Goal: Task Accomplishment & Management: Manage account settings

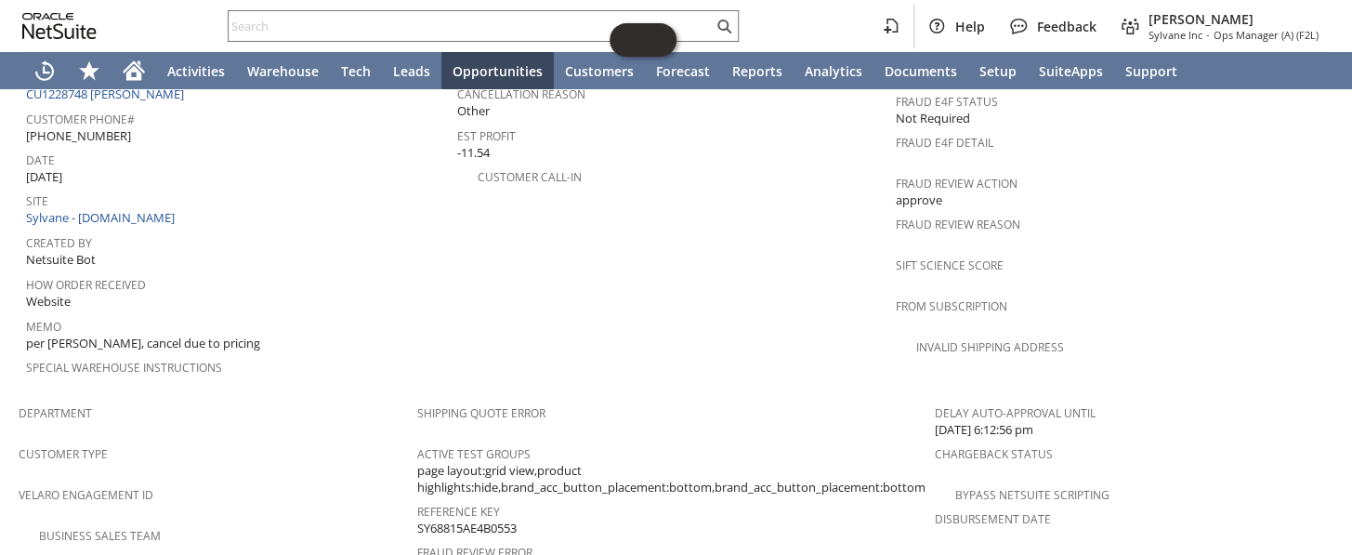
scroll to position [1097, 0]
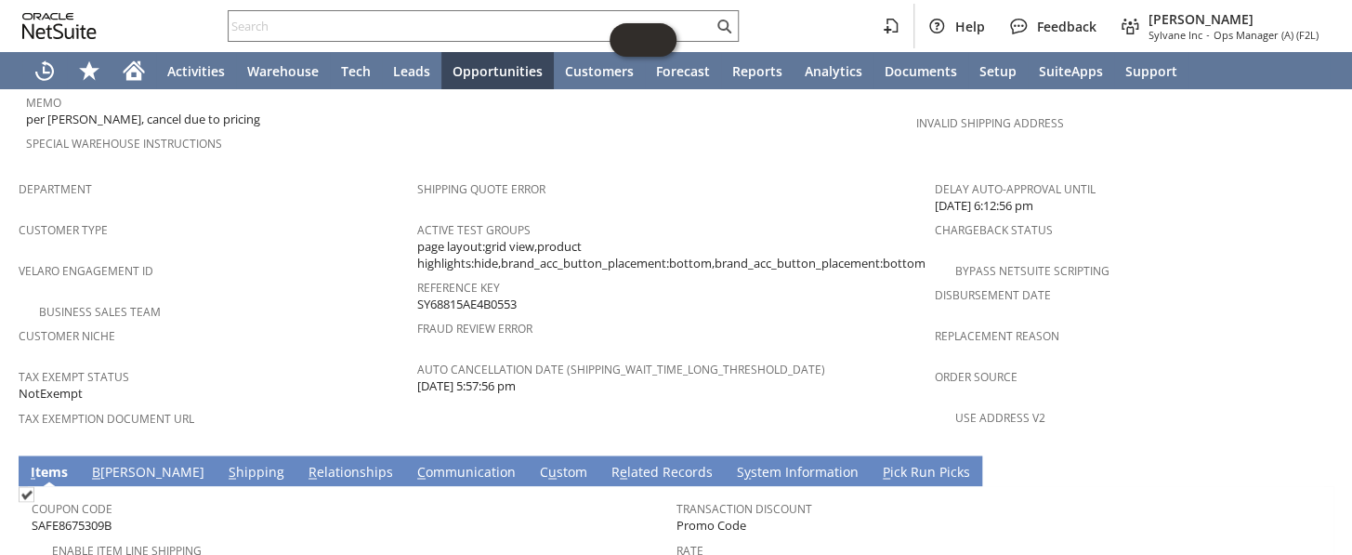
click at [732, 463] on link "S y stem Information" at bounding box center [797, 473] width 131 height 20
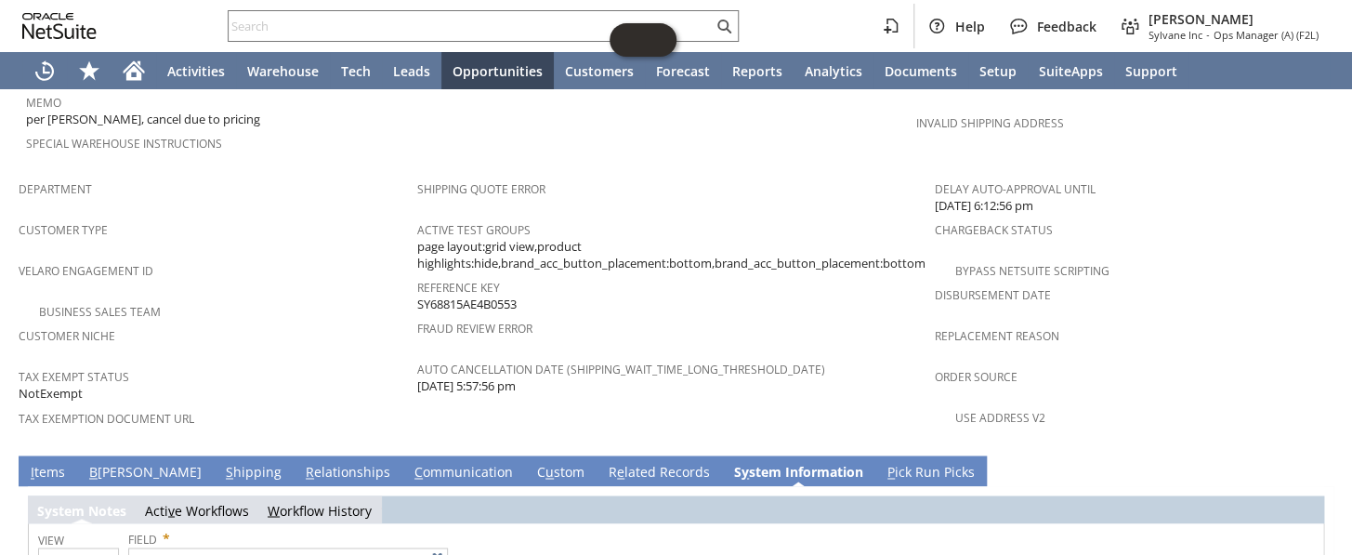
type input "1 to 25 of 108"
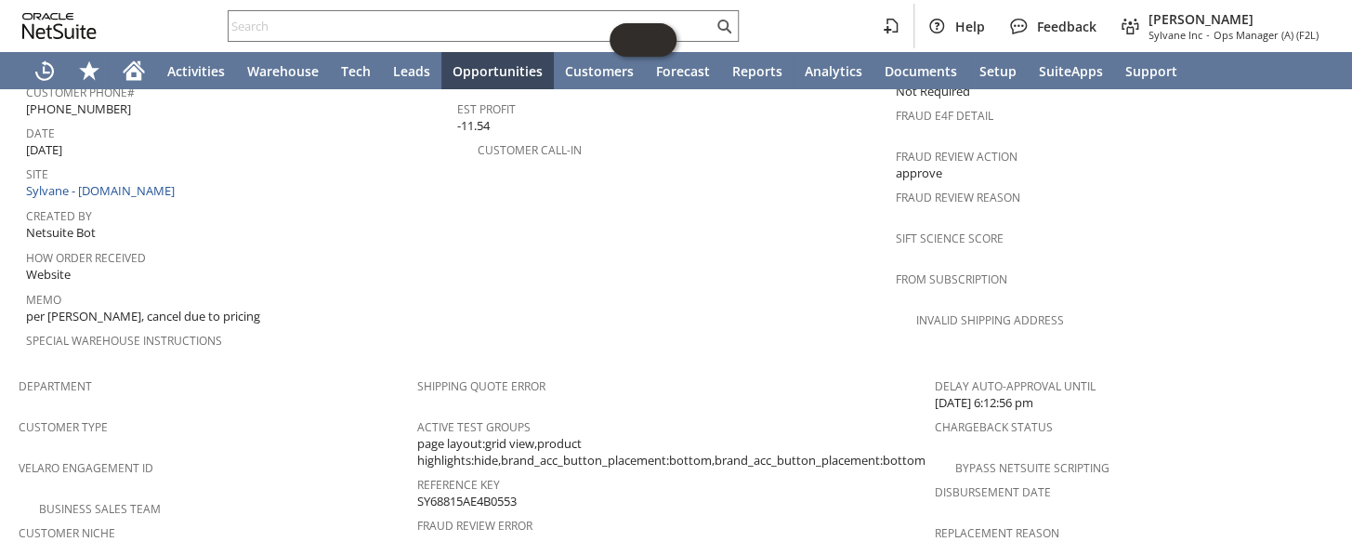
scroll to position [841, 0]
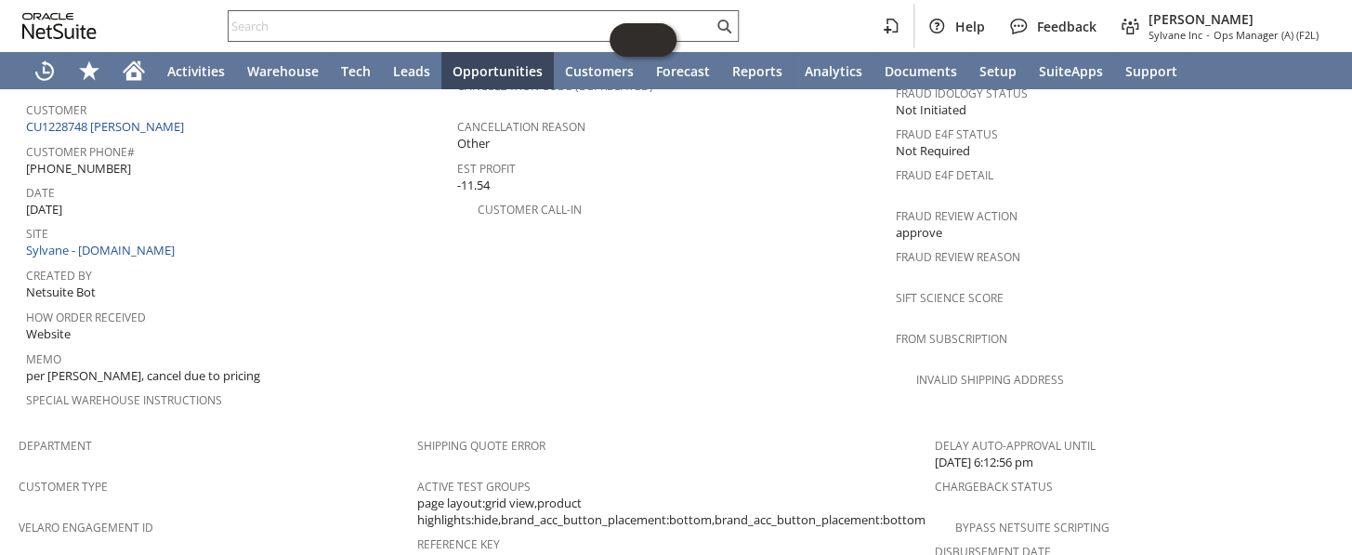
click at [297, 27] on input "text" at bounding box center [471, 26] width 484 height 22
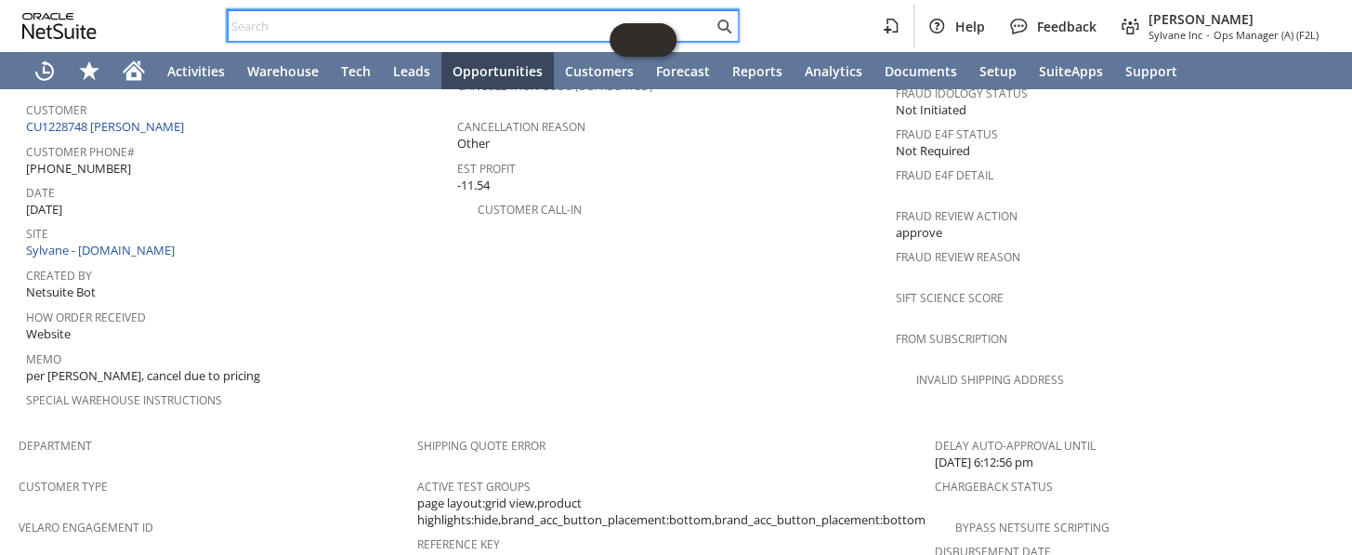
paste input "RA87651"
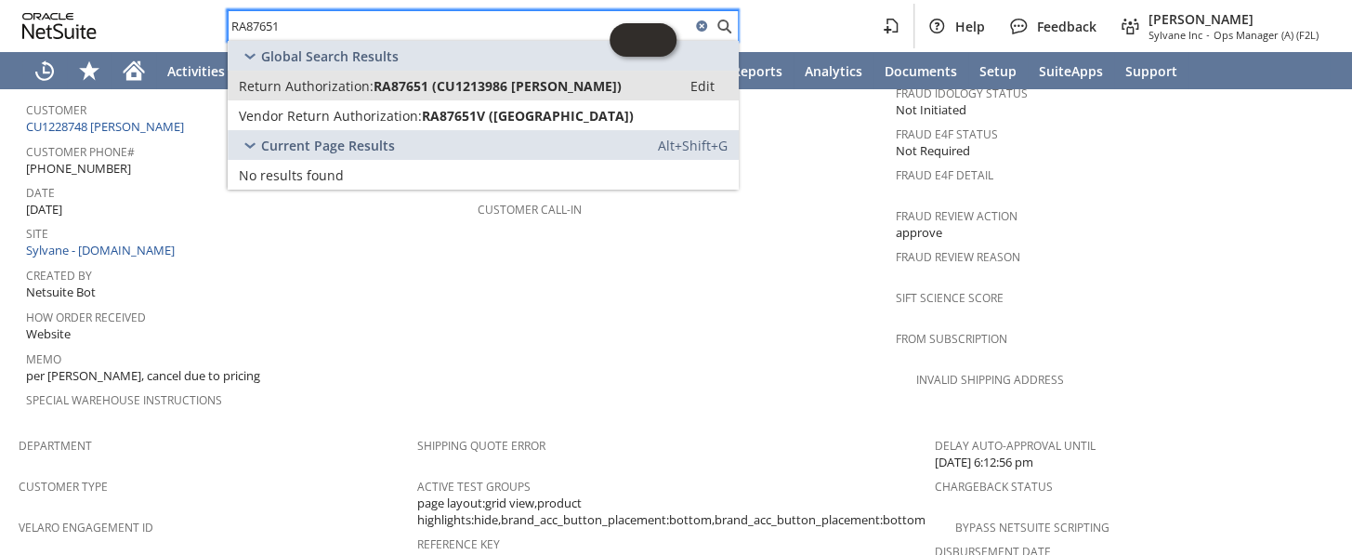
type input "RA87651"
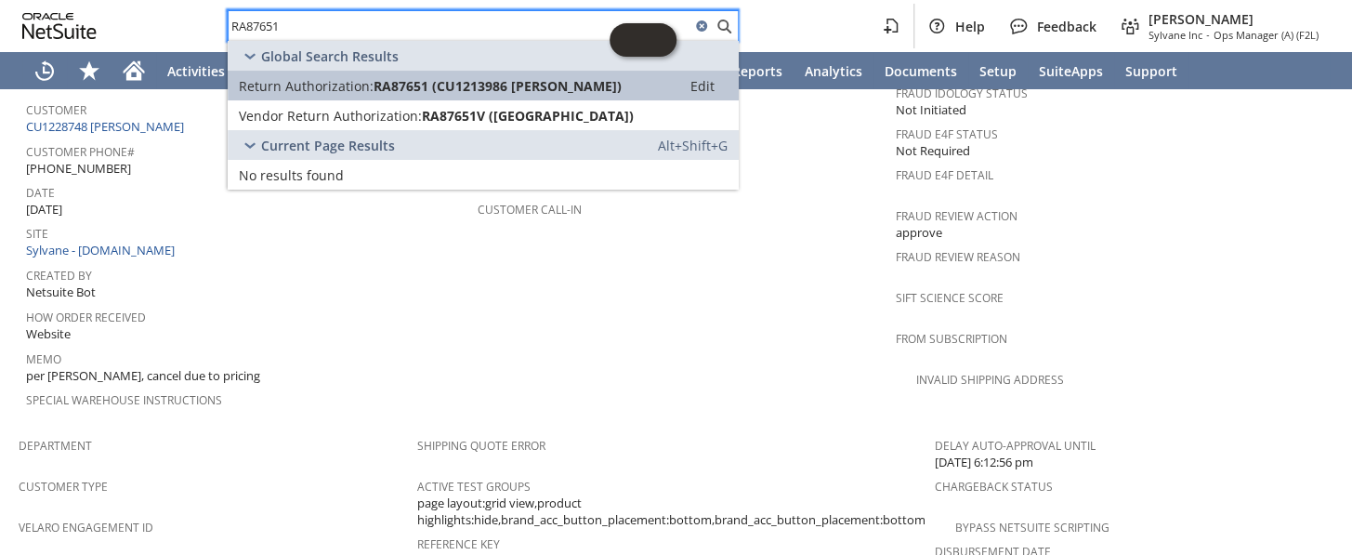
click at [352, 84] on span "Return Authorization:" at bounding box center [306, 86] width 135 height 18
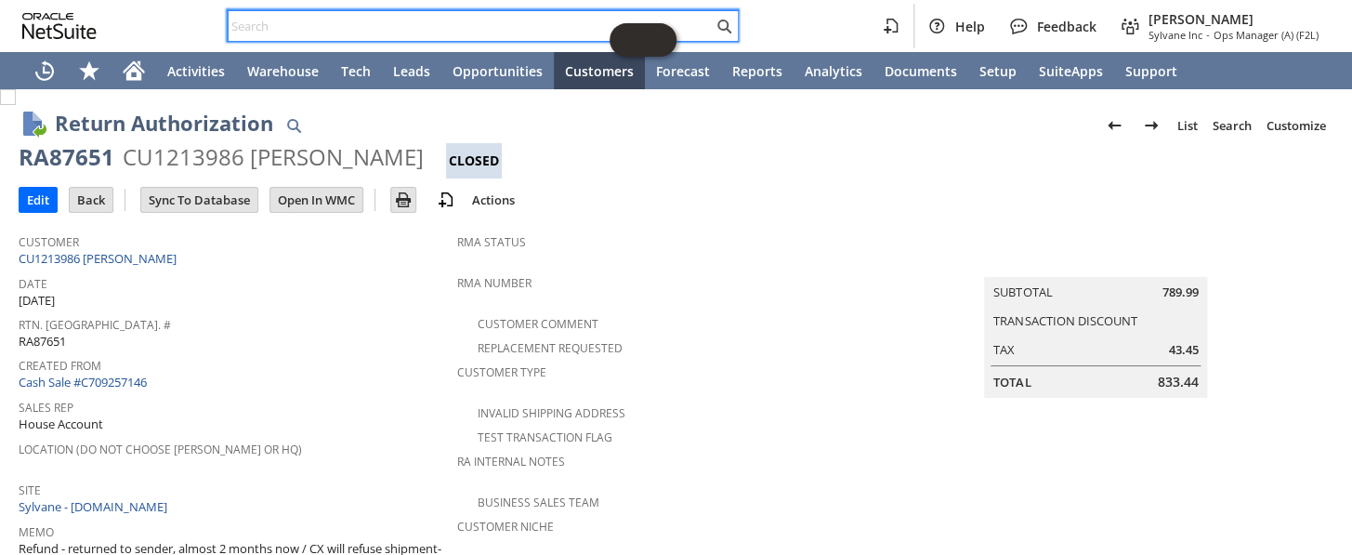
click at [297, 20] on input "text" at bounding box center [471, 26] width 484 height 22
paste input "RA87651"
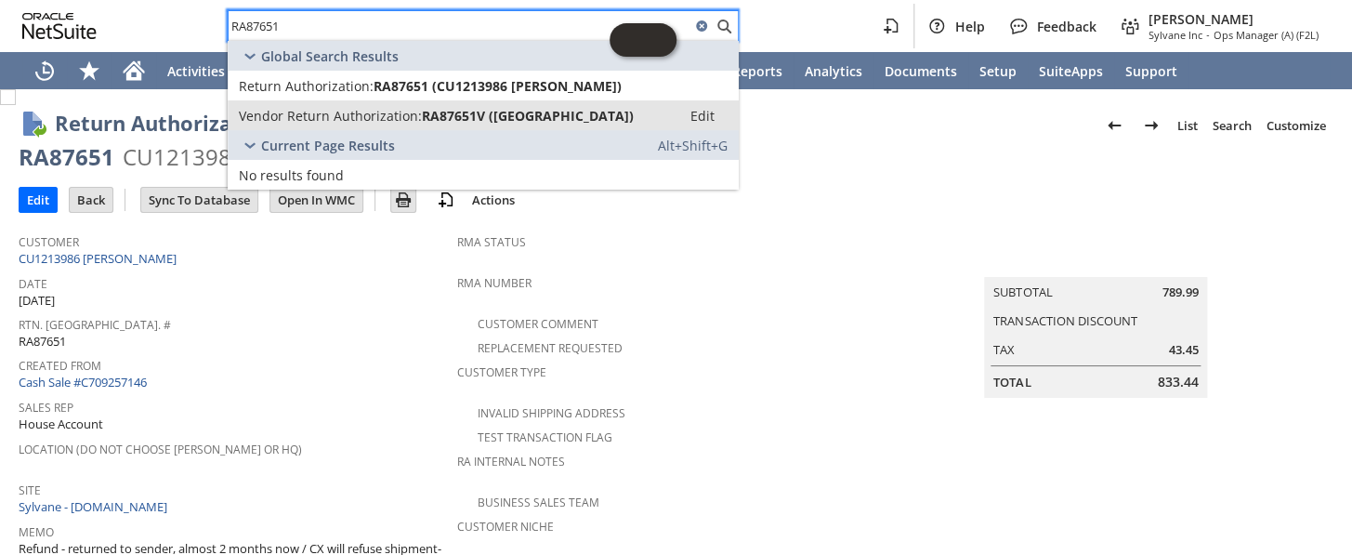
type input "RA87651"
click at [336, 117] on span "Vendor Return Authorization:" at bounding box center [330, 116] width 183 height 18
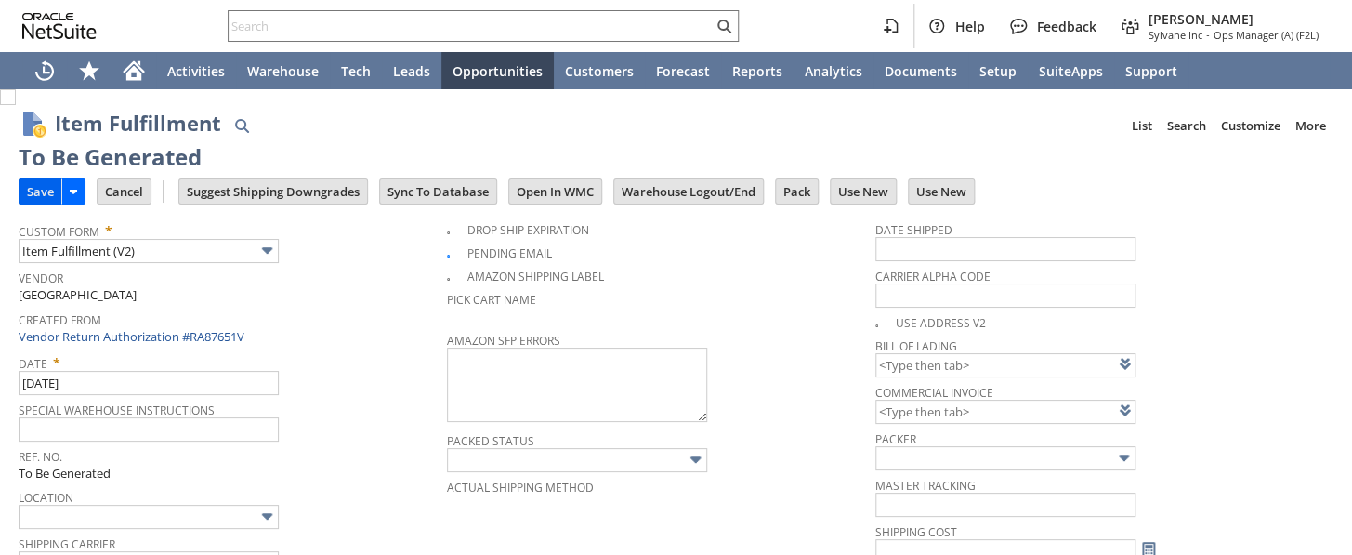
type input "0.00"
click at [29, 189] on input "Save" at bounding box center [41, 191] width 42 height 24
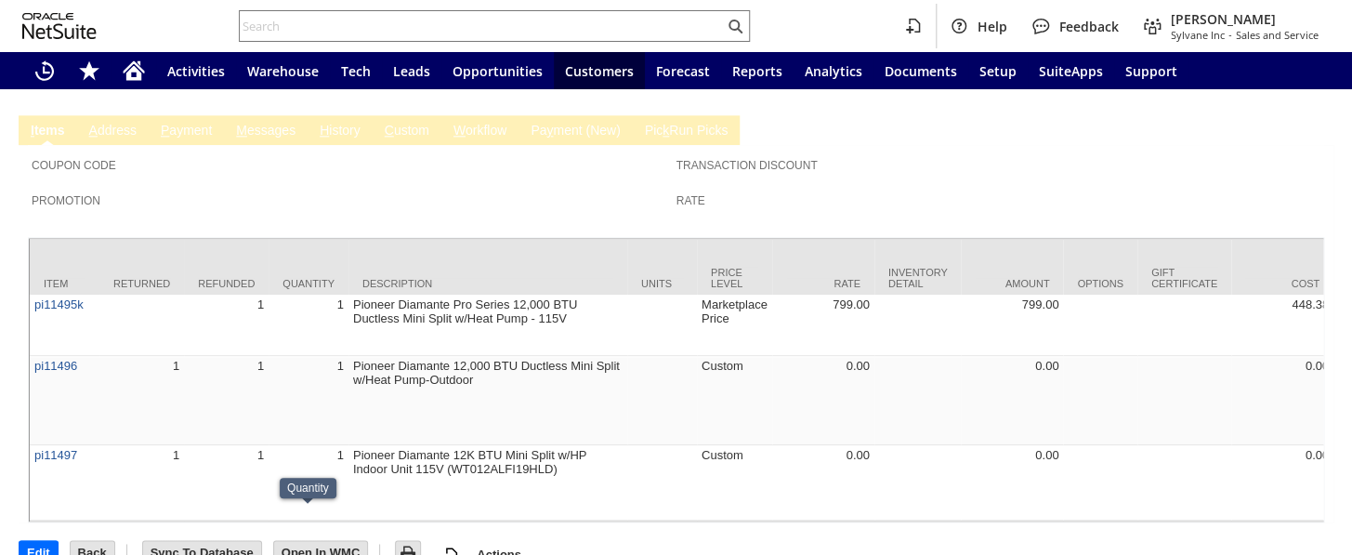
scroll to position [648, 0]
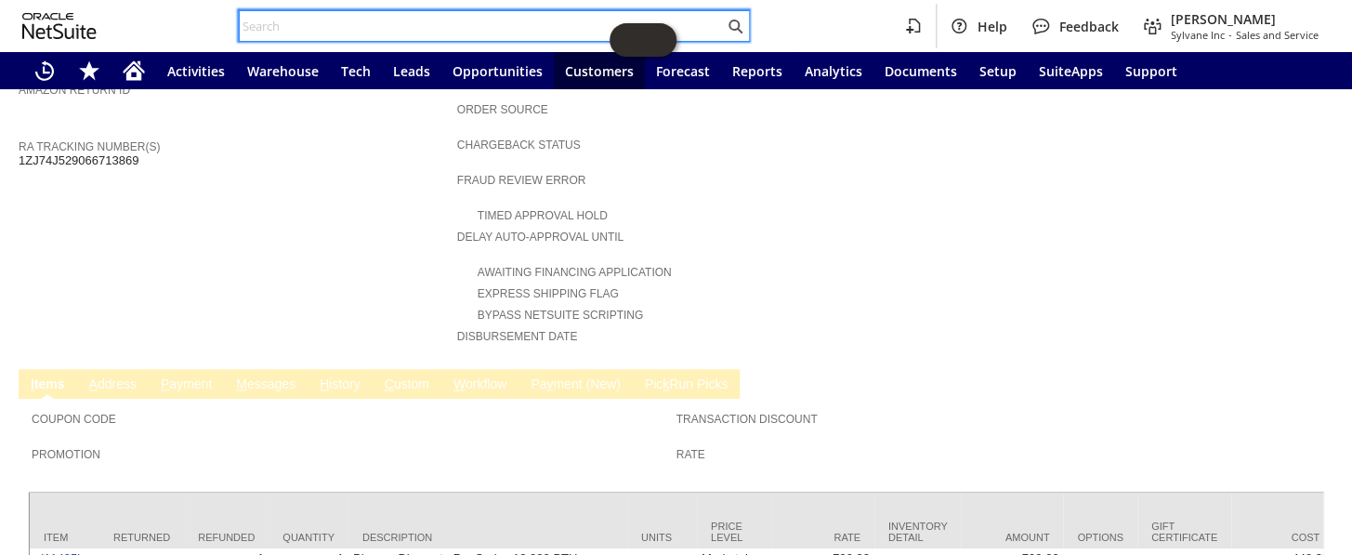
click at [305, 21] on input "text" at bounding box center [482, 26] width 484 height 22
paste input "S1340296"
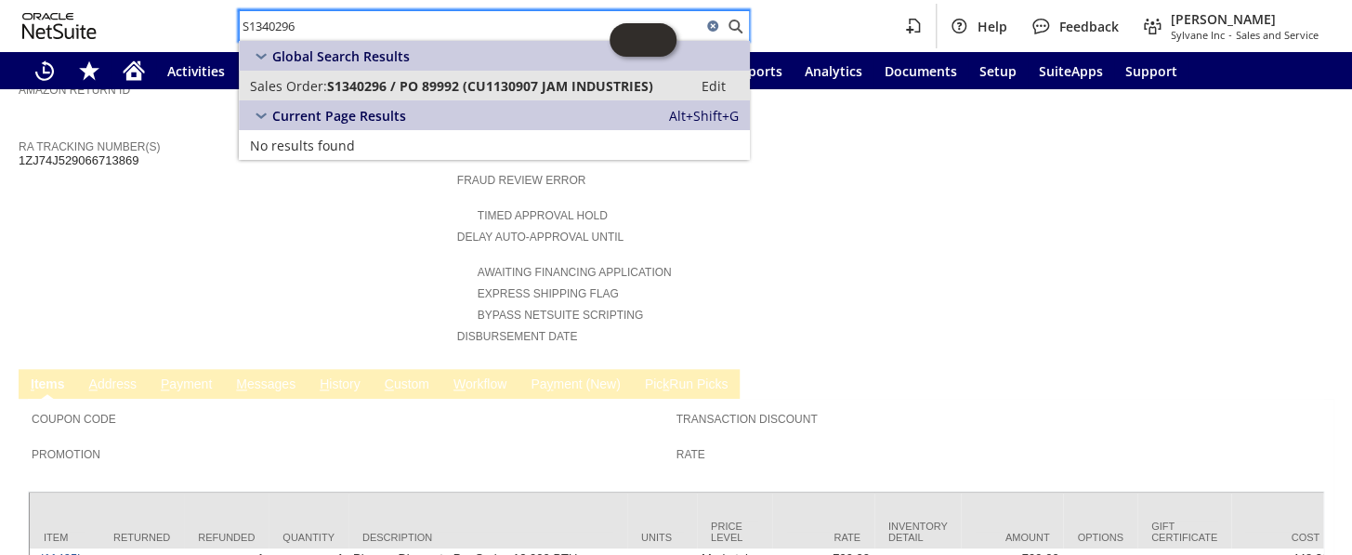
type input "S1340296"
click at [379, 89] on span "S1340296 / PO 89992 (CU1130907 JAM INDUSTRIES)" at bounding box center [490, 86] width 326 height 18
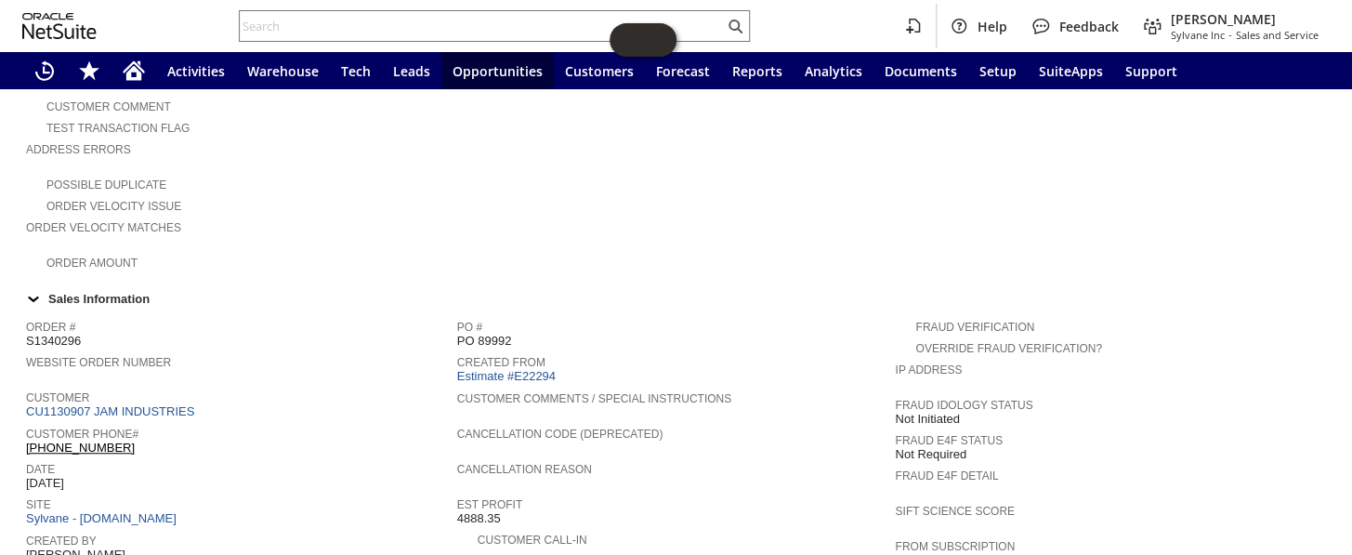
scroll to position [591, 0]
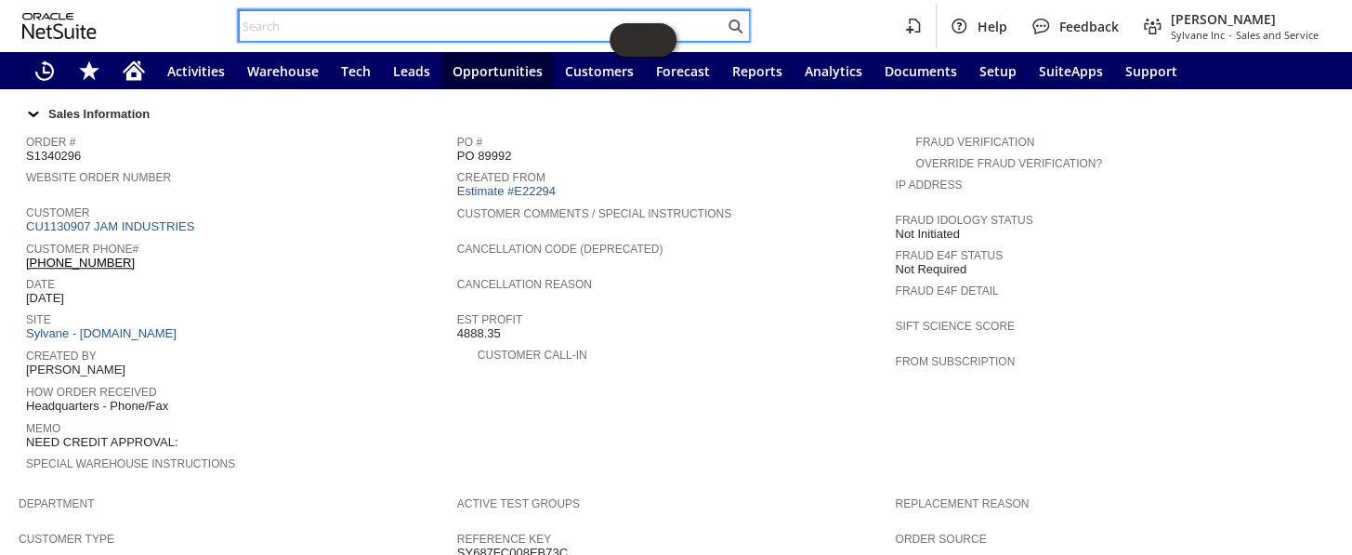
click at [327, 28] on input "text" at bounding box center [482, 26] width 484 height 22
paste input "RA89046"
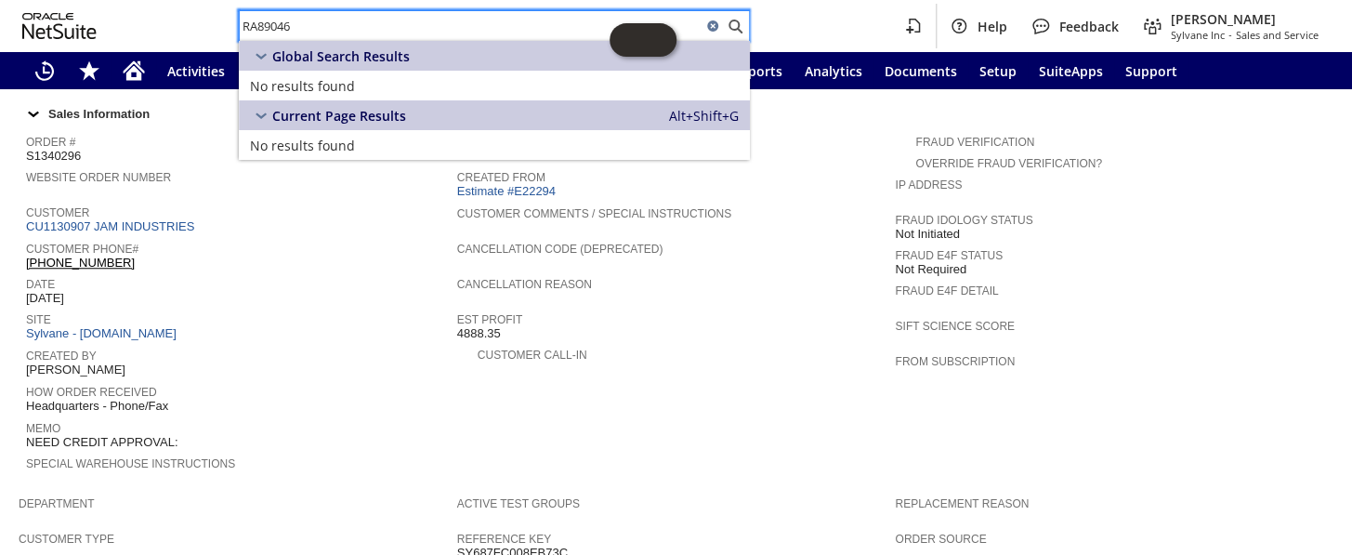
click at [297, 27] on input "RA89046" at bounding box center [471, 26] width 462 height 22
type input "RA89046"
drag, startPoint x: 315, startPoint y: 21, endPoint x: 175, endPoint y: 9, distance: 140.8
click at [175, 9] on div "RA89046 Help Feedback Coby Miller Sylvane Inc - Sales and Service" at bounding box center [676, 26] width 1352 height 52
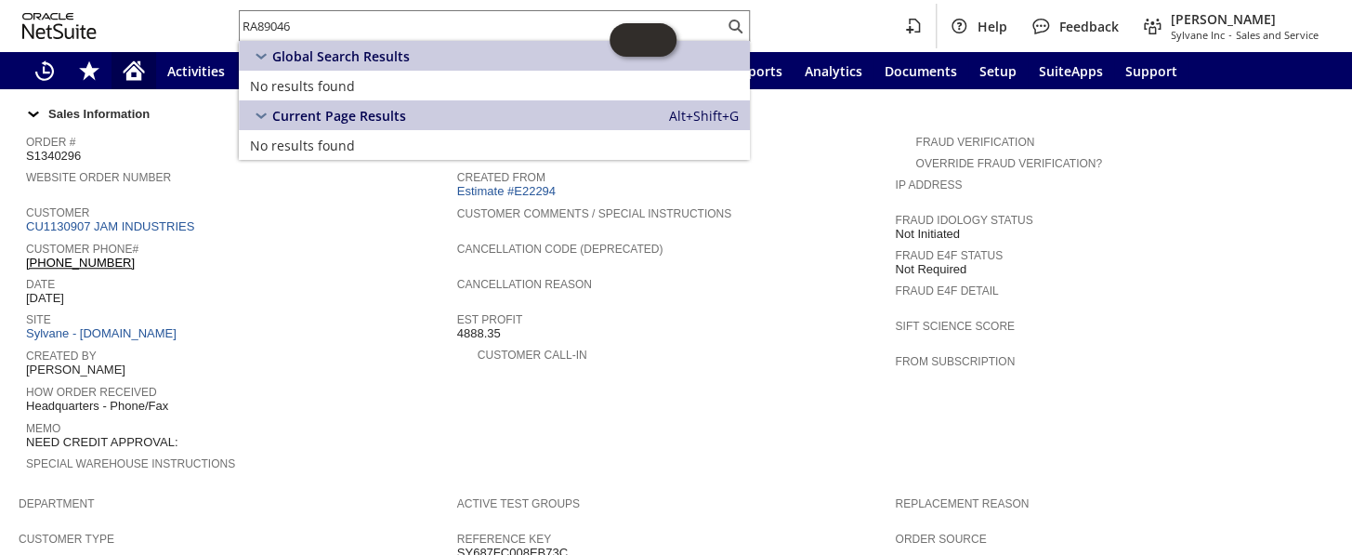
click at [123, 65] on icon "Home" at bounding box center [134, 70] width 22 height 22
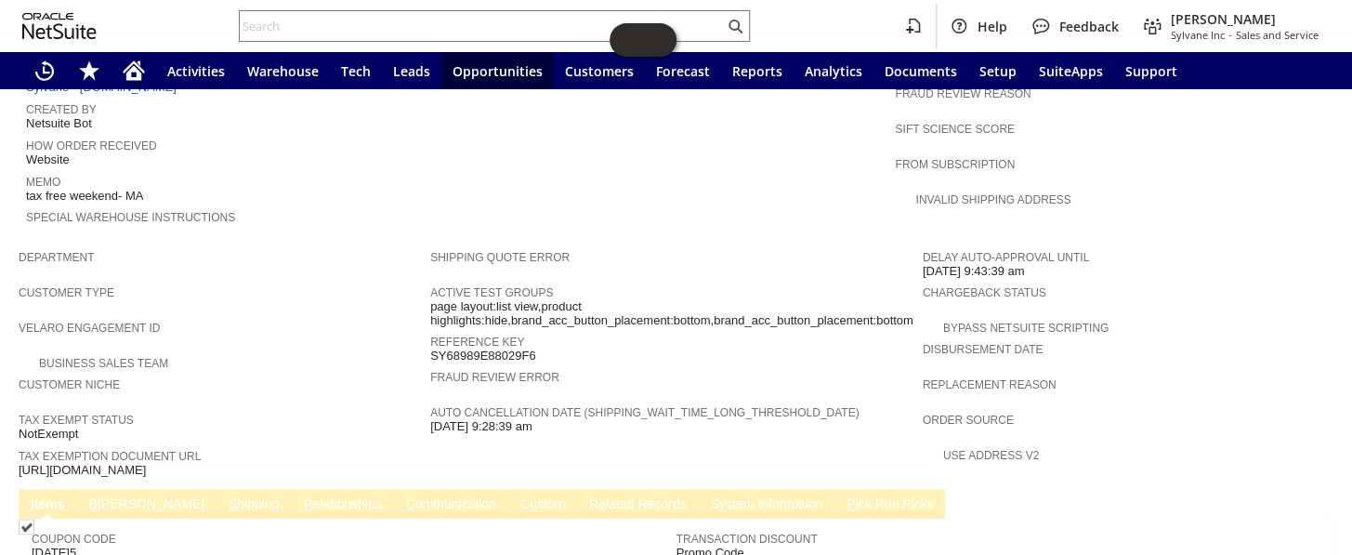
scroll to position [929, 0]
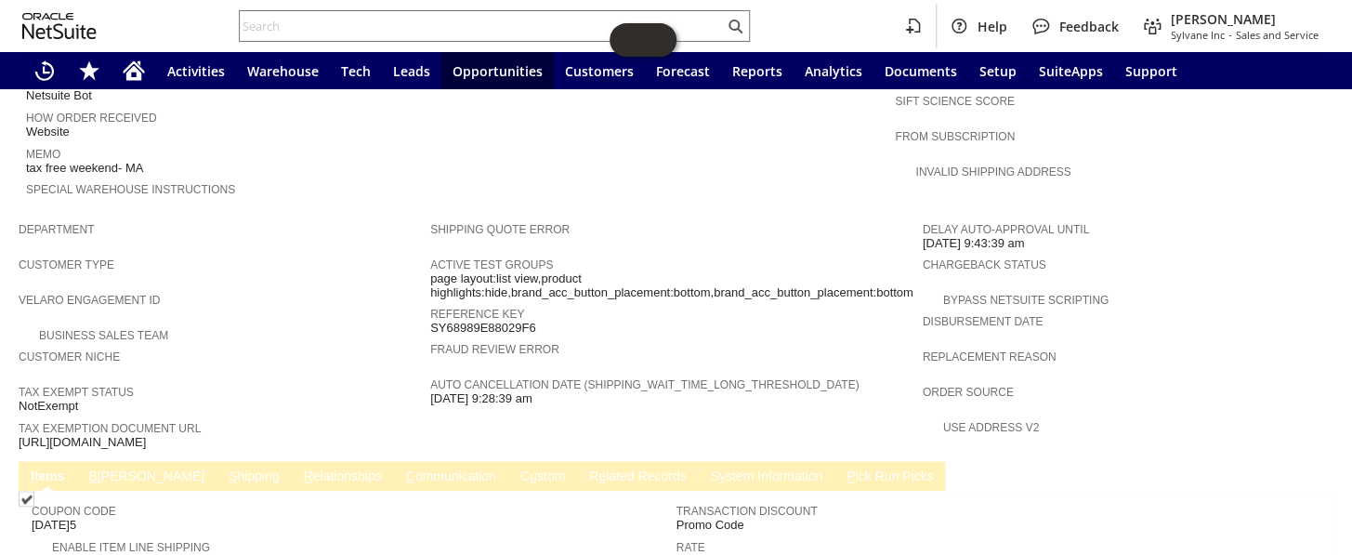
click at [698, 461] on td "S y stem Information" at bounding box center [766, 476] width 137 height 30
click at [705, 468] on link "S y stem Information" at bounding box center [766, 477] width 122 height 18
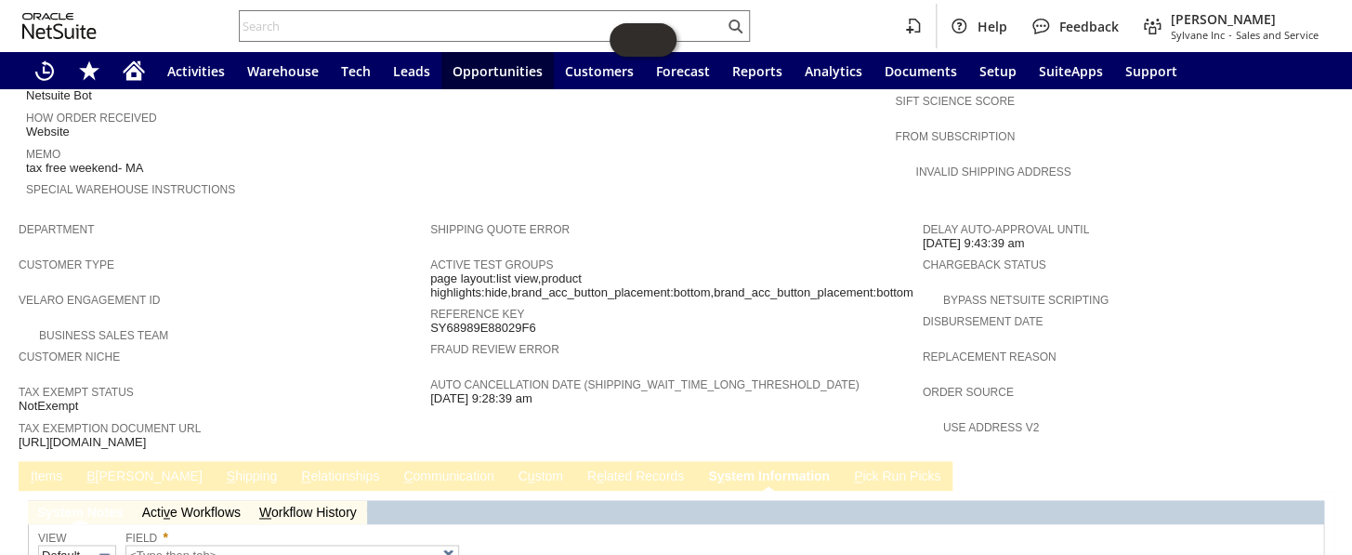
type input "1 to 25 of 105"
click at [114, 468] on link "B illing" at bounding box center [144, 477] width 124 height 18
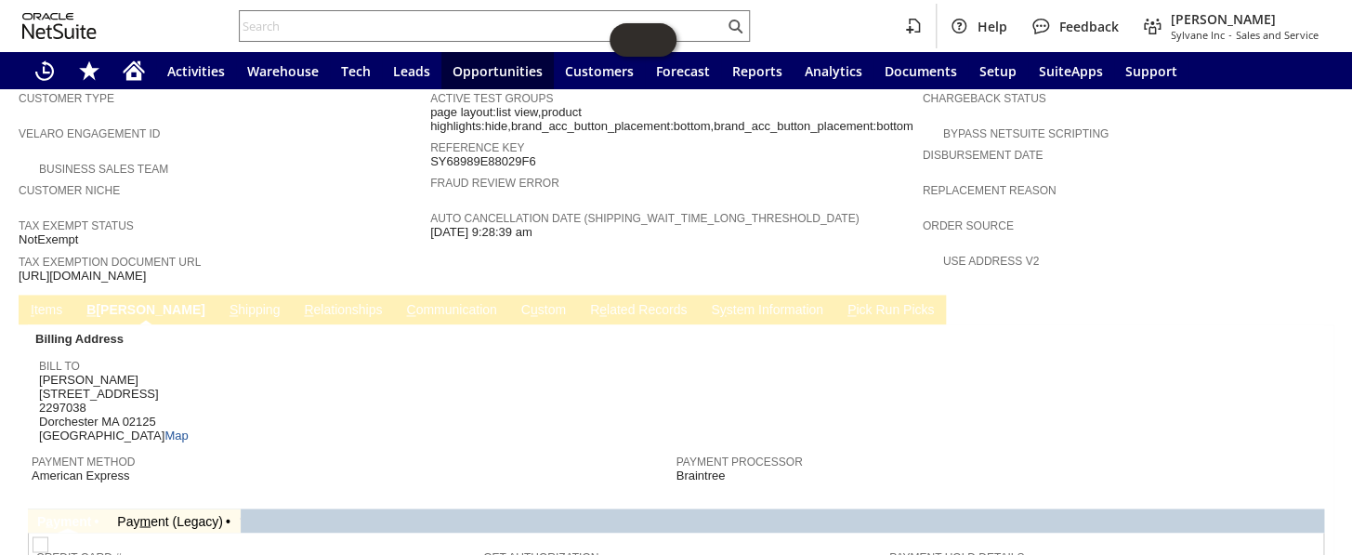
scroll to position [1266, 0]
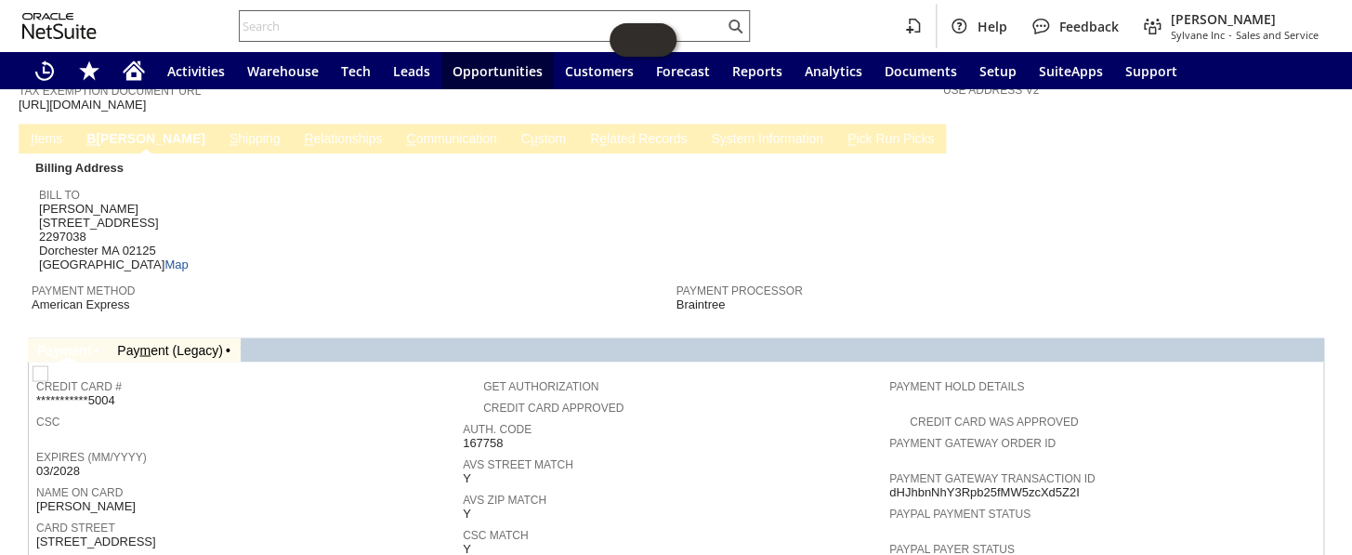
click at [343, 19] on input "text" at bounding box center [482, 26] width 484 height 22
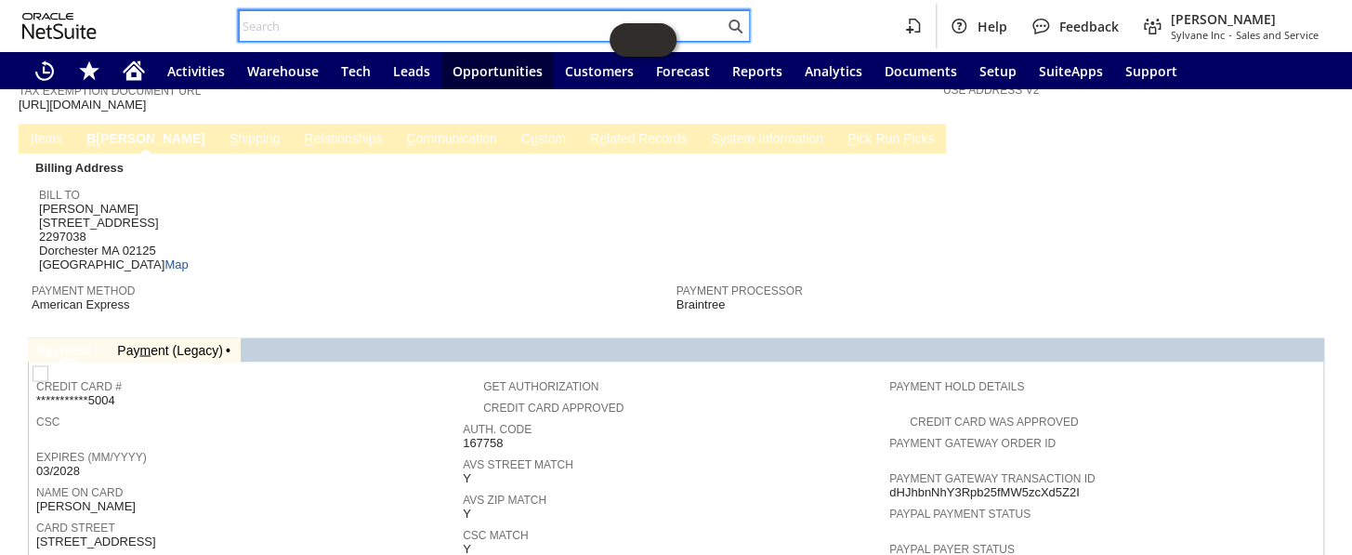
paste input "S1346062"
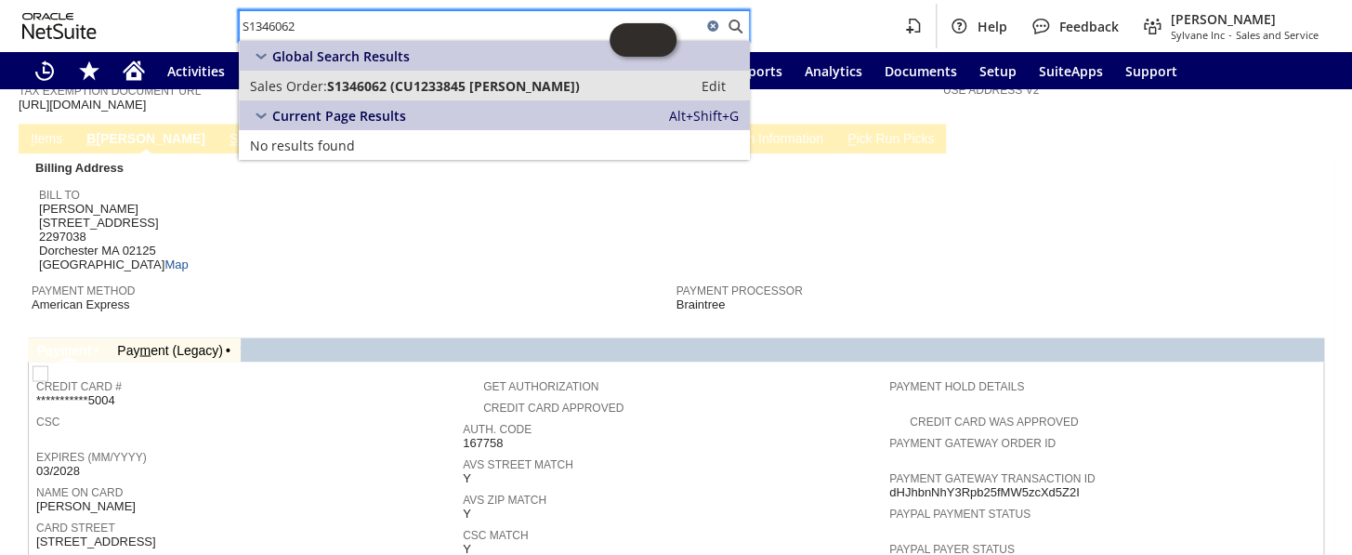
type input "S1346062"
click at [392, 90] on span "S1346062 (CU1233845 Amit K Mehrotra)" at bounding box center [453, 86] width 253 height 18
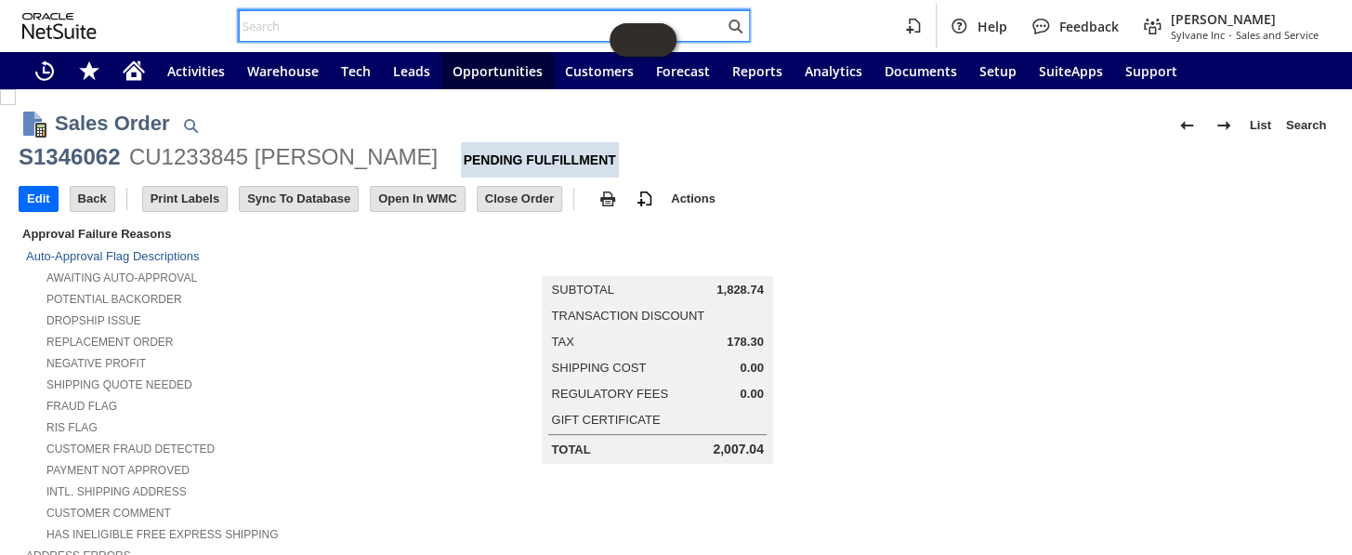
click at [315, 23] on input "text" at bounding box center [482, 26] width 484 height 22
paste input "S1346062"
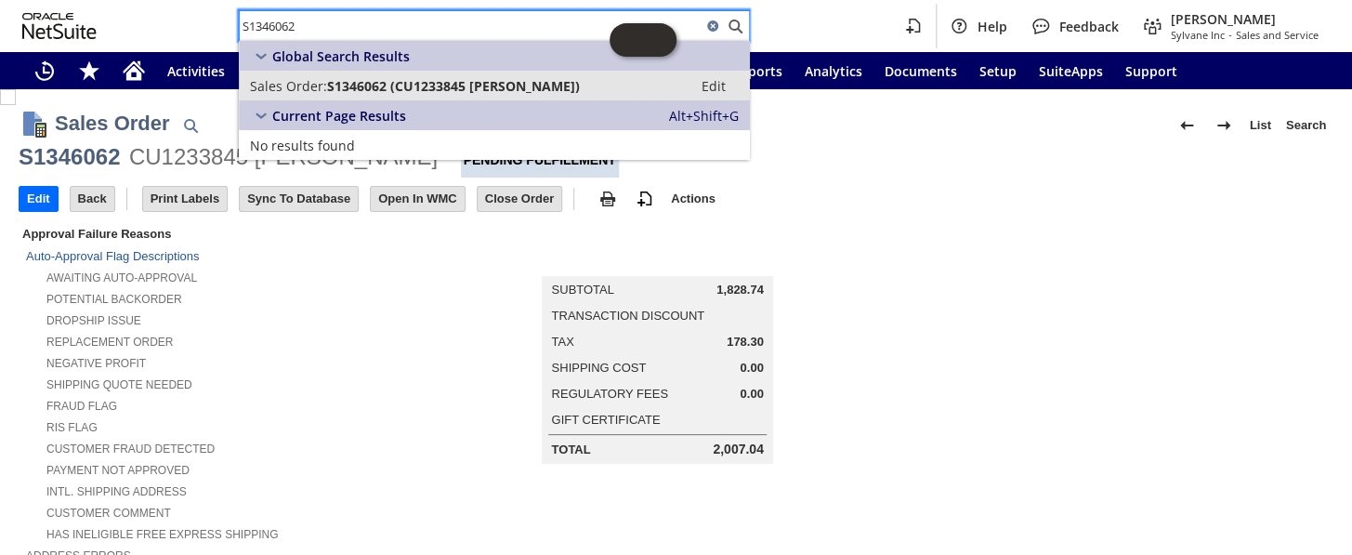
type input "S1346062"
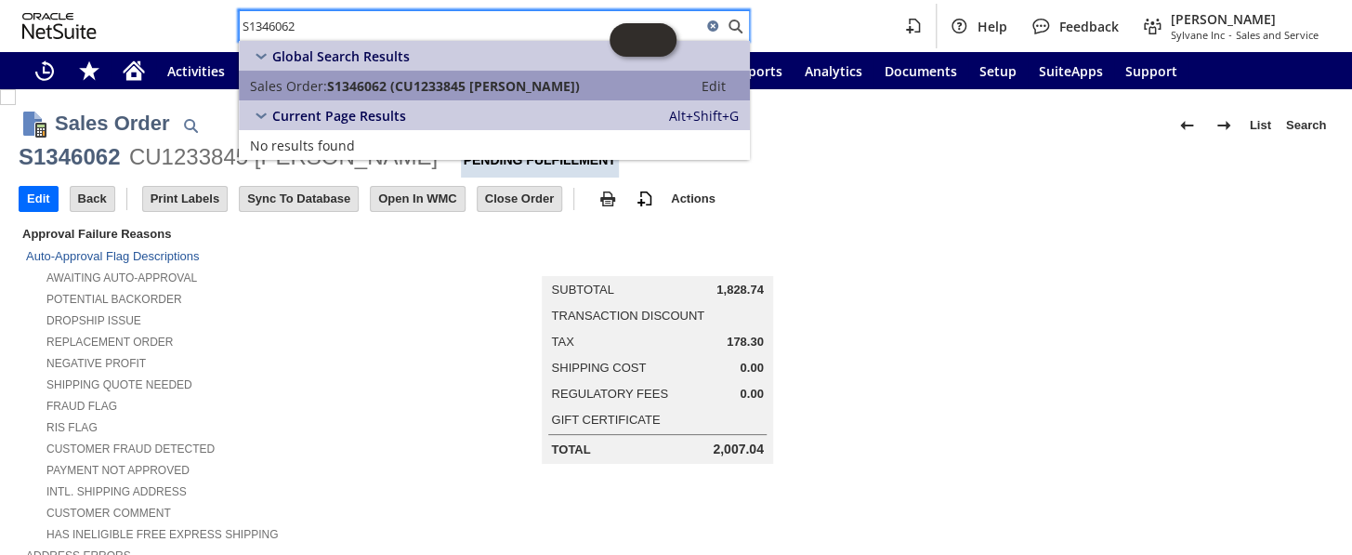
click at [411, 80] on span "S1346062 (CU1233845 Amit K Mehrotra)" at bounding box center [453, 86] width 253 height 18
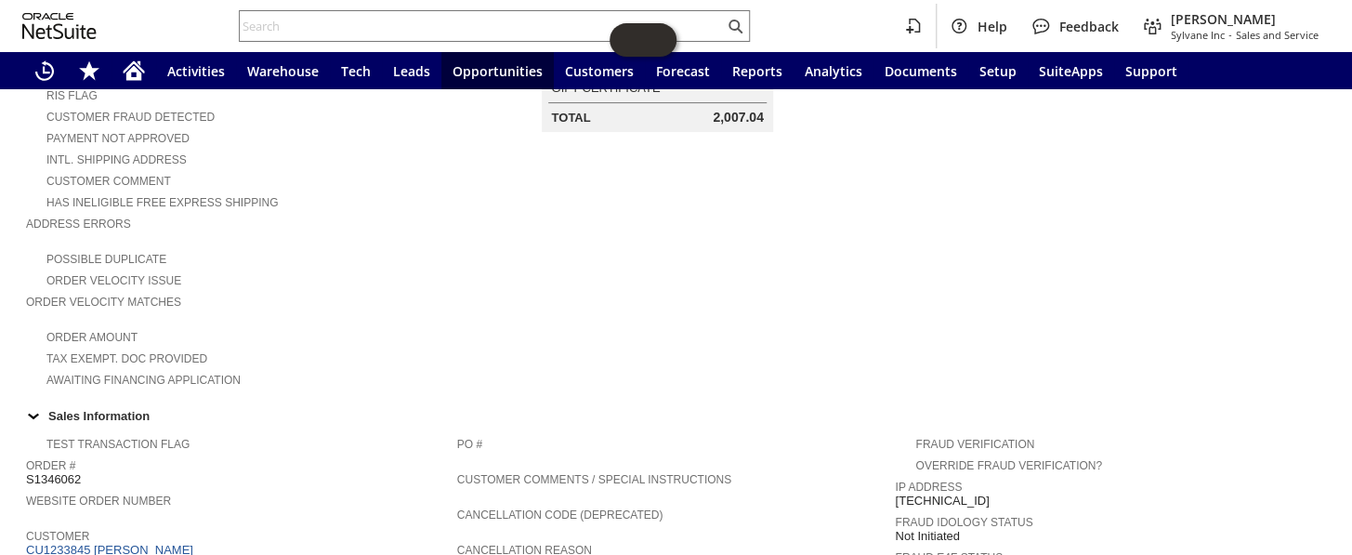
scroll to position [309, 0]
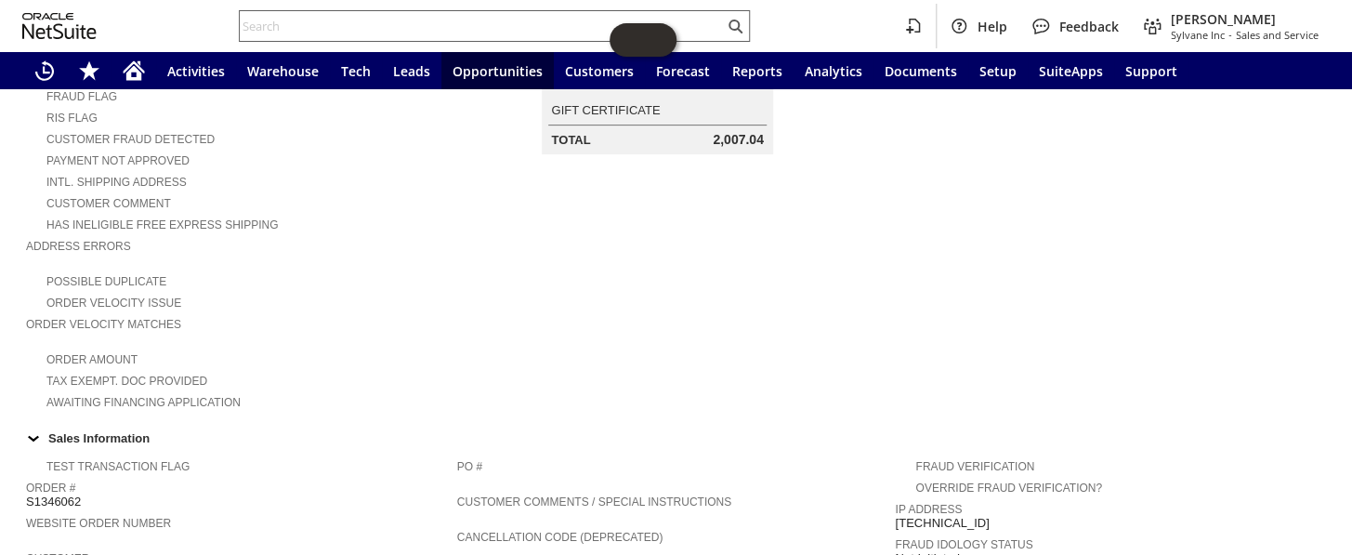
click at [328, 30] on input "text" at bounding box center [482, 26] width 484 height 22
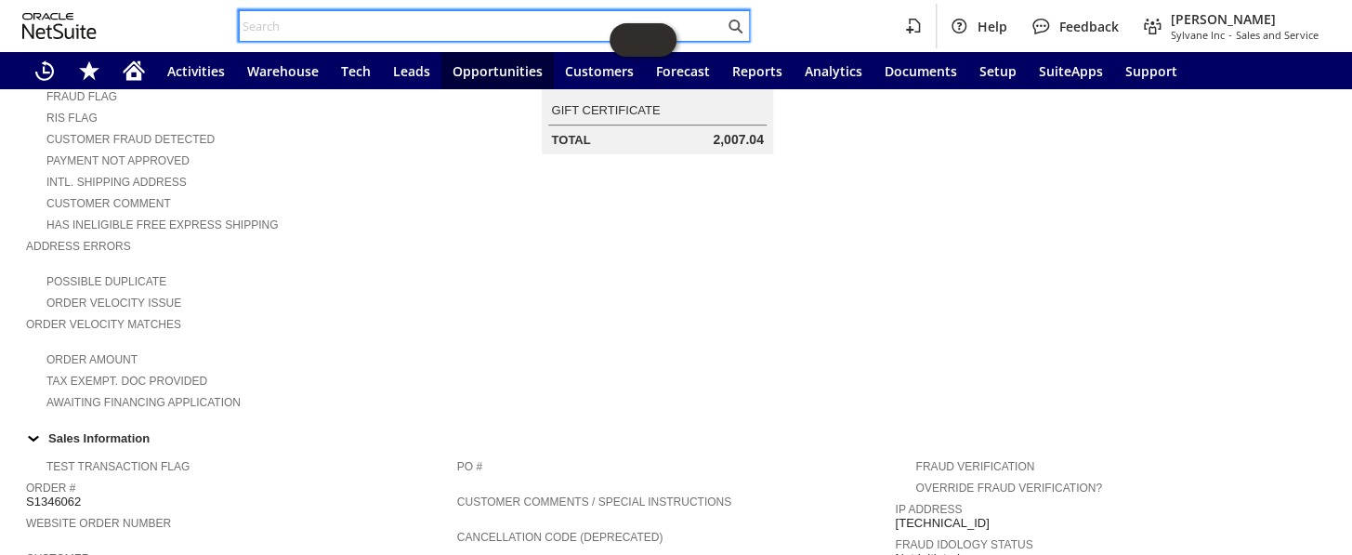
paste input "CU1127577 [PERSON_NAME]"
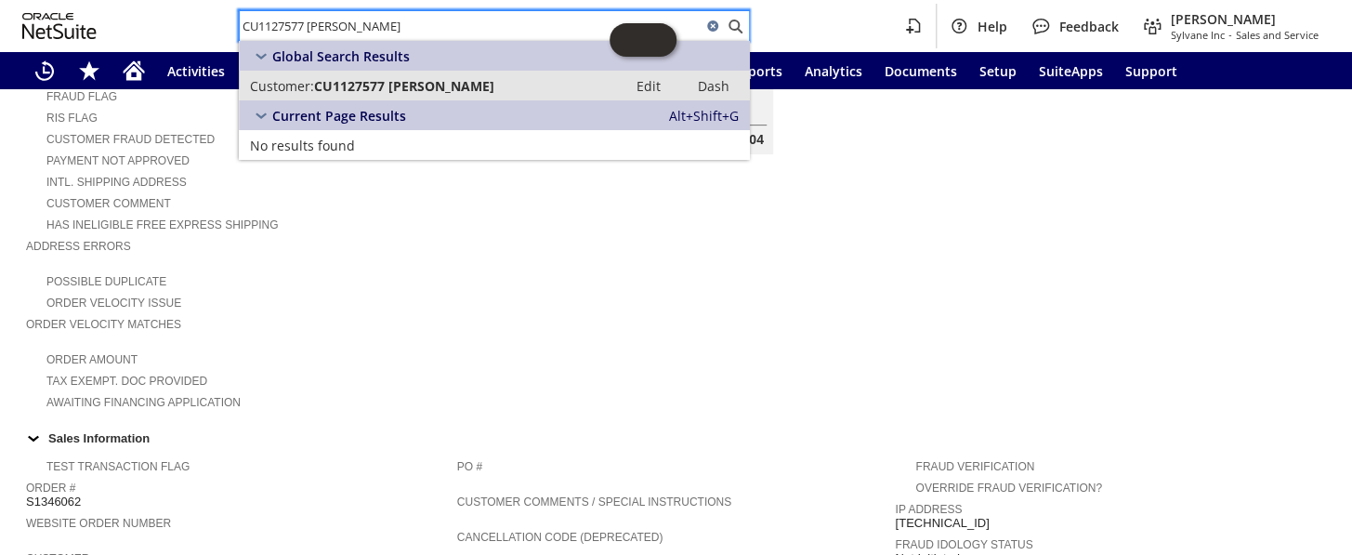
type input "CU1127577 [PERSON_NAME]"
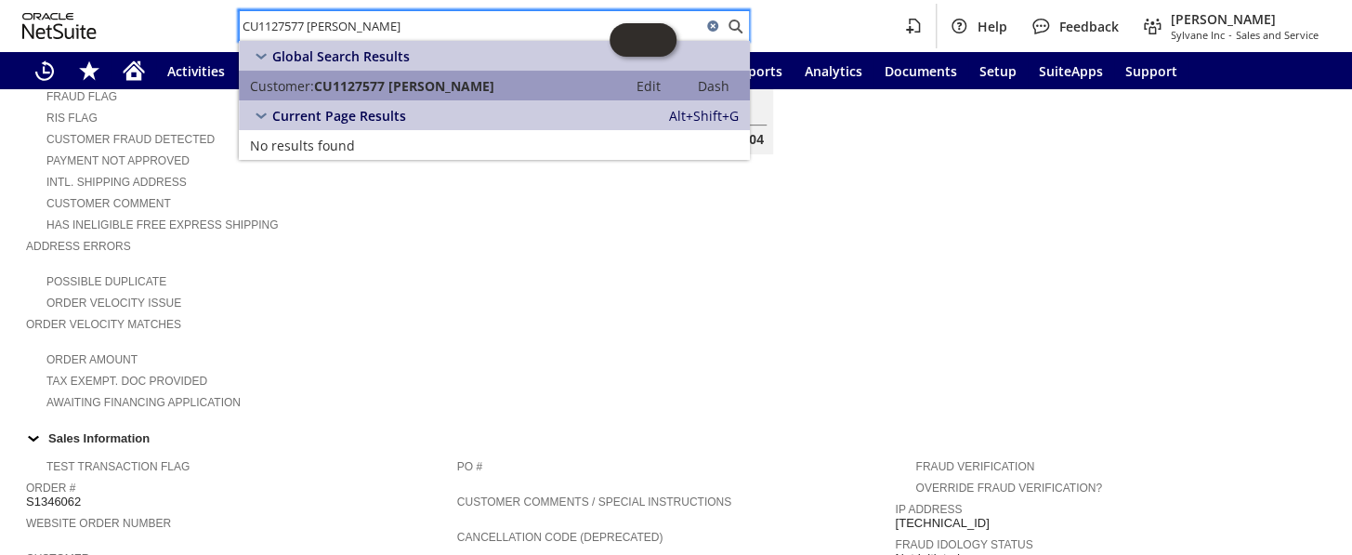
click at [422, 86] on span "CU1127577 [PERSON_NAME]" at bounding box center [404, 86] width 180 height 18
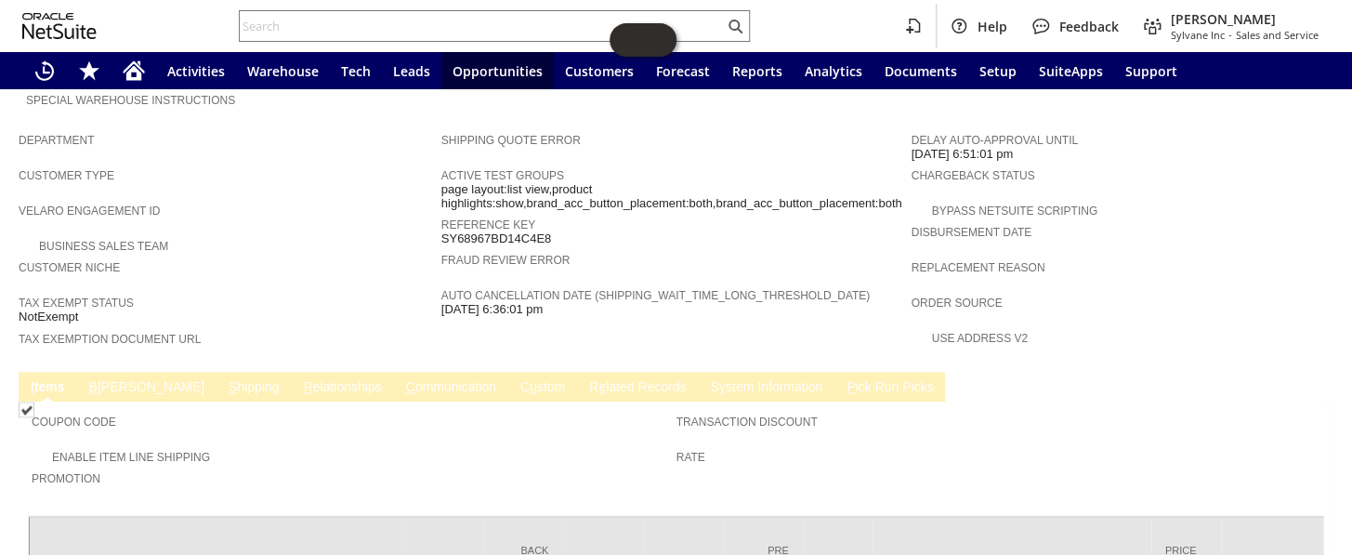
scroll to position [790, 0]
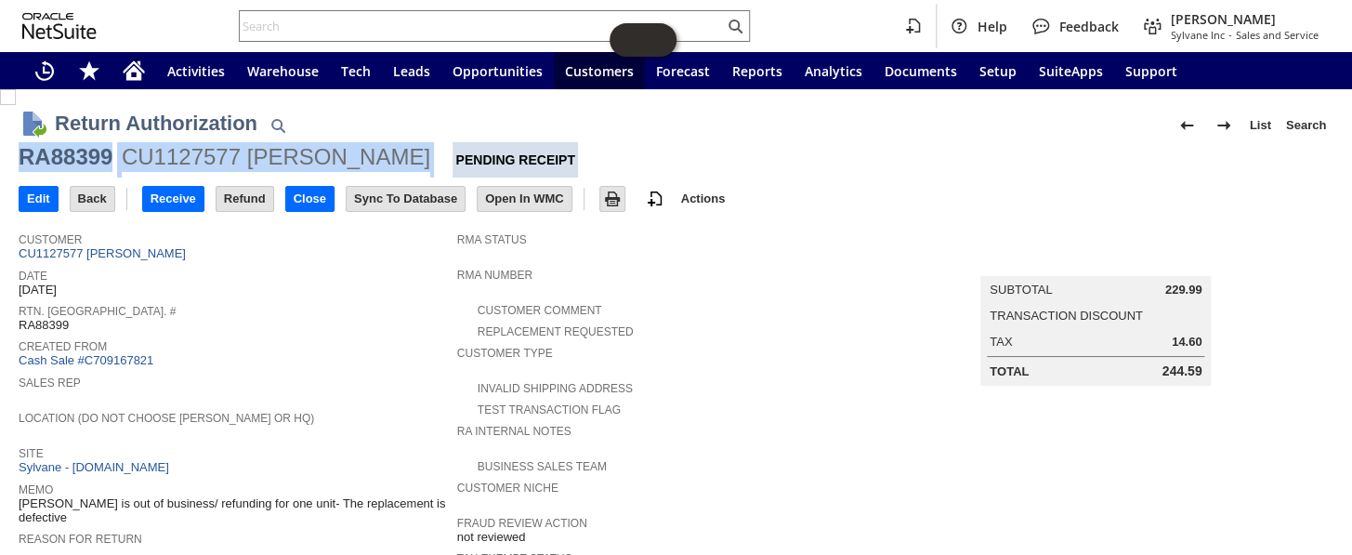
drag, startPoint x: 403, startPoint y: 157, endPoint x: 20, endPoint y: 155, distance: 383.7
click at [20, 155] on div "RA88399 CU1127577 Kara Ackerman Pending Receipt" at bounding box center [676, 159] width 1315 height 35
copy div "RA88399 CU1127577 Kara Ackerman"
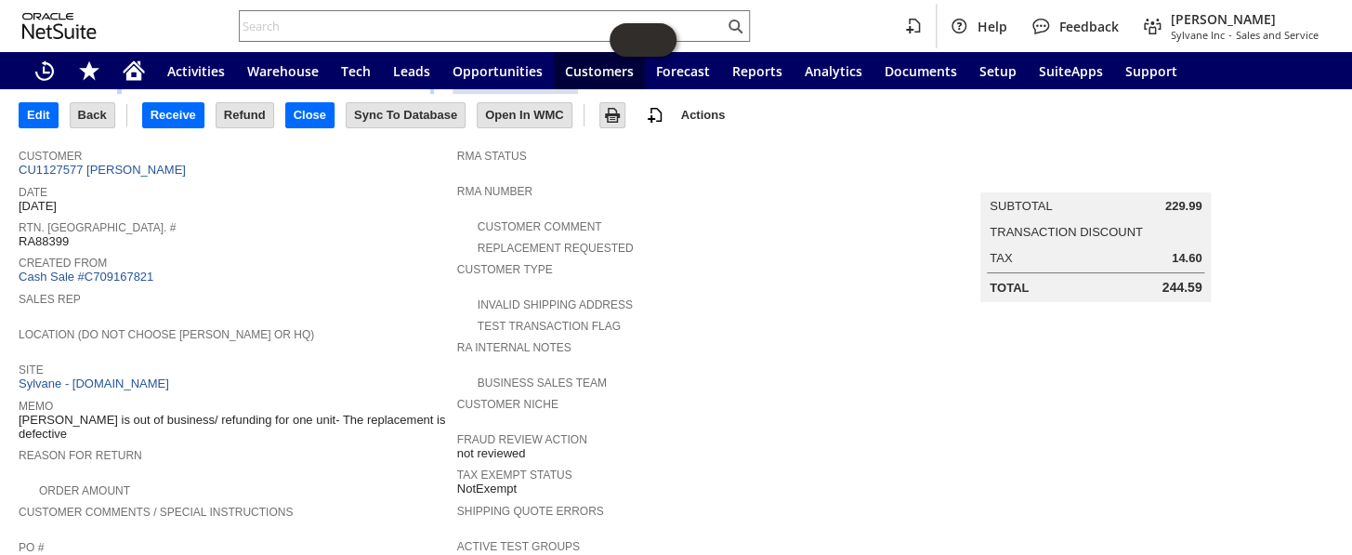
scroll to position [84, 0]
drag, startPoint x: 1147, startPoint y: 284, endPoint x: 1189, endPoint y: 279, distance: 42.2
click at [1189, 280] on div "Total 244.59" at bounding box center [1095, 287] width 212 height 15
copy div "244.59"
click at [29, 106] on input "Edit" at bounding box center [39, 115] width 38 height 24
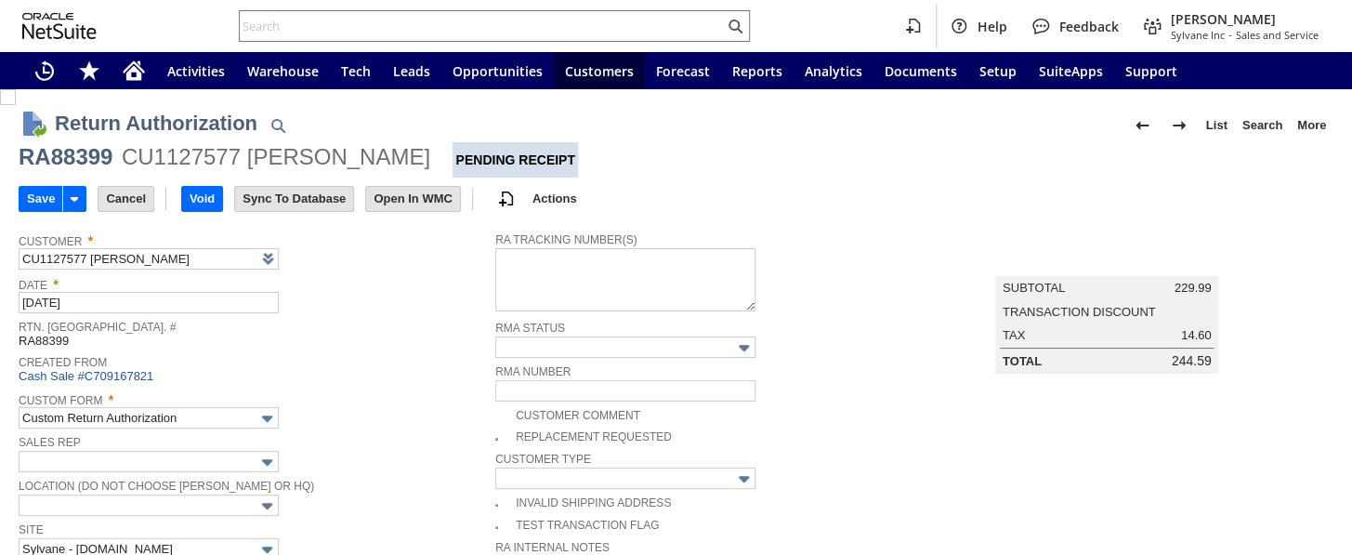
type input "Add"
type input "Copy Previous"
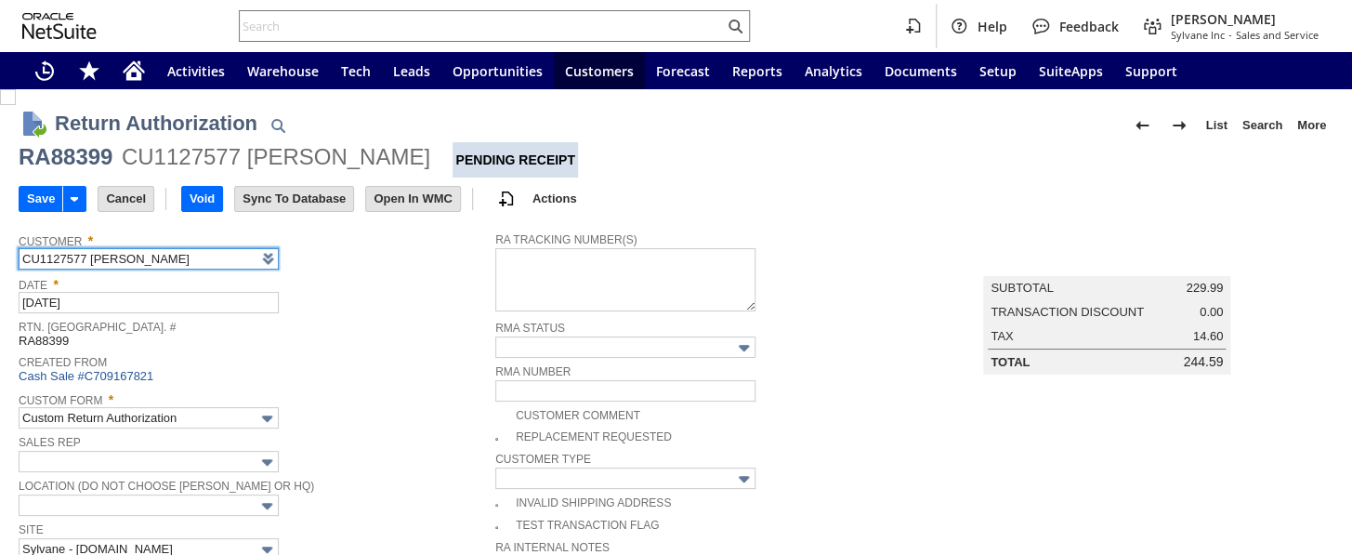
scroll to position [158, 0]
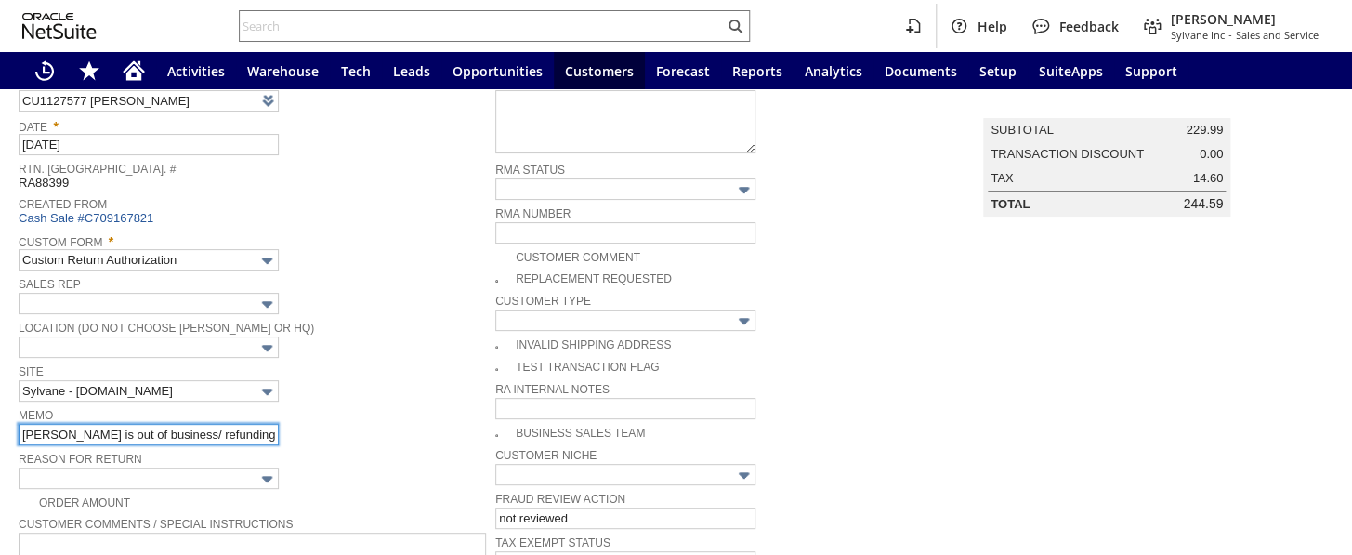
drag, startPoint x: 20, startPoint y: 423, endPoint x: 48, endPoint y: 421, distance: 28.9
click at [21, 424] on input "Emerson is out of business/ refunding for one unit- The replacement is defective" at bounding box center [149, 434] width 260 height 21
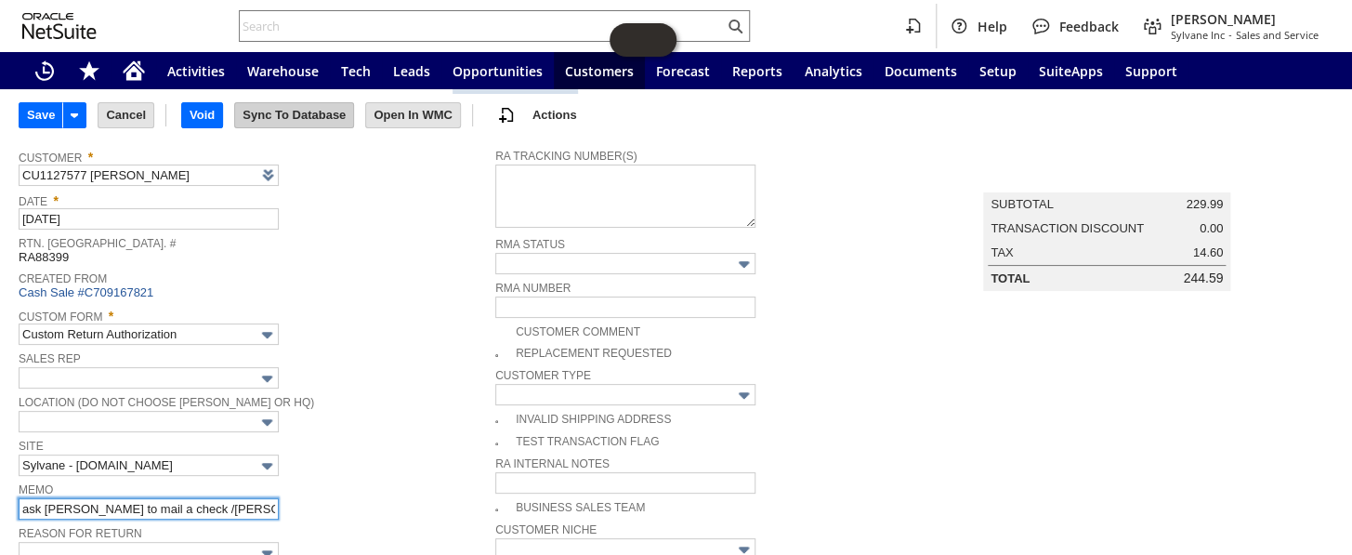
scroll to position [0, 0]
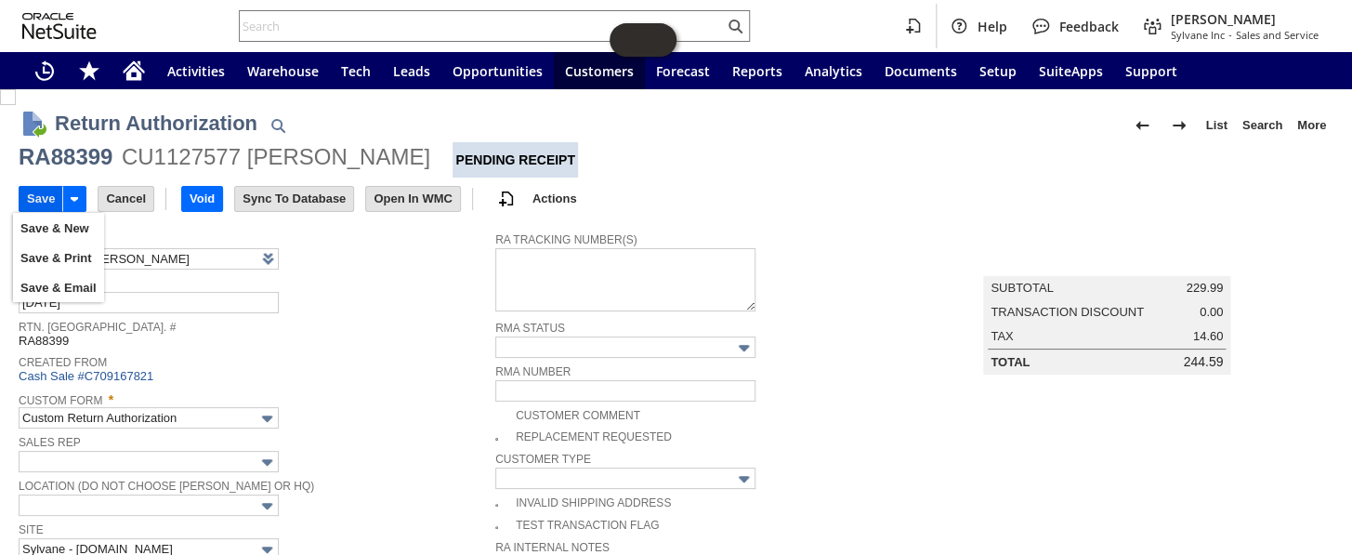
type input "ask amie to mail a check /Emerson is out of business/ refunding for one unit- T…"
click at [46, 197] on input "Save" at bounding box center [41, 199] width 43 height 24
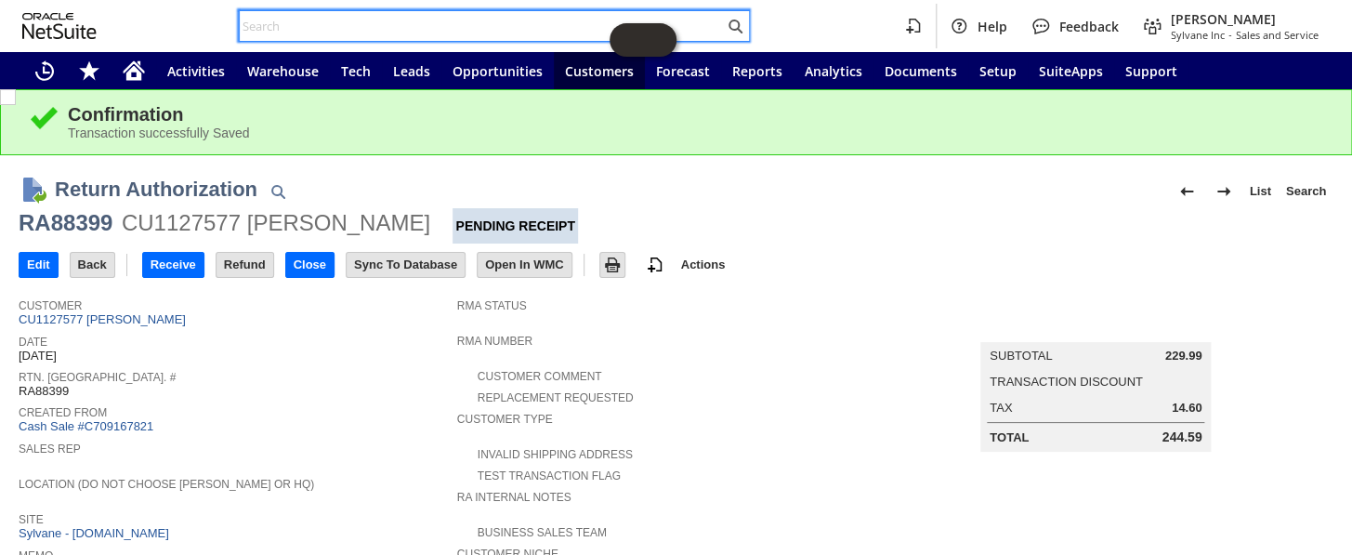
click at [315, 23] on input "text" at bounding box center [482, 26] width 484 height 22
paste input "S1339554"
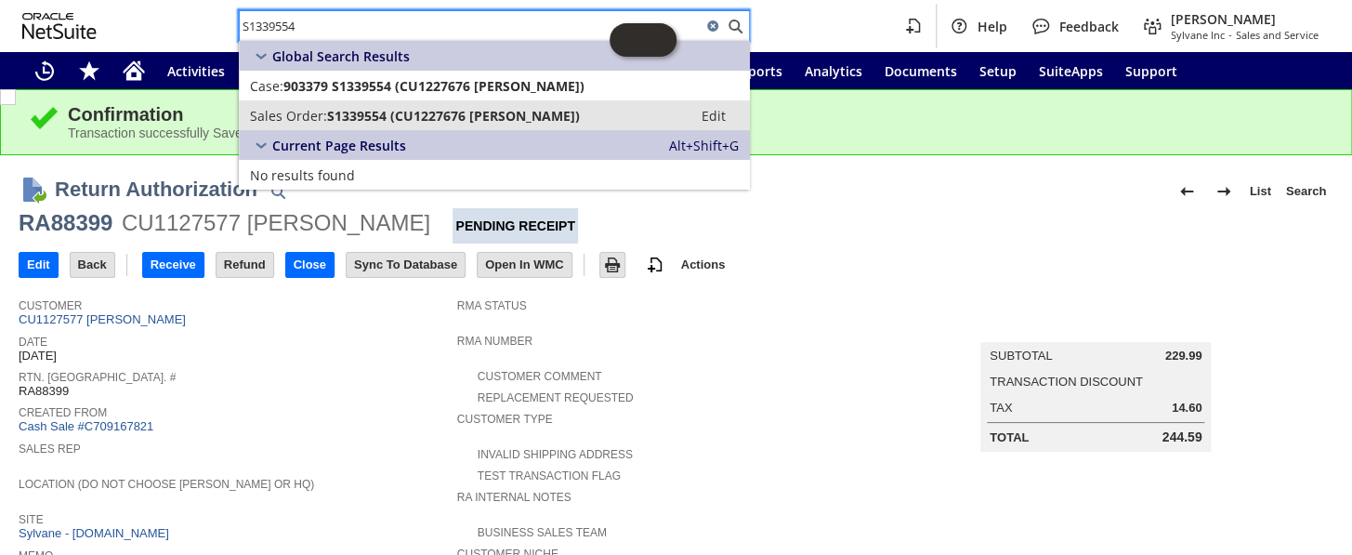
type input "S1339554"
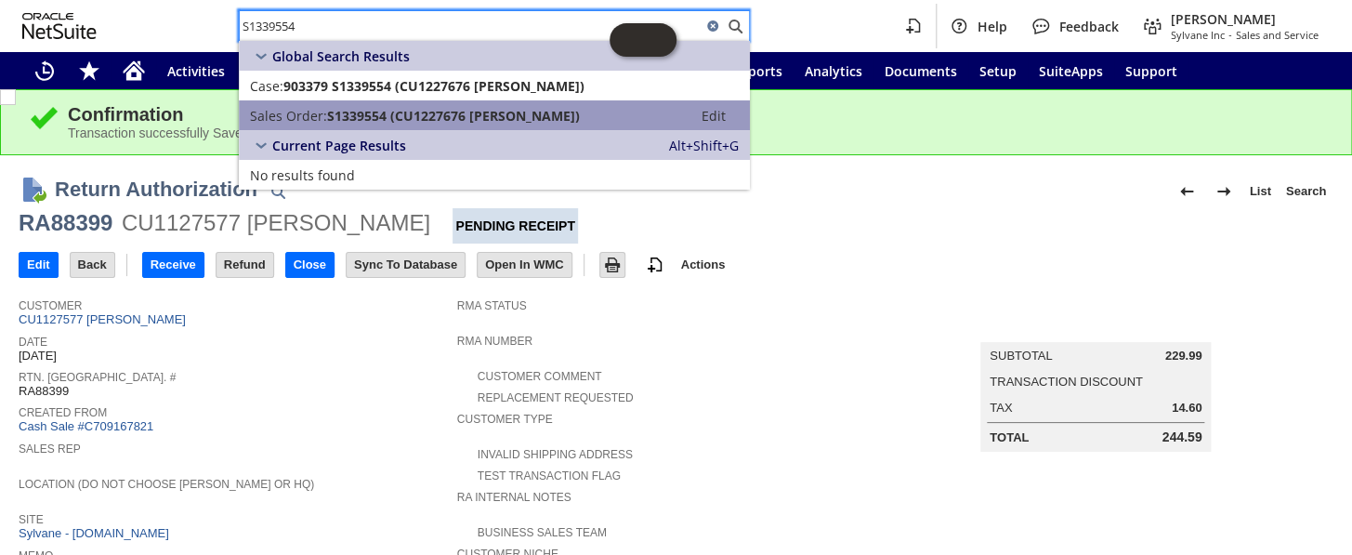
click at [402, 118] on span "S1339554 (CU1227676 Juliet Gregg)" at bounding box center [453, 116] width 253 height 18
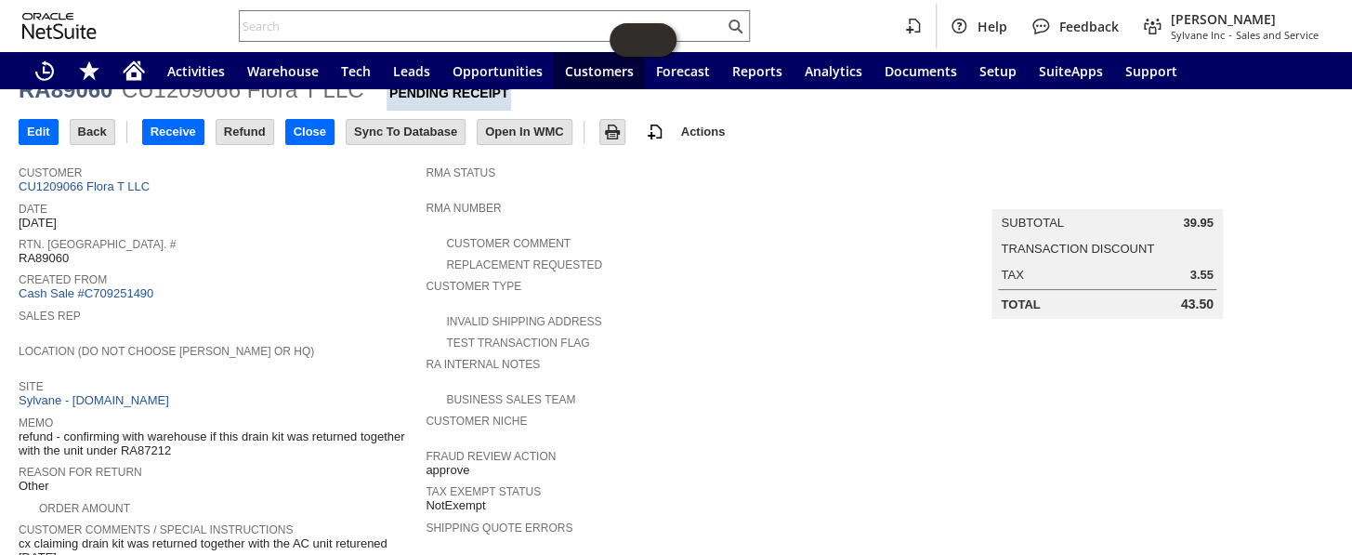
scroll to position [65, 0]
click at [118, 289] on link "Cash Sale #C709251490" at bounding box center [86, 295] width 135 height 14
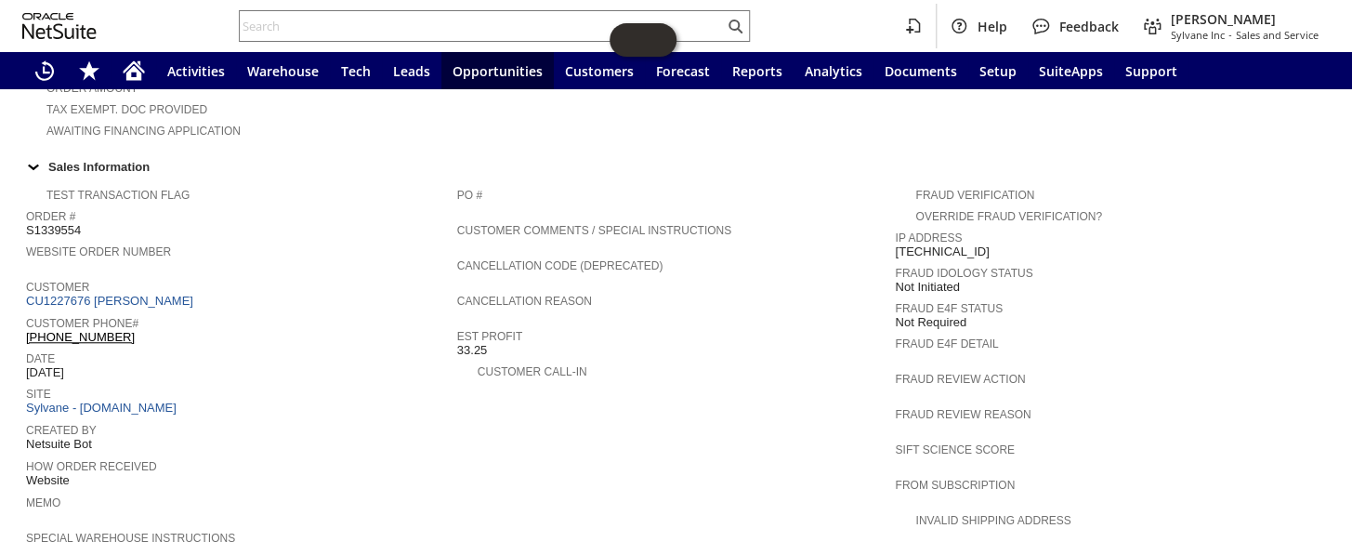
scroll to position [381, 0]
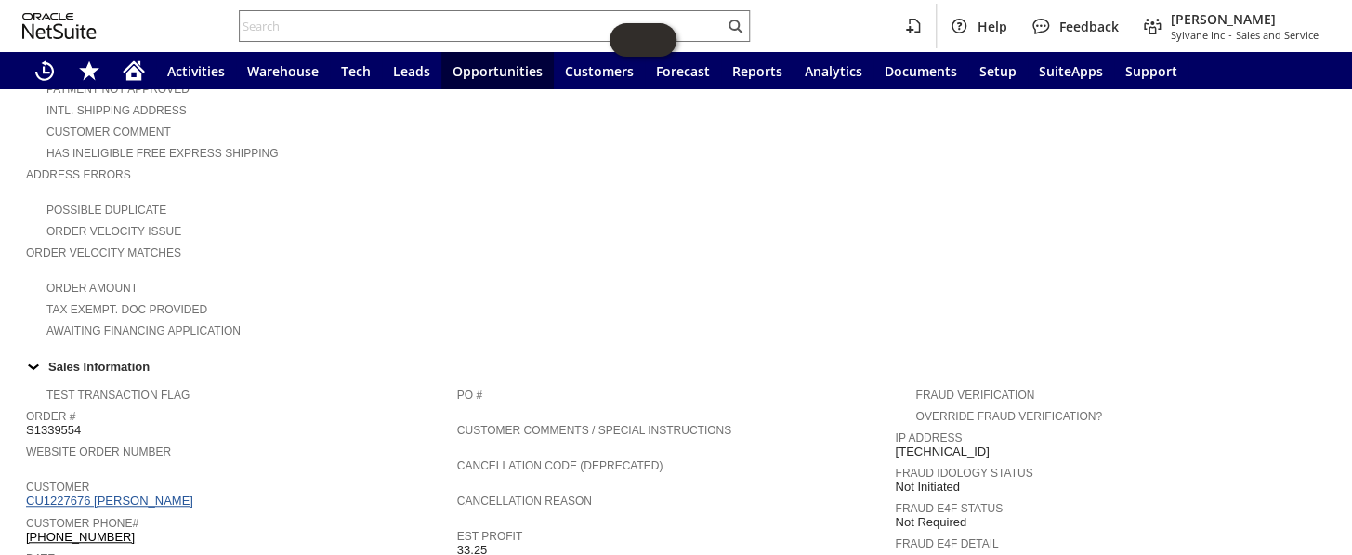
click at [149, 493] on link "CU1227676 [PERSON_NAME]" at bounding box center [112, 500] width 172 height 14
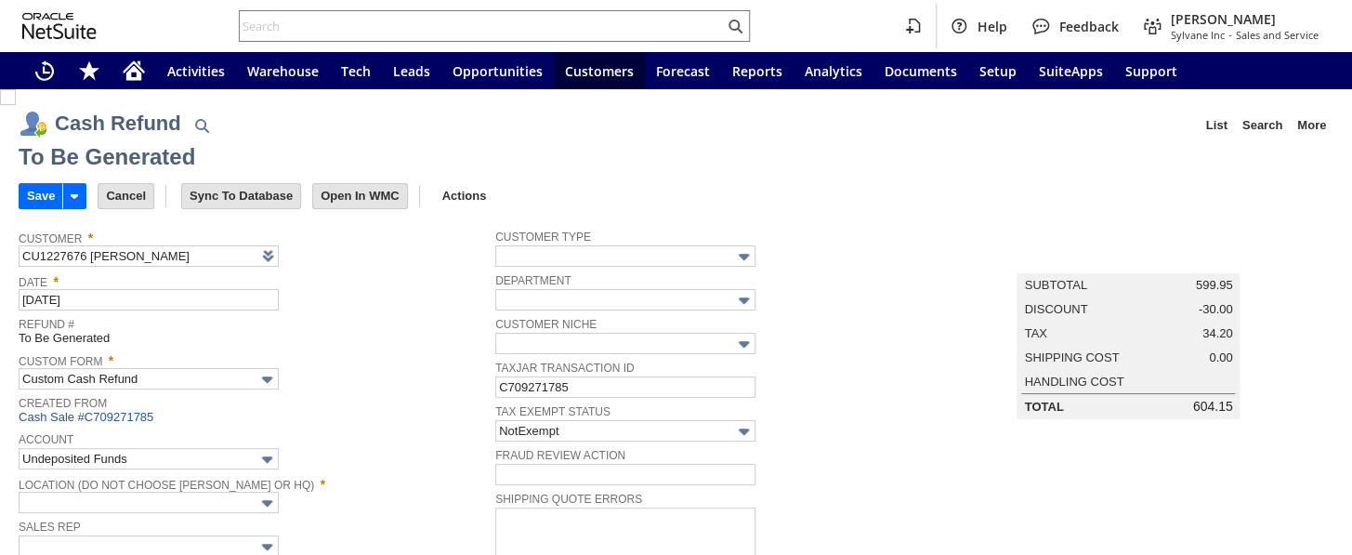
type input "Headquarters : Head...s : Pending Testing"
type input "CPT5"
type input "Coupert 5%"
type input "-5.0%"
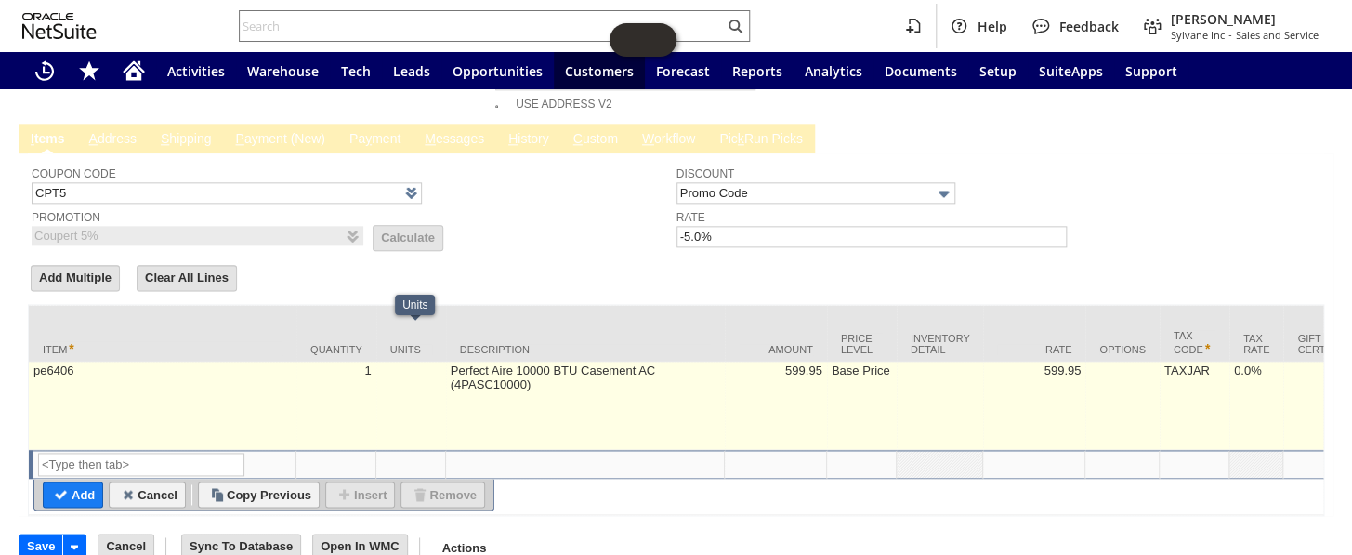
click at [436, 361] on td at bounding box center [411, 405] width 70 height 88
type textarea "Perfect Aire 10000 BTU Casement AC (4PASC10000)"
type input "OK"
type input "Make Copy"
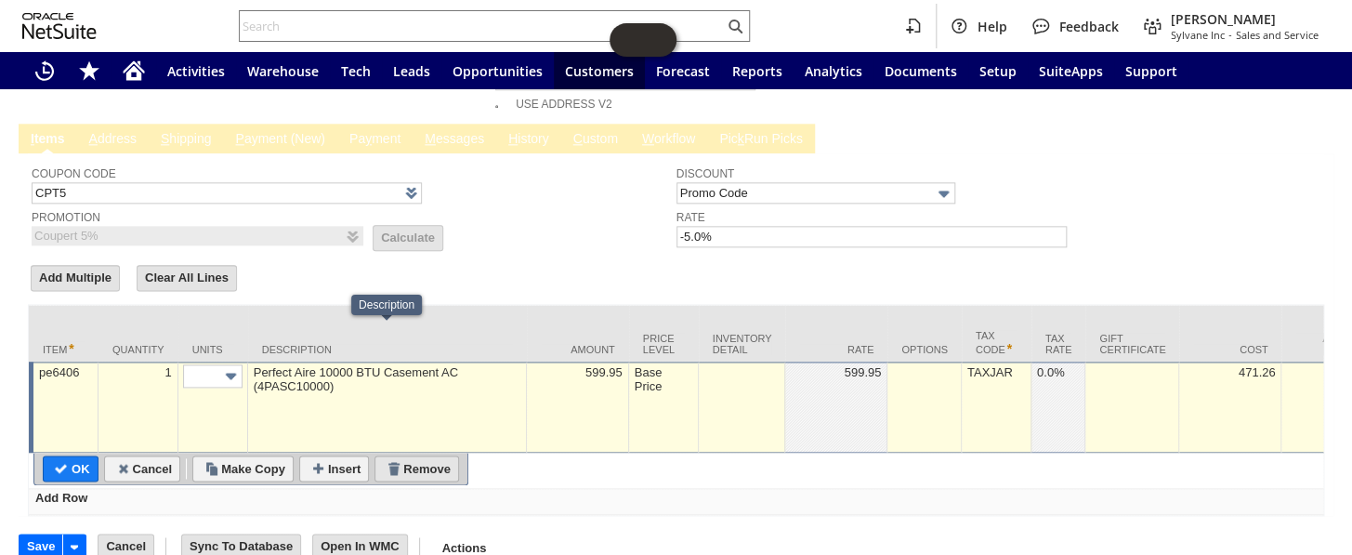
click at [429, 456] on input "Remove" at bounding box center [416, 468] width 83 height 24
type input "Add"
type input "Copy Previous"
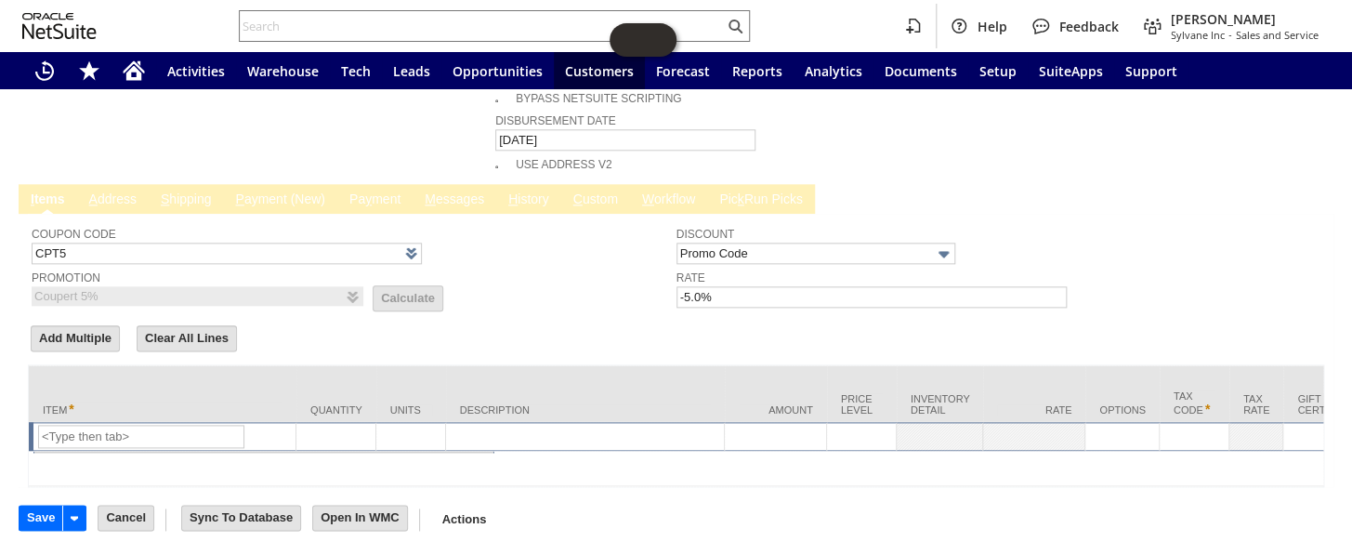
scroll to position [853, 0]
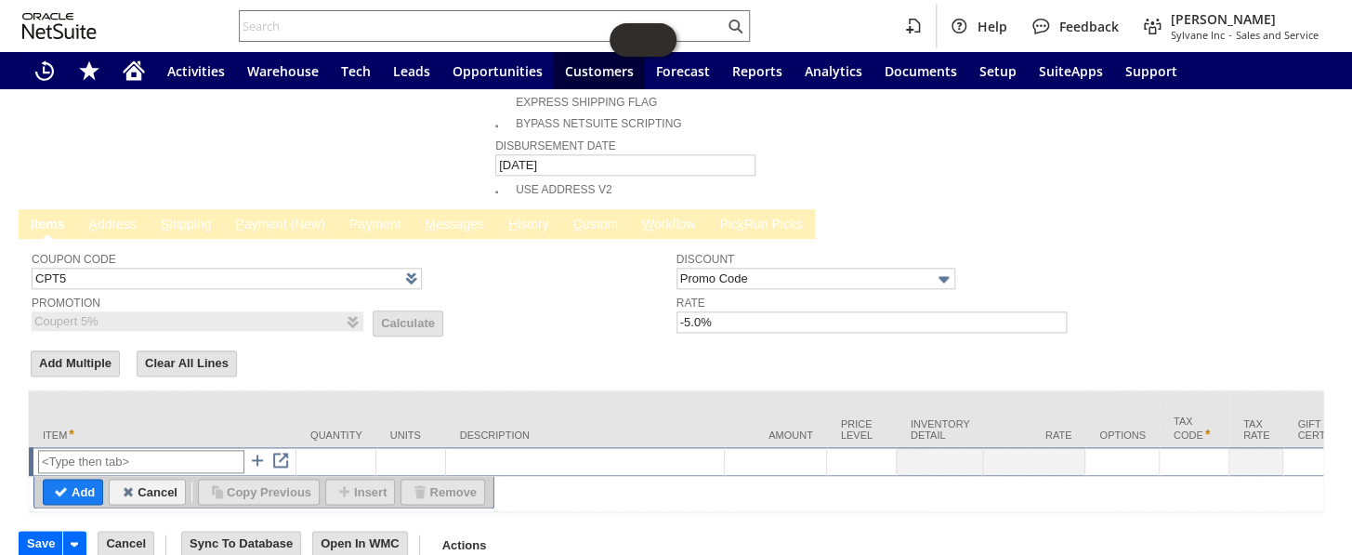
click at [184, 450] on input "text" at bounding box center [141, 461] width 206 height 23
type input "n"
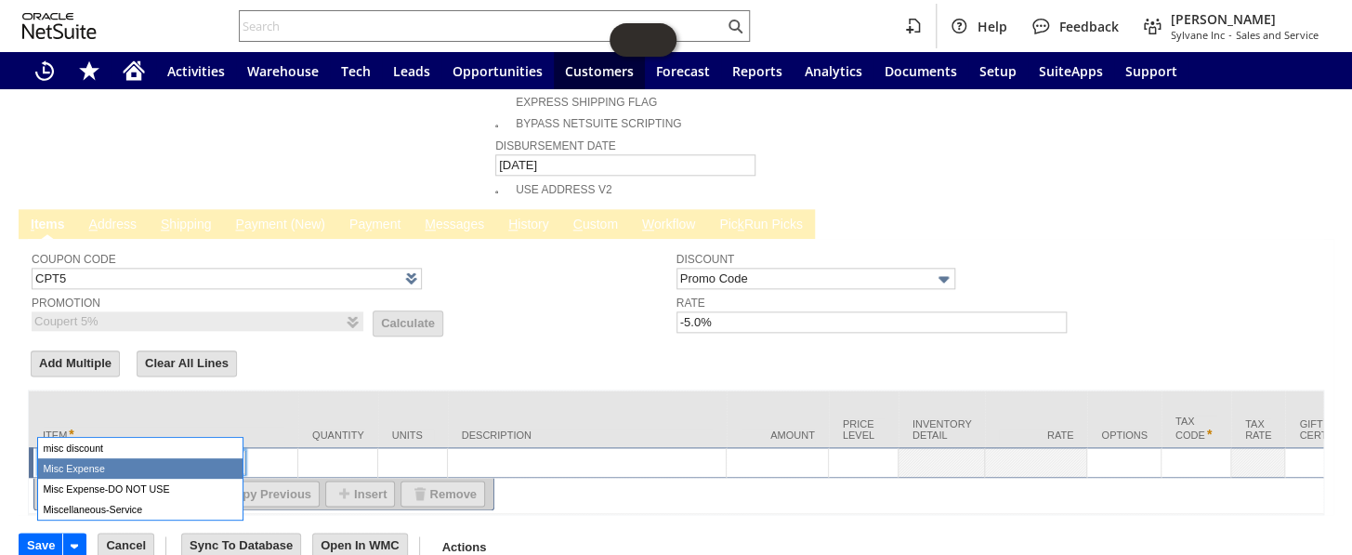
drag, startPoint x: 111, startPoint y: 476, endPoint x: 567, endPoint y: 465, distance: 456.3
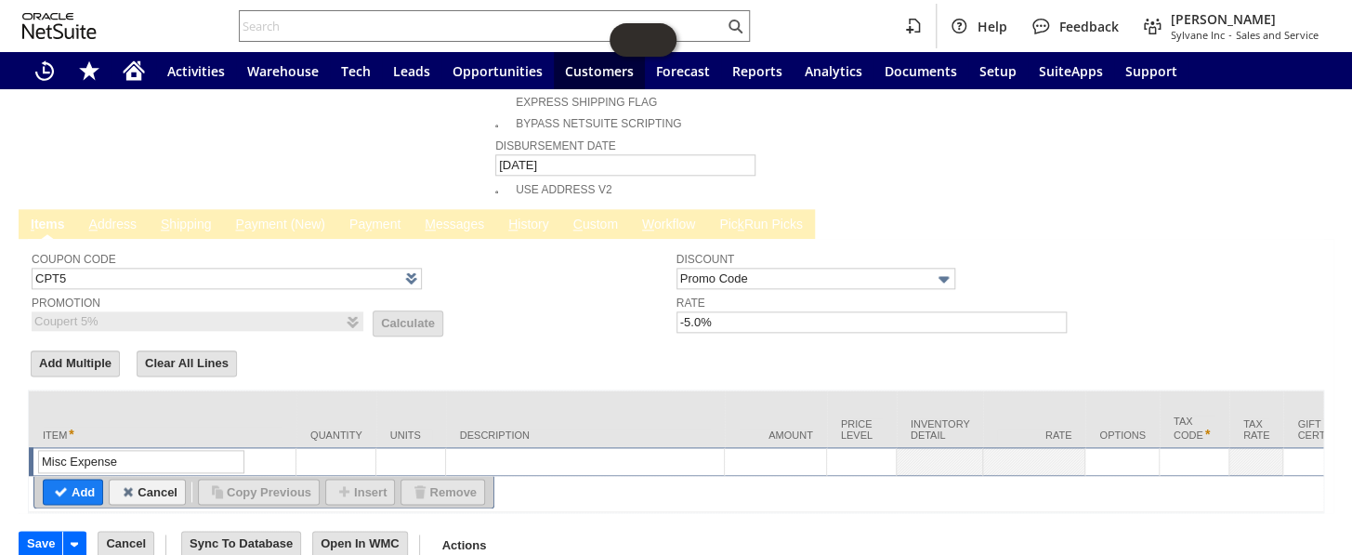
type input "Misc Expense"
type textarea "Misc Expense"
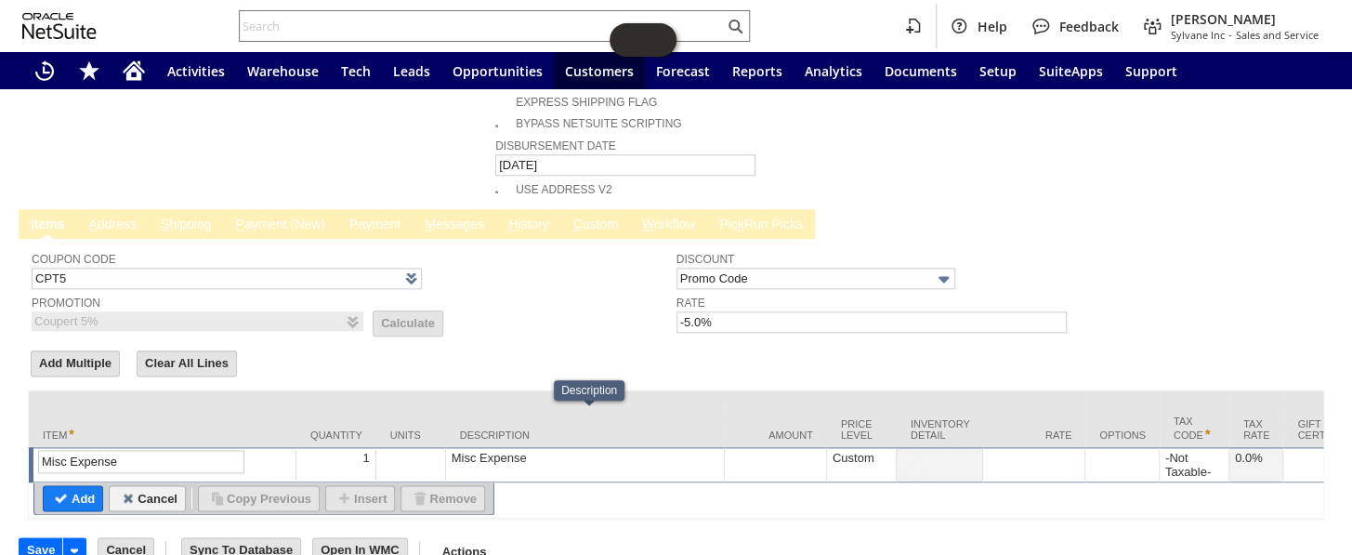
click at [530, 450] on div "Misc Expense" at bounding box center [585, 458] width 268 height 16
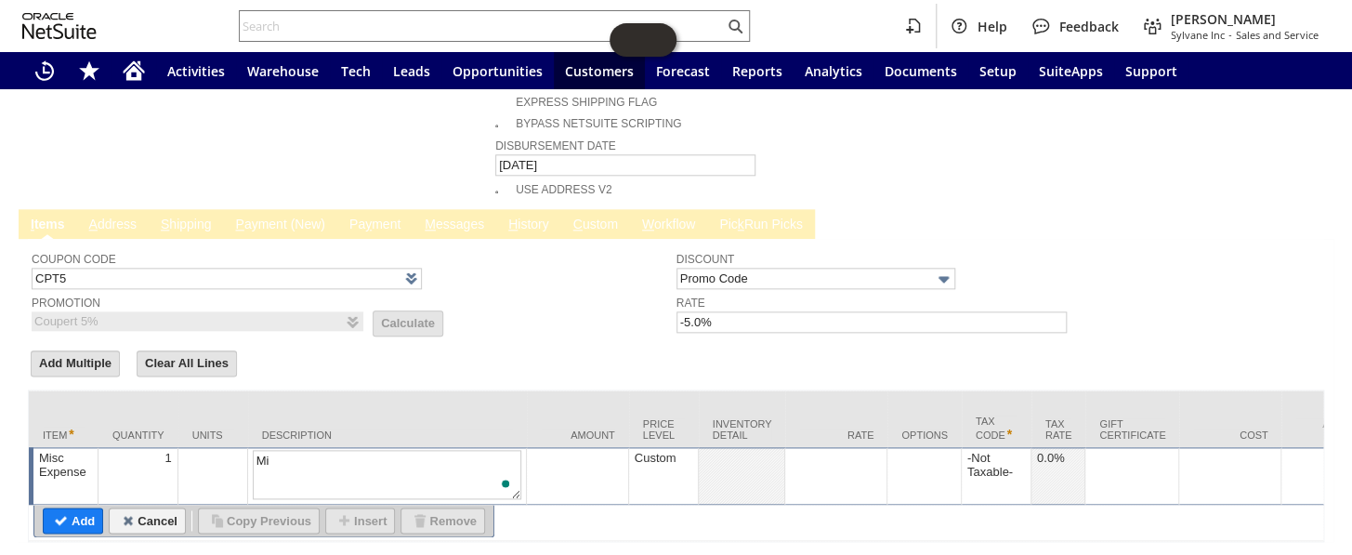
type textarea "M"
type textarea "partial refund"
drag, startPoint x: 157, startPoint y: 253, endPoint x: 76, endPoint y: 243, distance: 81.4
click at [76, 243] on tbody "Coupon Code CPT5 Promotion Coupert 5% List Calculate" at bounding box center [354, 287] width 645 height 90
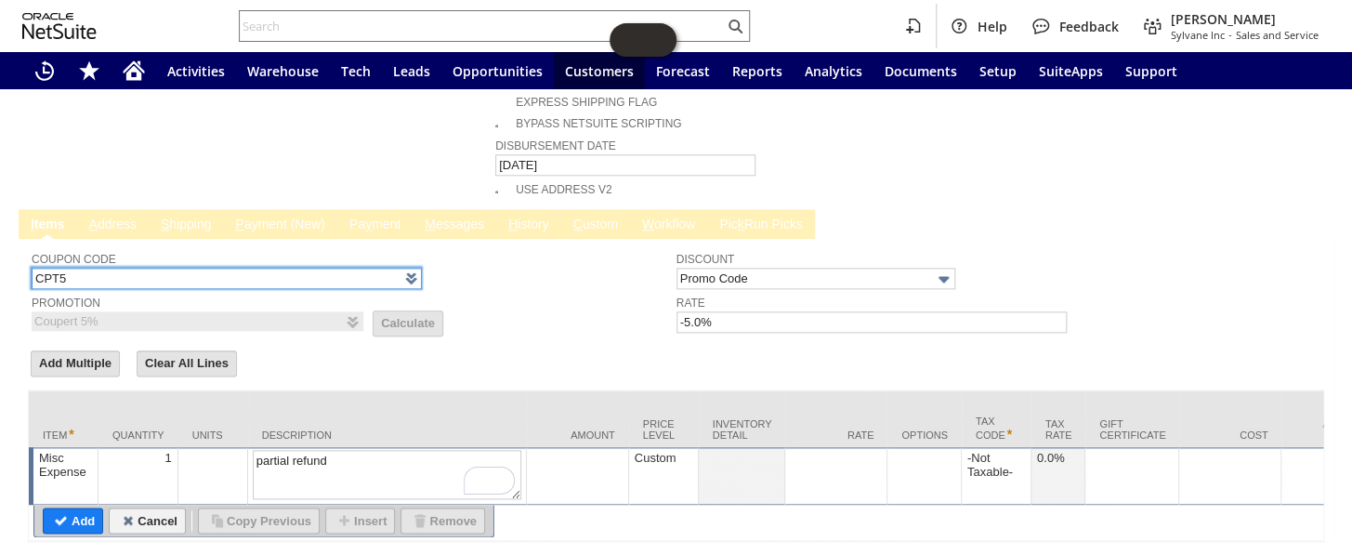
drag, startPoint x: 84, startPoint y: 230, endPoint x: 0, endPoint y: 216, distance: 84.9
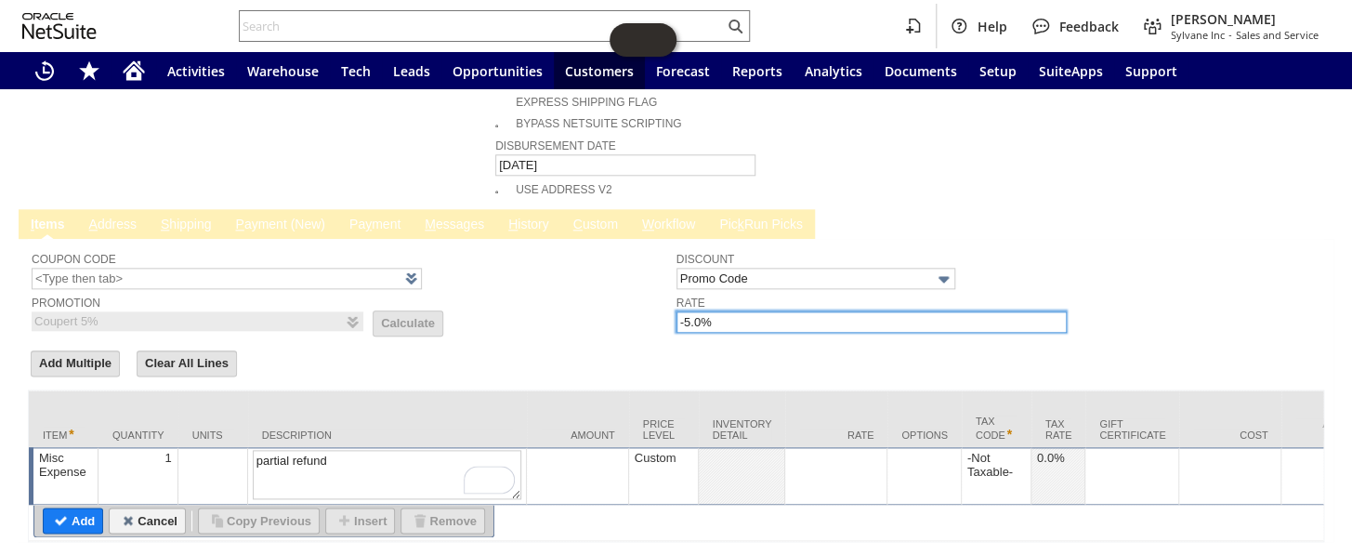
click at [732, 311] on input "-5.0%" at bounding box center [871, 321] width 390 height 21
type input "-"
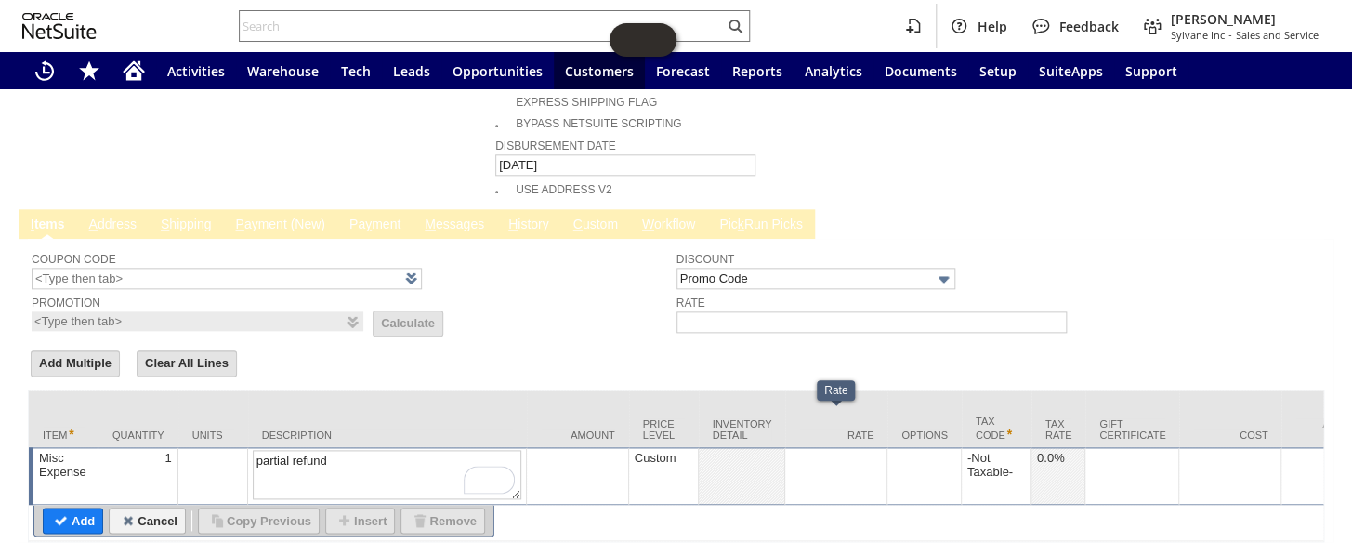
click at [821, 447] on td at bounding box center [836, 476] width 102 height 58
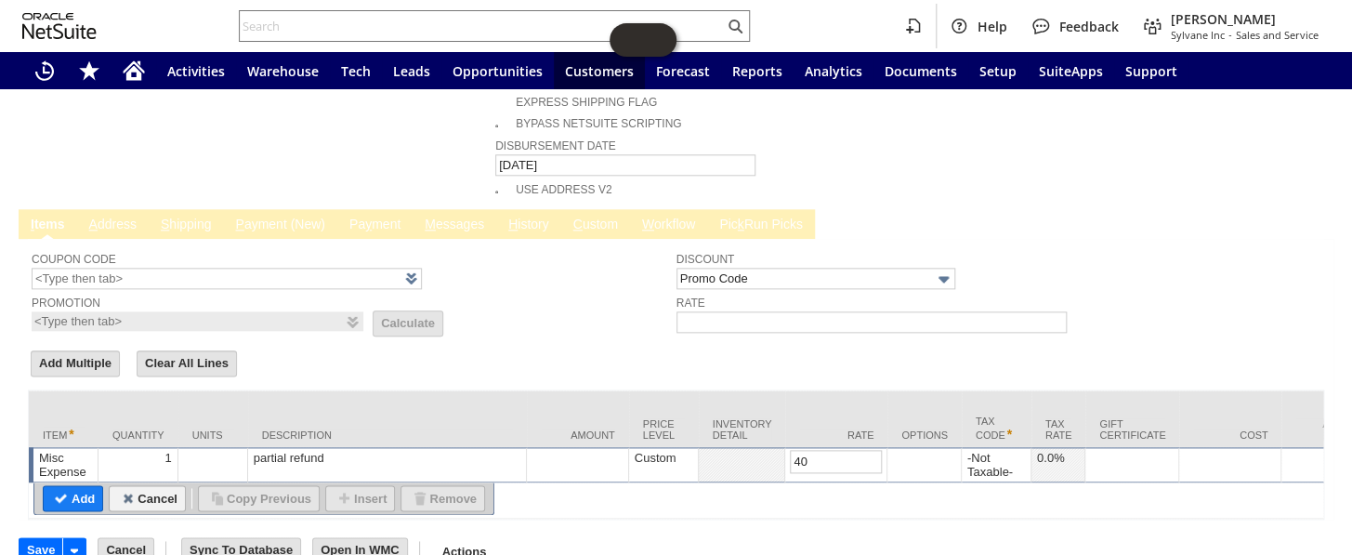
type input "40.00"
drag, startPoint x: 83, startPoint y: 452, endPoint x: 138, endPoint y: 445, distance: 56.2
click at [83, 486] on input "Add" at bounding box center [73, 498] width 59 height 24
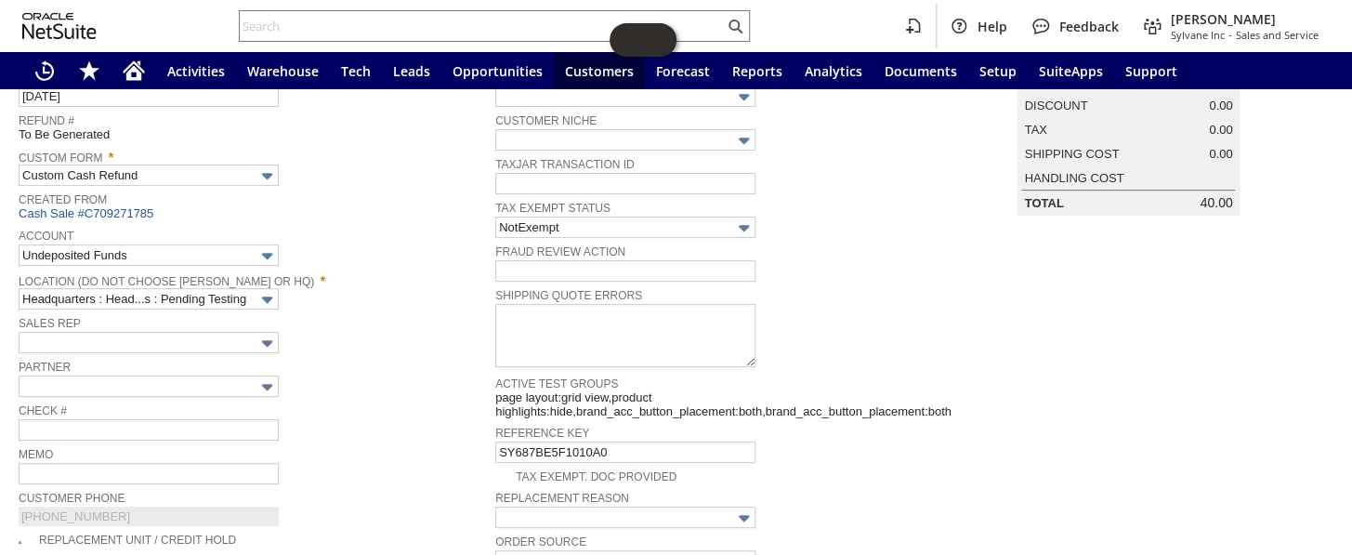
scroll to position [177, 0]
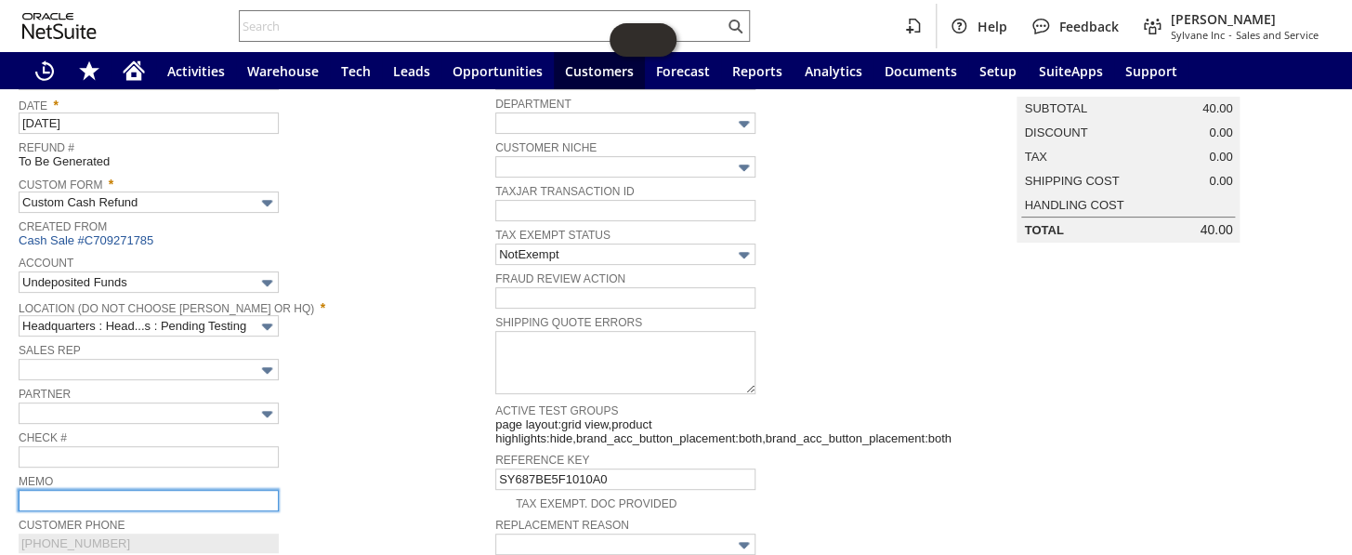
click at [68, 493] on input "text" at bounding box center [149, 500] width 260 height 21
type input "partial credit for cosmetic damages- keeping unit"
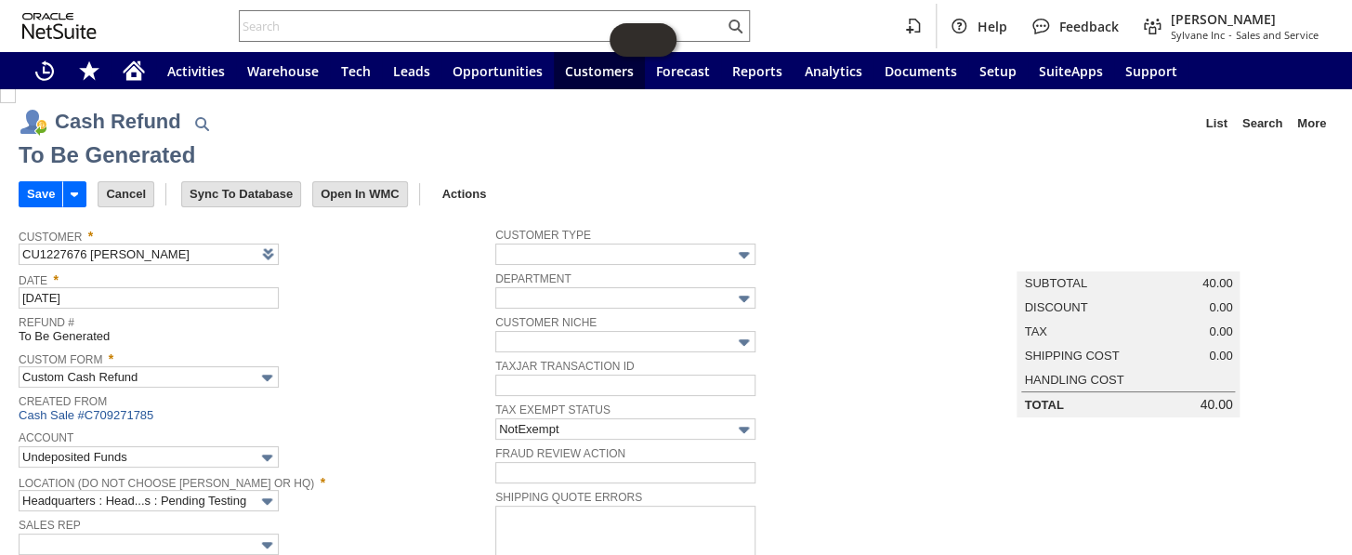
scroll to position [0, 0]
click at [37, 187] on input "Save" at bounding box center [41, 196] width 43 height 24
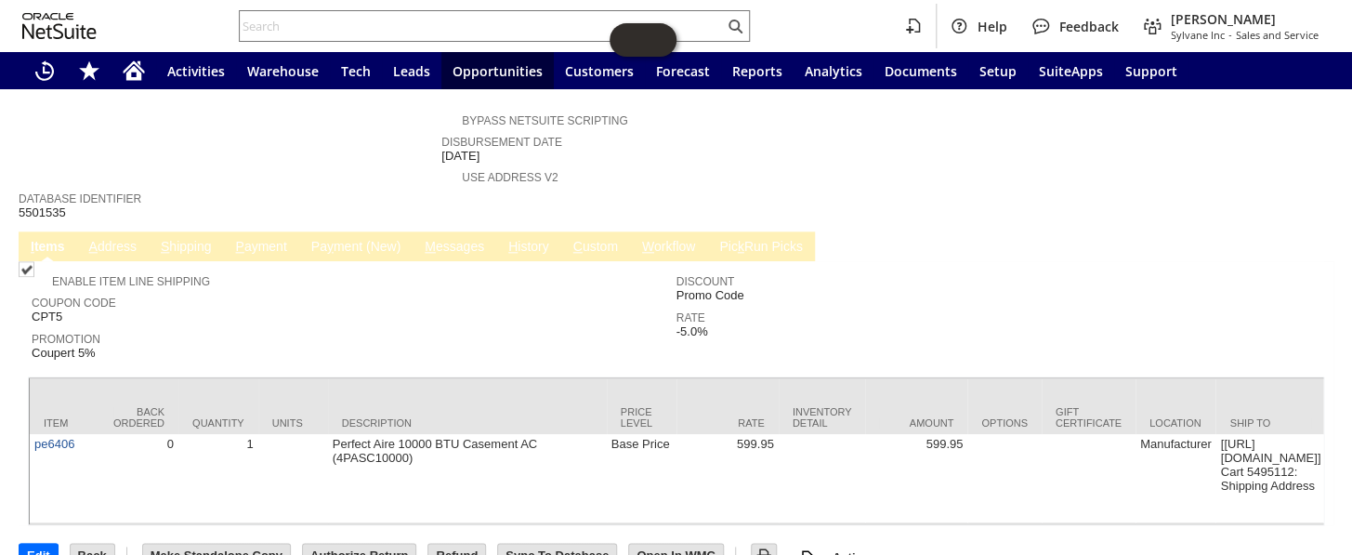
scroll to position [808, 0]
click at [244, 239] on link "P ayment" at bounding box center [260, 248] width 60 height 18
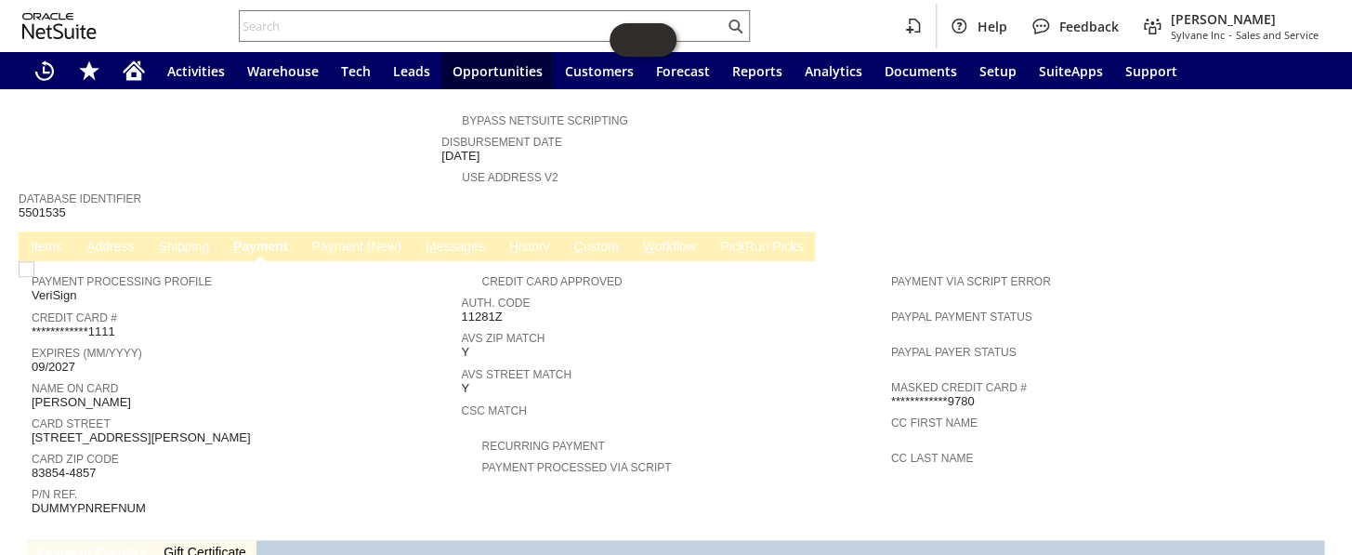
click at [349, 231] on td "Pa y ment (New)" at bounding box center [355, 246] width 113 height 30
click at [354, 239] on link "Pa y ment (New)" at bounding box center [356, 248] width 98 height 18
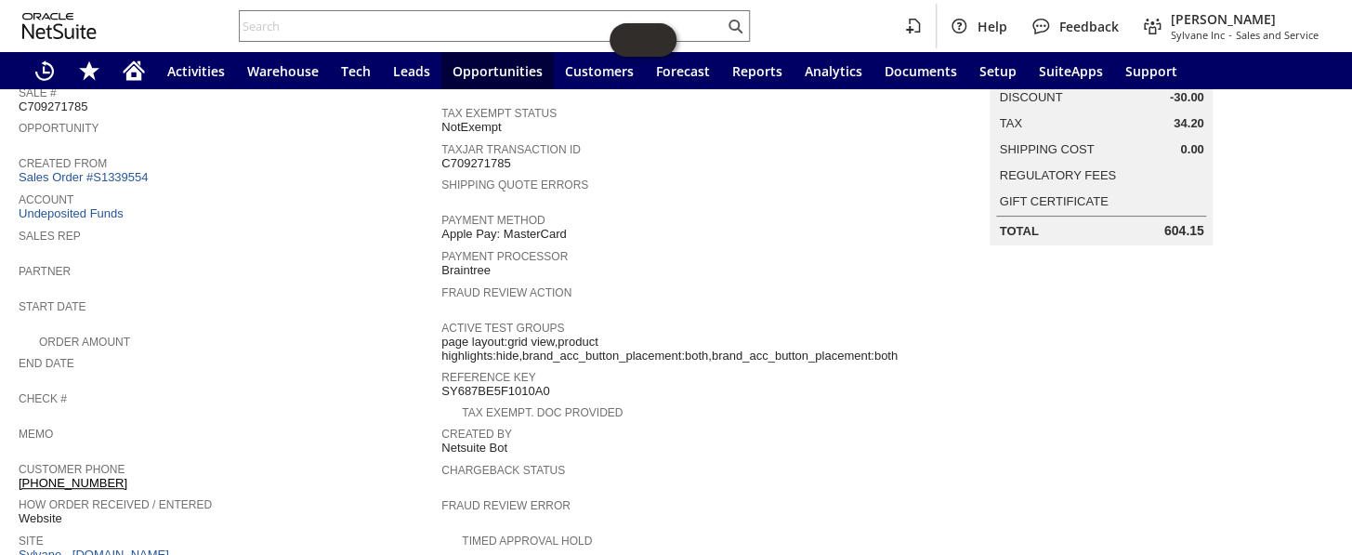
scroll to position [217, 0]
click at [114, 171] on link "Sales Order #S1339554" at bounding box center [86, 178] width 134 height 14
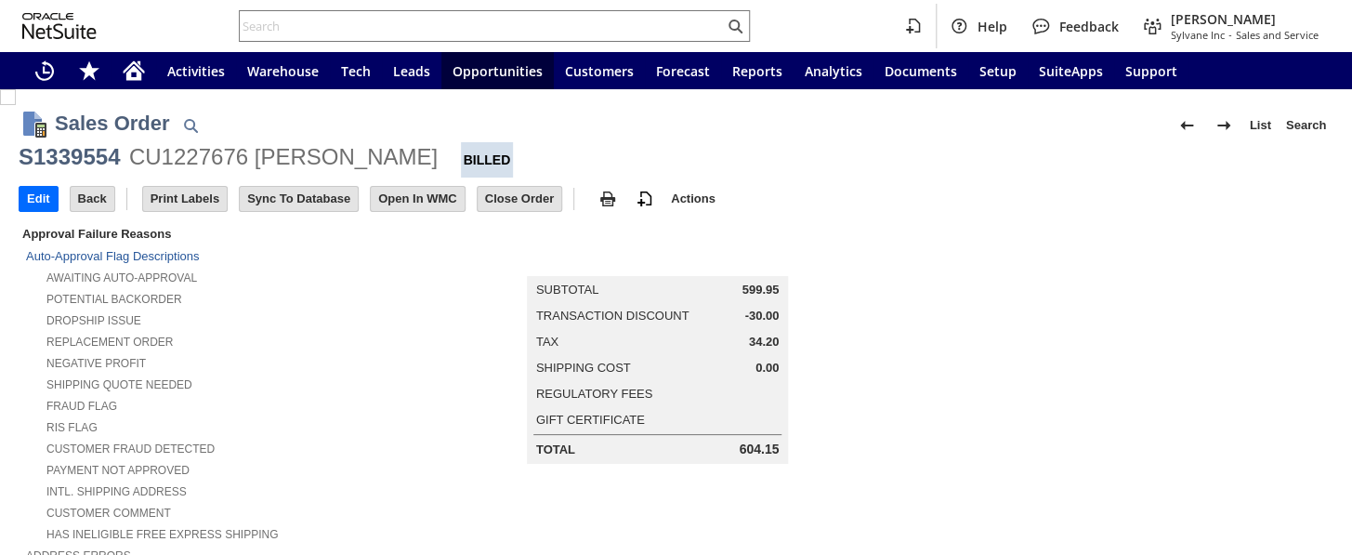
scroll to position [1092, 0]
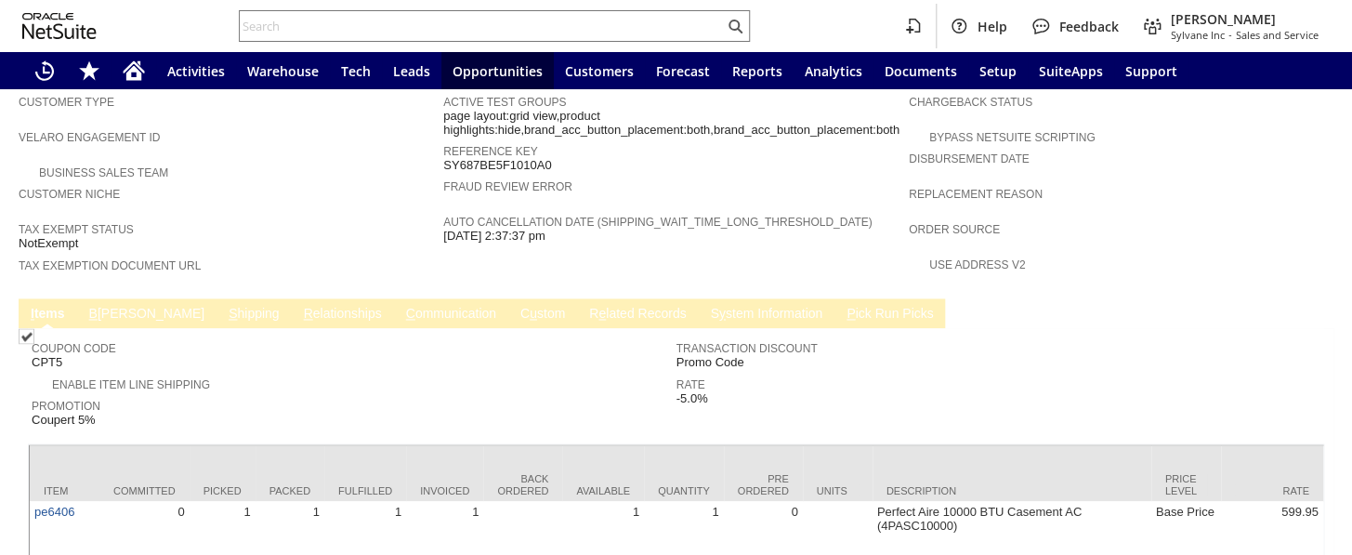
click at [111, 306] on link "B [PERSON_NAME]" at bounding box center [147, 315] width 124 height 18
click at [110, 306] on link "B [PERSON_NAME]" at bounding box center [147, 315] width 124 height 18
click at [107, 306] on link "B [PERSON_NAME]" at bounding box center [147, 315] width 124 height 18
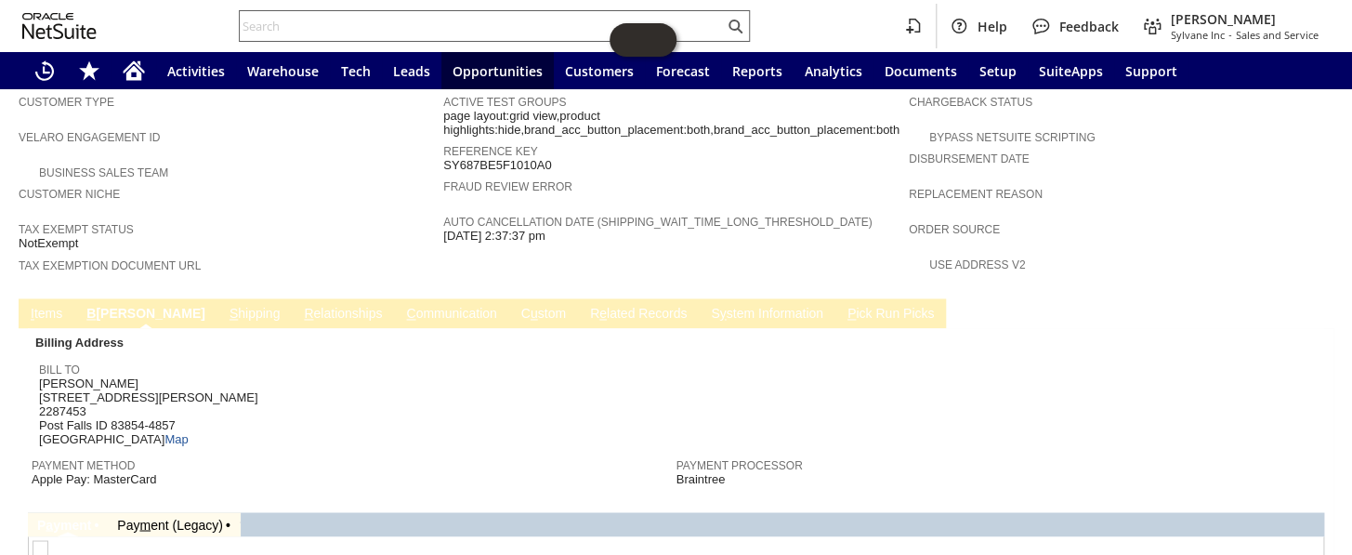
click at [305, 30] on input "text" at bounding box center [482, 26] width 484 height 22
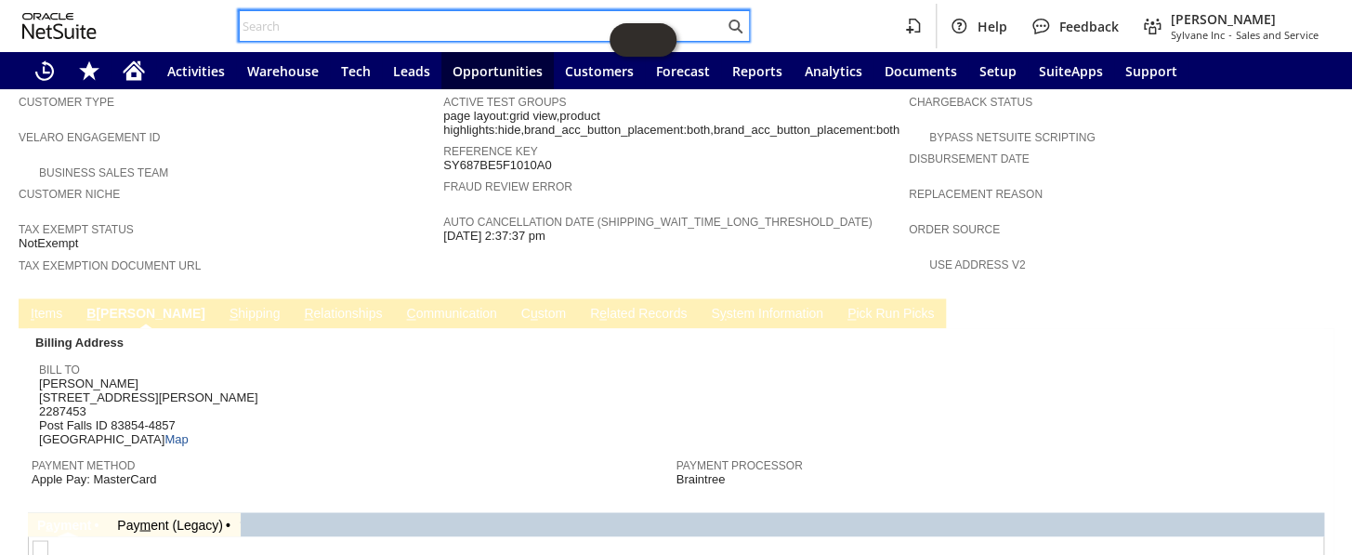
paste input "RA88571"
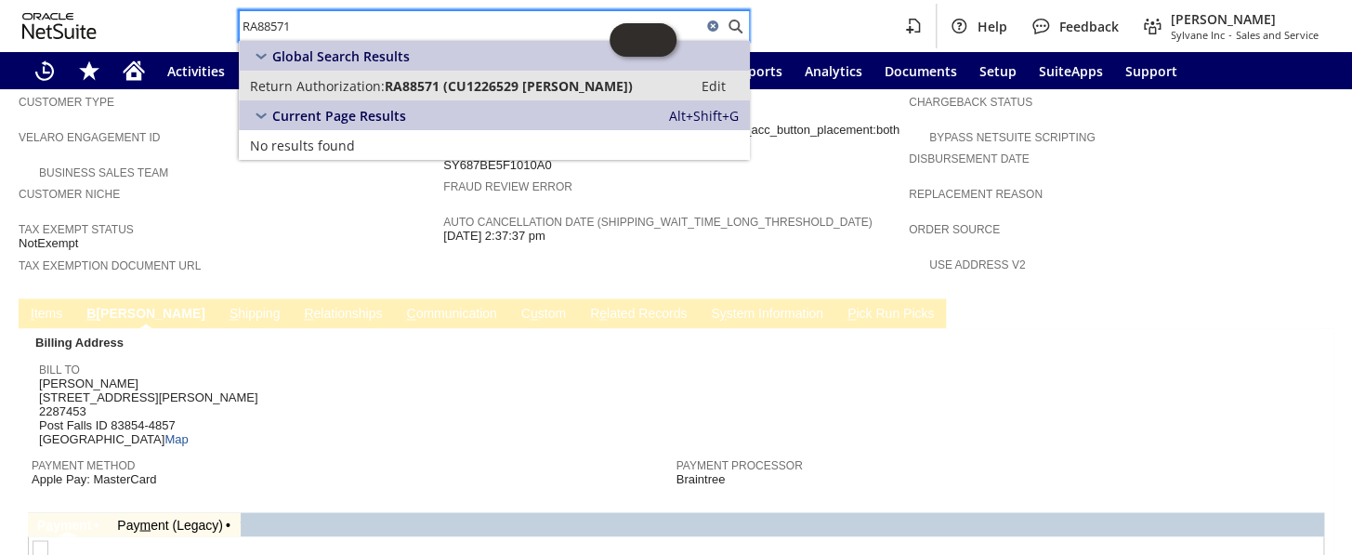
type input "RA88571"
click at [378, 90] on span "Return Authorization:" at bounding box center [317, 86] width 135 height 18
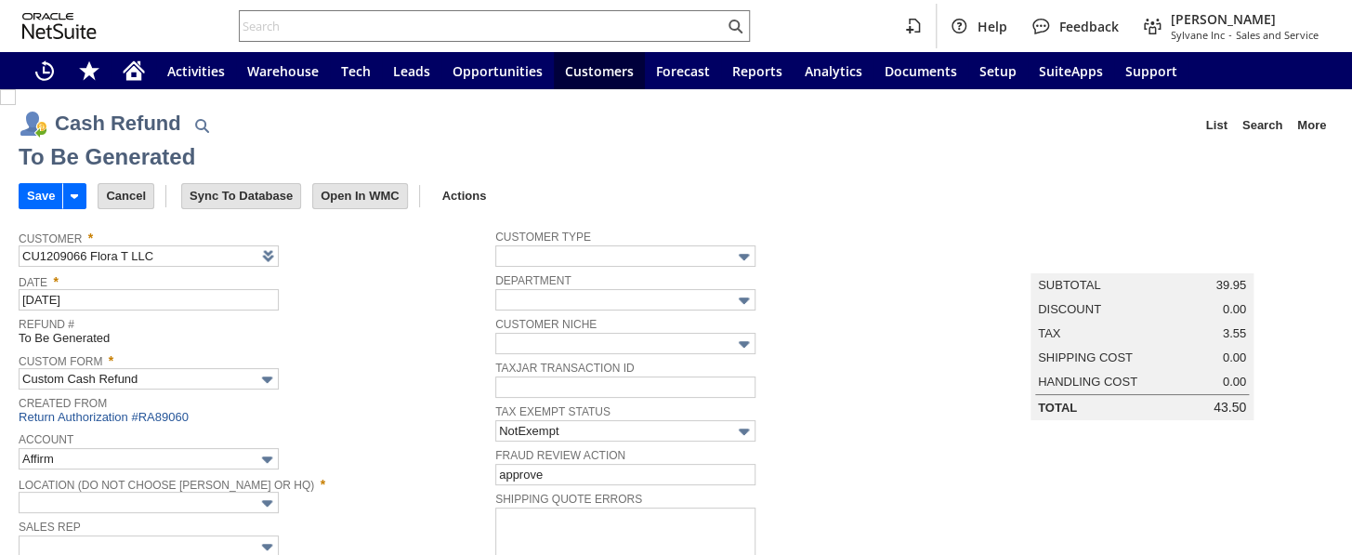
type input "Regions - Merchant 0414"
type input "Headquarters : Head...s : Pending Testing"
click at [46, 186] on input "Save" at bounding box center [41, 196] width 43 height 24
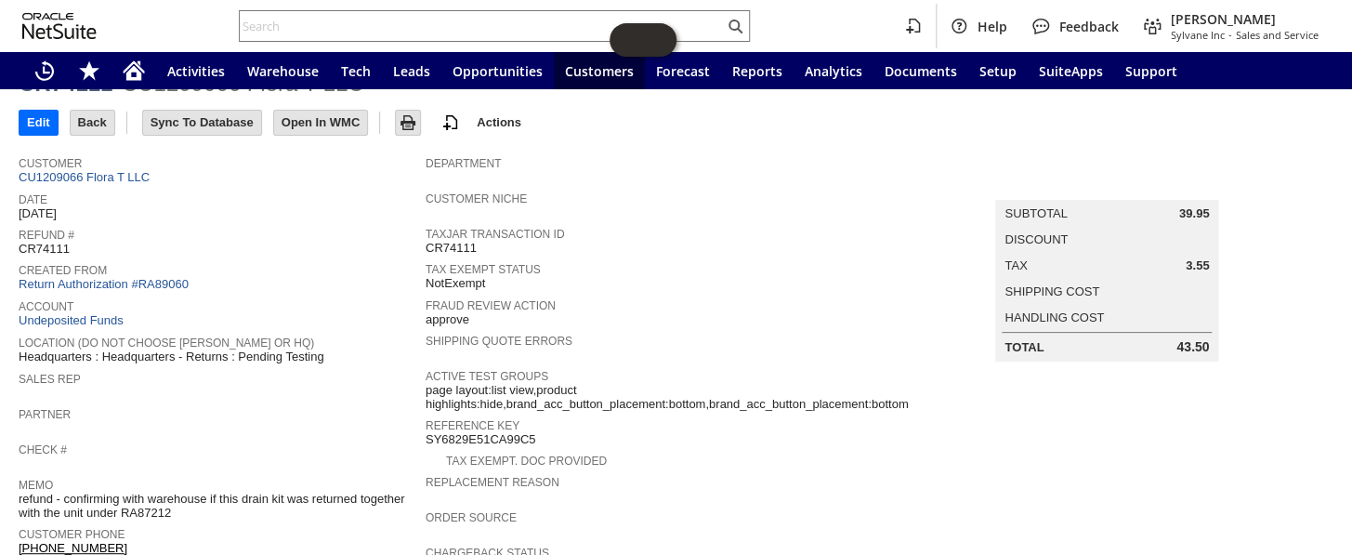
scroll to position [66, 0]
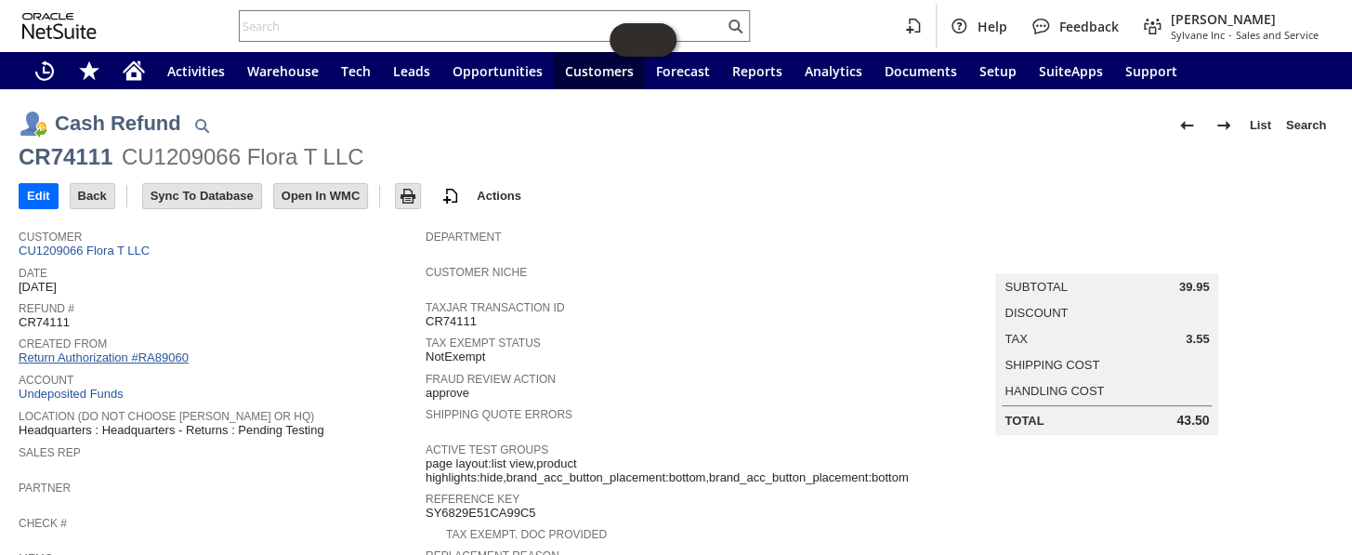
click at [121, 350] on link "Return Authorization #RA89060" at bounding box center [104, 357] width 170 height 14
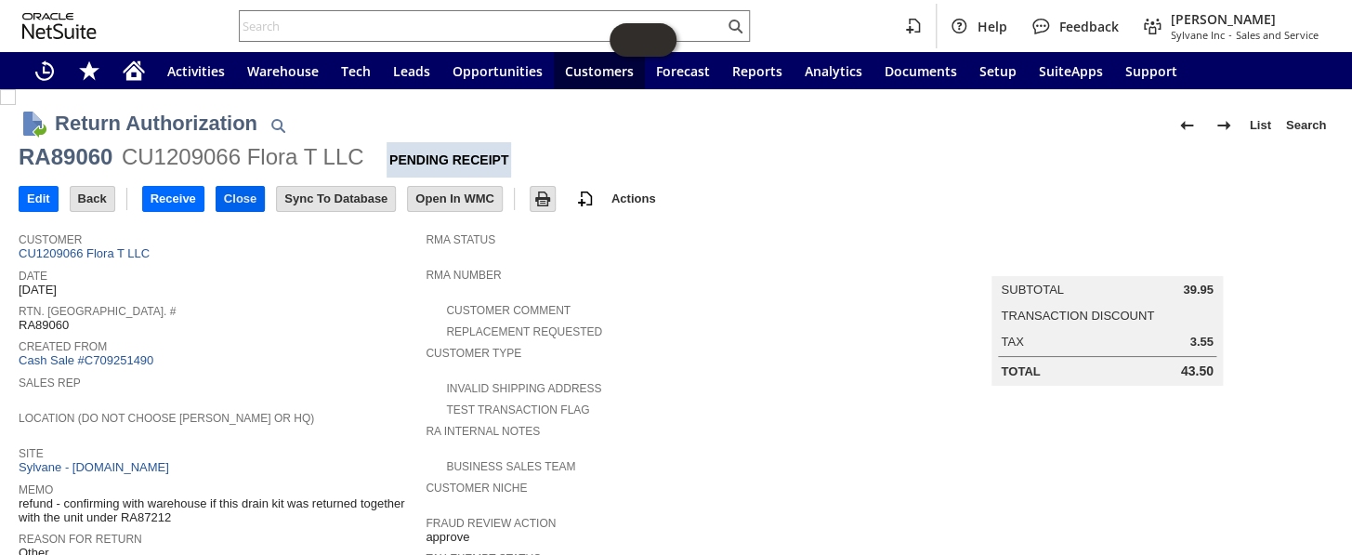
click at [238, 196] on input "Close" at bounding box center [239, 199] width 47 height 24
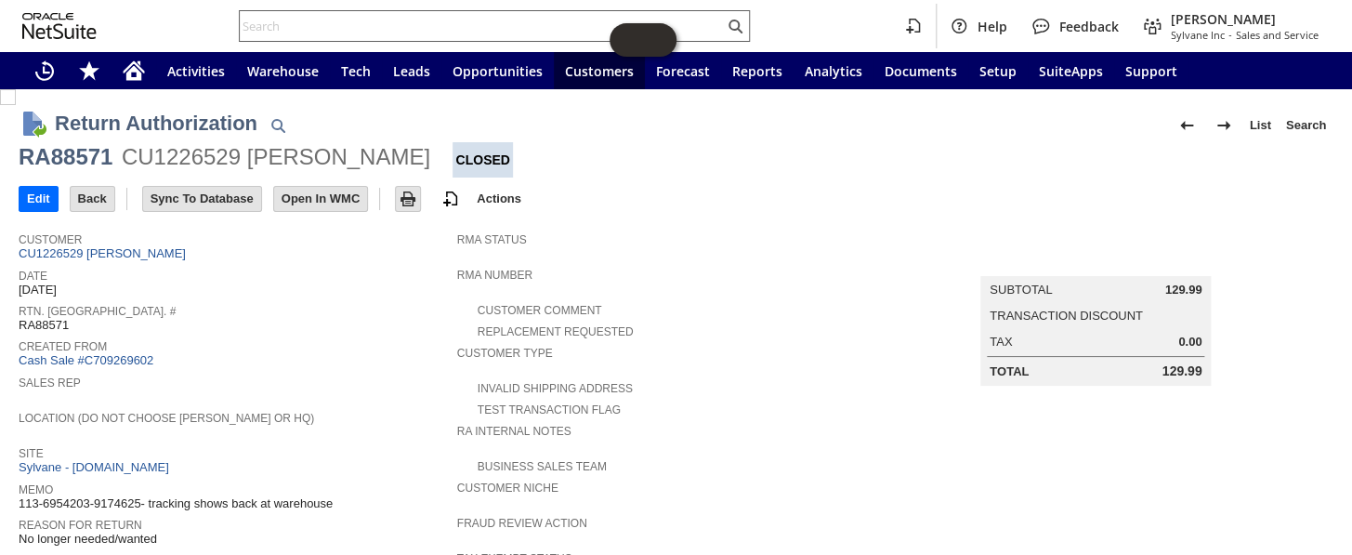
click at [323, 21] on input "text" at bounding box center [482, 26] width 484 height 22
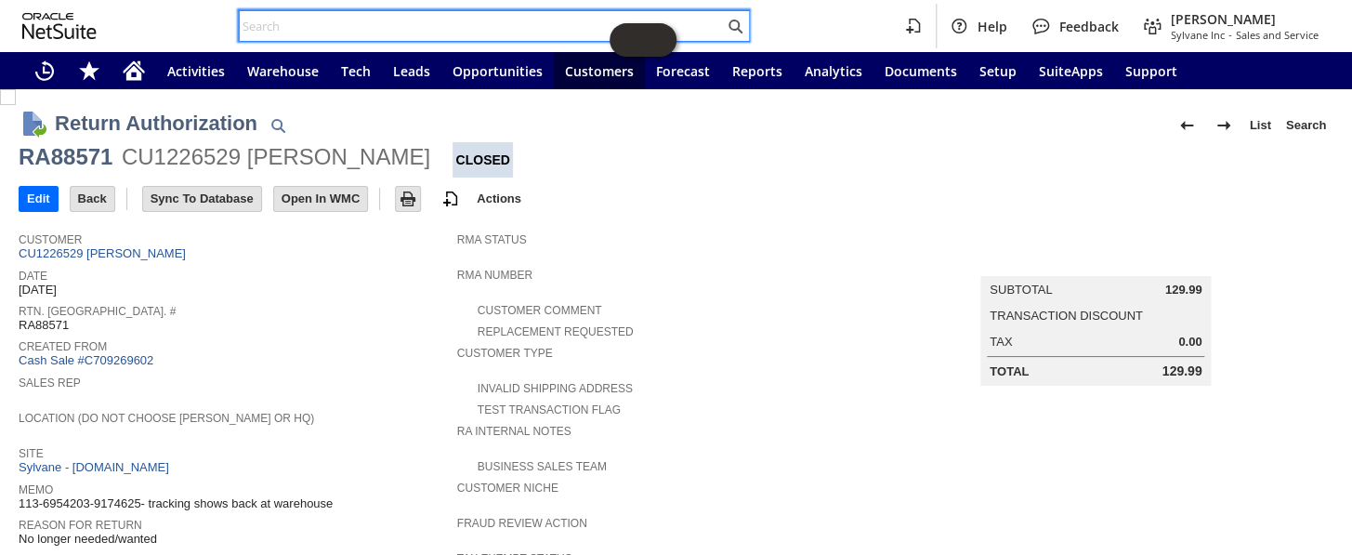
paste input "CU1227375"
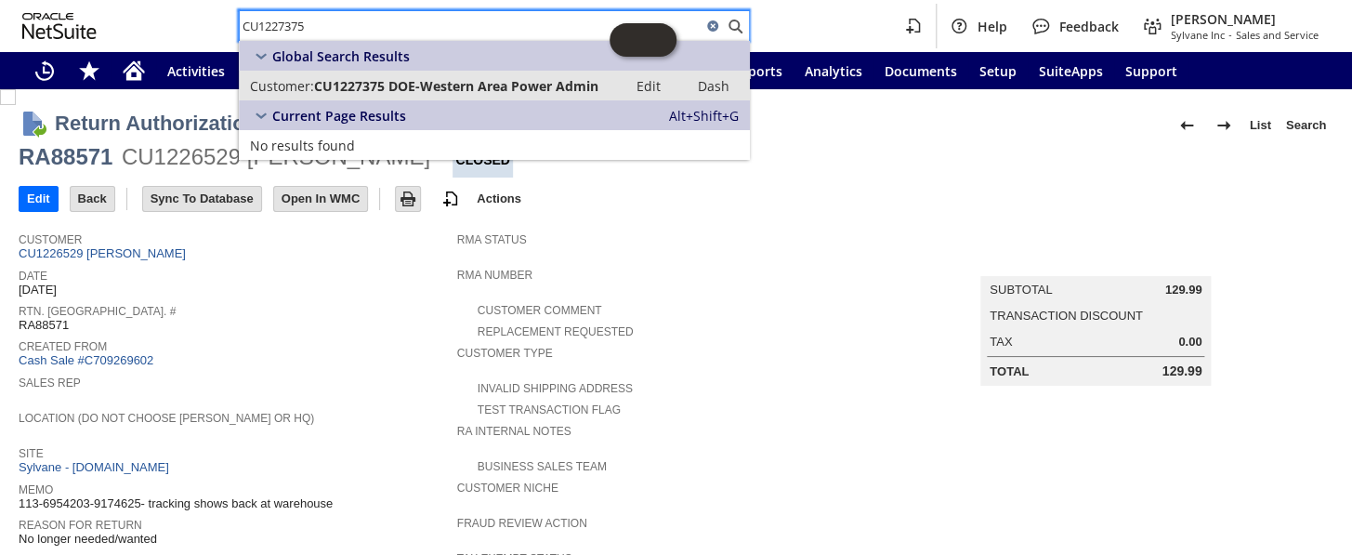
type input "CU1227375"
click at [401, 84] on span "CU1227375 DOE-Western Area Power Admin" at bounding box center [456, 86] width 284 height 18
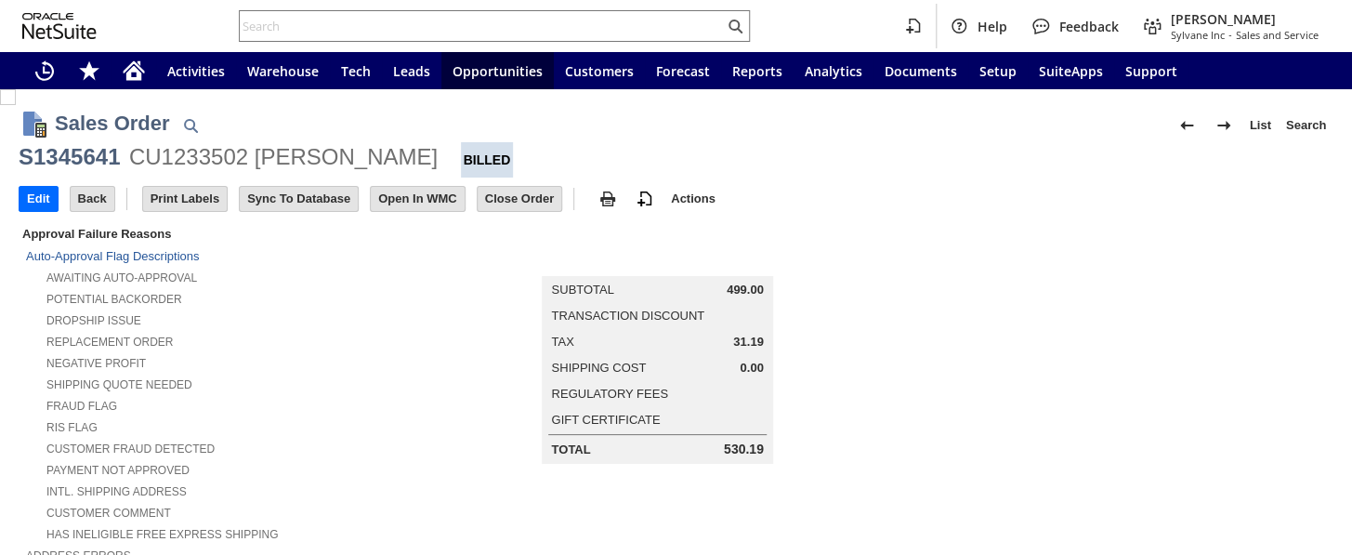
click at [758, 338] on td "Tax 31.19" at bounding box center [656, 342] width 227 height 24
click at [751, 338] on span "31.19" at bounding box center [748, 341] width 31 height 15
click at [751, 337] on span "31.19" at bounding box center [748, 341] width 31 height 15
copy span "31.19"
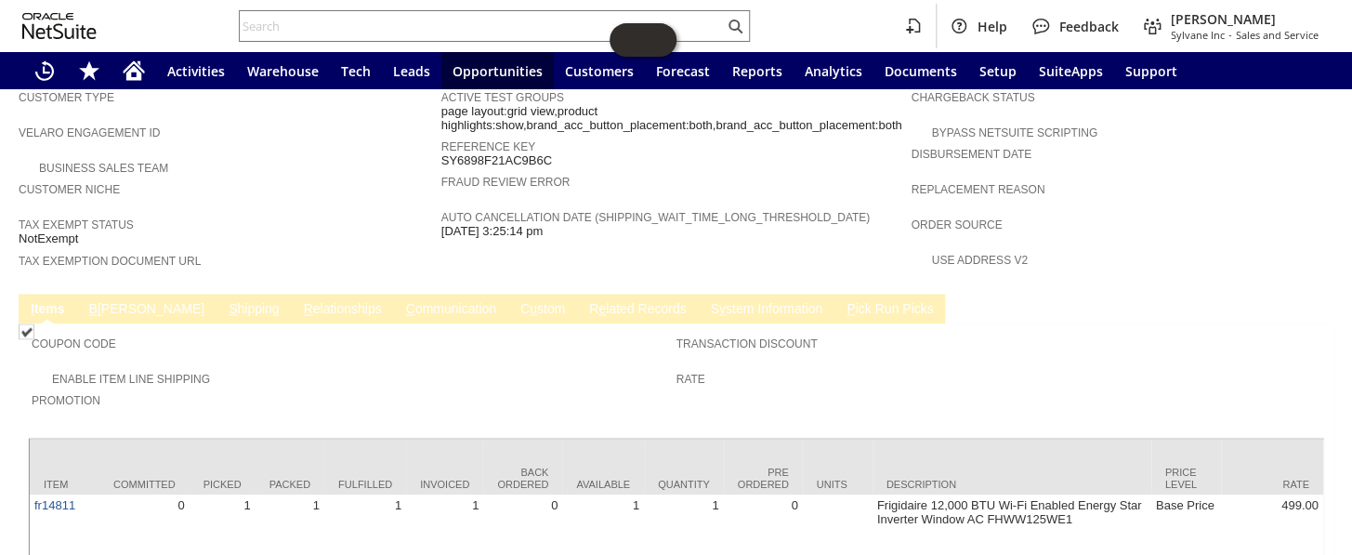
scroll to position [1097, 0]
click at [93, 300] on span "B" at bounding box center [93, 307] width 8 height 15
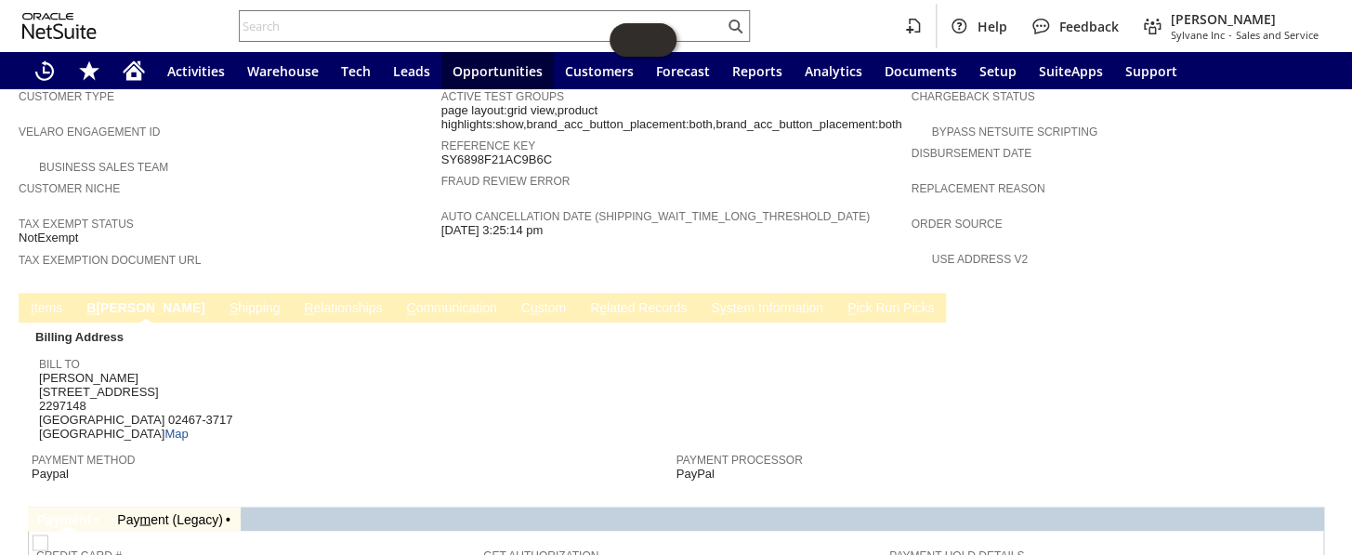
click at [225, 300] on link "S hipping" at bounding box center [255, 309] width 60 height 18
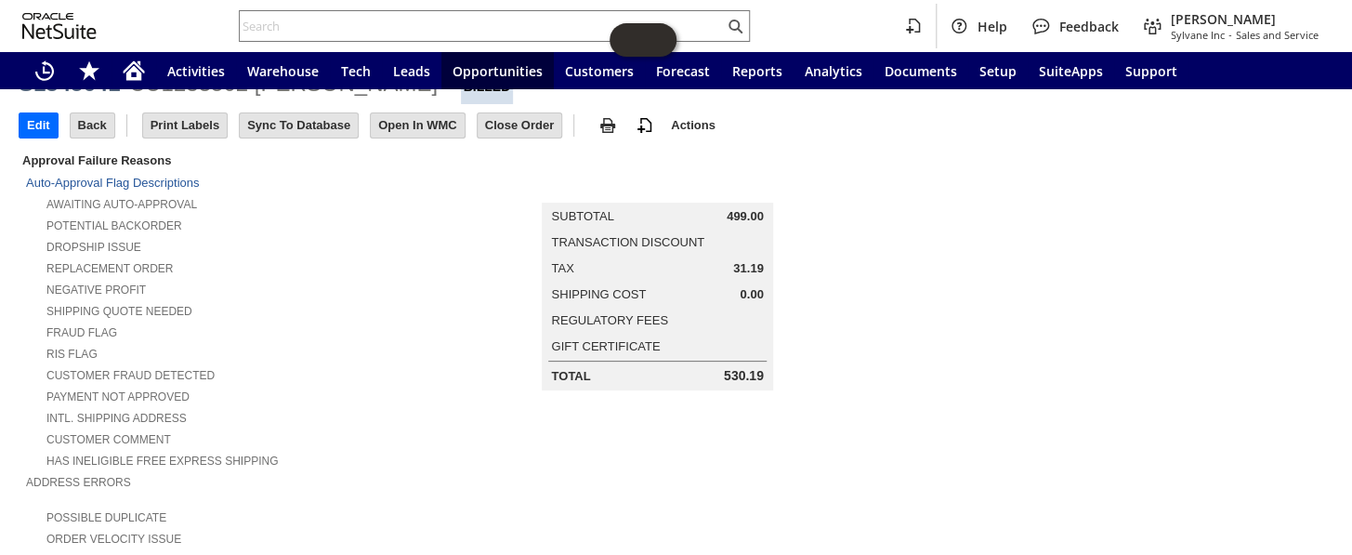
scroll to position [0, 0]
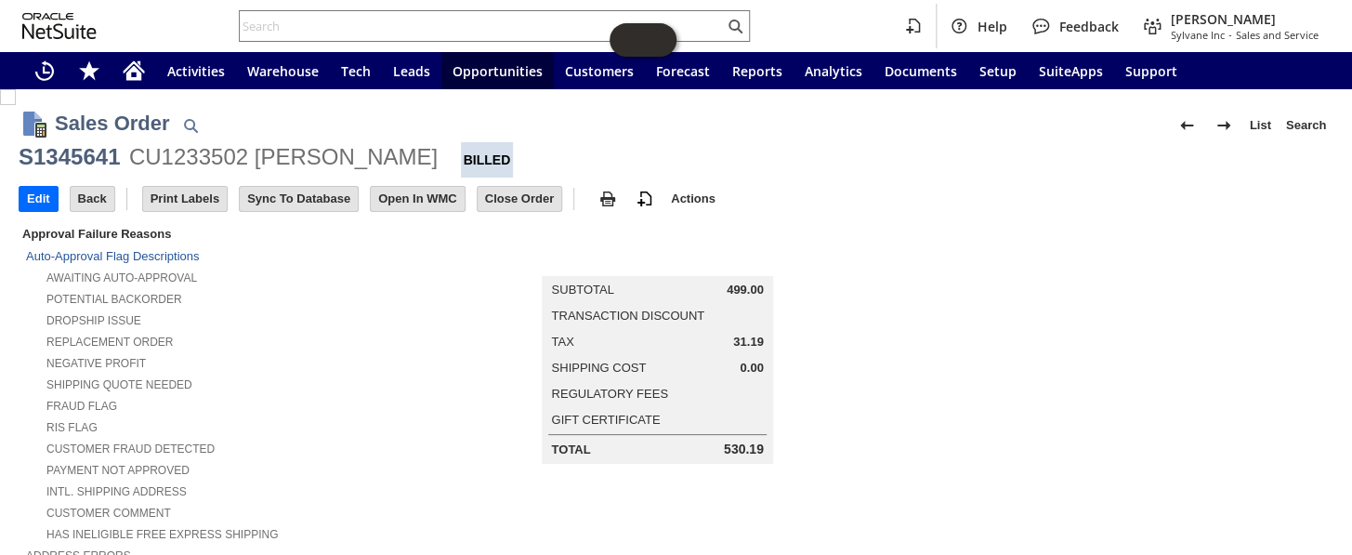
copy span "31.19"
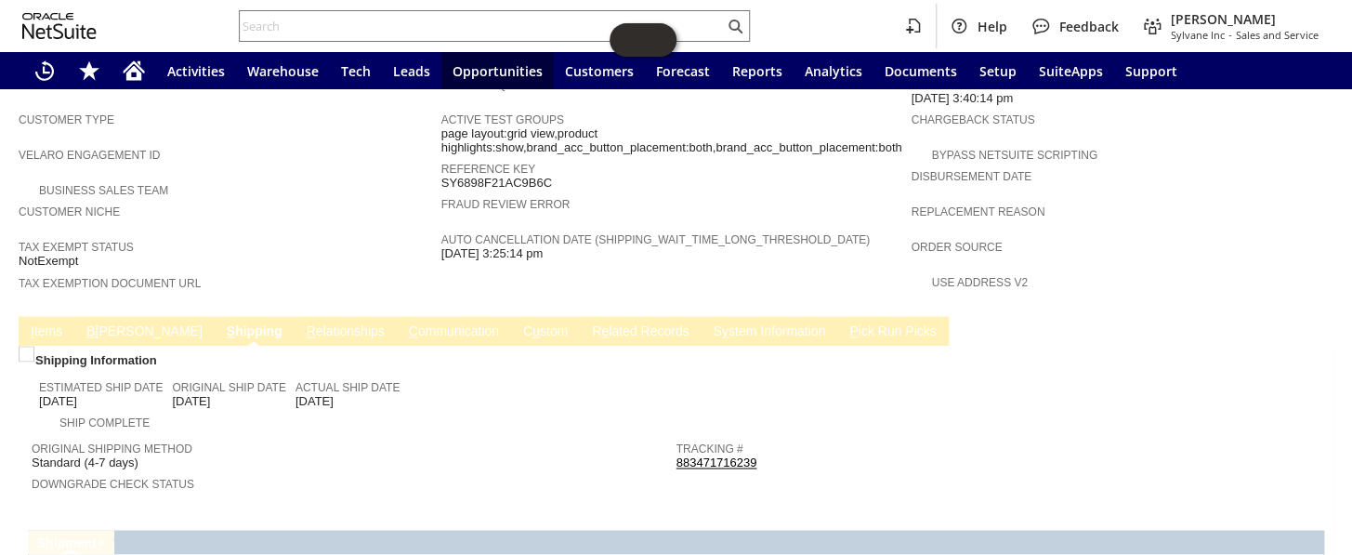
scroll to position [736, 0]
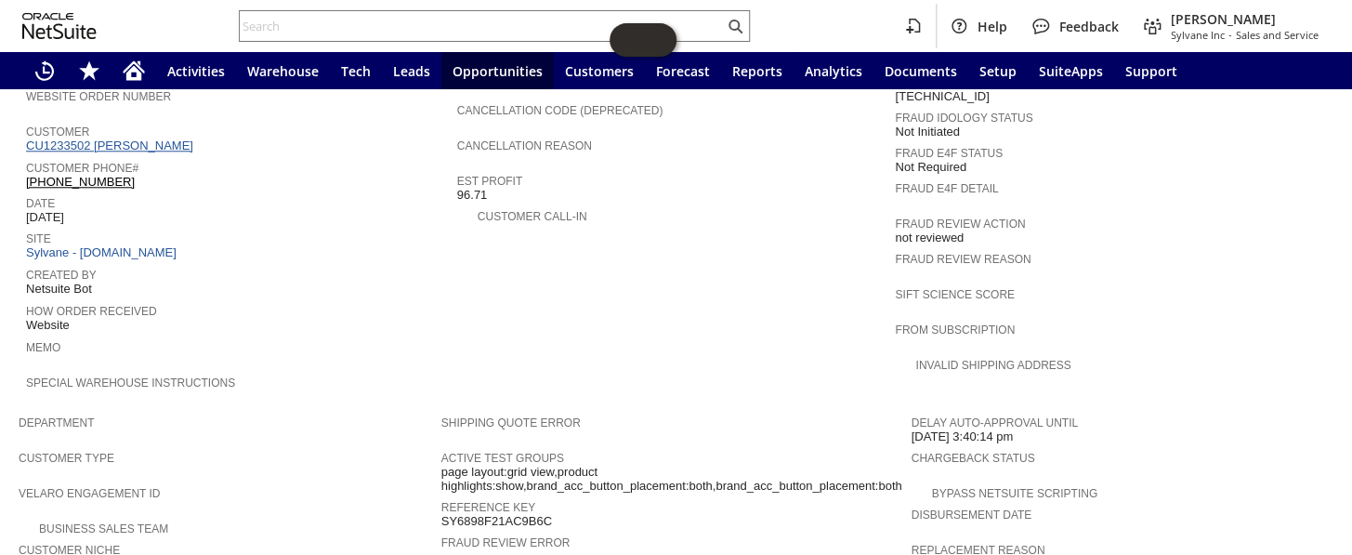
click at [158, 138] on link "CU1233502 michelle papazian" at bounding box center [112, 145] width 172 height 14
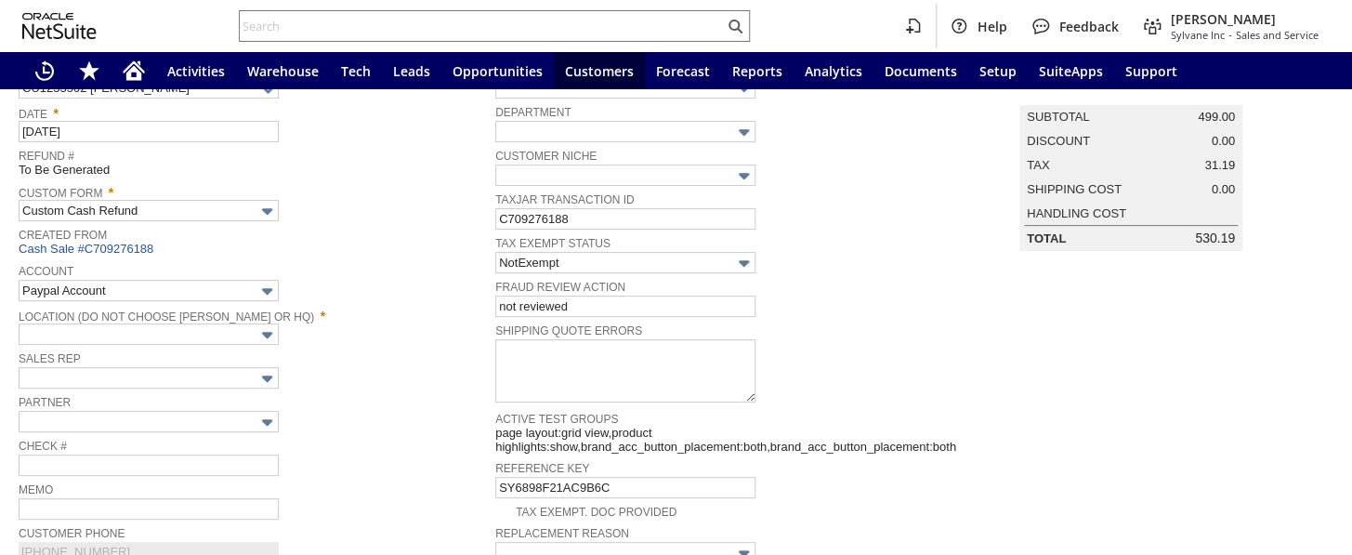
type input "Headquarters : Head...s : Pending Testing"
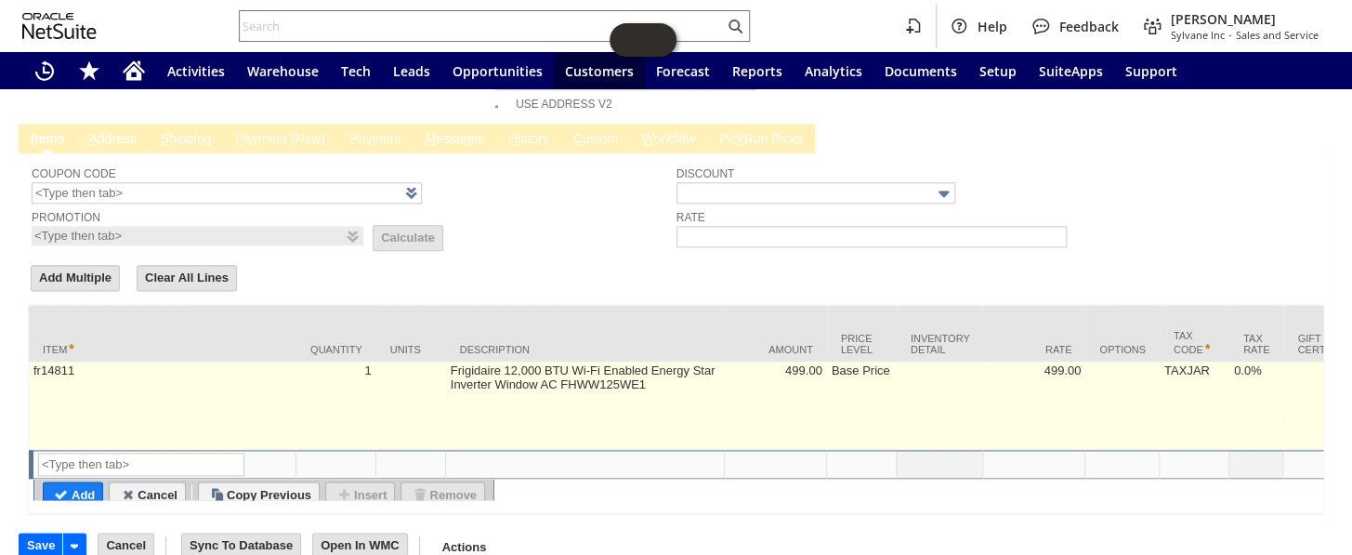
click at [482, 361] on td "Frigidaire 12,000 BTU Wi-Fi Enabled Energy Star Inverter Window AC FHWW125WE1" at bounding box center [585, 405] width 279 height 88
type textarea "Frigidaire 12,000 BTU Wi-Fi Enabled Energy Star Inverter Window AC FHWW125WE1"
type input "499.00"
type input "OK"
type input "Make Copy"
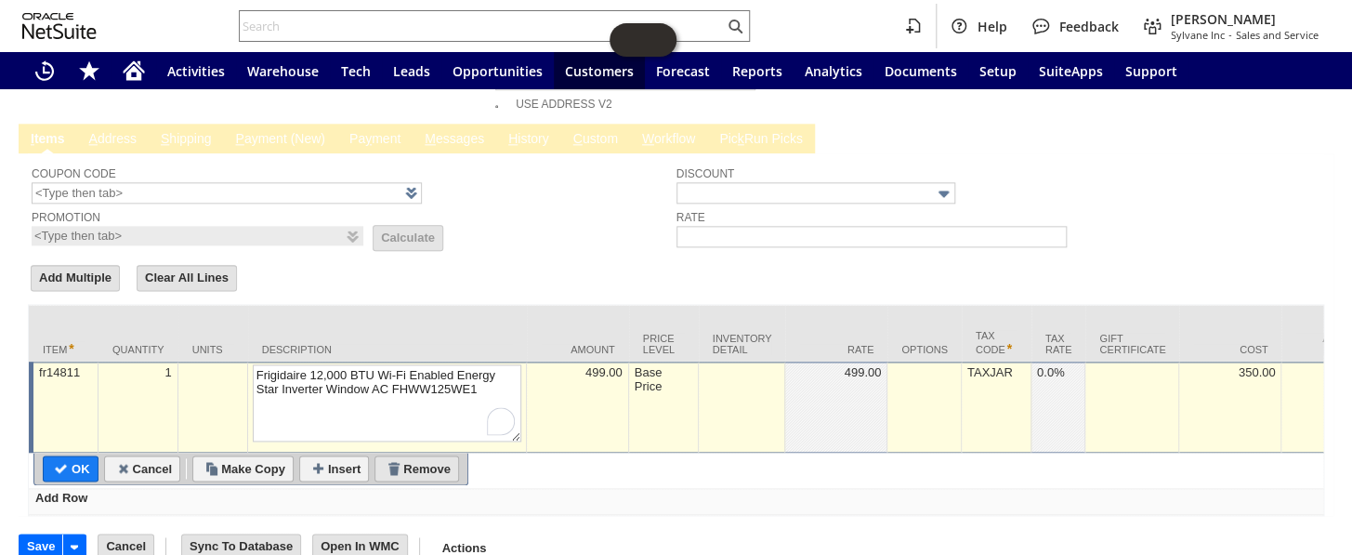
click at [439, 456] on input "Remove" at bounding box center [416, 468] width 83 height 24
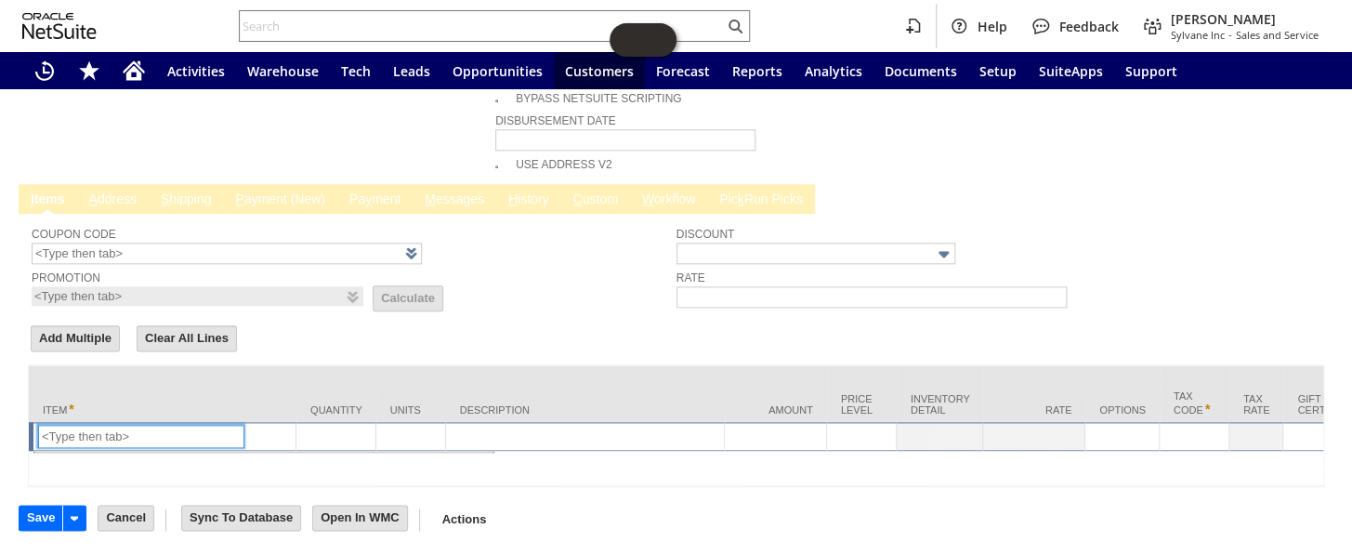
scroll to position [853, 0]
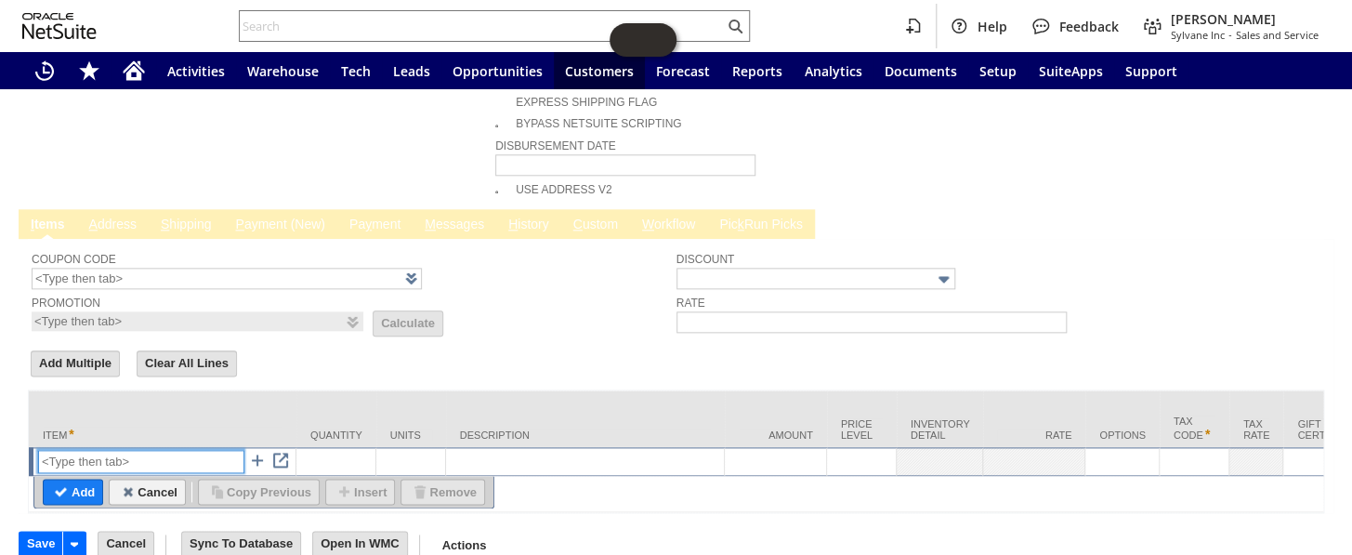
click at [111, 450] on input "text" at bounding box center [141, 461] width 206 height 23
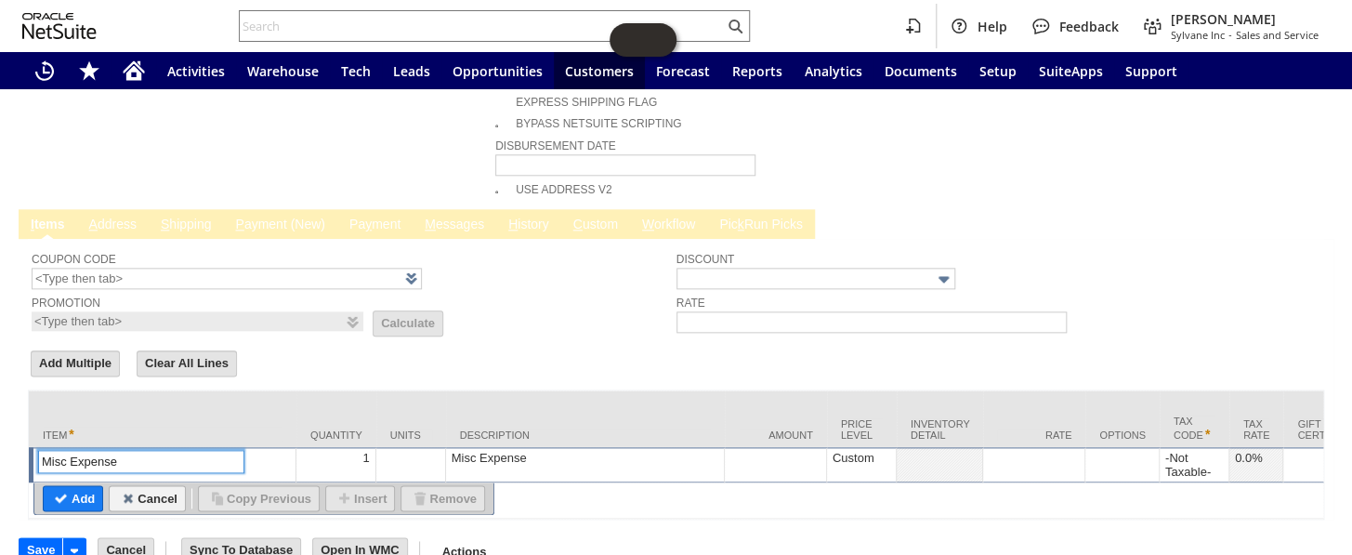
type input "Misc Expense"
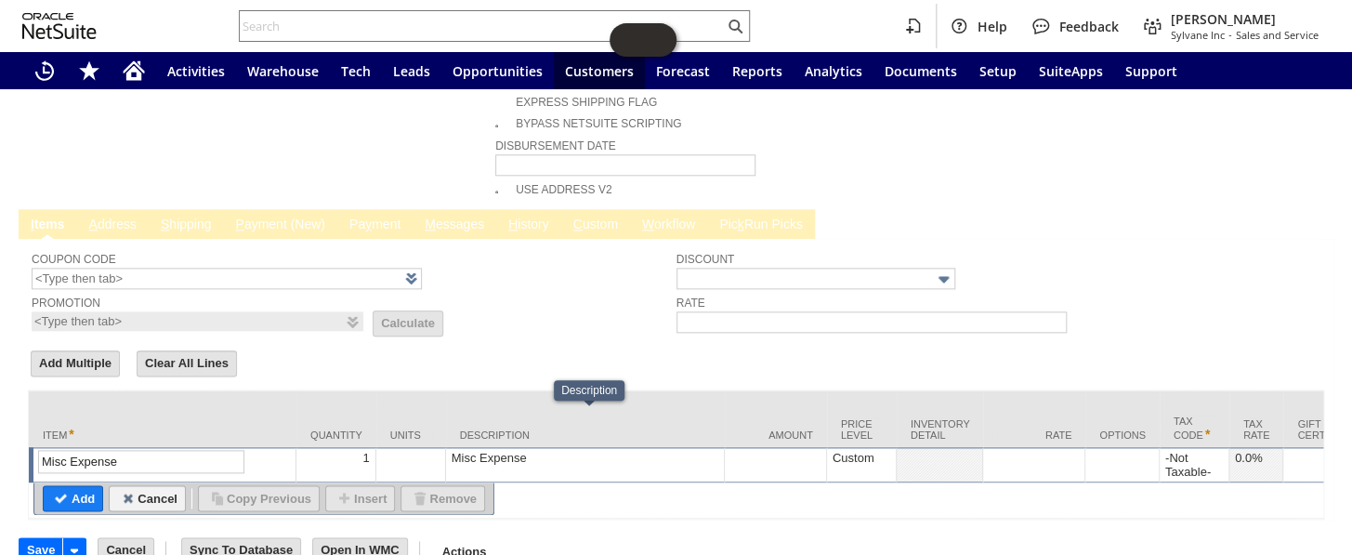
click at [530, 450] on div "Misc Expense" at bounding box center [585, 458] width 268 height 16
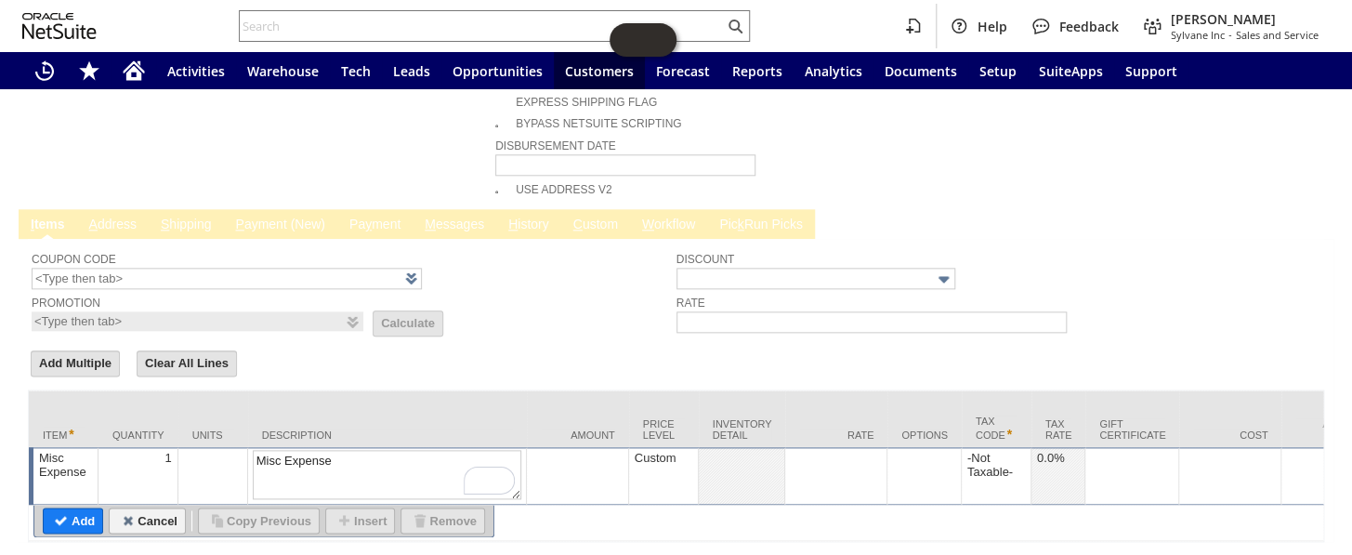
drag, startPoint x: 360, startPoint y: 423, endPoint x: 195, endPoint y: 421, distance: 165.4
type textarea "partial refund"
click at [836, 447] on td at bounding box center [836, 476] width 102 height 58
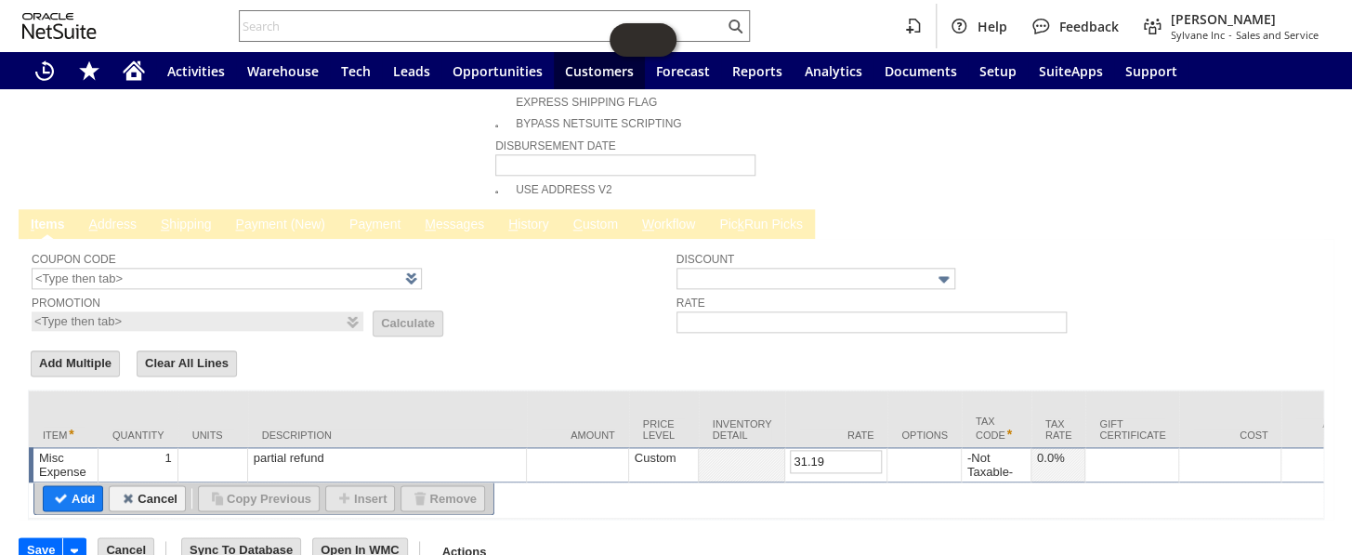
type input "31.19"
click at [74, 486] on input "Add" at bounding box center [73, 498] width 59 height 24
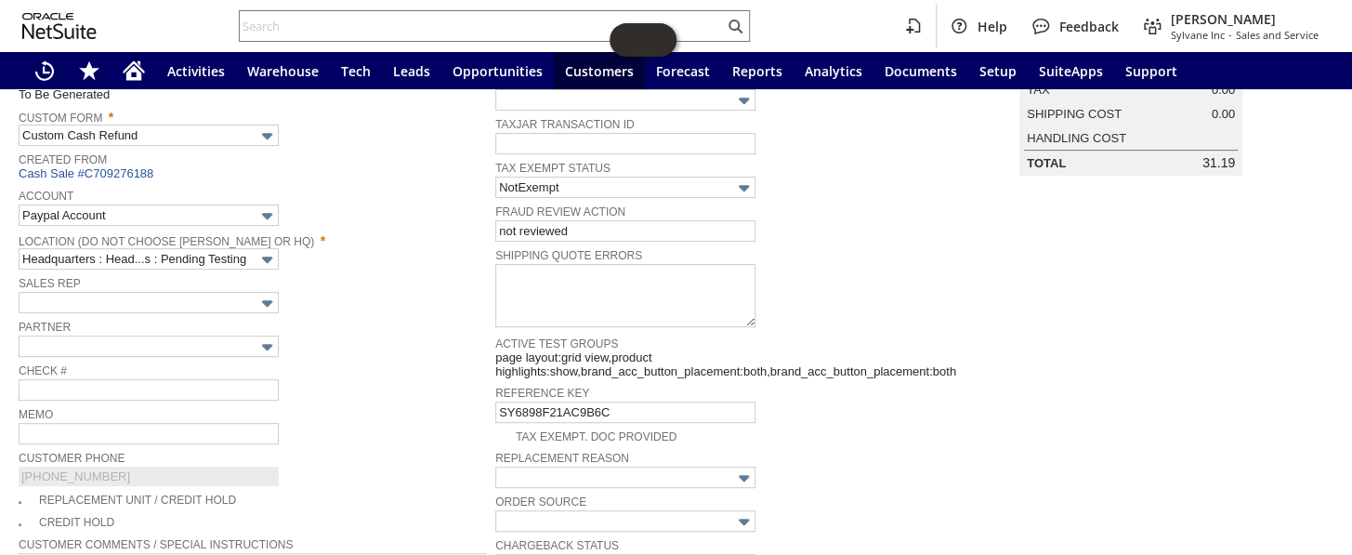
scroll to position [253, 0]
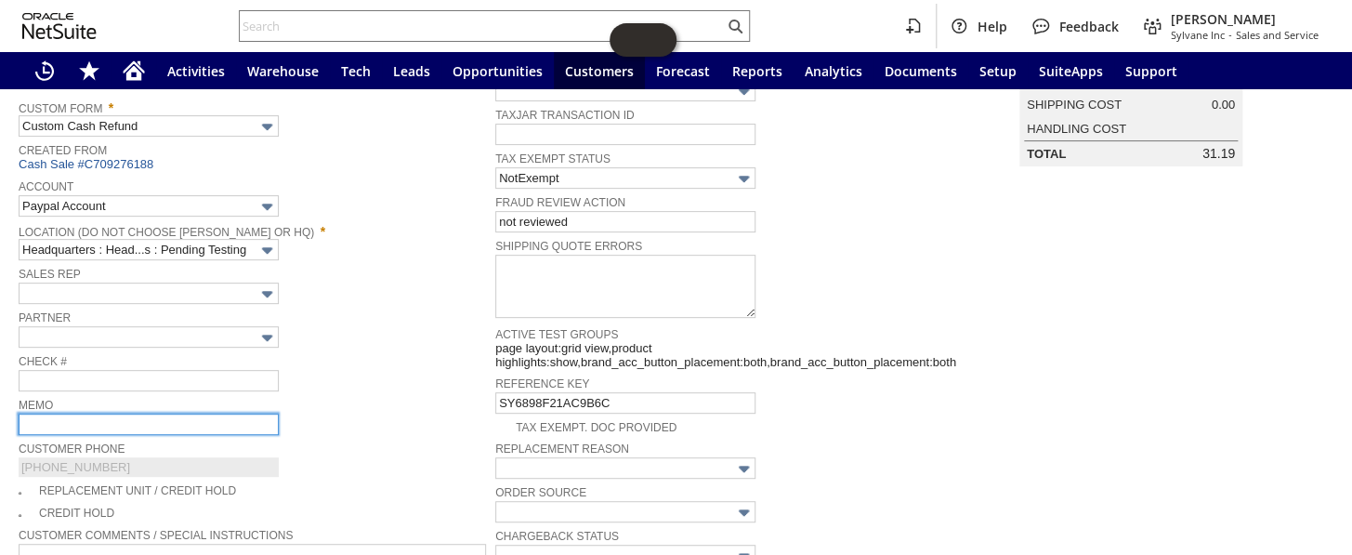
click at [67, 415] on input "text" at bounding box center [149, 423] width 260 height 21
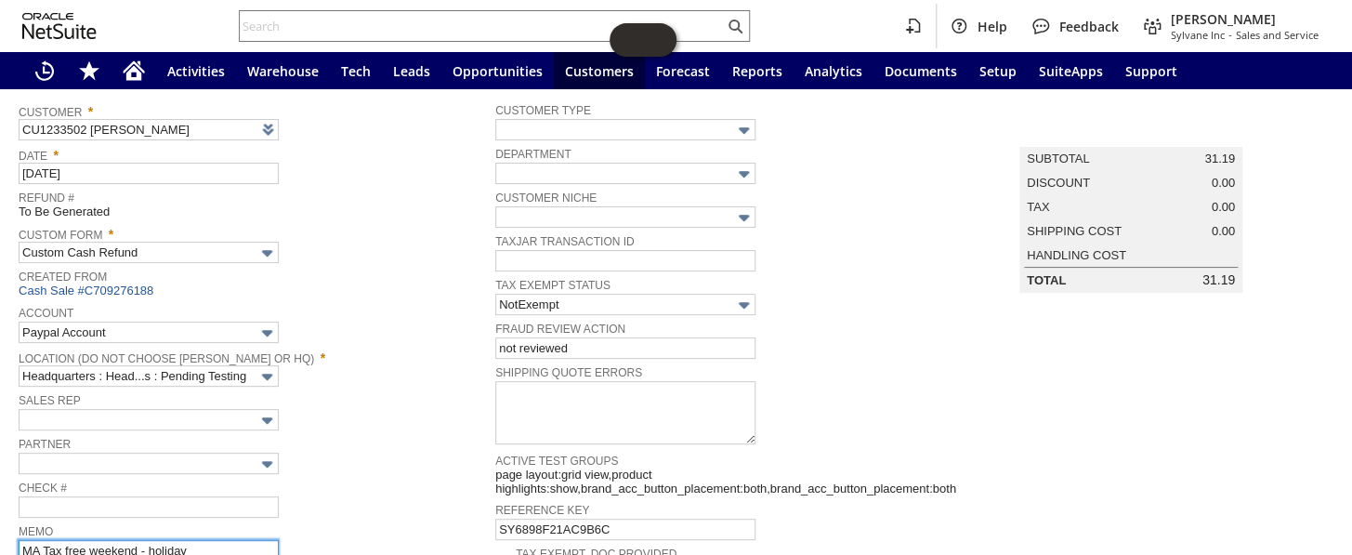
scroll to position [0, 0]
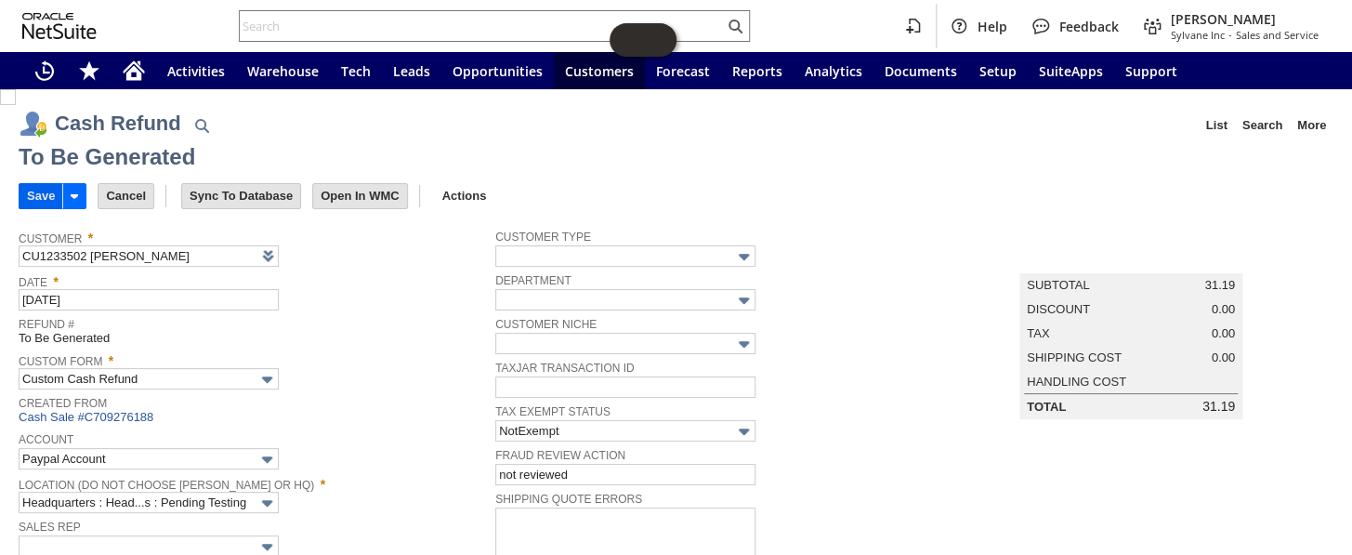
type input "MA Tax free weekend - holiday"
click at [29, 191] on input "Save" at bounding box center [41, 196] width 43 height 24
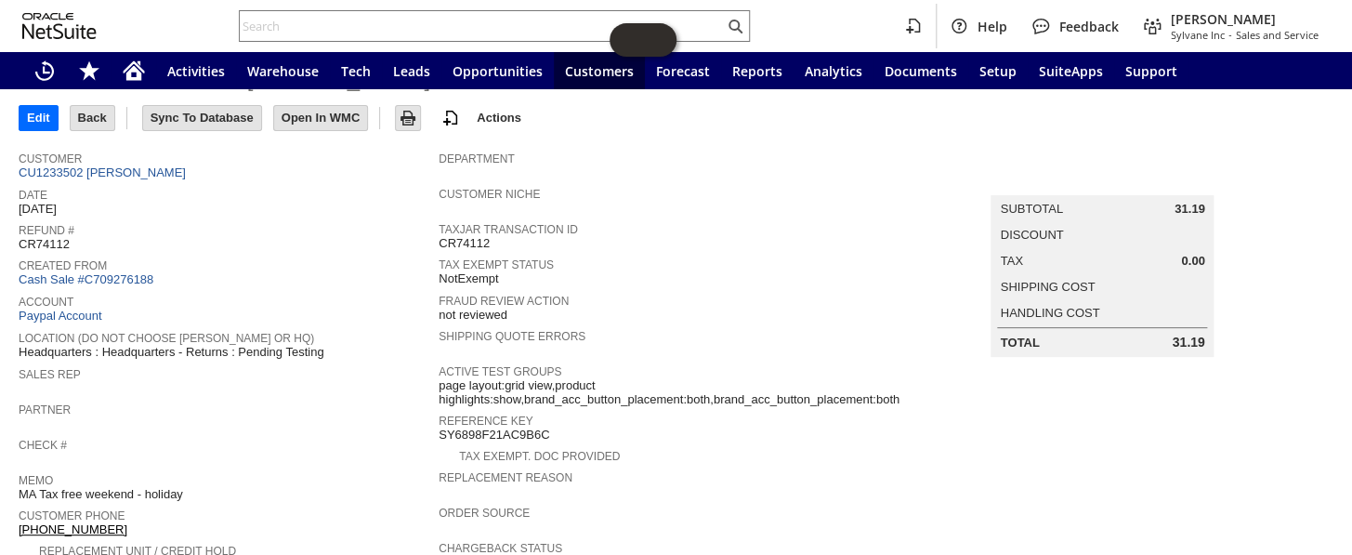
scroll to position [337, 0]
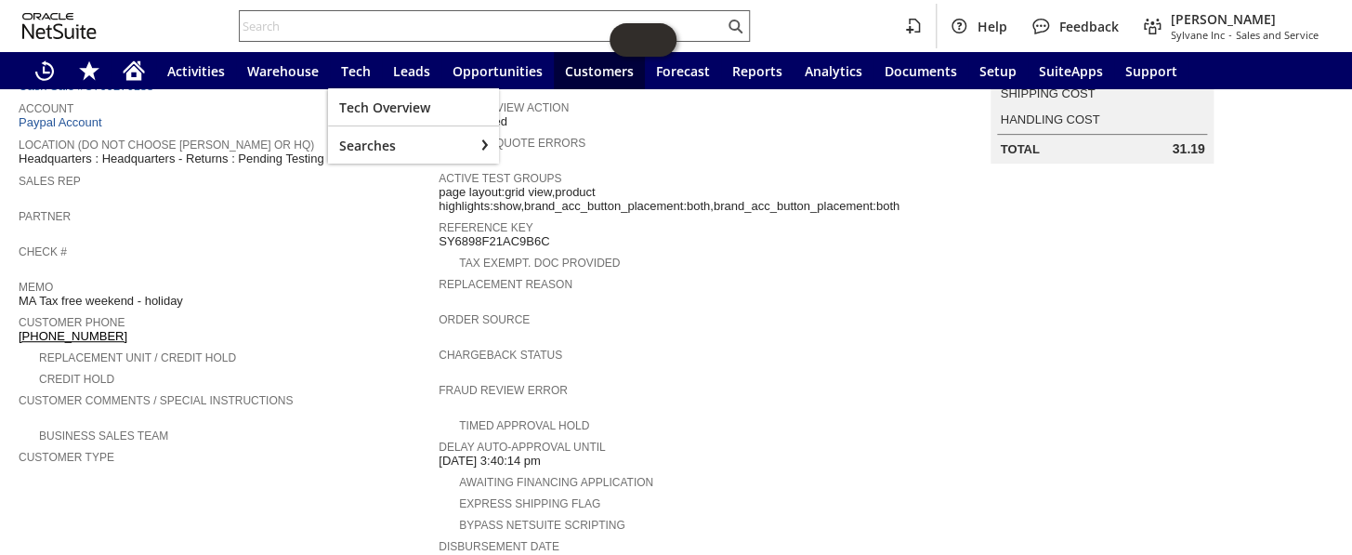
click at [334, 24] on input "text" at bounding box center [482, 26] width 484 height 22
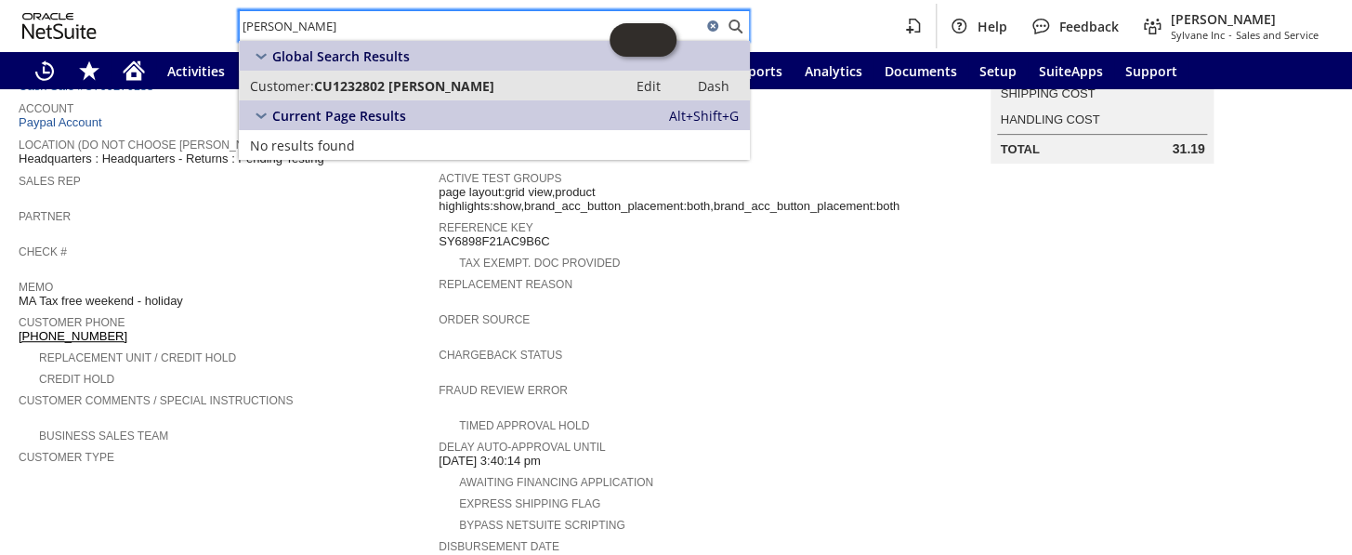
type input "[PERSON_NAME]"
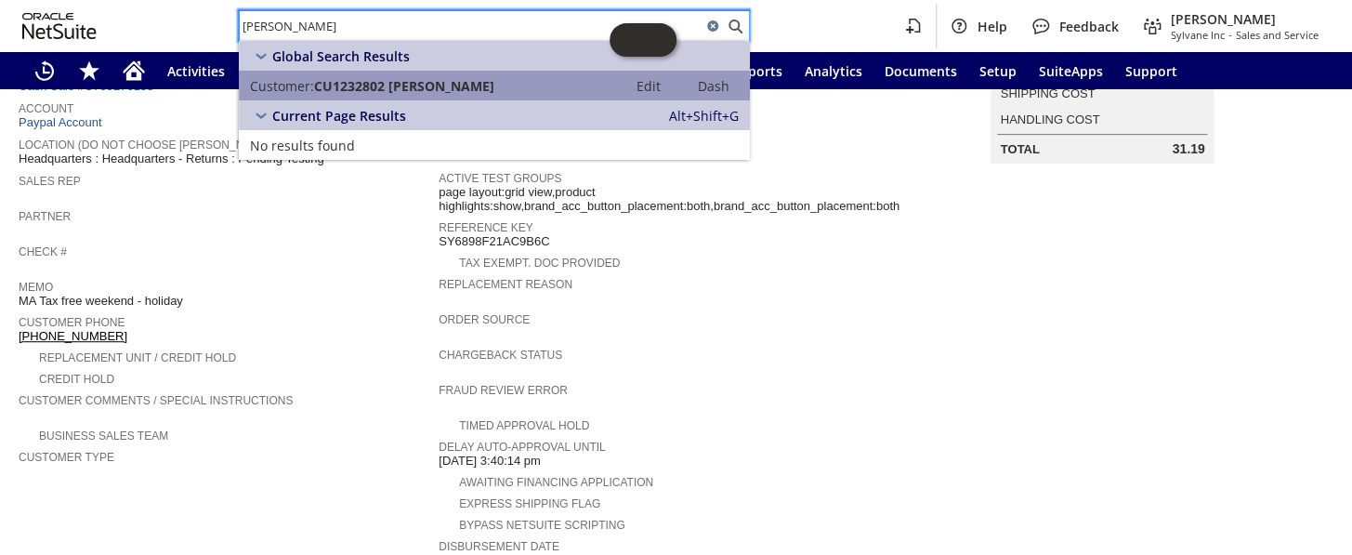
click at [443, 95] on link "Customer: CU1232802 [PERSON_NAME] Edit Dash" at bounding box center [494, 86] width 511 height 30
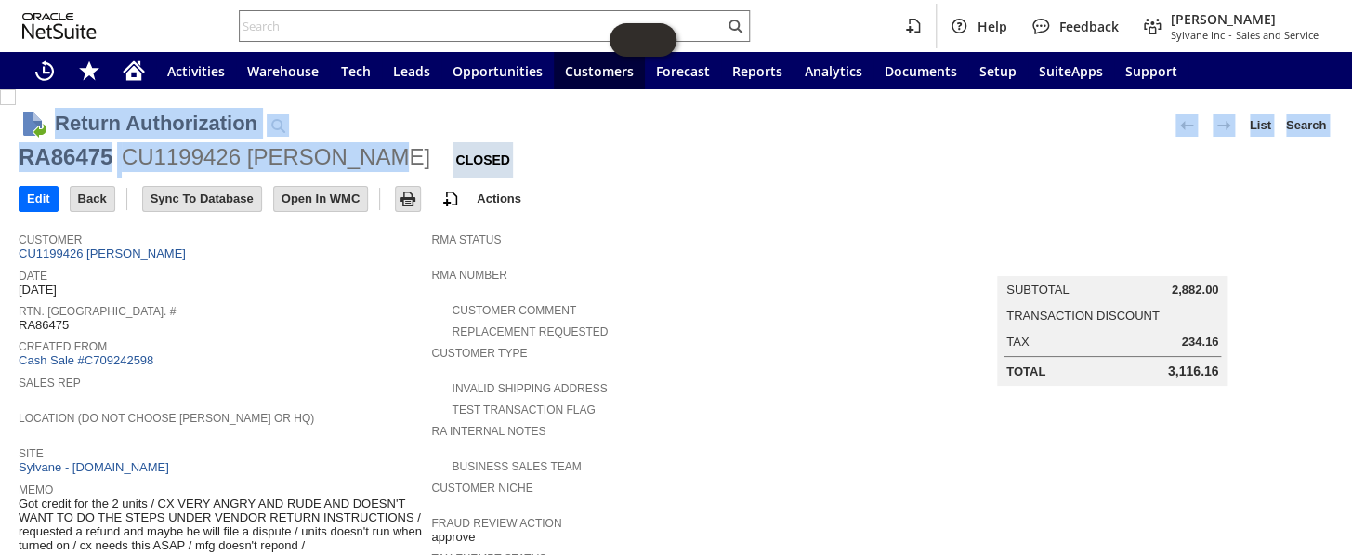
drag, startPoint x: 358, startPoint y: 151, endPoint x: 14, endPoint y: 140, distance: 343.9
drag, startPoint x: 71, startPoint y: 156, endPoint x: 121, endPoint y: 165, distance: 51.0
click at [122, 165] on div "CU1199426 Keith Perez" at bounding box center [276, 157] width 308 height 30
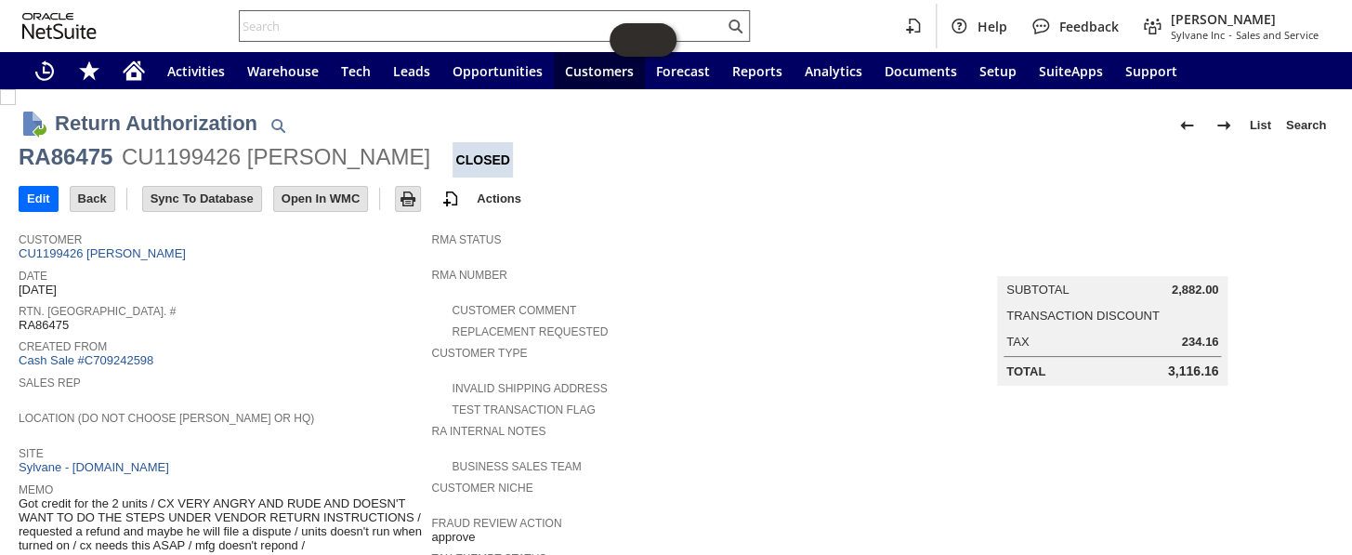
click at [319, 19] on input "text" at bounding box center [482, 26] width 484 height 22
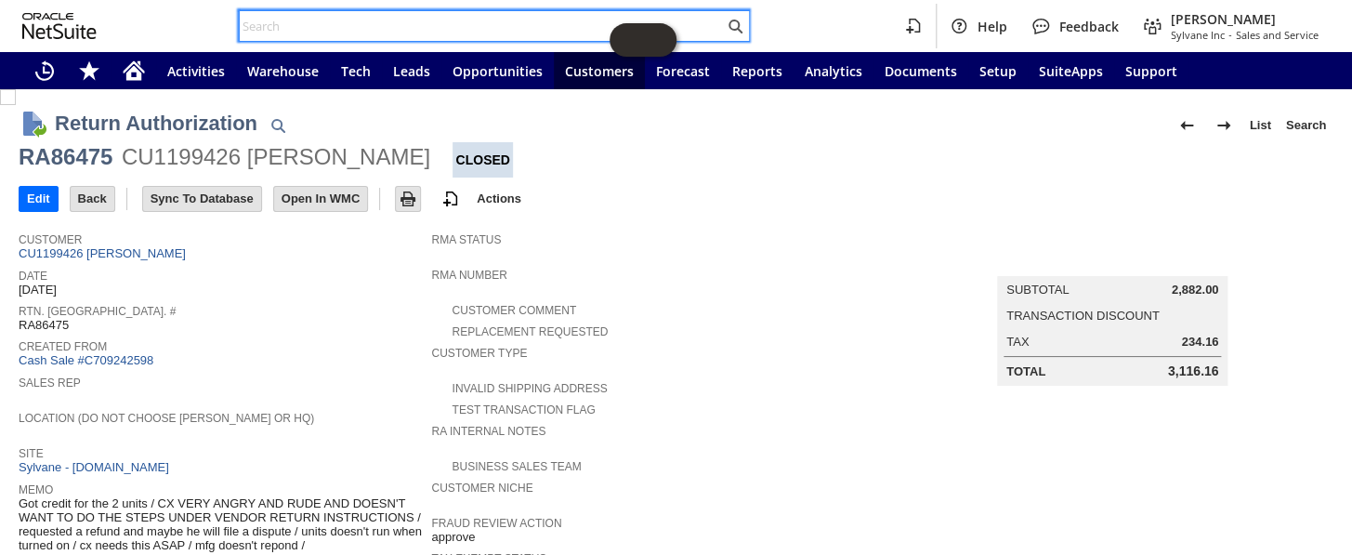
paste input "RA88362"
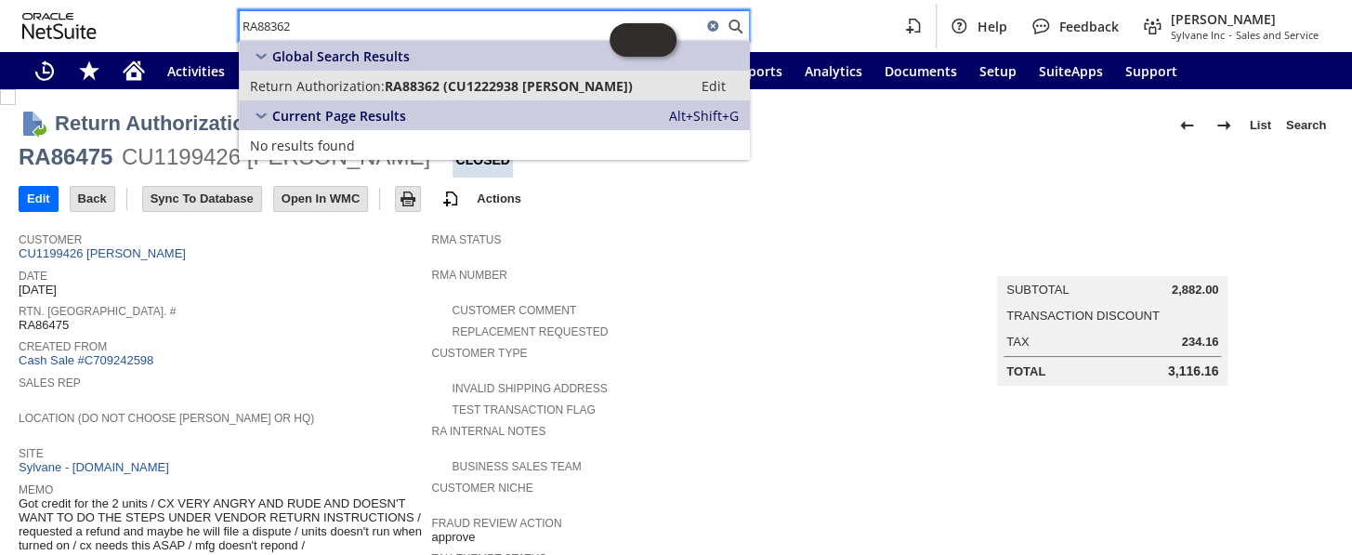
type input "RA88362"
click at [398, 89] on span "RA88362 (CU1222938 Gregory Mansell)" at bounding box center [509, 86] width 248 height 18
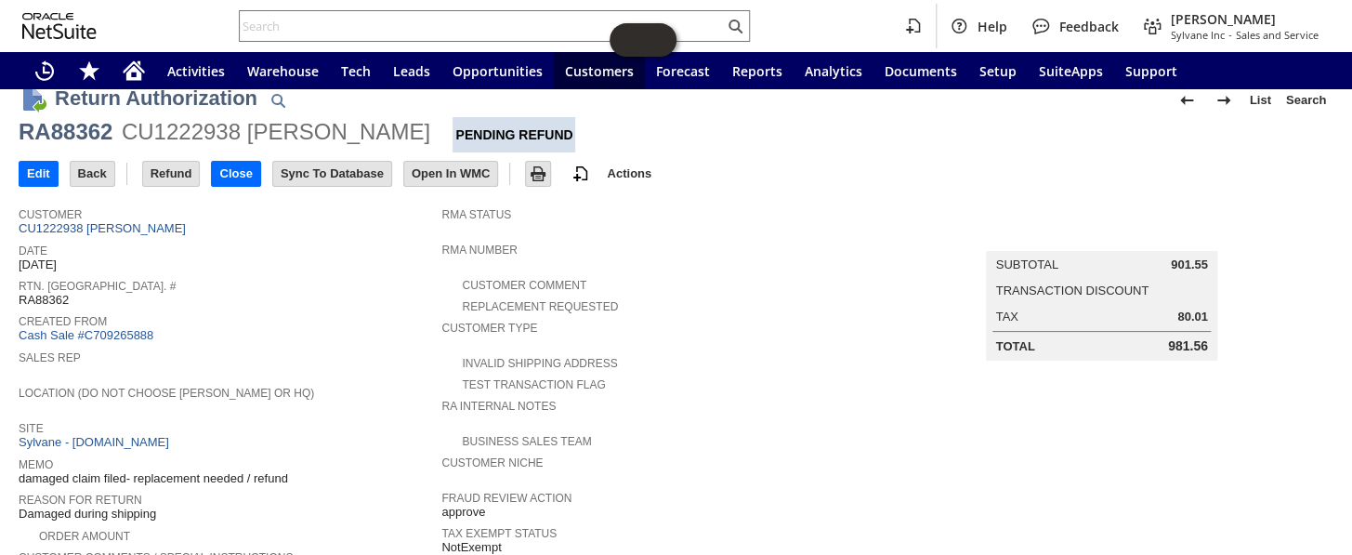
scroll to position [21, 0]
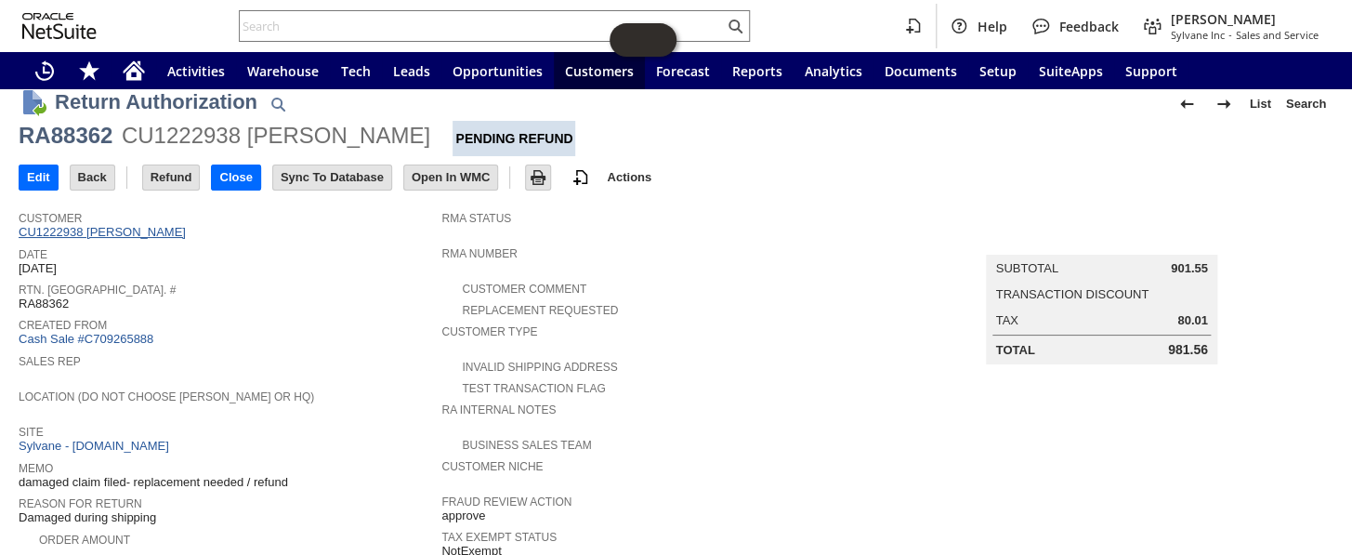
click at [131, 233] on link "CU1222938 [PERSON_NAME]" at bounding box center [105, 232] width 172 height 14
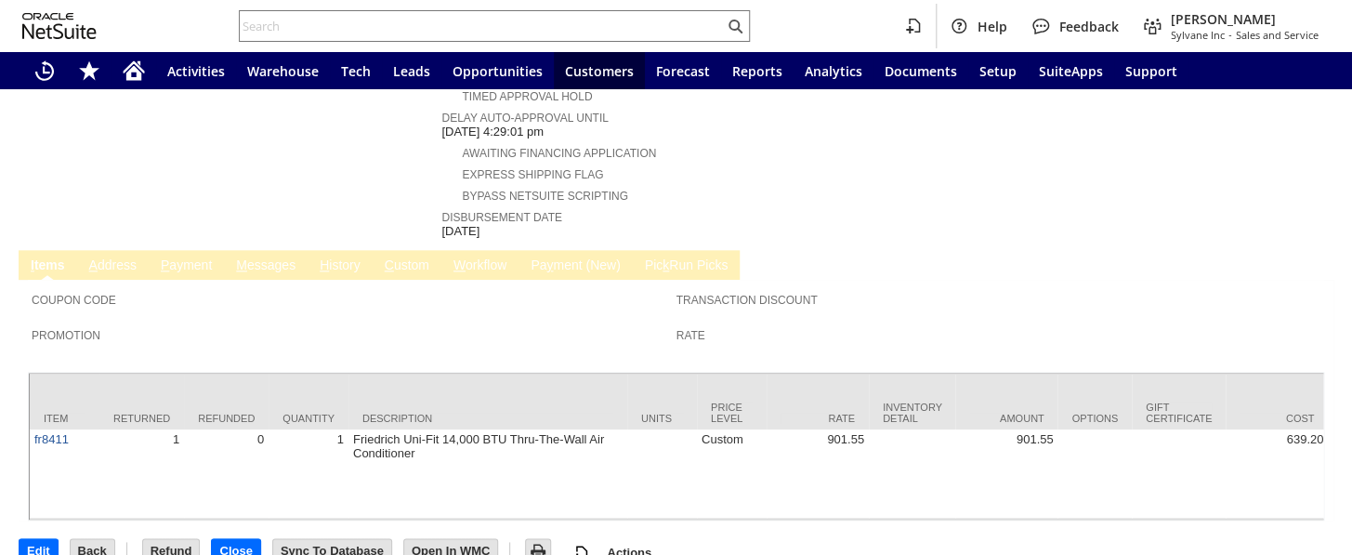
scroll to position [767, 0]
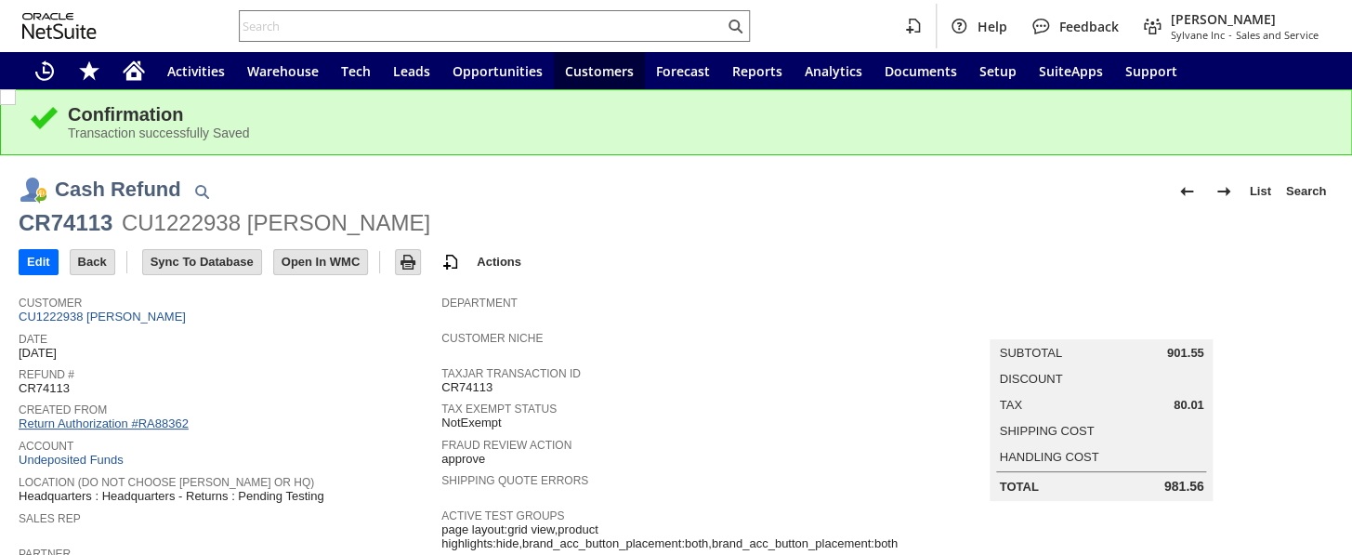
click at [145, 416] on link "Return Authorization #RA88362" at bounding box center [104, 423] width 170 height 14
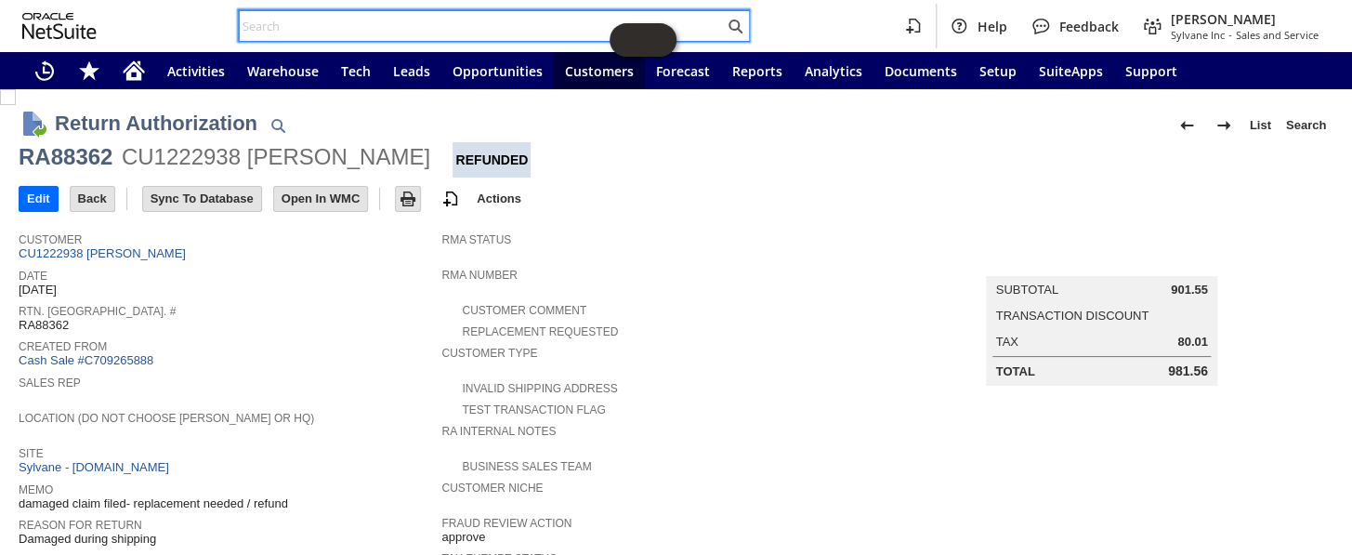
click at [325, 27] on input "text" at bounding box center [482, 26] width 484 height 22
paste input "S1346112"
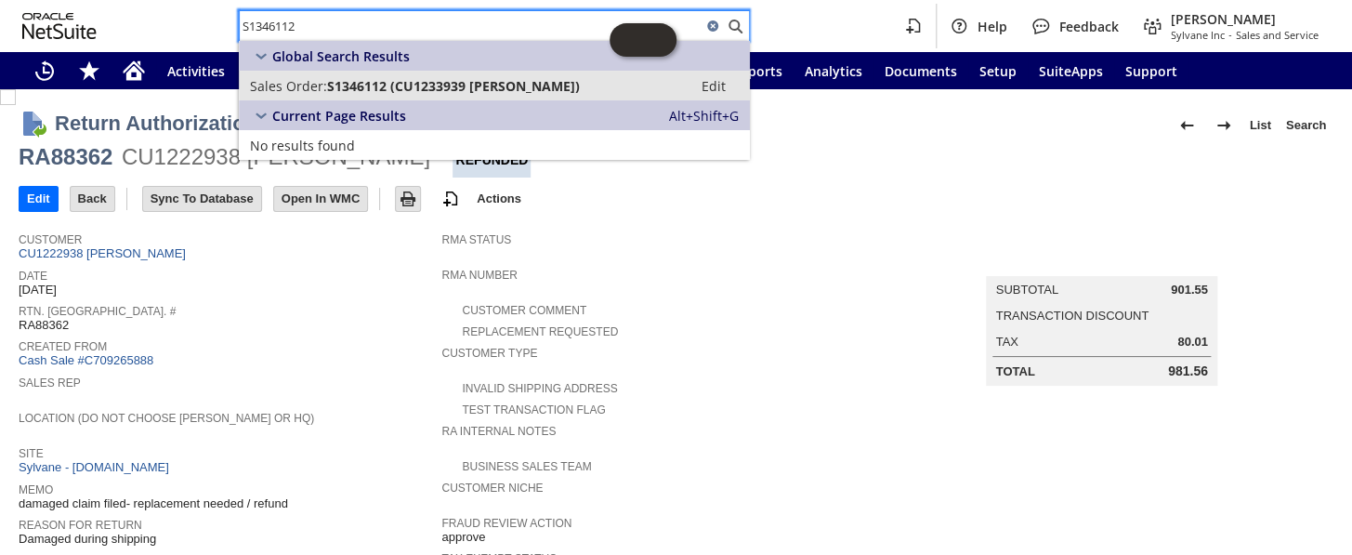
type input "S1346112"
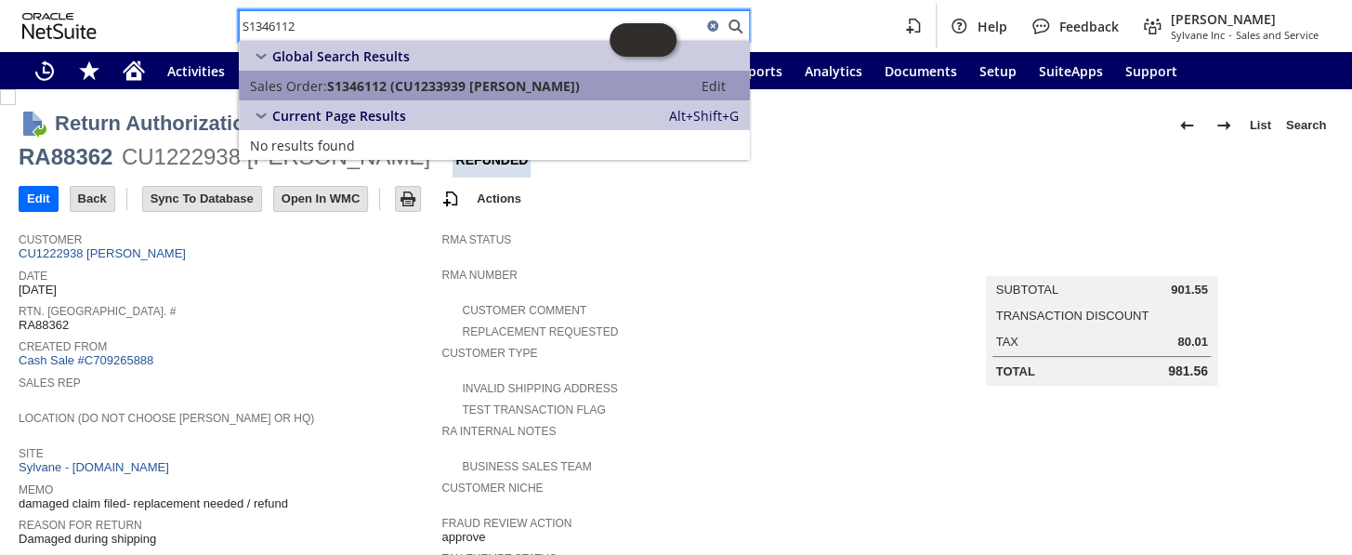
click at [363, 77] on span "S1346112 (CU1233939 Sandra Grant)" at bounding box center [453, 86] width 253 height 18
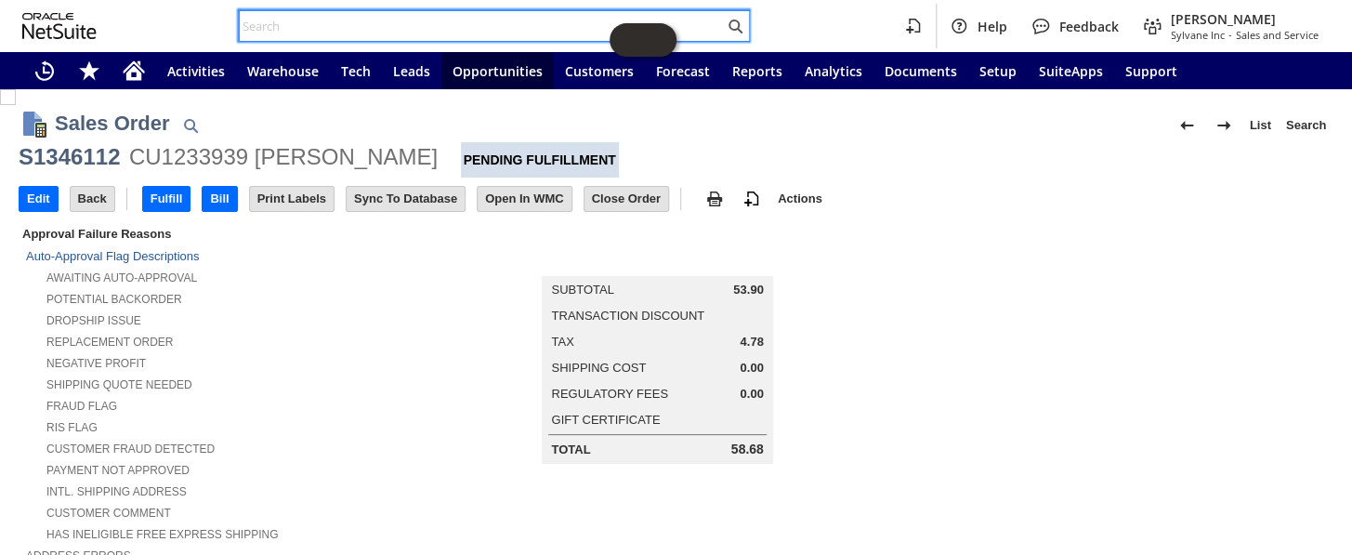
click at [335, 22] on input "text" at bounding box center [482, 26] width 484 height 22
paste input "S1345533"
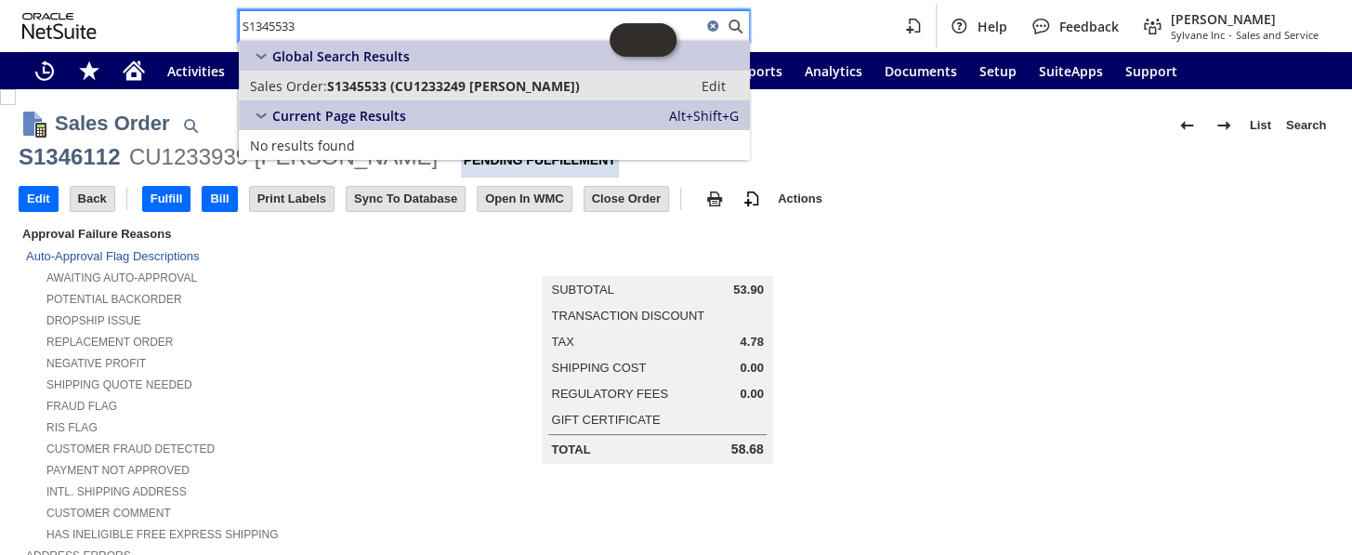
type input "S1345533"
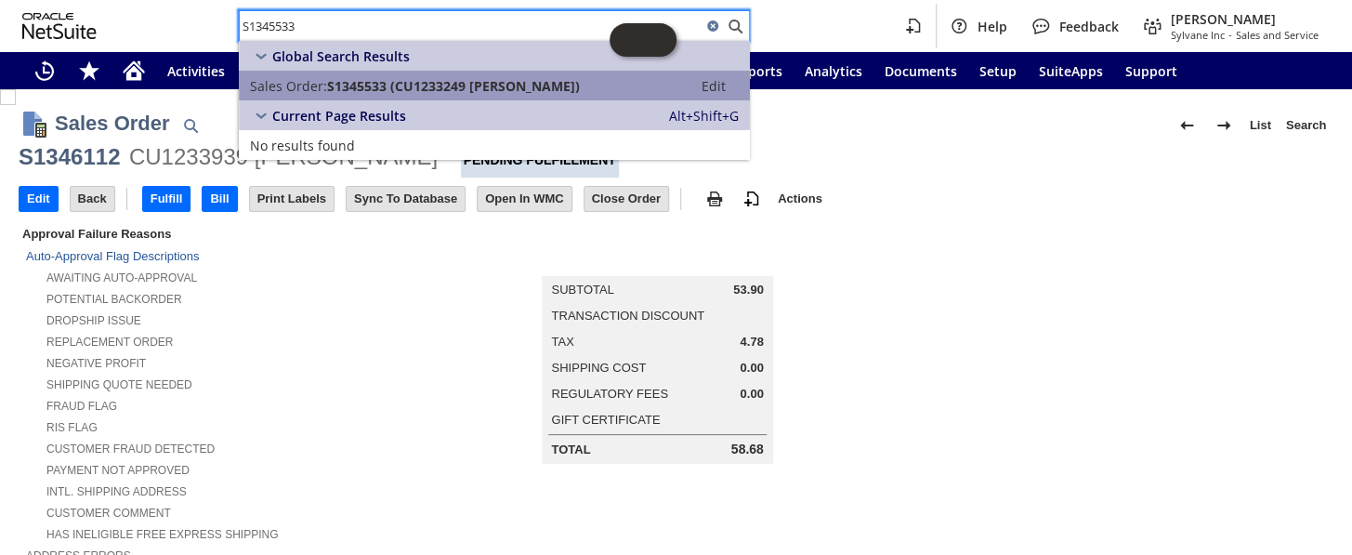
click at [417, 77] on span "S1345533 (CU1233249 Dennis Ross)" at bounding box center [453, 86] width 253 height 18
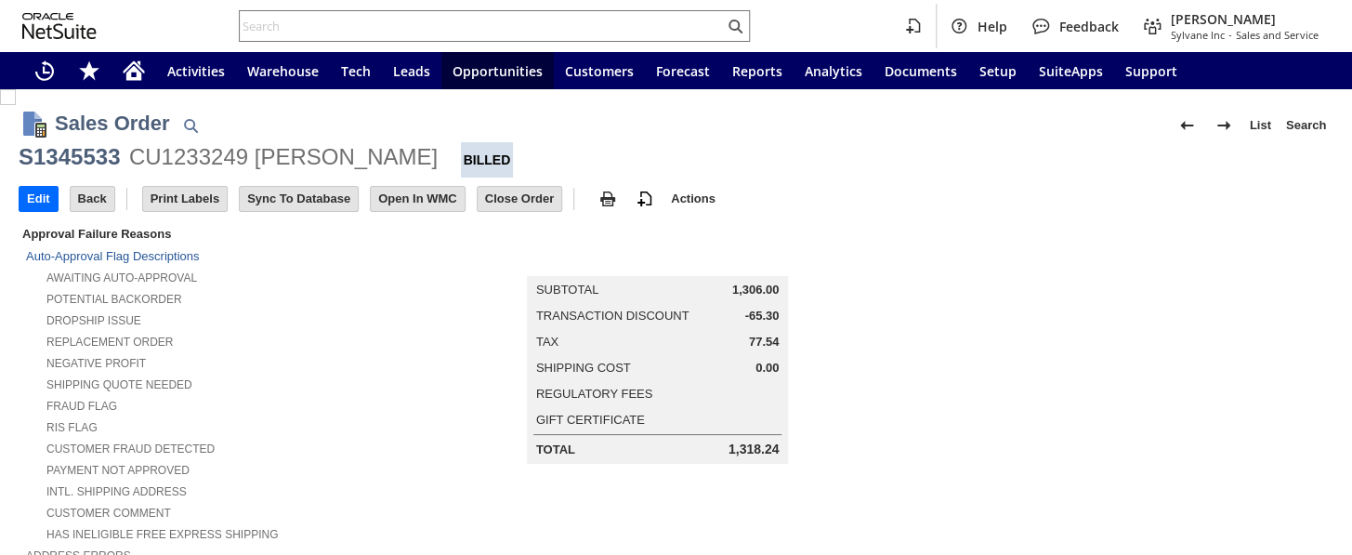
drag, startPoint x: 0, startPoint y: 0, endPoint x: 767, endPoint y: 334, distance: 837.1
click at [773, 334] on td "Tax 77.54" at bounding box center [658, 342] width 258 height 24
click at [767, 334] on span "77.54" at bounding box center [764, 341] width 31 height 15
copy span "77.54"
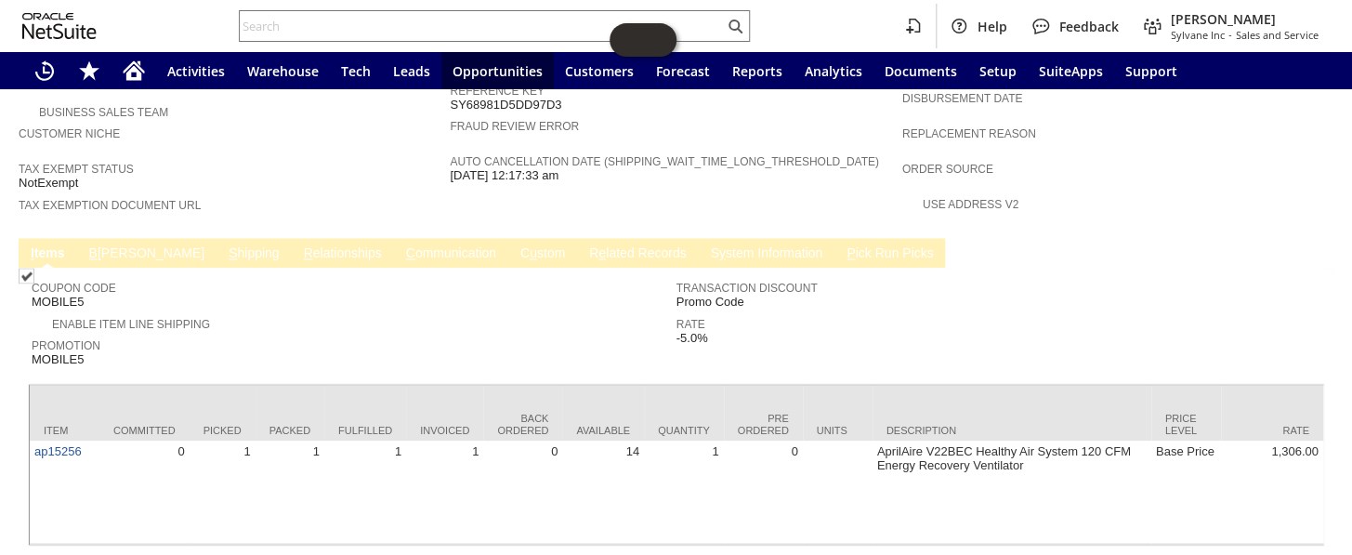
scroll to position [1154, 0]
click at [102, 236] on td "B [PERSON_NAME]" at bounding box center [146, 251] width 139 height 30
click at [104, 243] on link "B illing" at bounding box center [147, 252] width 124 height 18
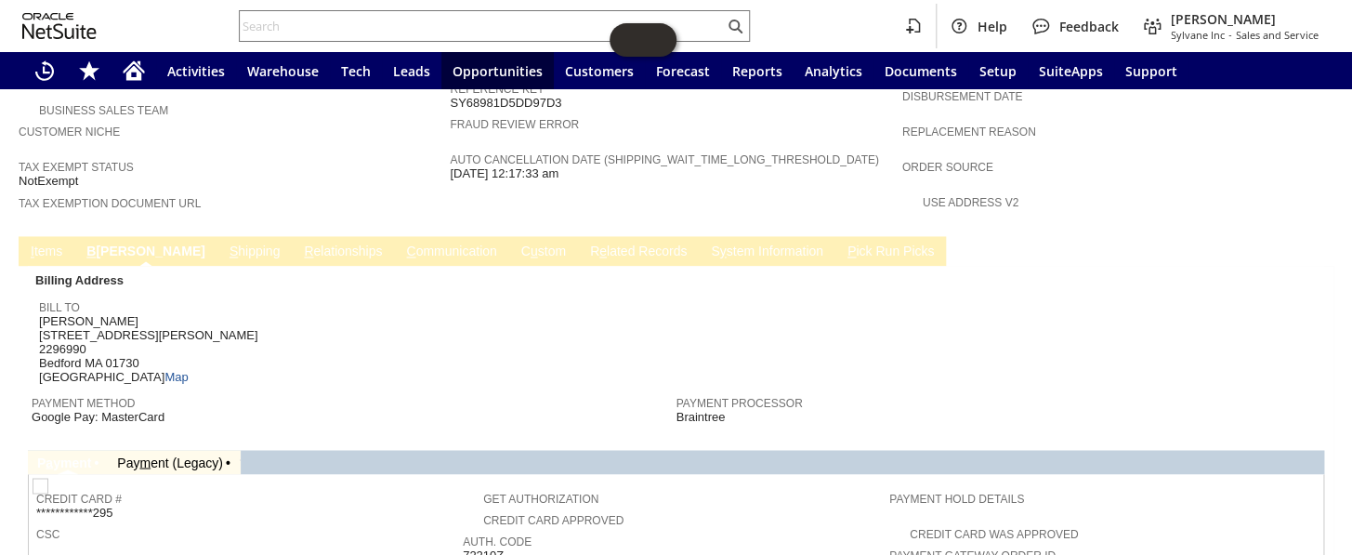
click at [225, 243] on link "S hipping" at bounding box center [255, 252] width 60 height 18
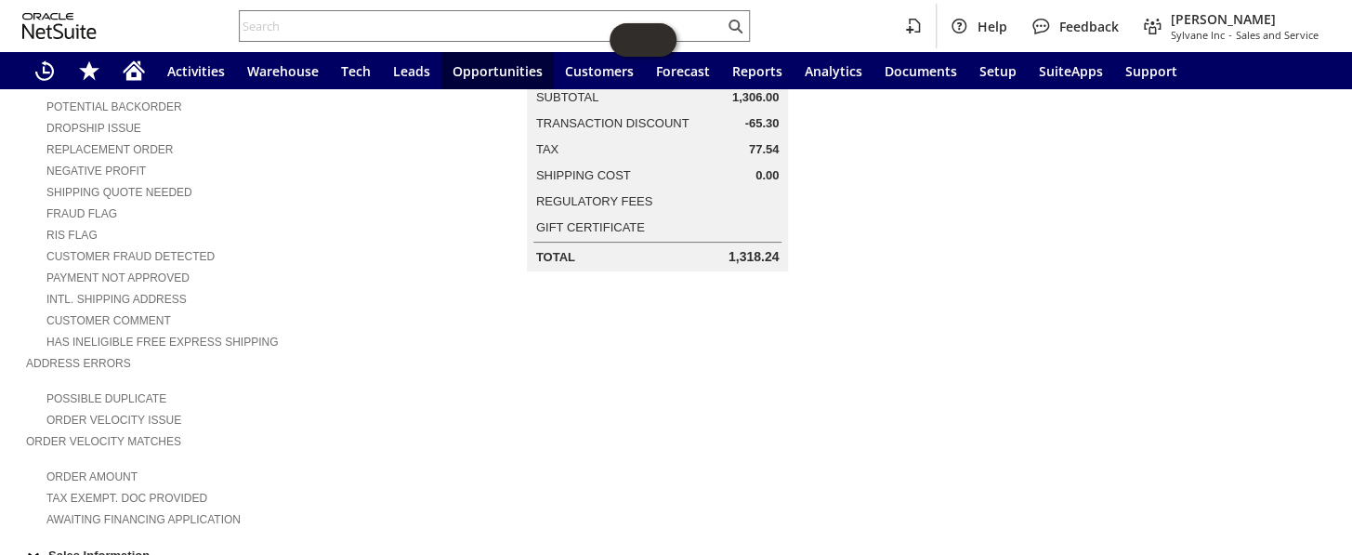
scroll to position [47, 0]
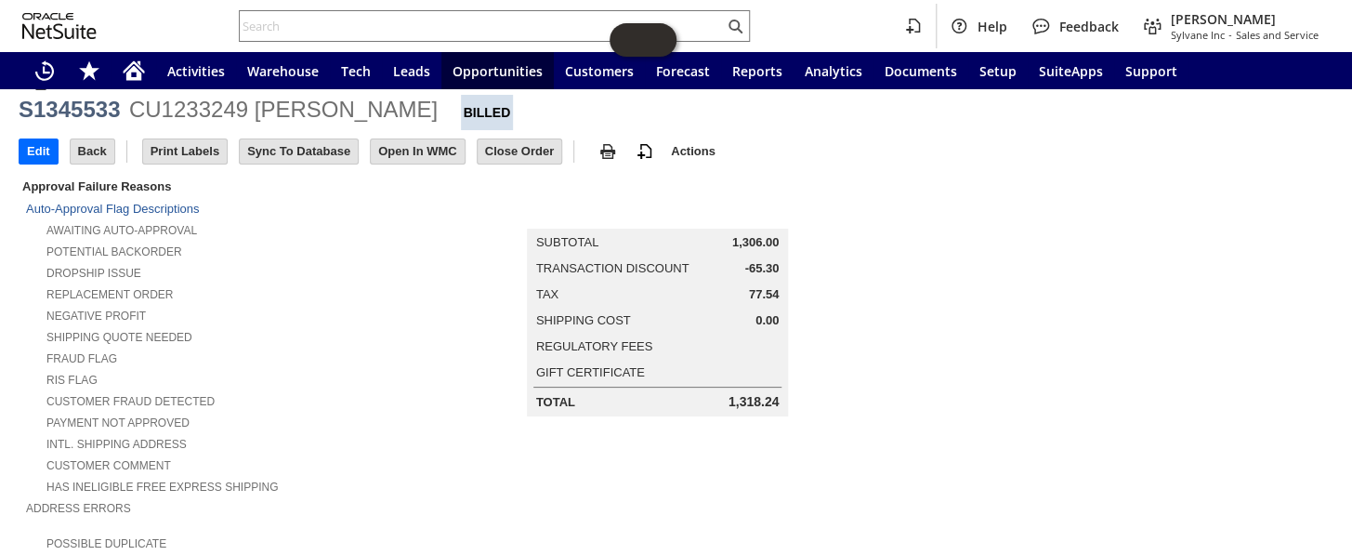
click at [753, 287] on span "77.54" at bounding box center [764, 294] width 31 height 15
copy span "77.54"
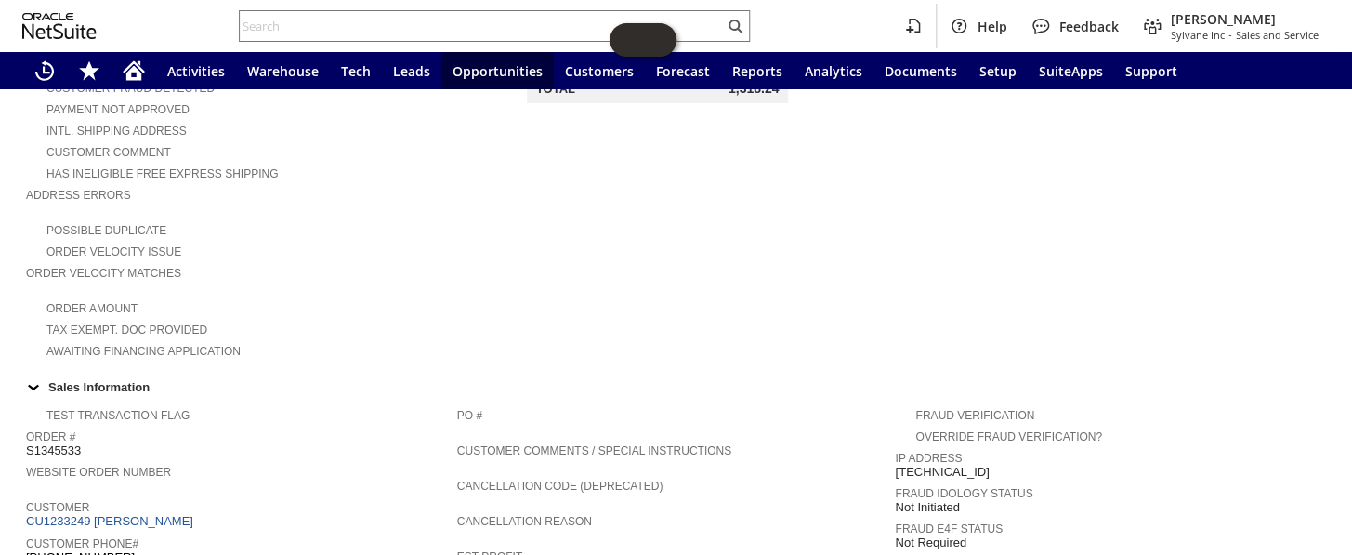
scroll to position [386, 0]
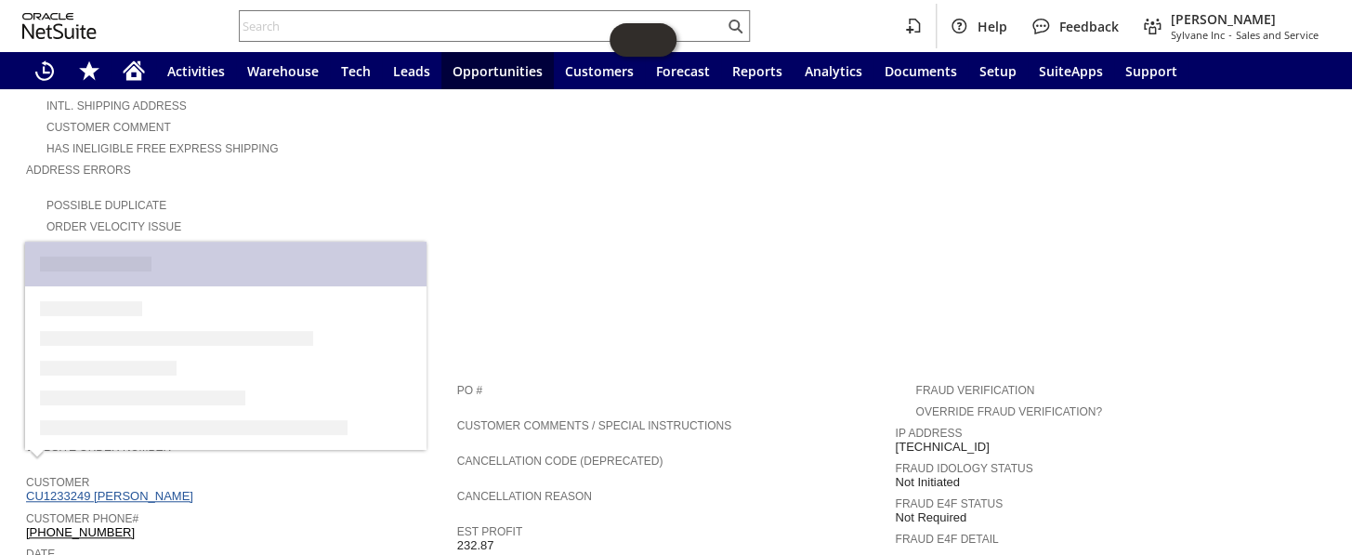
click at [102, 489] on link "CU1233249 [PERSON_NAME]" at bounding box center [112, 496] width 172 height 14
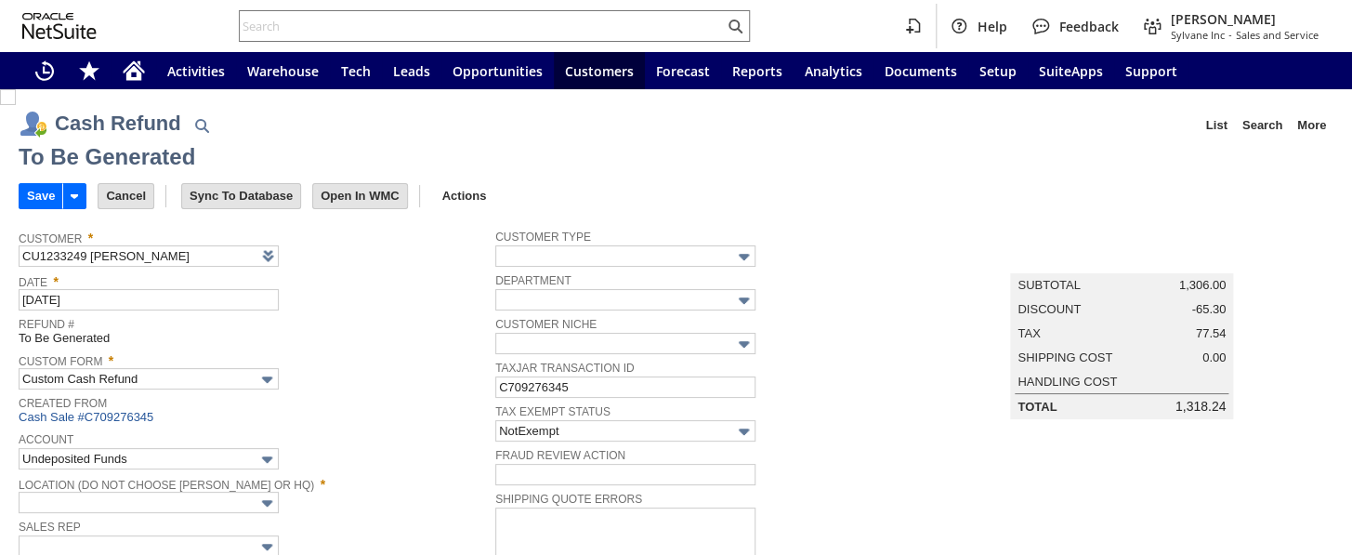
type input "Headquarters : Head...s : Pending Testing"
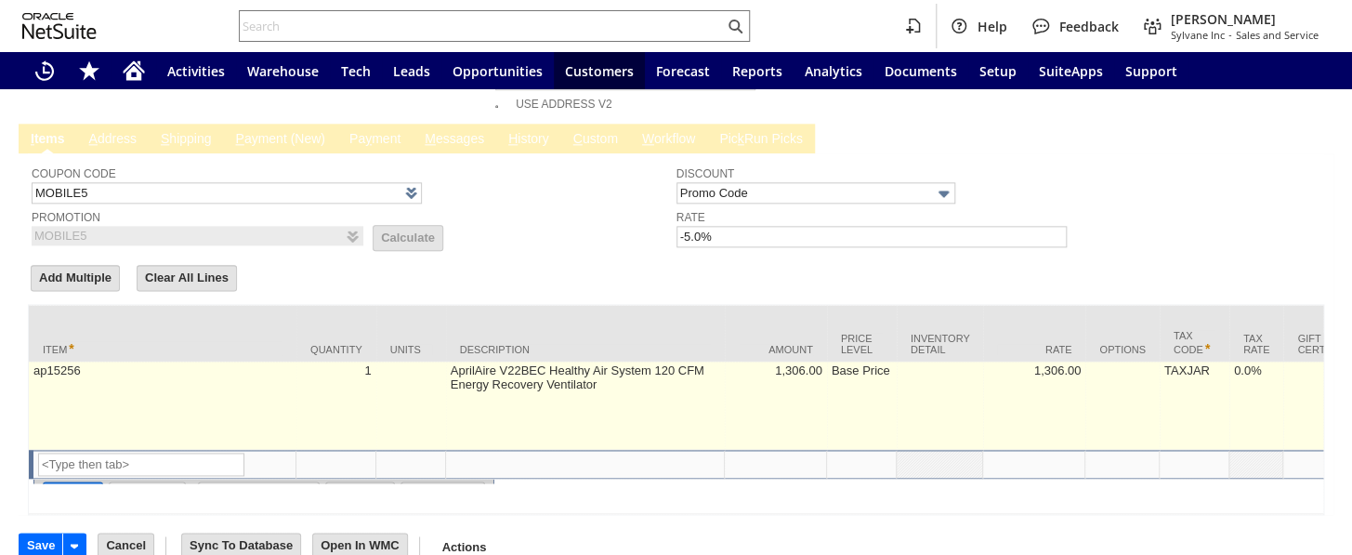
type input "MOBILE5"
type input "-5.0%"
click at [334, 361] on td "1" at bounding box center [336, 405] width 80 height 88
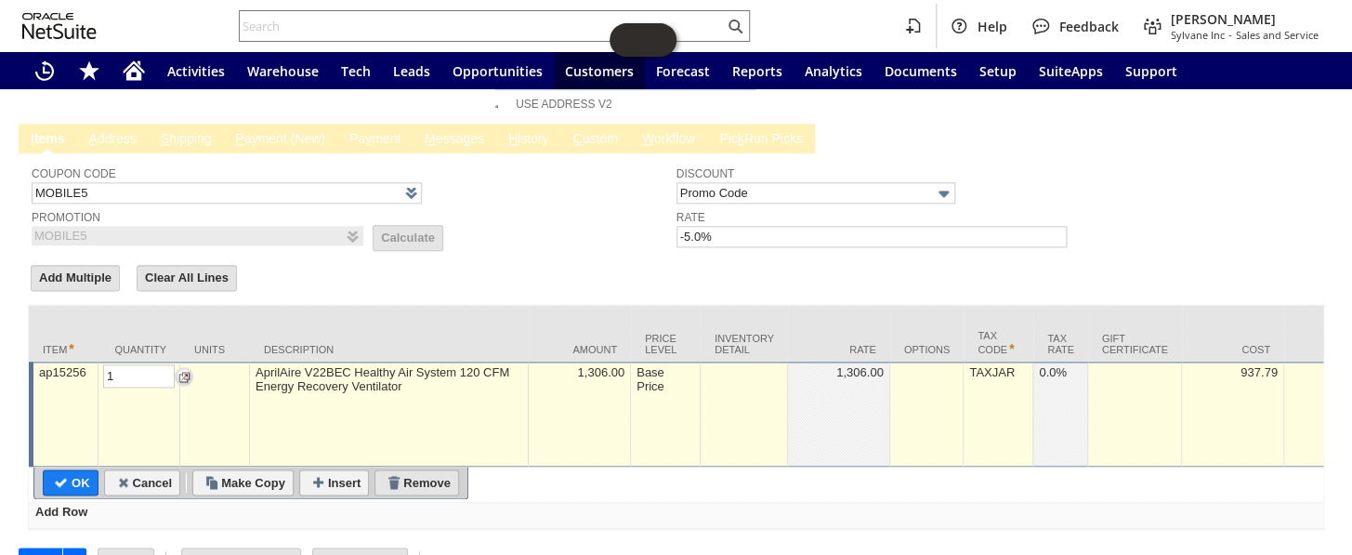
click at [427, 470] on input "Remove" at bounding box center [416, 482] width 83 height 24
type input "Add"
type input "Copy Previous"
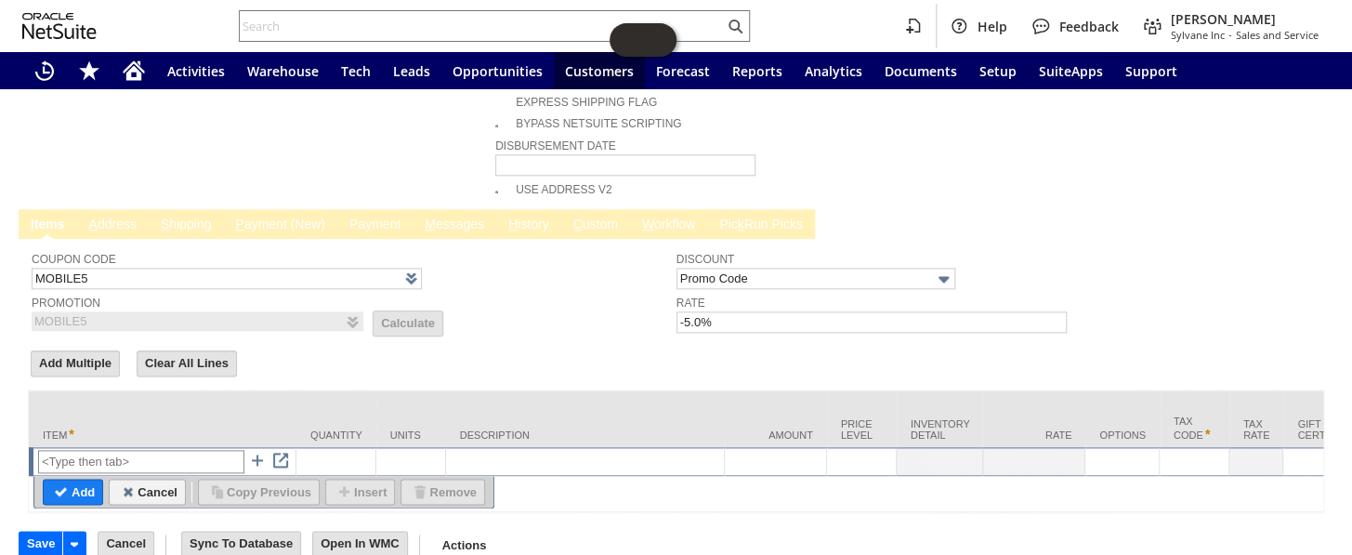
click at [75, 450] on input "text" at bounding box center [141, 461] width 206 height 23
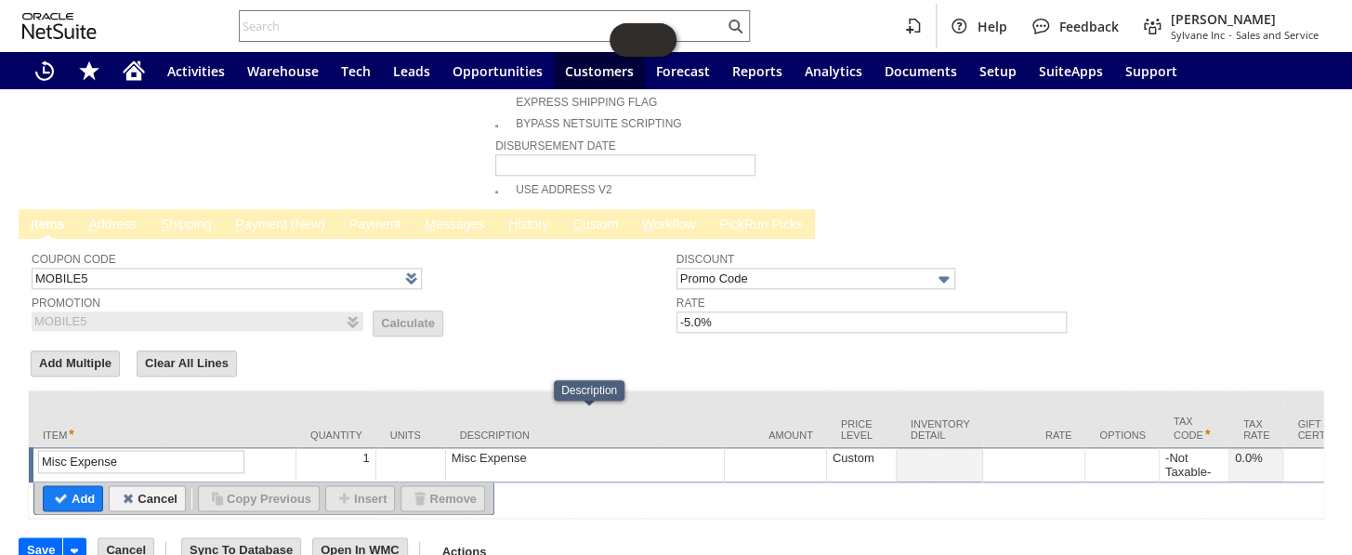
type input "Misc Expense"
click at [523, 450] on div "Misc Expense" at bounding box center [585, 458] width 268 height 16
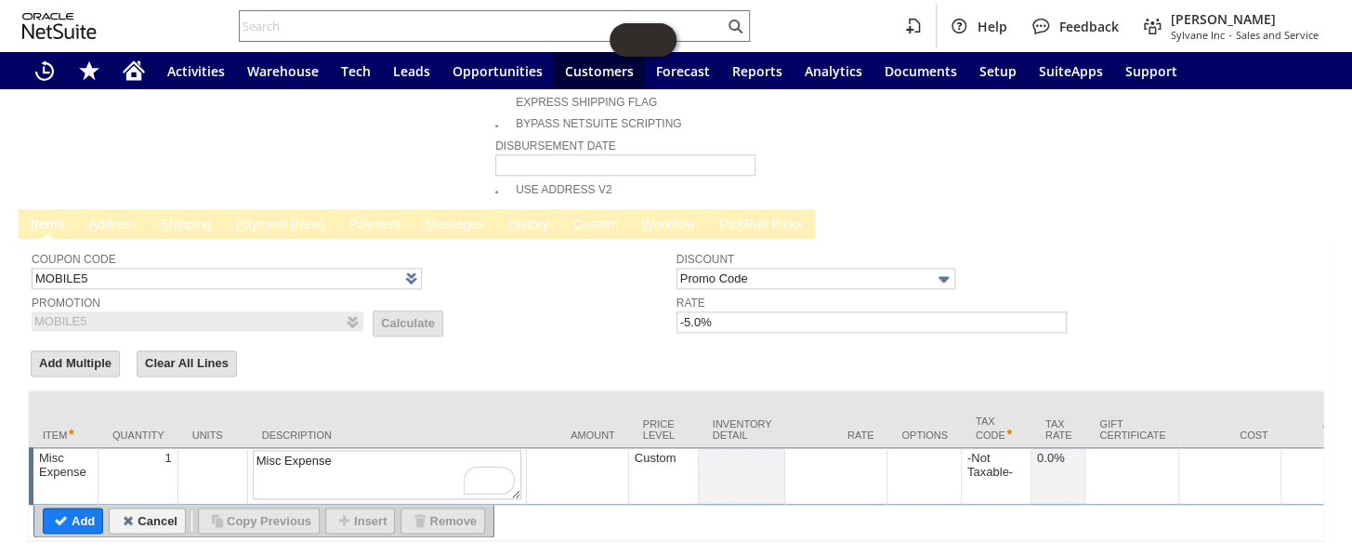
drag, startPoint x: 356, startPoint y: 423, endPoint x: 179, endPoint y: 454, distance: 179.3
type textarea "partial refund"
click at [76, 508] on input "Add" at bounding box center [73, 520] width 59 height 24
click at [835, 447] on td at bounding box center [836, 476] width 102 height 58
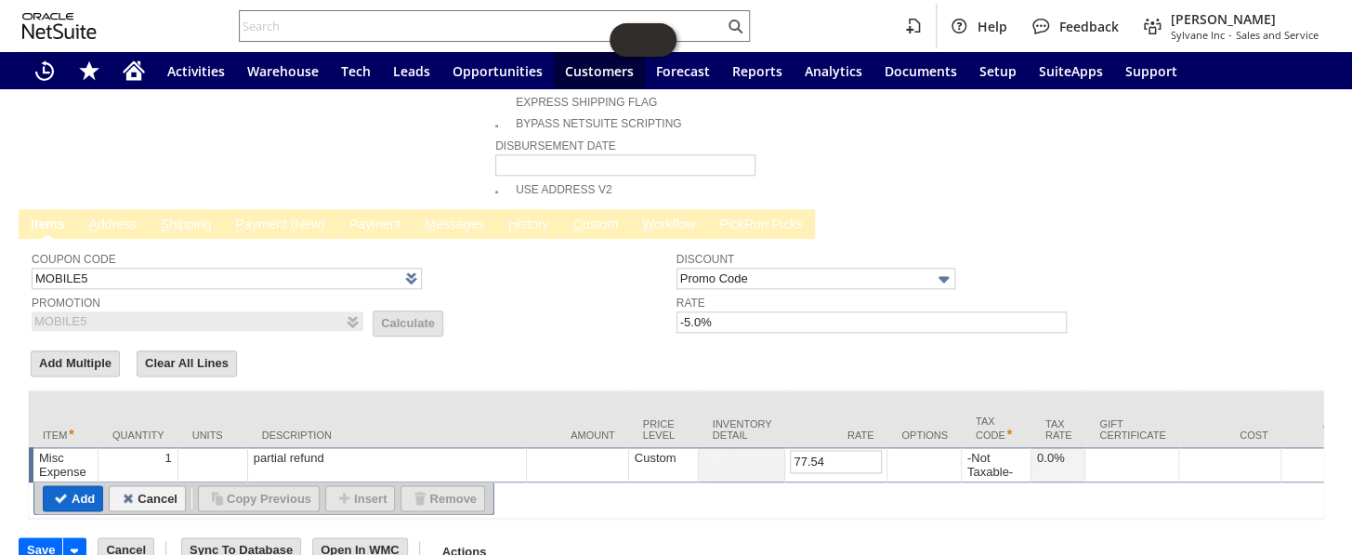
type input "77.54"
drag, startPoint x: 83, startPoint y: 459, endPoint x: 101, endPoint y: 447, distance: 22.2
click at [83, 486] on input "Add" at bounding box center [73, 498] width 59 height 24
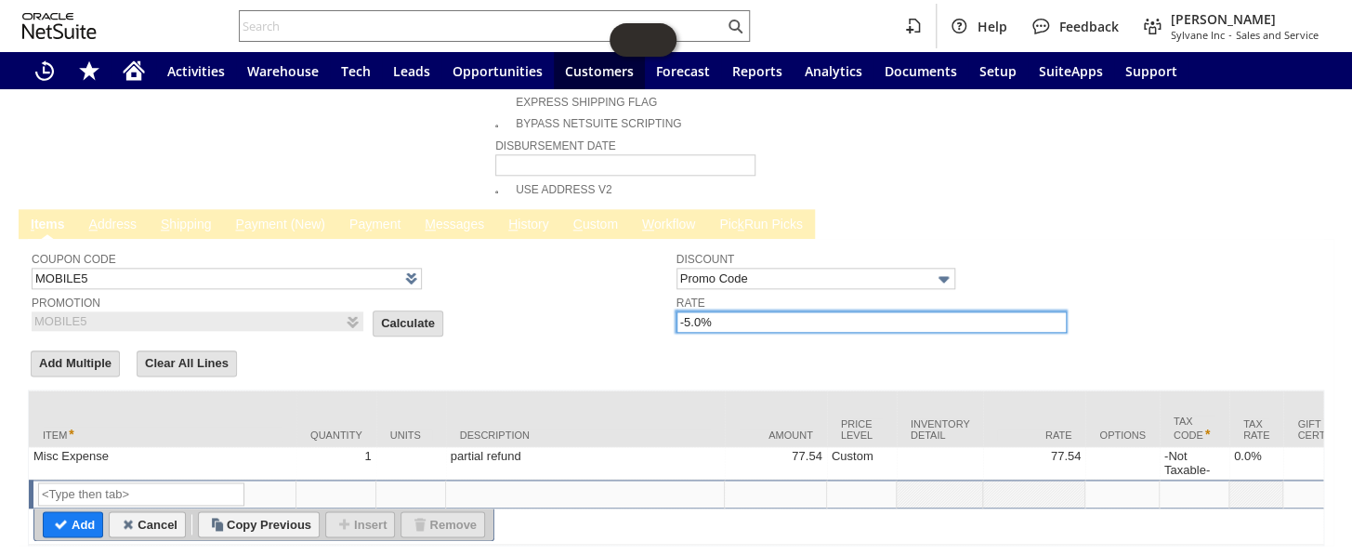
drag, startPoint x: 753, startPoint y: 285, endPoint x: 564, endPoint y: 279, distance: 189.6
click at [565, 279] on tr "Coupon Code MOBILE5 Promotion MOBILE5 List Calculate Discount Promo Code Rate -…" at bounding box center [676, 288] width 1289 height 92
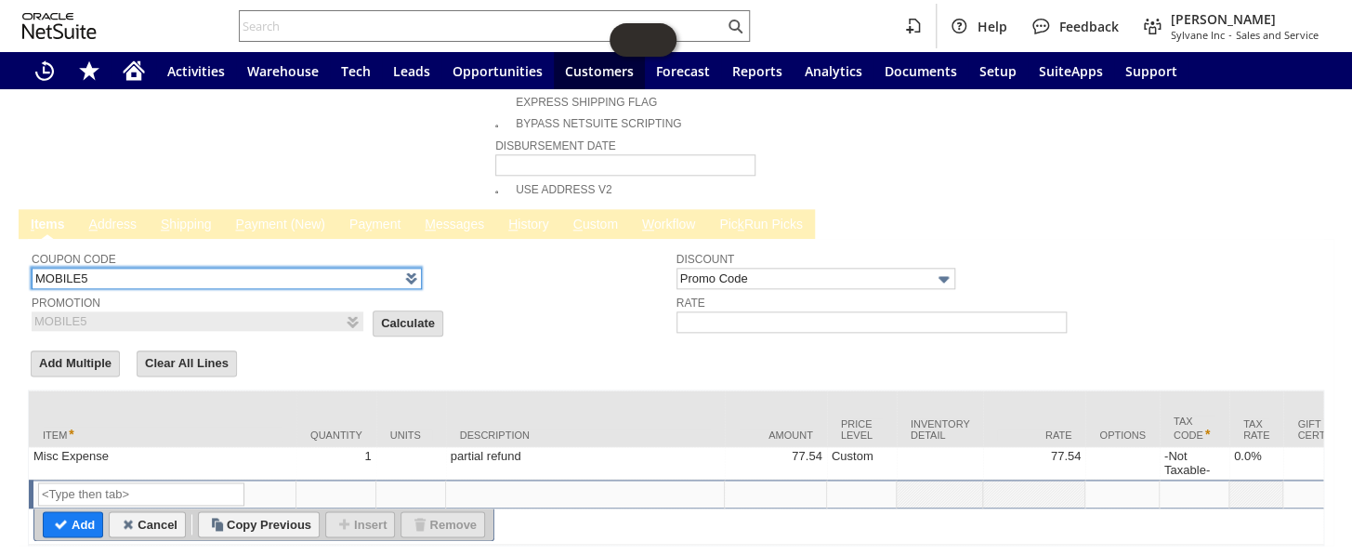
drag, startPoint x: 101, startPoint y: 242, endPoint x: 96, endPoint y: 232, distance: 10.8
click at [101, 268] on input "MOBILE5" at bounding box center [227, 278] width 390 height 21
type input "M"
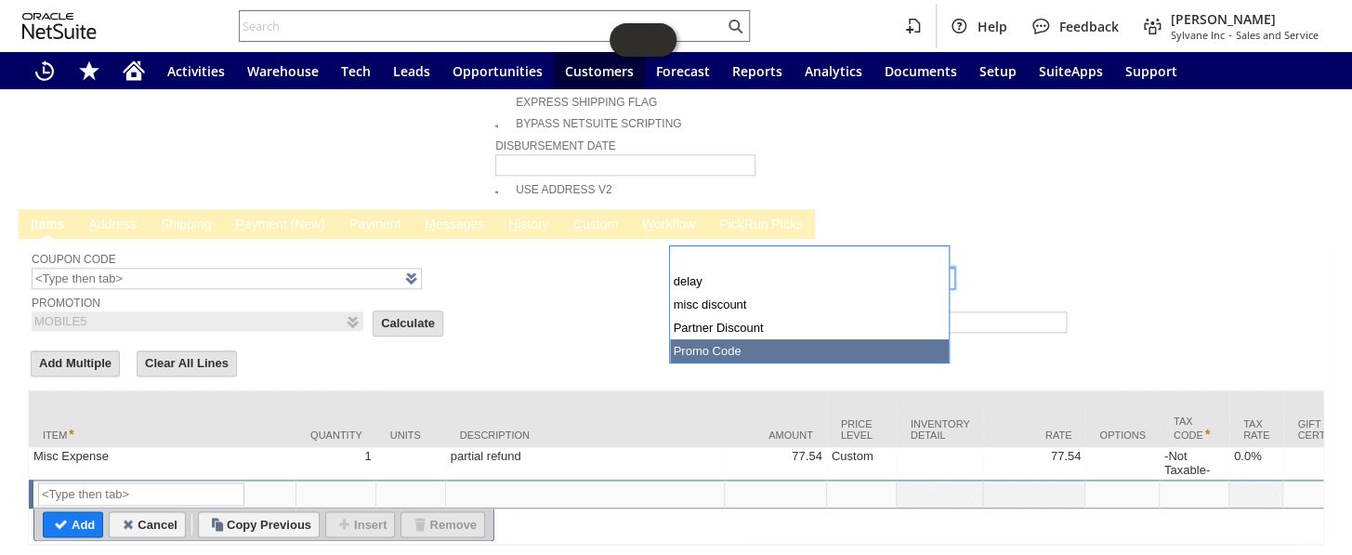
click at [746, 244] on body "Help Feedback Coby Miller Sylvane Inc - Sales and Service Activities Warehouse …" at bounding box center [676, 277] width 1352 height 555
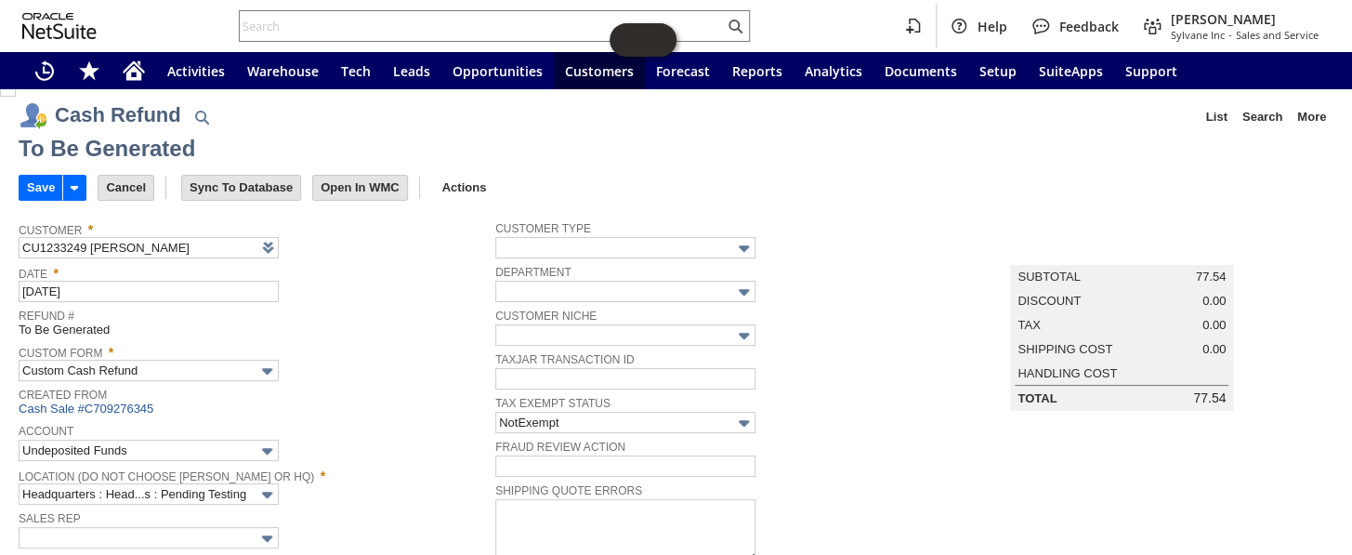
scroll to position [261, 0]
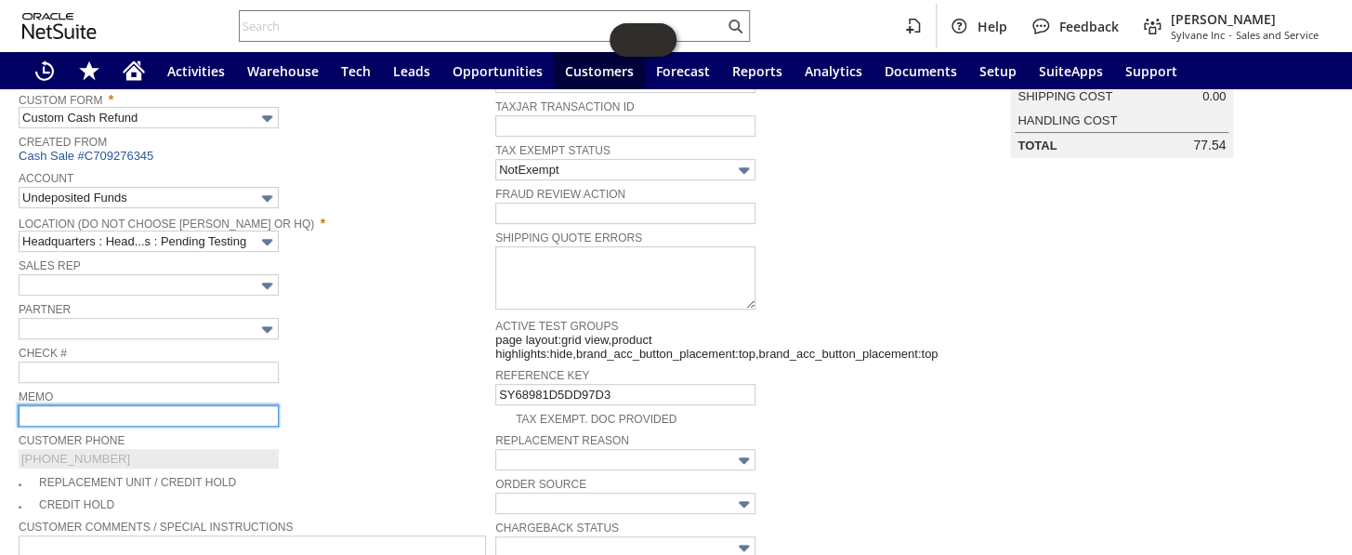
click at [103, 405] on input "text" at bounding box center [149, 415] width 260 height 21
type input "MA Tax free weekend"
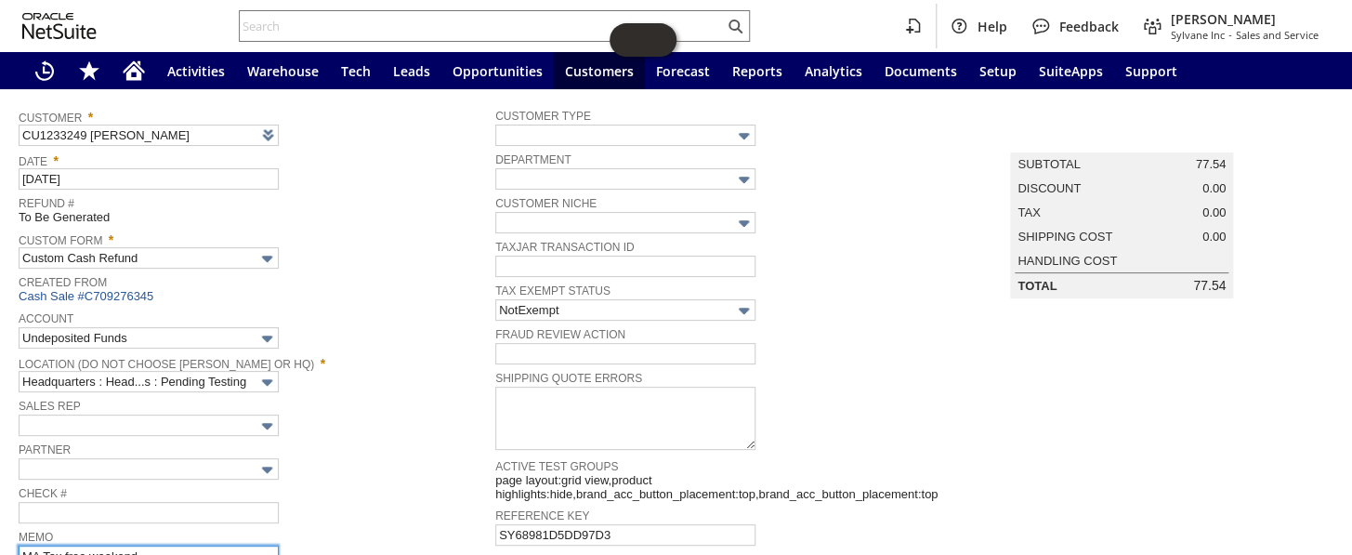
scroll to position [0, 0]
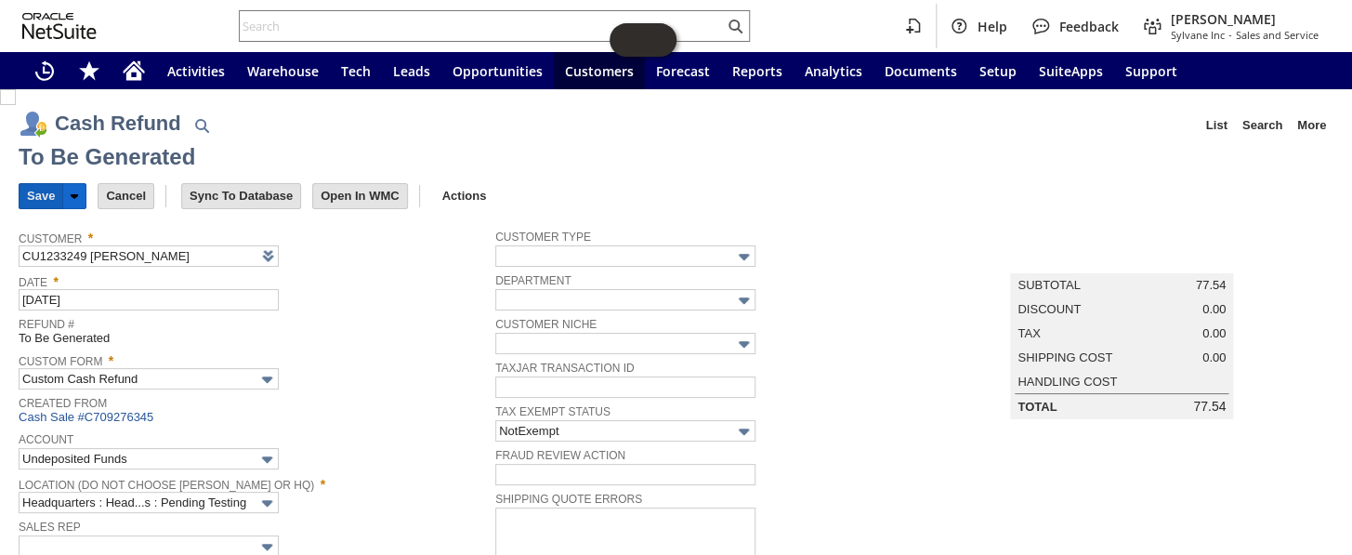
click at [45, 193] on input "Save" at bounding box center [41, 196] width 43 height 24
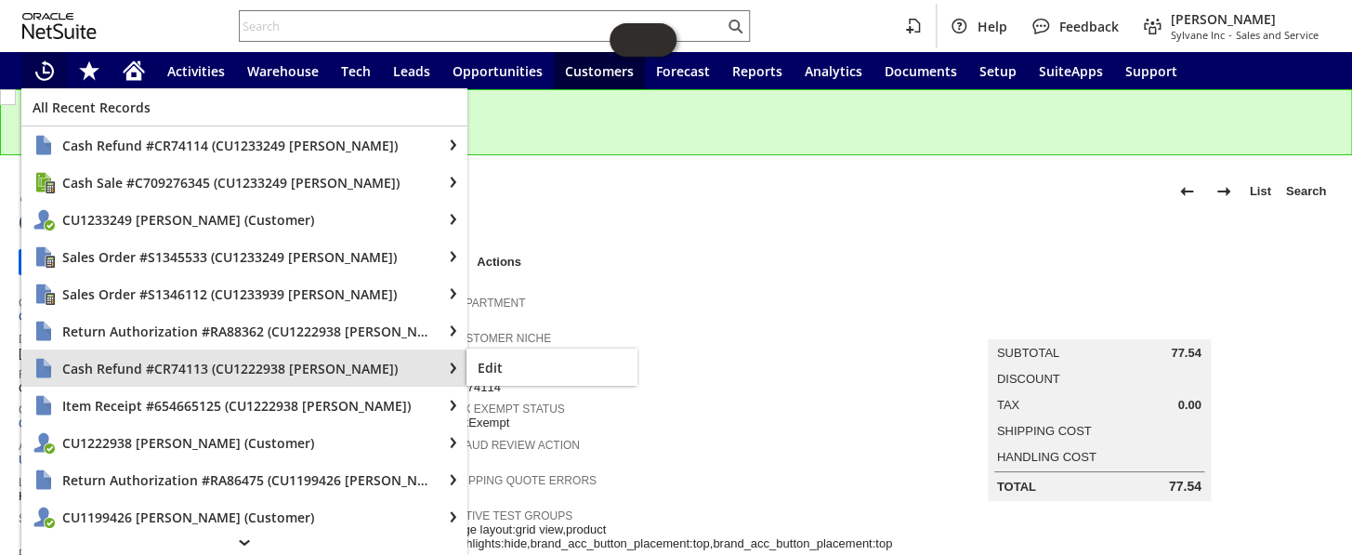
click at [202, 372] on span "Cash Refund #CR74113 (CU1222938 [PERSON_NAME])" at bounding box center [246, 369] width 368 height 18
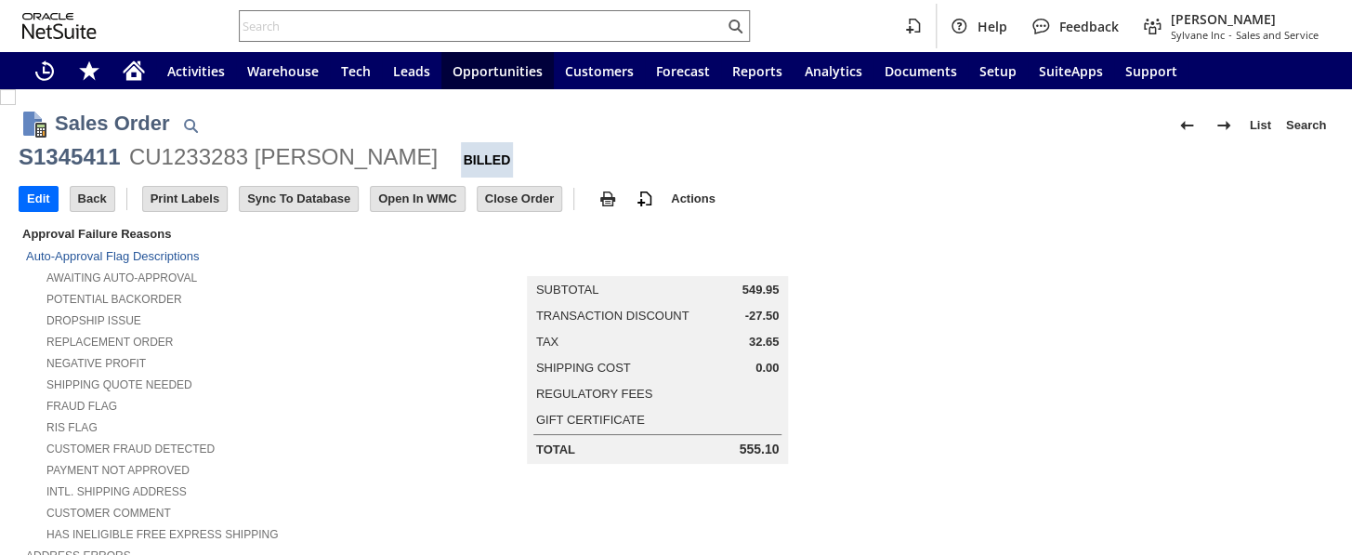
click at [771, 338] on div "Tax 32.65" at bounding box center [657, 341] width 243 height 14
copy div "32.65"
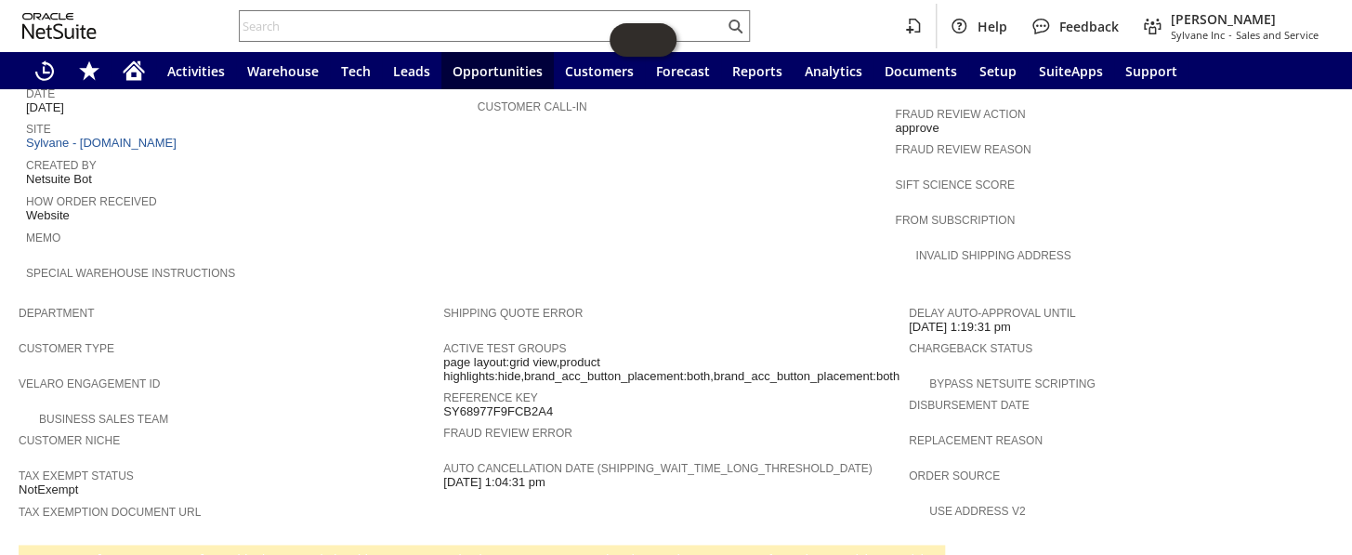
scroll to position [1013, 0]
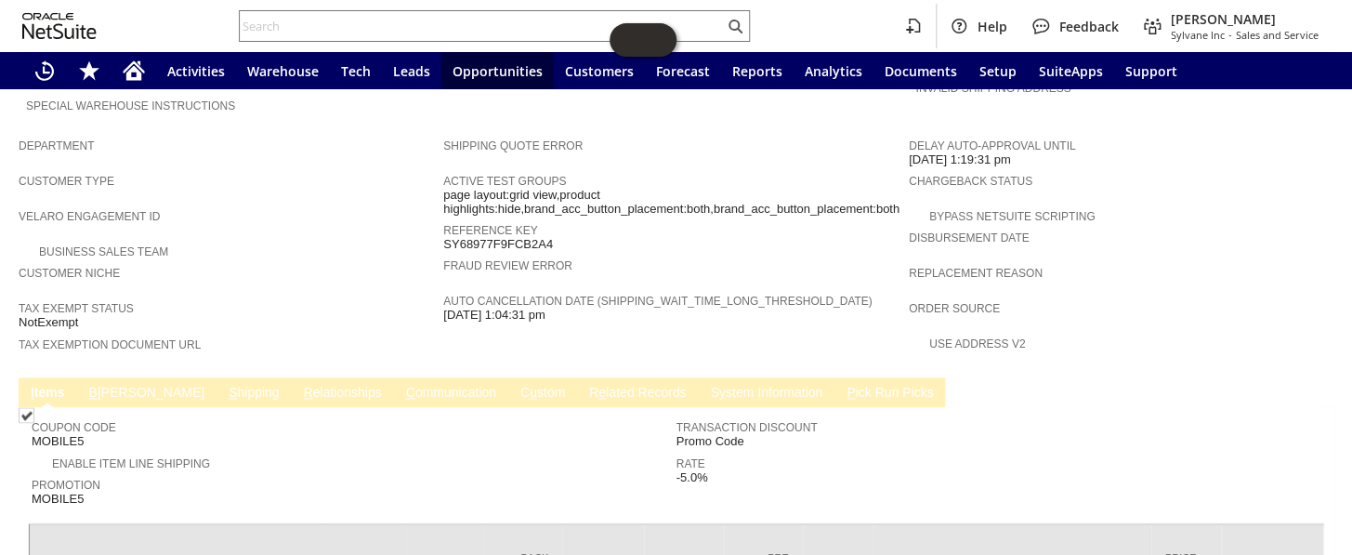
click at [112, 385] on link "B illing" at bounding box center [147, 394] width 124 height 18
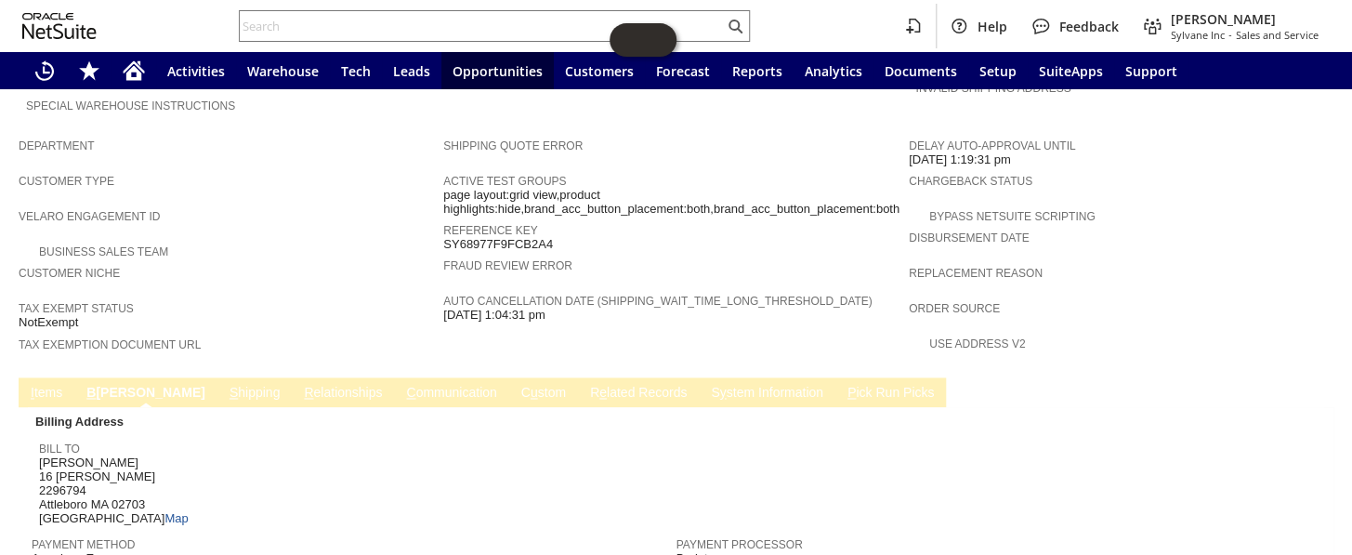
click at [225, 385] on link "S hipping" at bounding box center [255, 394] width 60 height 18
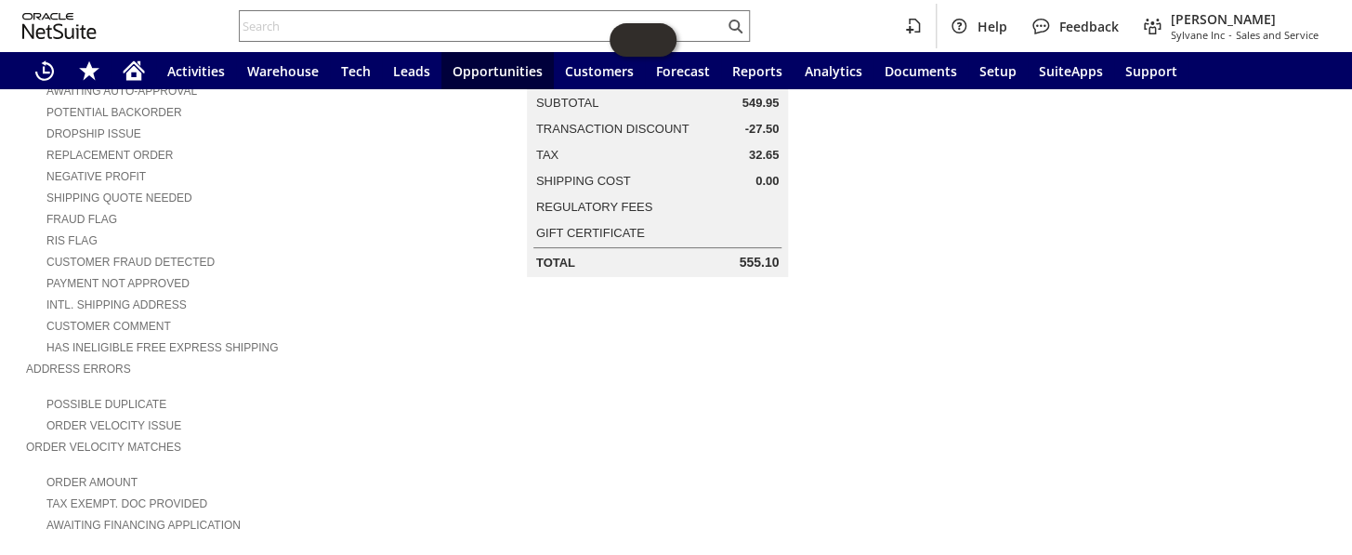
scroll to position [131, 0]
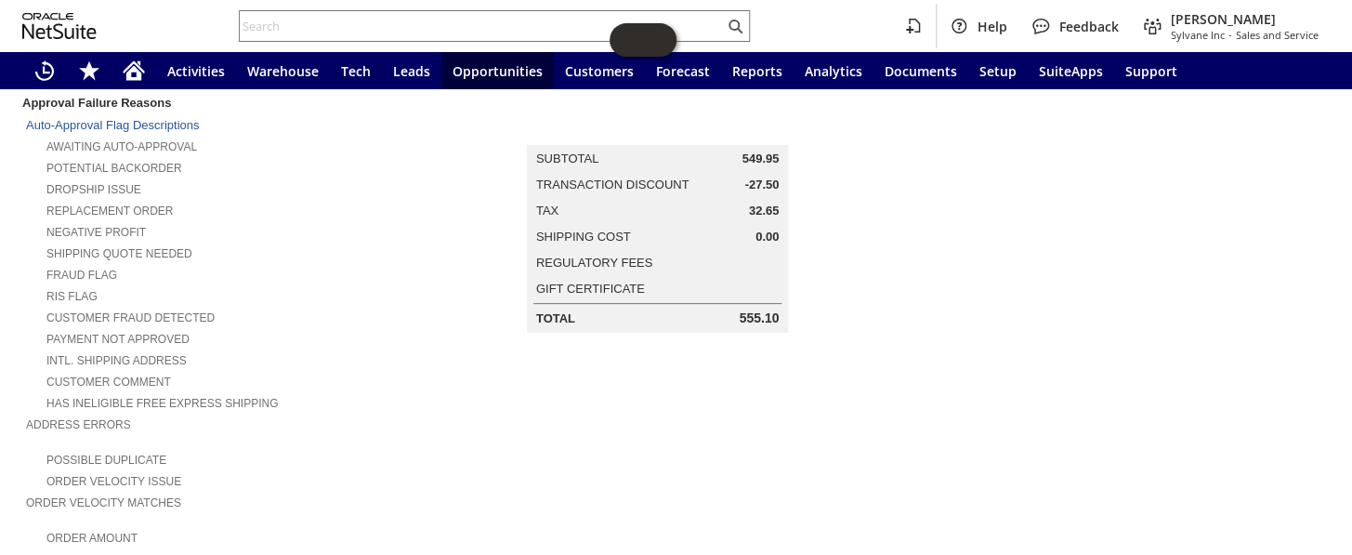
copy div "32.65"
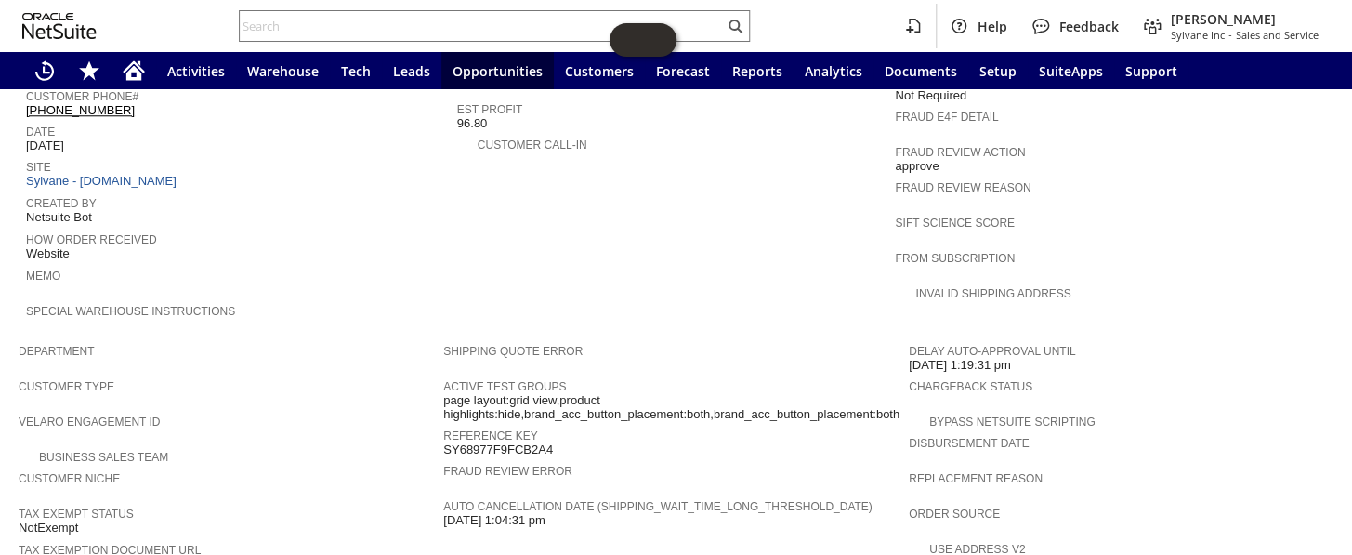
scroll to position [1145, 0]
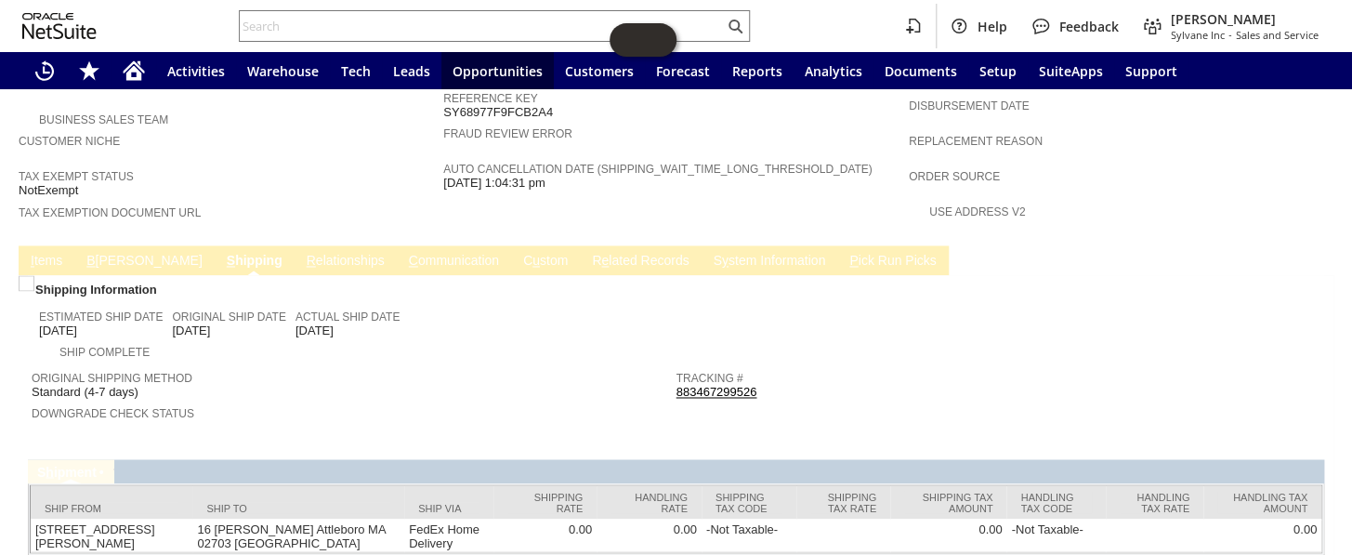
click at [404, 253] on link "C ommunication" at bounding box center [453, 262] width 99 height 18
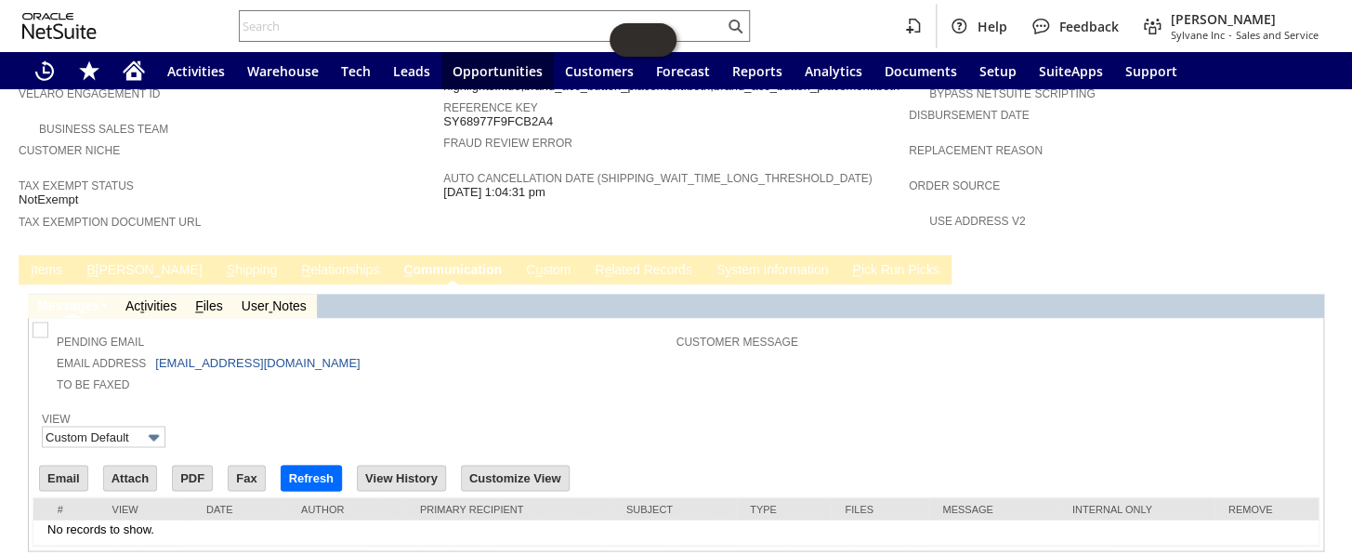
scroll to position [0, 0]
click at [590, 262] on link "R e lated Records" at bounding box center [643, 271] width 106 height 18
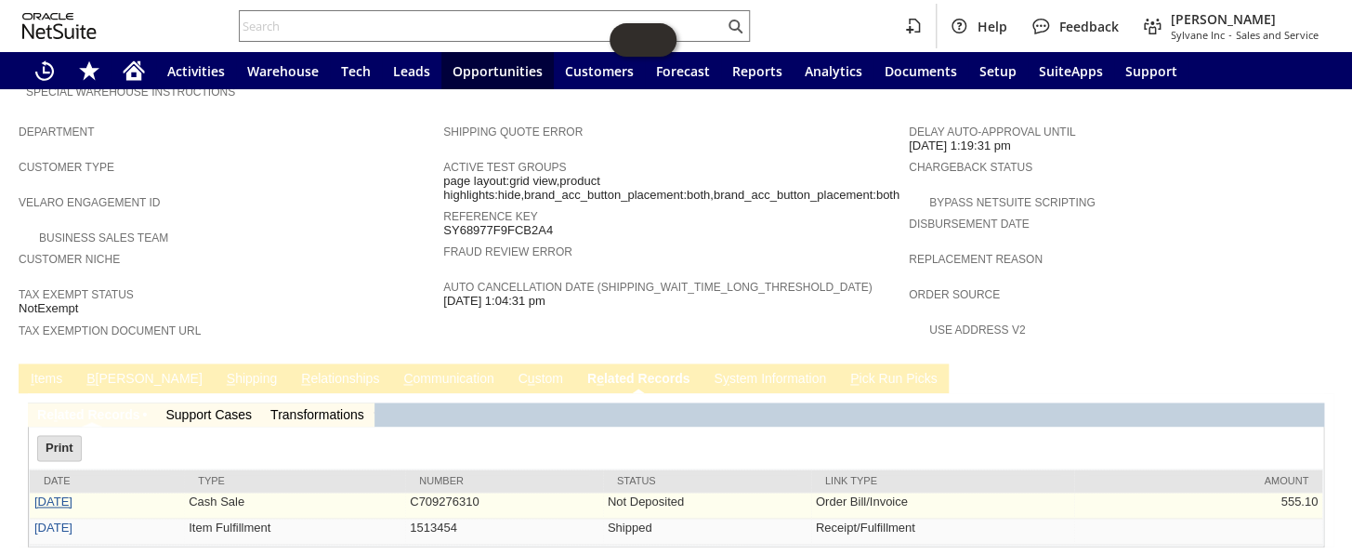
click at [60, 494] on link "[DATE]" at bounding box center [53, 501] width 38 height 14
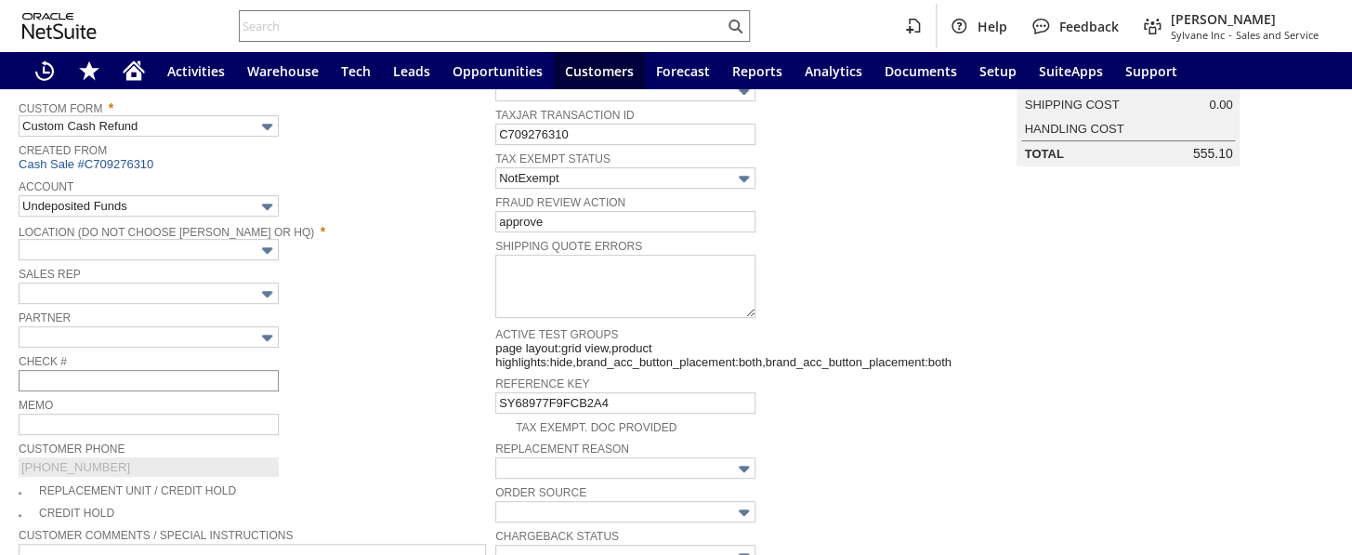
type input "Regions - Merchant 0414"
type input "Headquarters : Head...s : Pending Testing"
type input "MOBILE5"
type input "-5.0%"
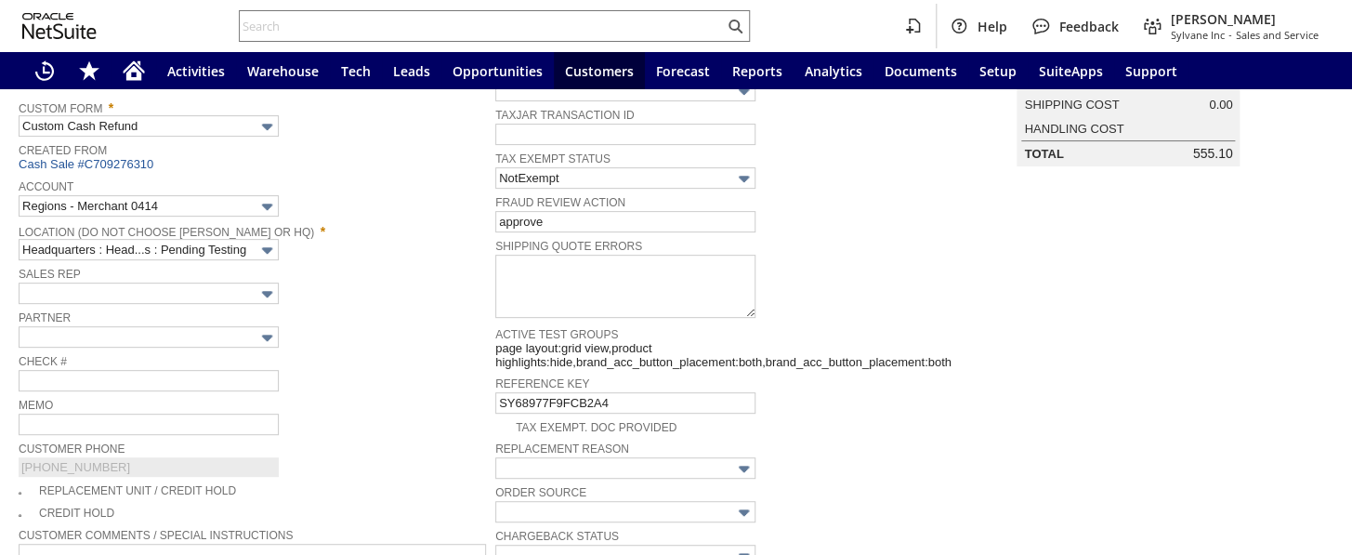
scroll to position [910, 0]
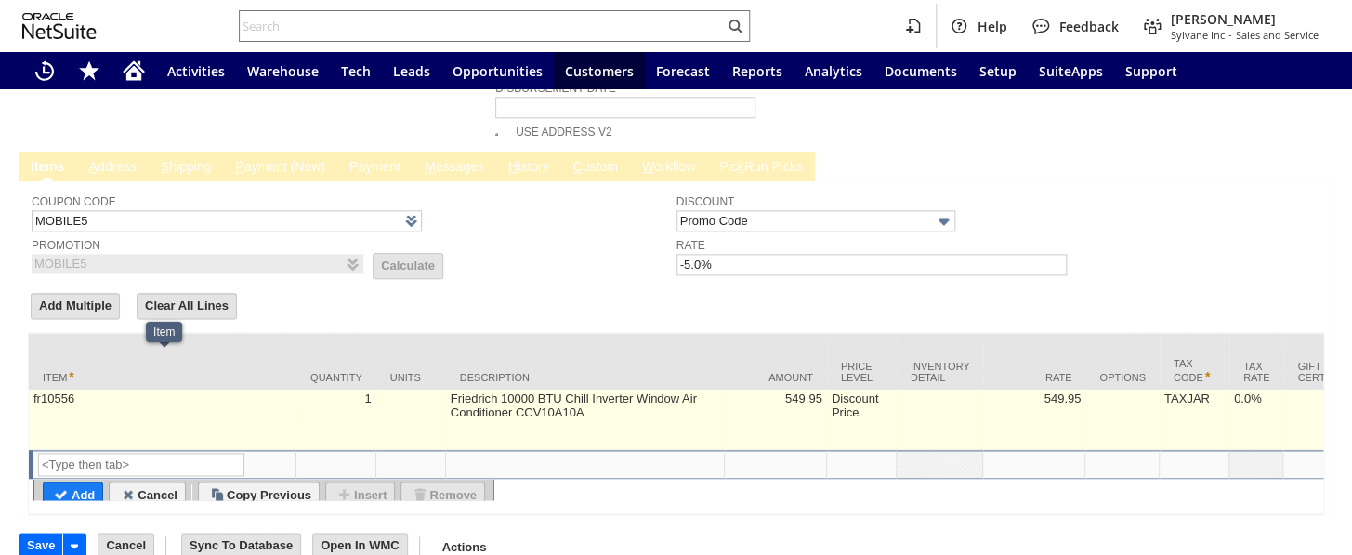
click at [530, 389] on td "Friedrich 10000 BTU Chill Inverter Window Air Conditioner CCV10A10A" at bounding box center [585, 419] width 279 height 60
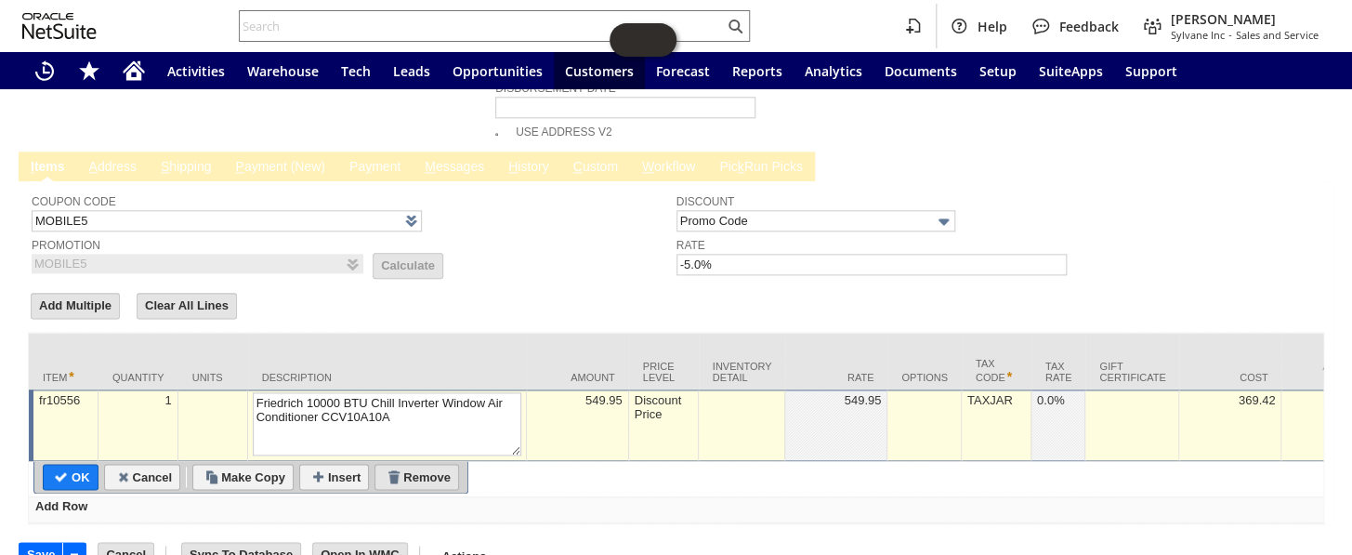
click at [440, 465] on input "Remove" at bounding box center [416, 477] width 83 height 24
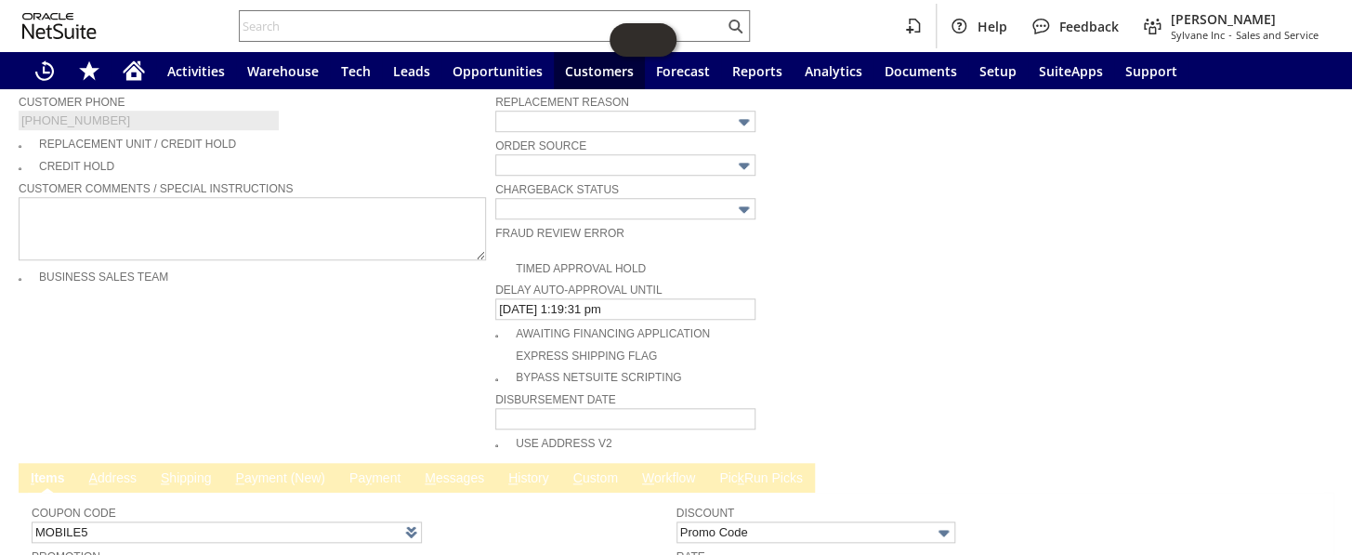
scroll to position [853, 0]
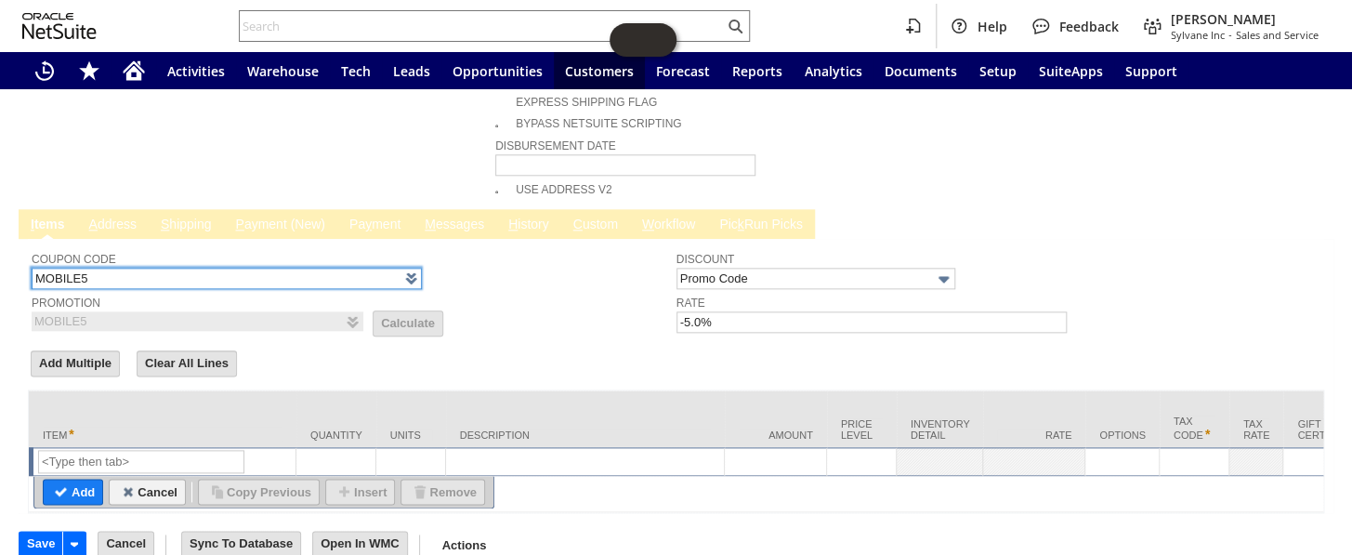
drag, startPoint x: 139, startPoint y: 237, endPoint x: 5, endPoint y: 224, distance: 135.3
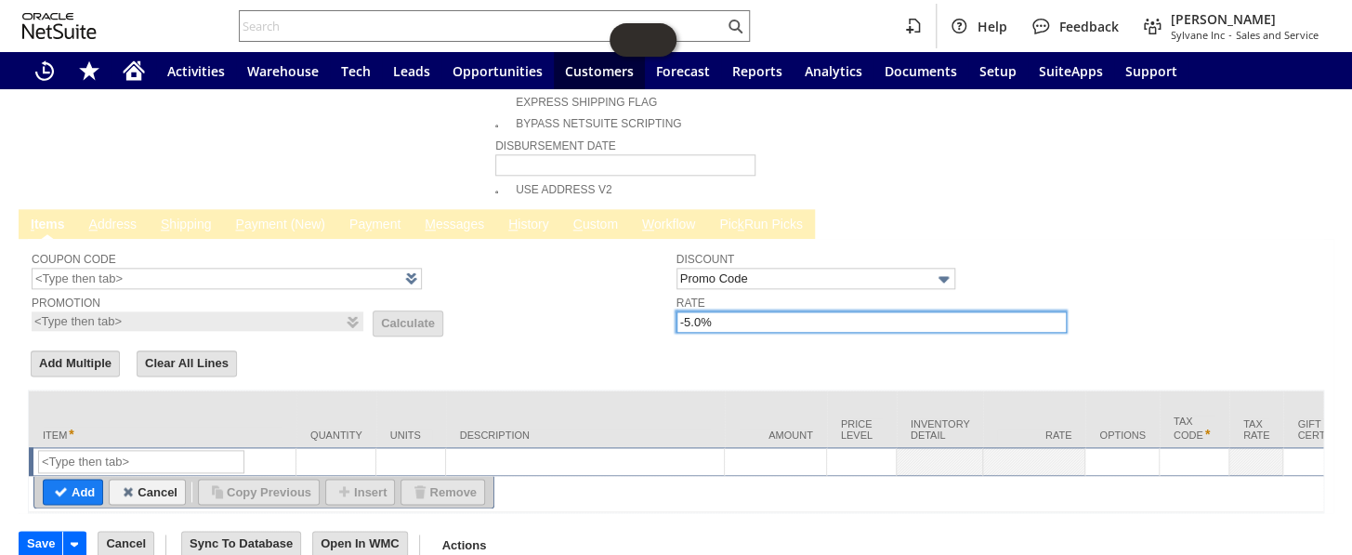
drag, startPoint x: 757, startPoint y: 280, endPoint x: 571, endPoint y: 293, distance: 186.3
click at [571, 293] on tr "Coupon Code Promotion List Calculate Discount Promo Code Rate -5.0%" at bounding box center [676, 288] width 1289 height 92
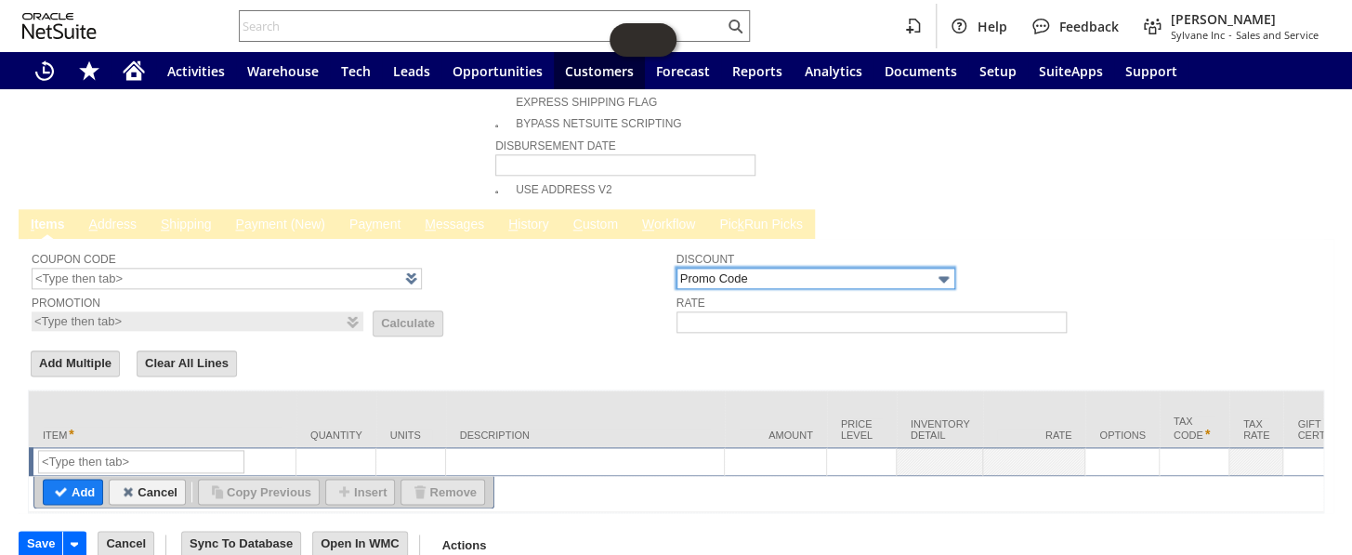
click at [774, 268] on input "Promo Code" at bounding box center [815, 278] width 279 height 21
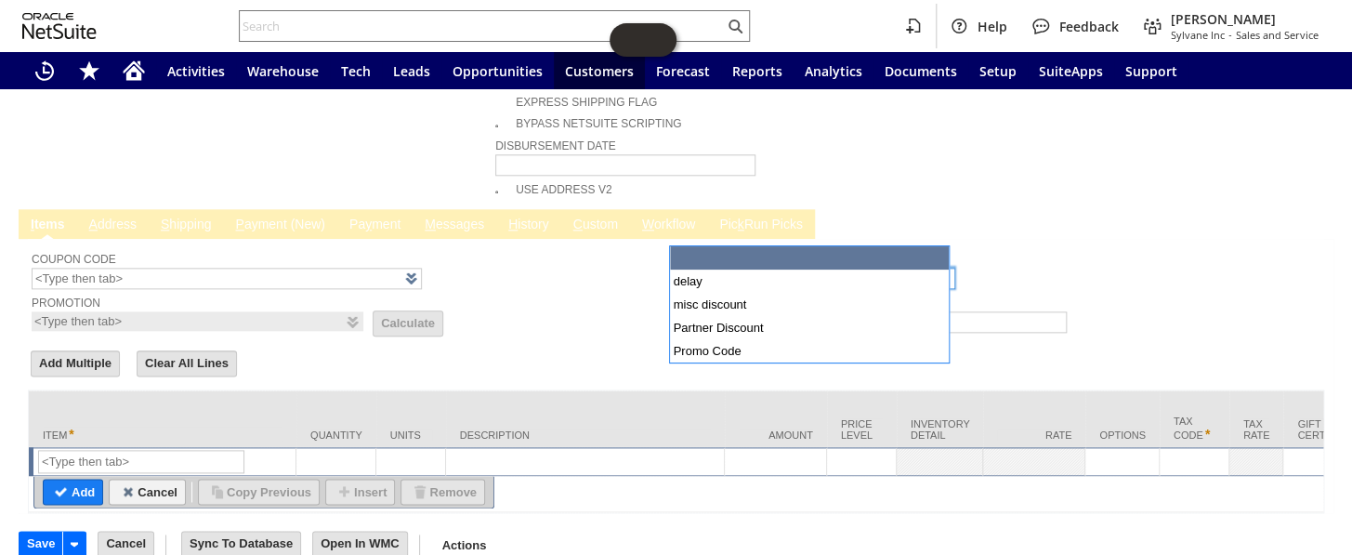
drag, startPoint x: 758, startPoint y: 260, endPoint x: 605, endPoint y: 242, distance: 154.4
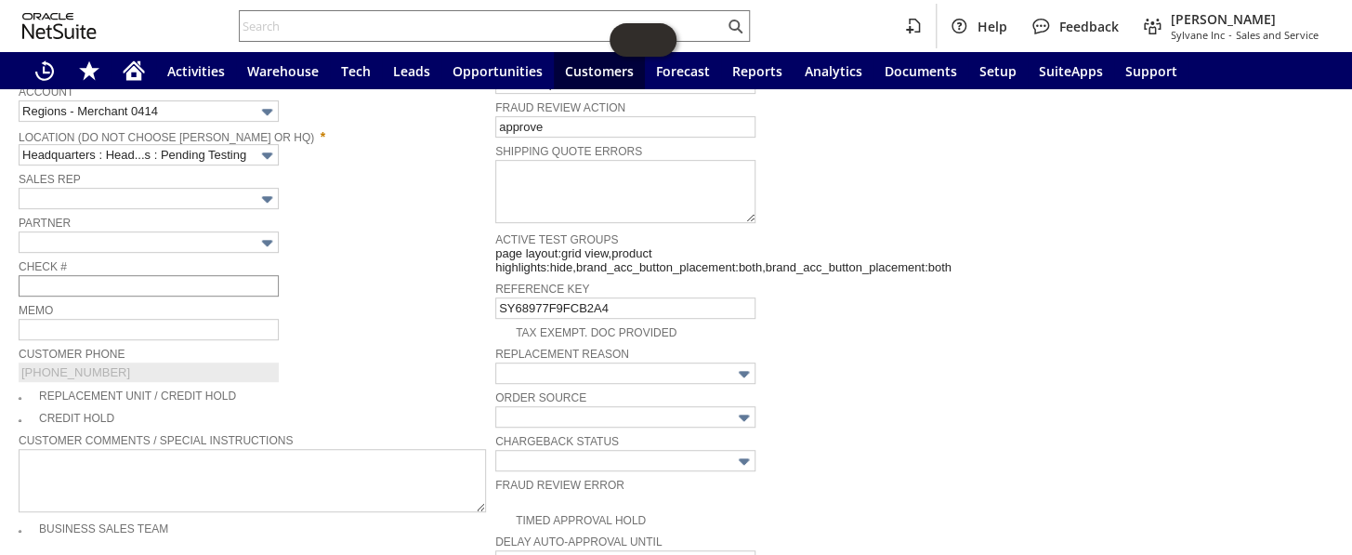
scroll to position [346, 0]
click at [46, 321] on input "text" at bounding box center [149, 331] width 260 height 21
type input "MA Tax free weekend"
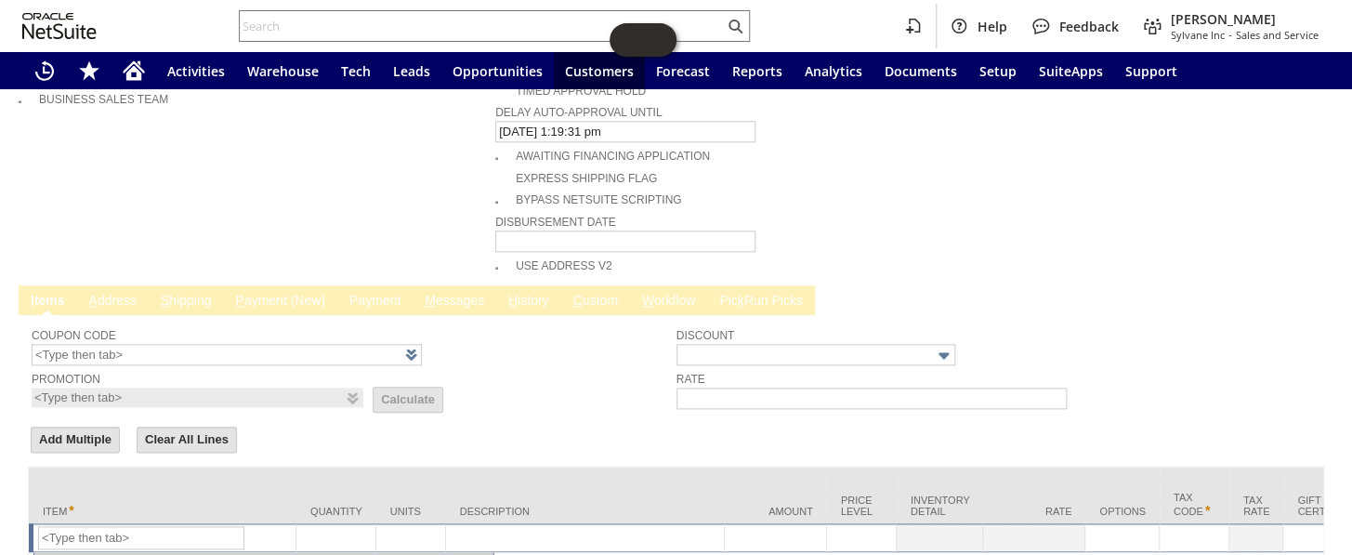
scroll to position [854, 0]
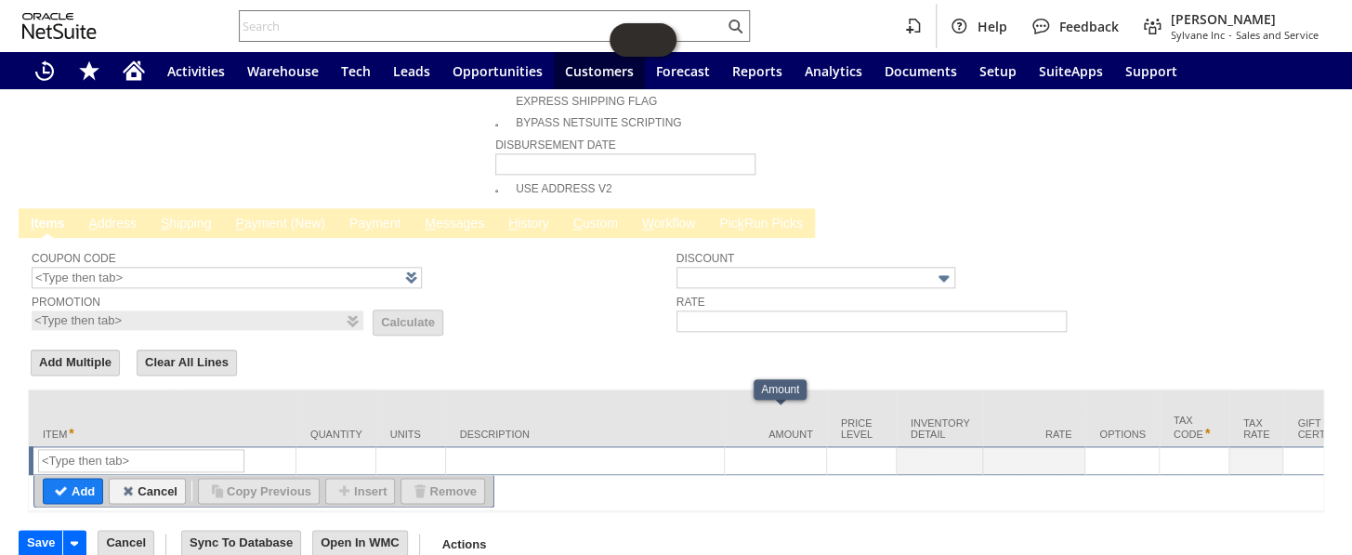
click at [765, 449] on div at bounding box center [775, 457] width 92 height 16
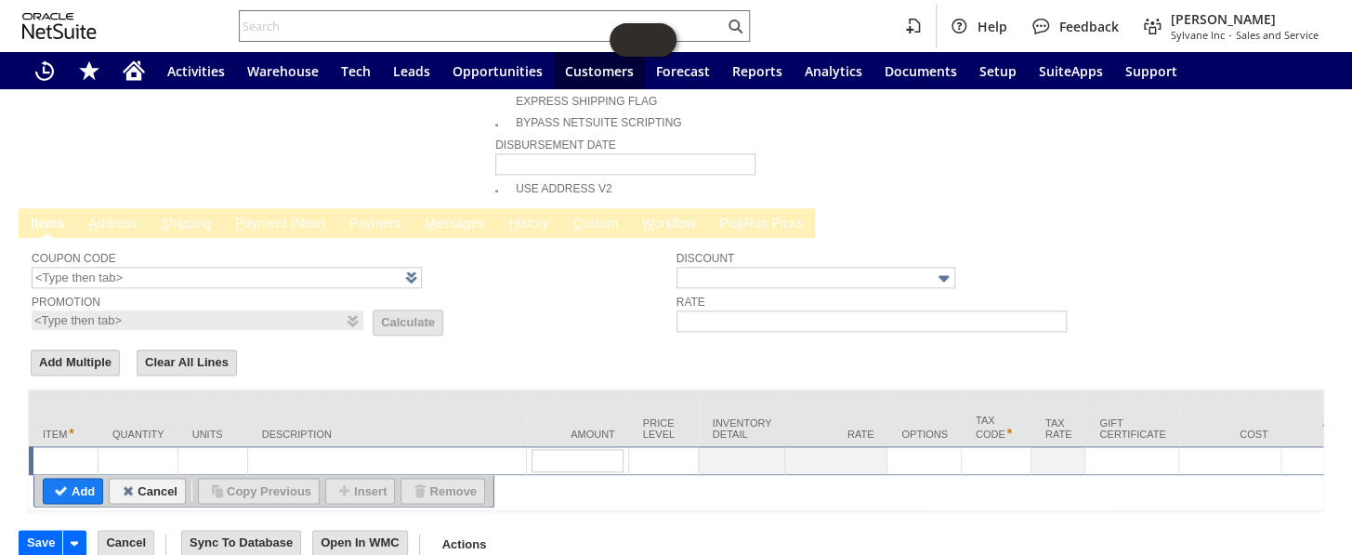
click at [44, 449] on div at bounding box center [65, 457] width 55 height 16
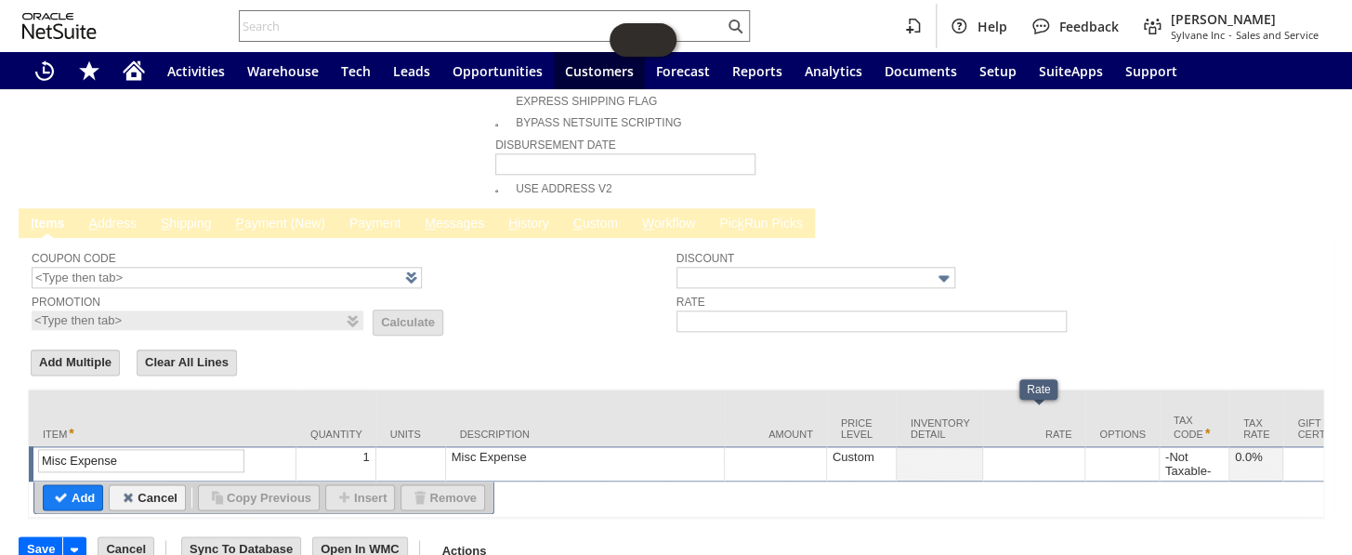
type input "Misc Expense"
click at [1015, 449] on div at bounding box center [1034, 457] width 92 height 16
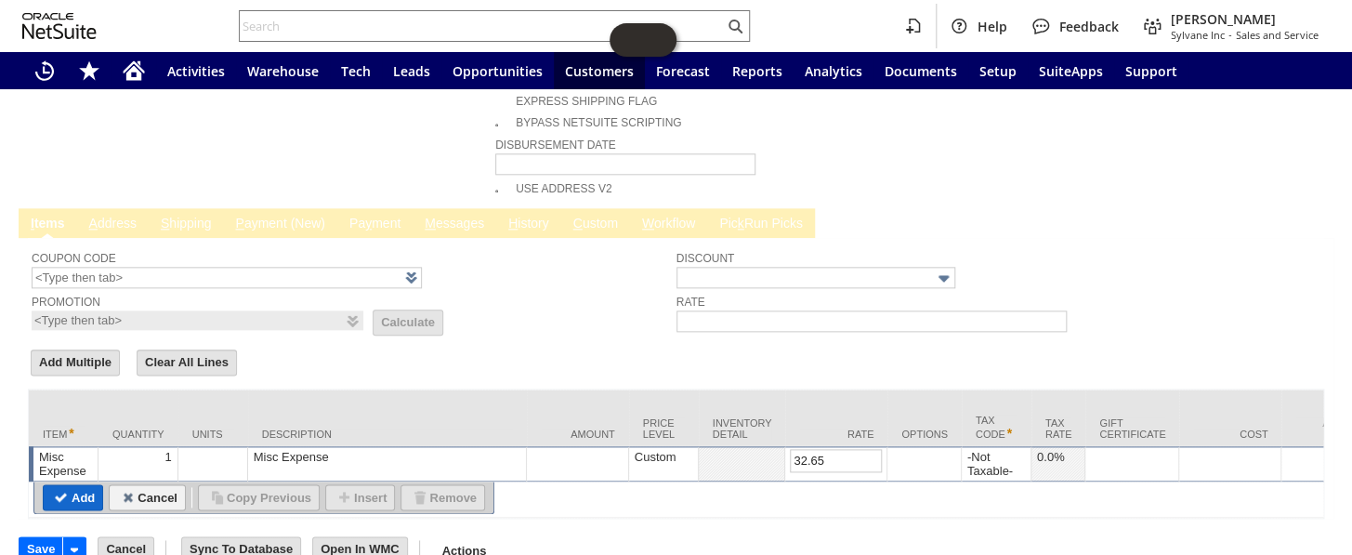
type input "32.65"
click at [68, 485] on input "Add" at bounding box center [73, 497] width 59 height 24
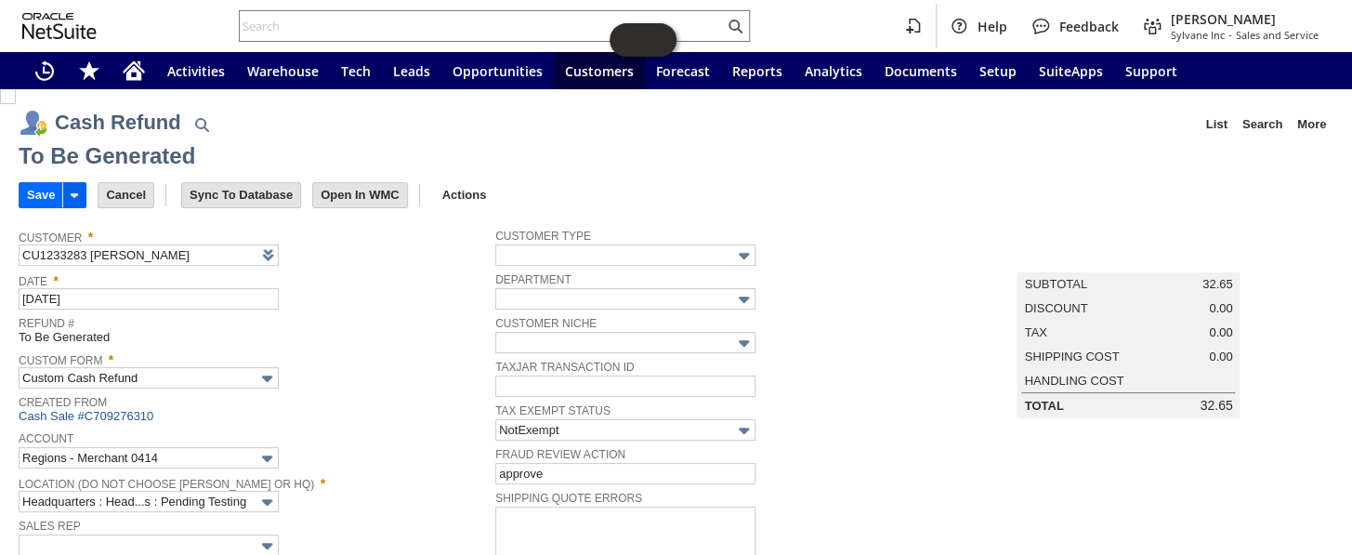
scroll to position [0, 0]
click at [26, 189] on input "Save" at bounding box center [41, 196] width 43 height 24
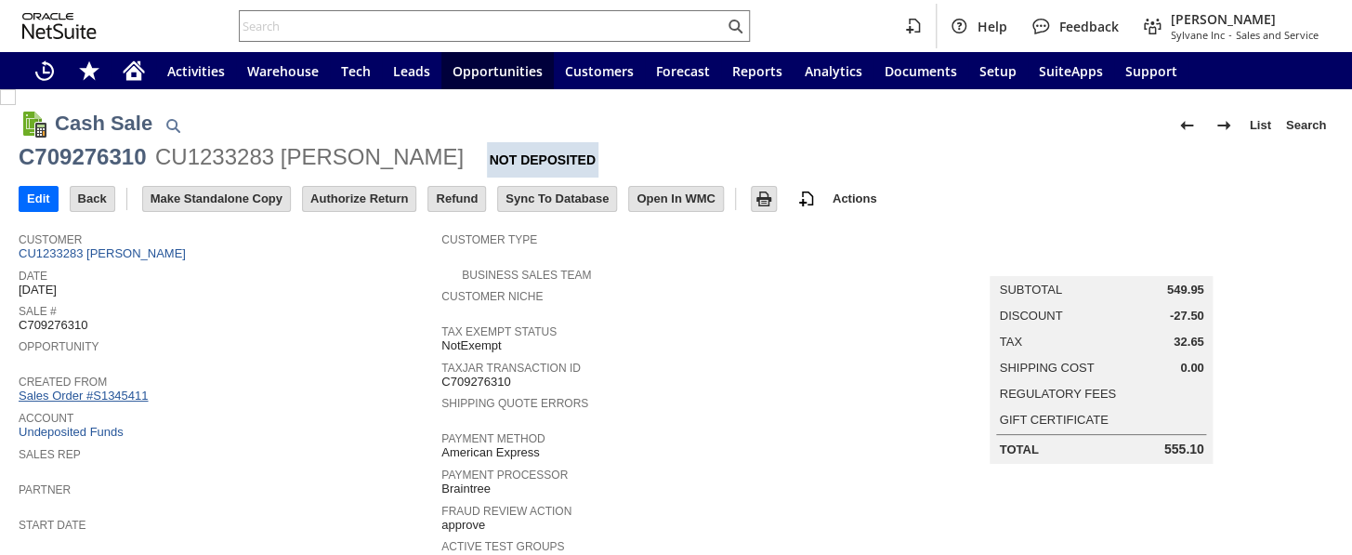
scroll to position [168, 0]
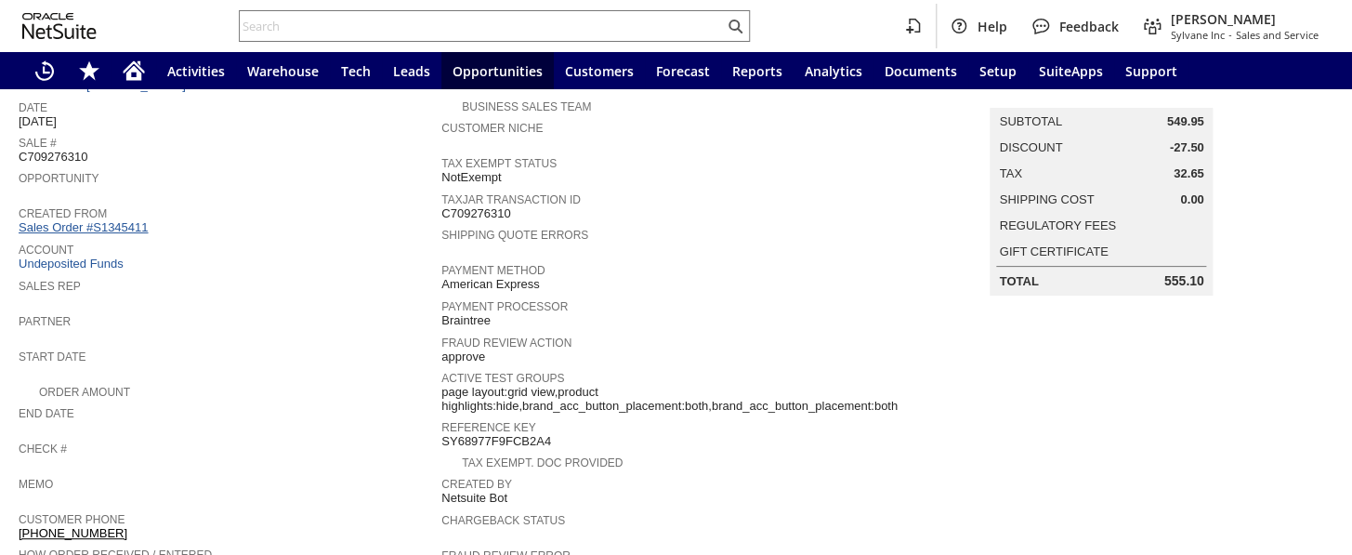
click at [122, 221] on link "Sales Order #S1345411" at bounding box center [86, 227] width 134 height 14
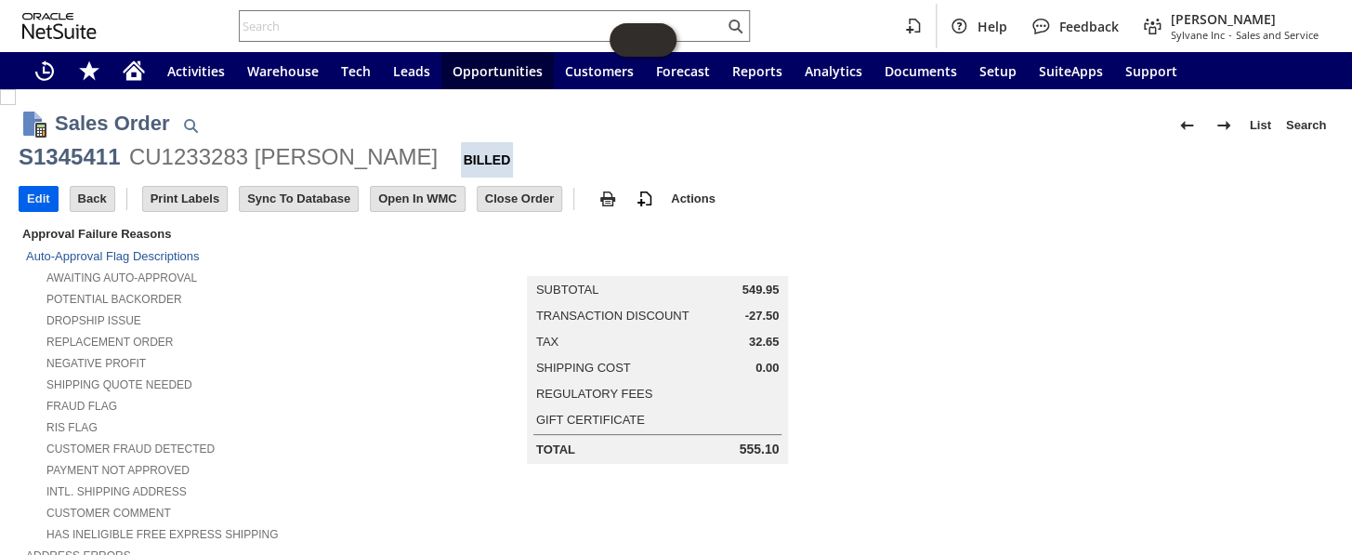
click at [46, 198] on input "Edit" at bounding box center [39, 199] width 38 height 24
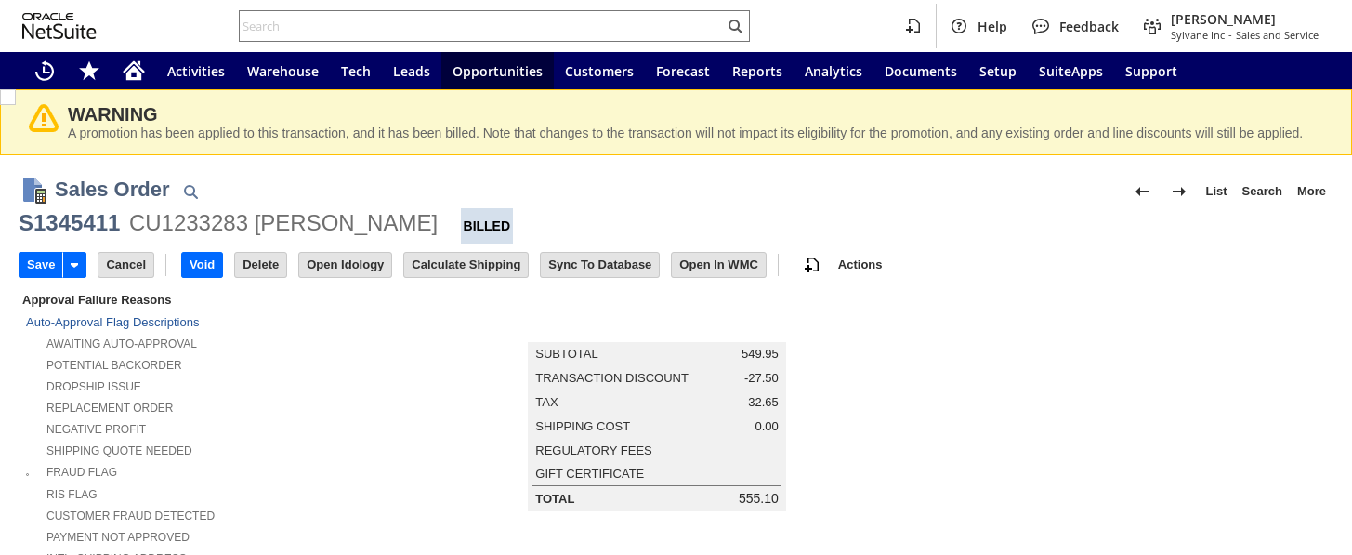
type input "Add"
type input "Copy Previous"
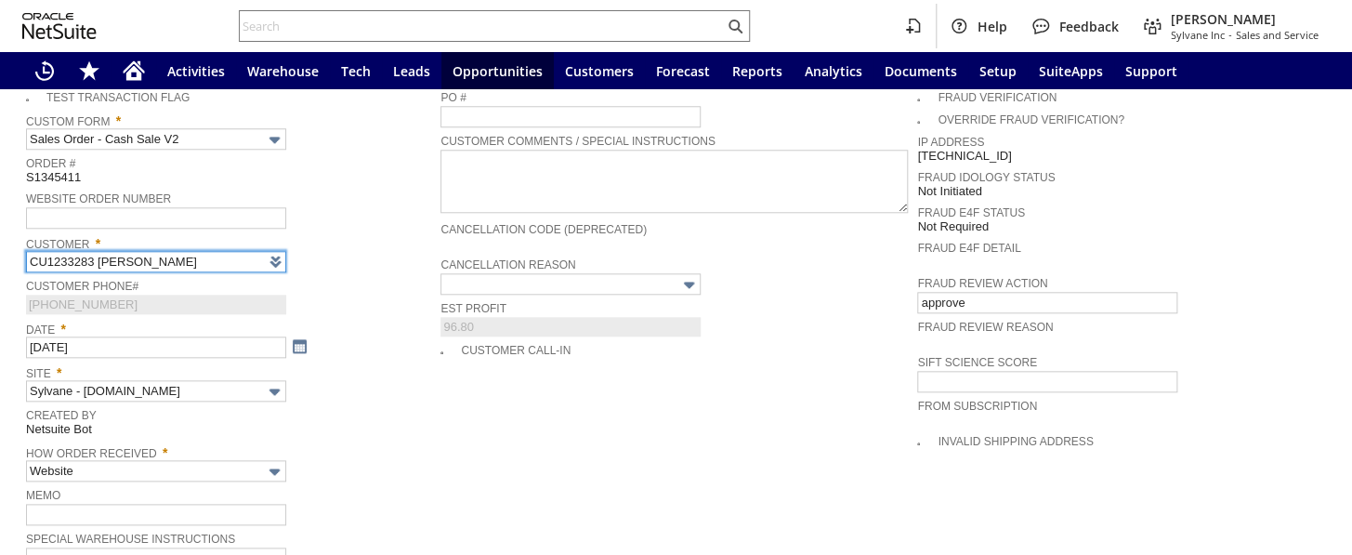
type input "Intelligent Recommendations ⁰"
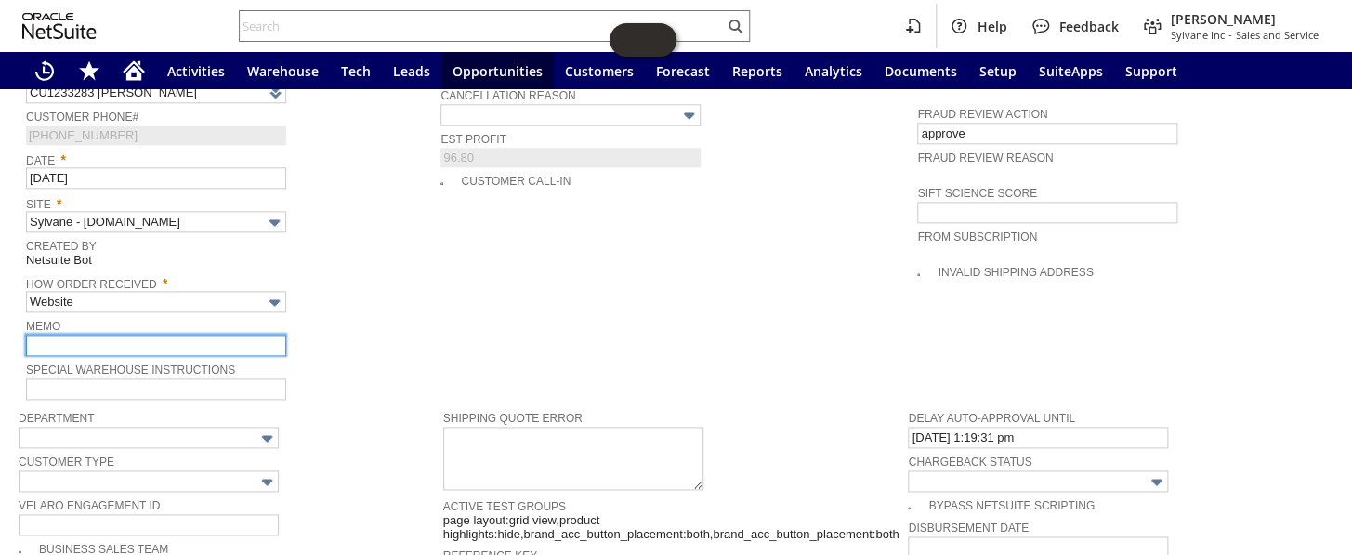
click at [94, 334] on input "text" at bounding box center [156, 344] width 260 height 21
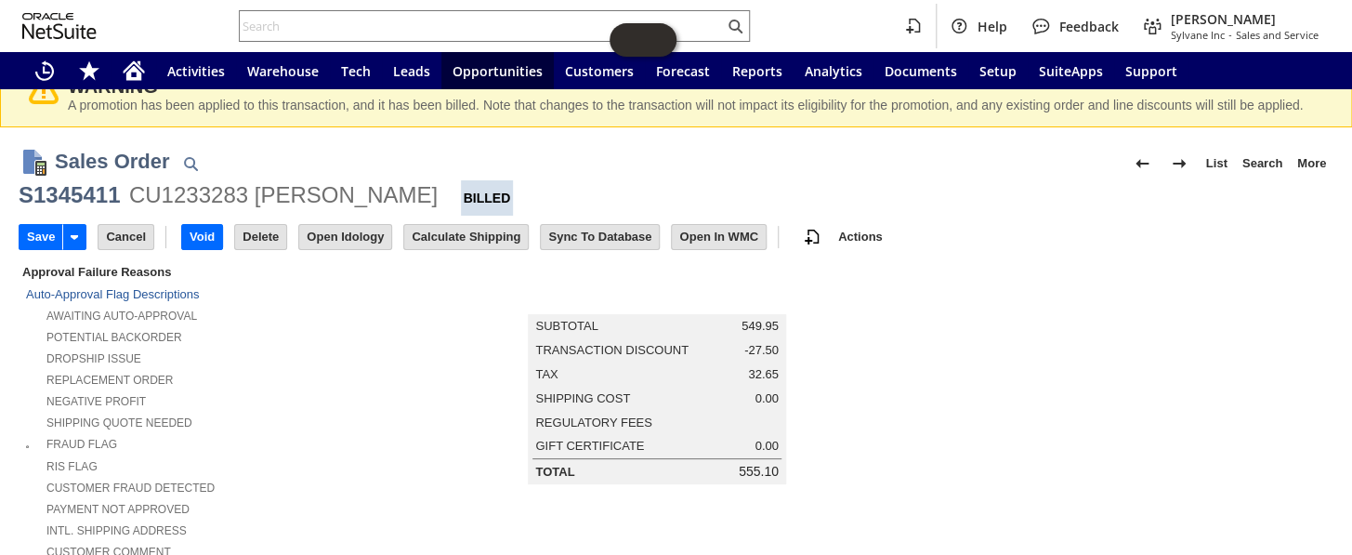
scroll to position [0, 0]
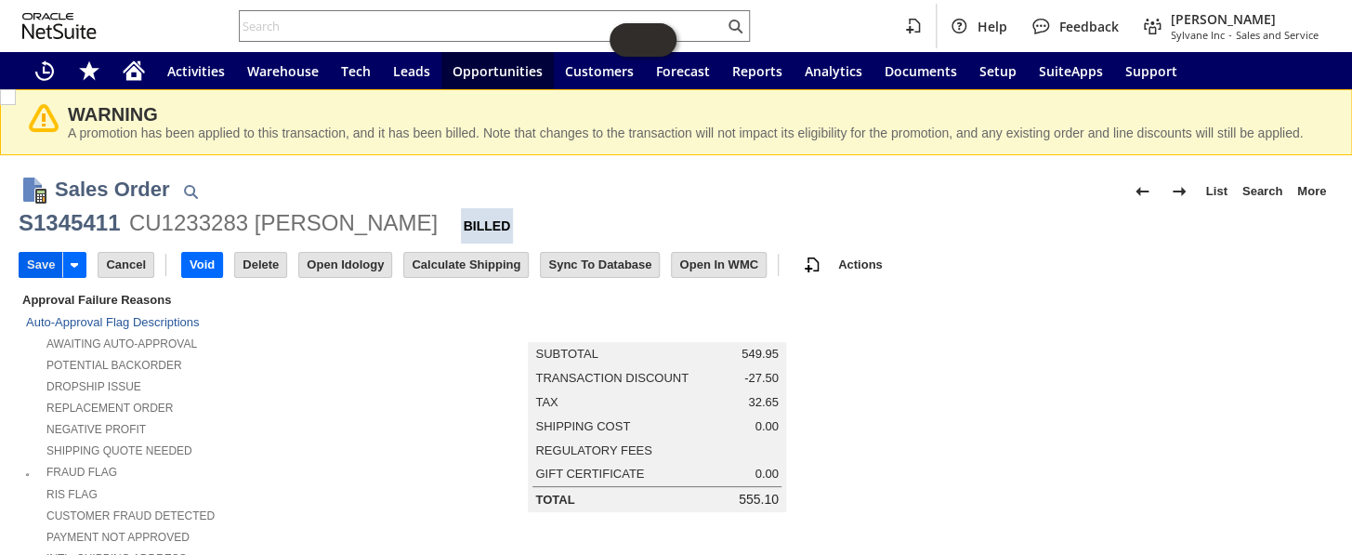
type input "MA Tax free weekend - refunded taxes"
click at [42, 260] on input "Save" at bounding box center [41, 265] width 43 height 24
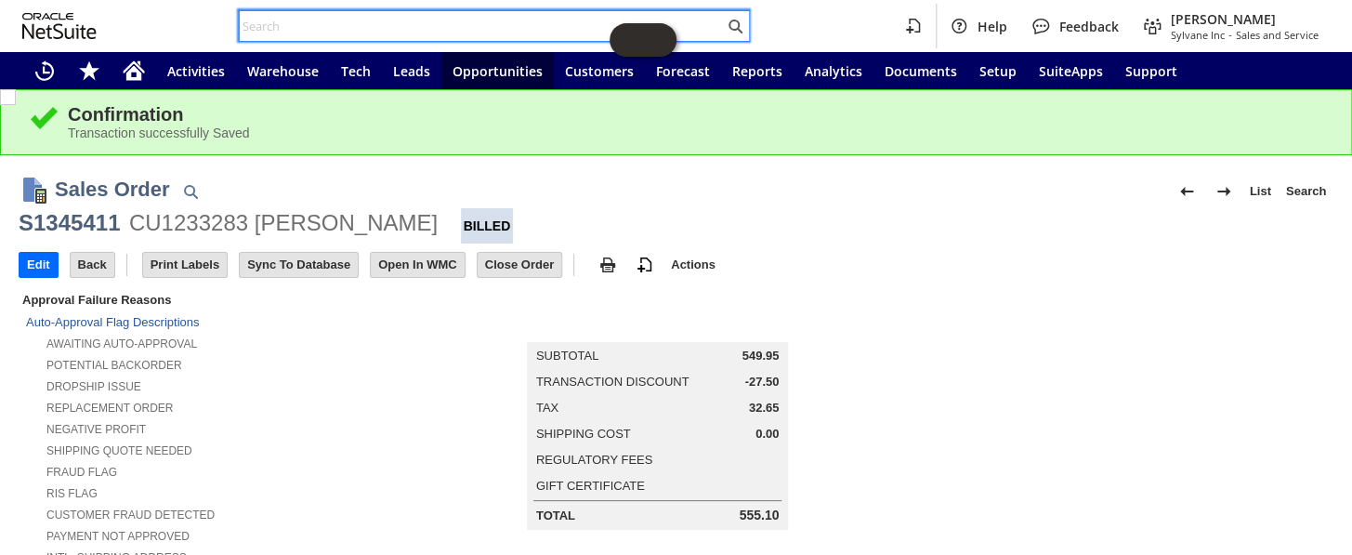
click at [314, 22] on input "text" at bounding box center [482, 26] width 484 height 22
paste input "S1345641"
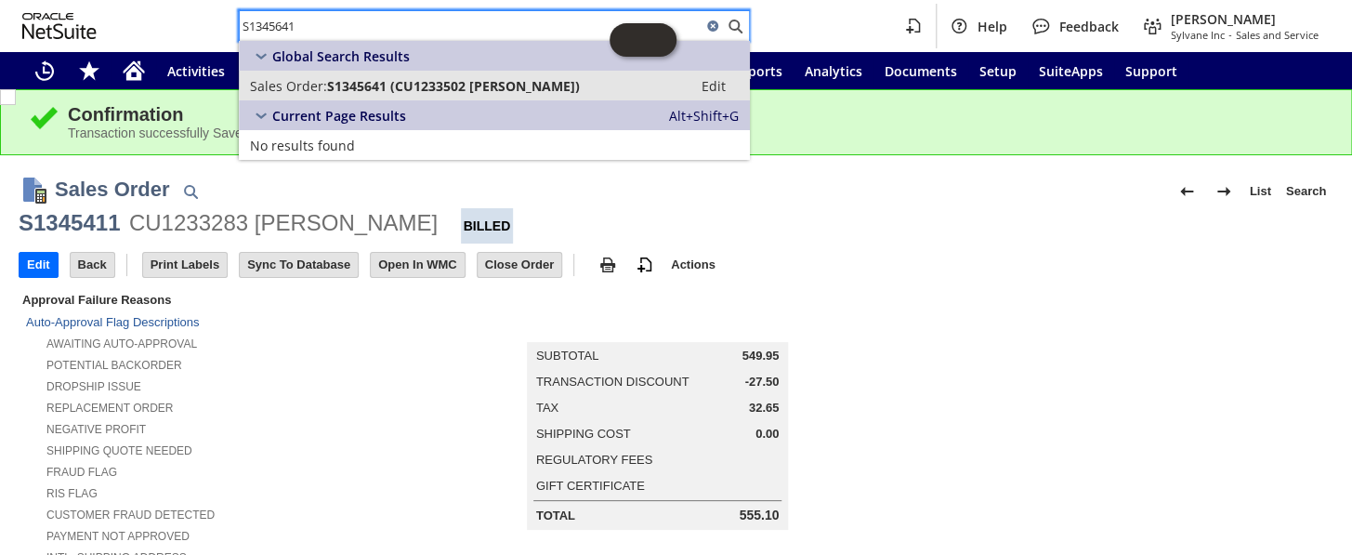
type input "S1345641"
click at [426, 84] on span "S1345641 (CU1233502 michelle papazian)" at bounding box center [453, 86] width 253 height 18
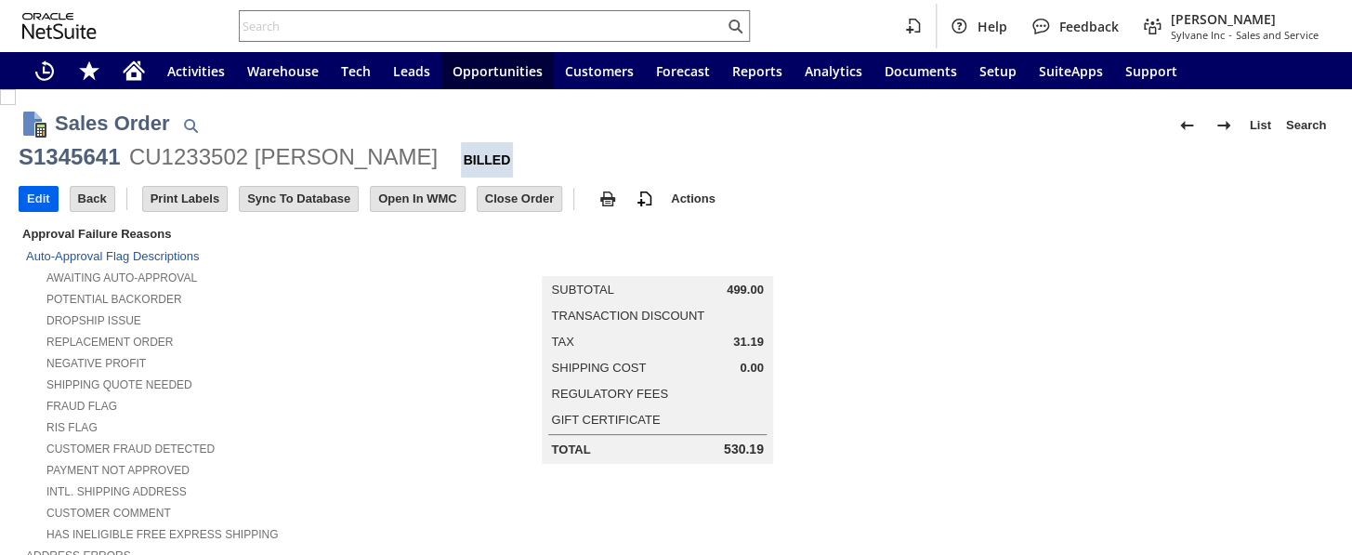
click at [33, 192] on input "Edit" at bounding box center [39, 199] width 38 height 24
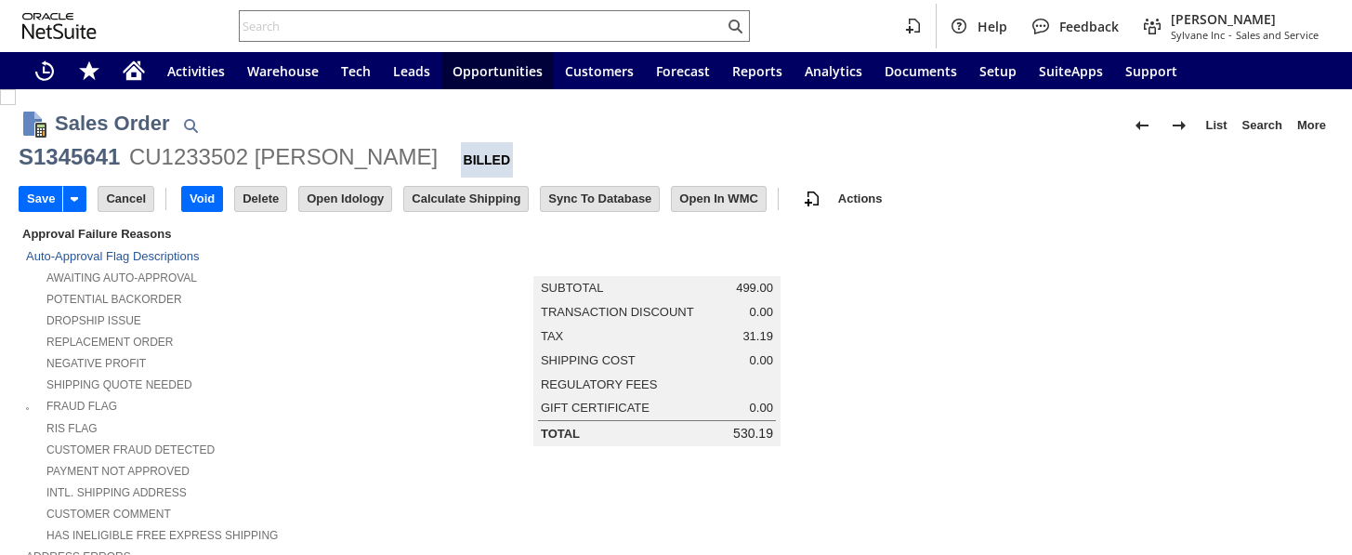
drag, startPoint x: 0, startPoint y: 0, endPoint x: 85, endPoint y: 502, distance: 508.9
type input "Intelligent Recommendations ⁰"
type input "MA Tax free weekend refunded taxes"
click at [33, 190] on input "Save" at bounding box center [41, 199] width 43 height 24
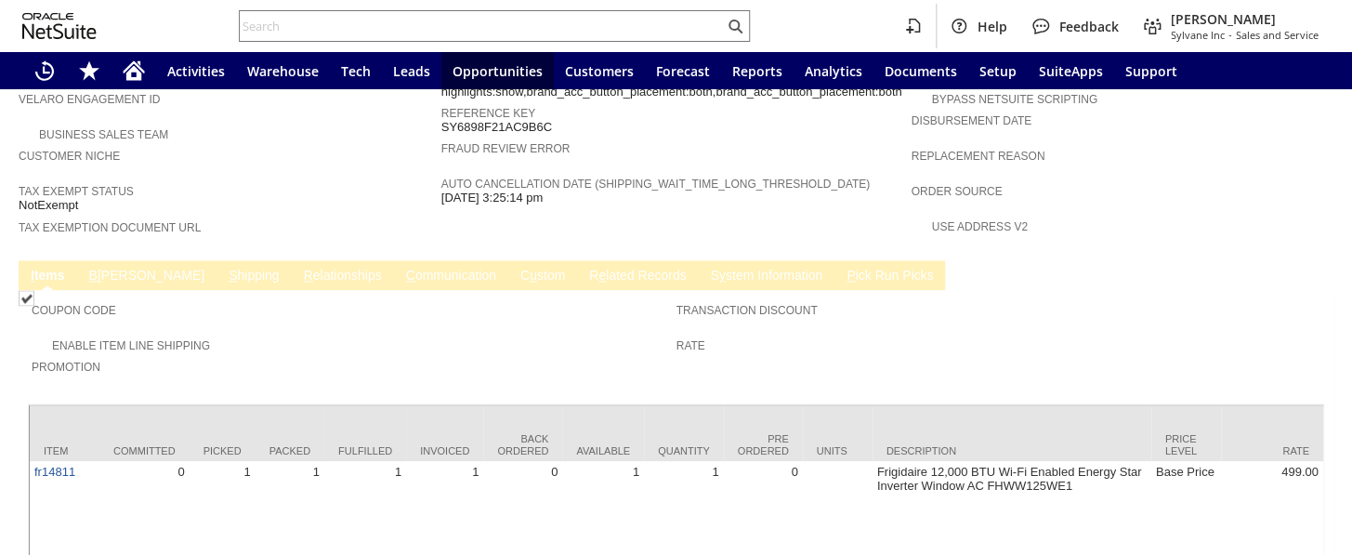
scroll to position [1168, 0]
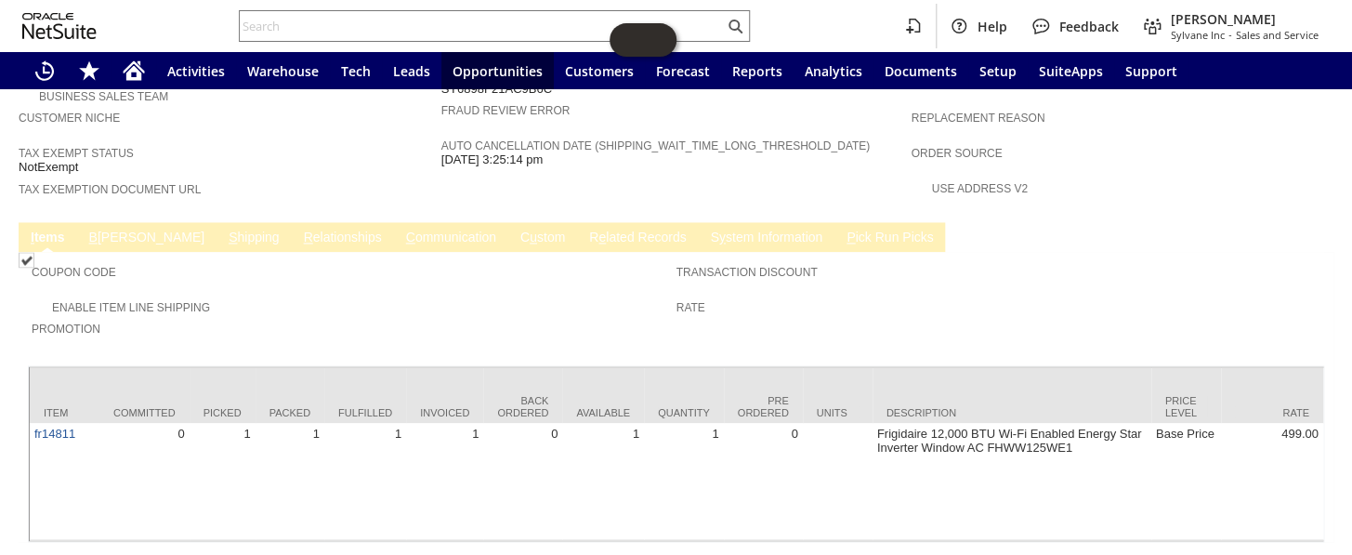
click at [111, 229] on link "B [PERSON_NAME]" at bounding box center [147, 238] width 124 height 18
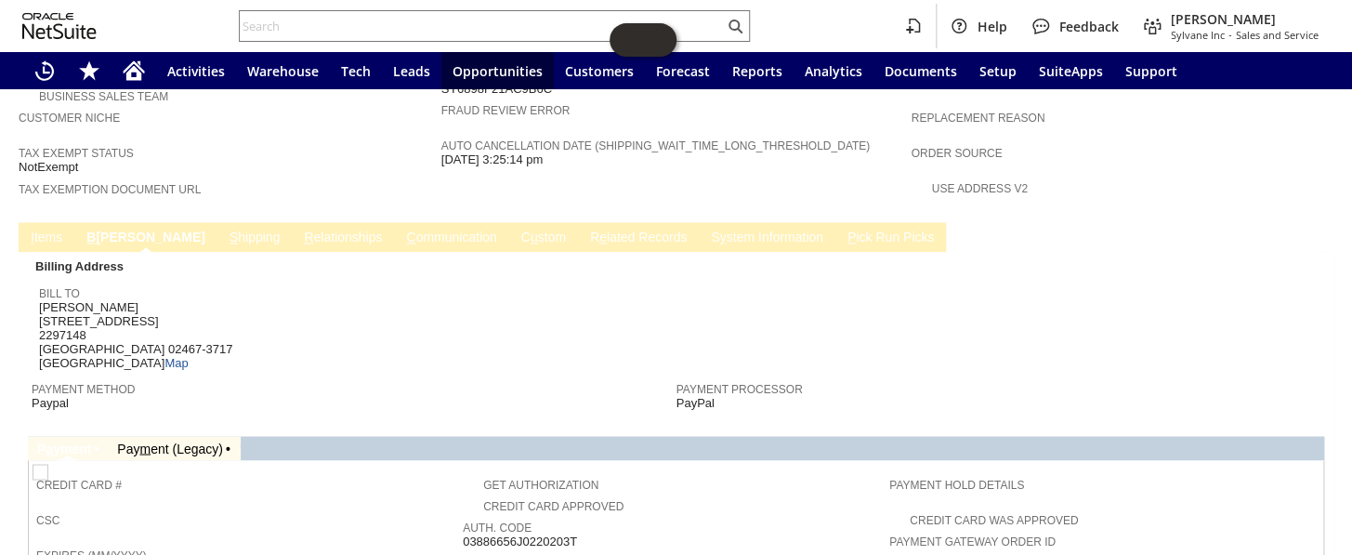
click at [401, 229] on link "C ommunication" at bounding box center [450, 238] width 99 height 18
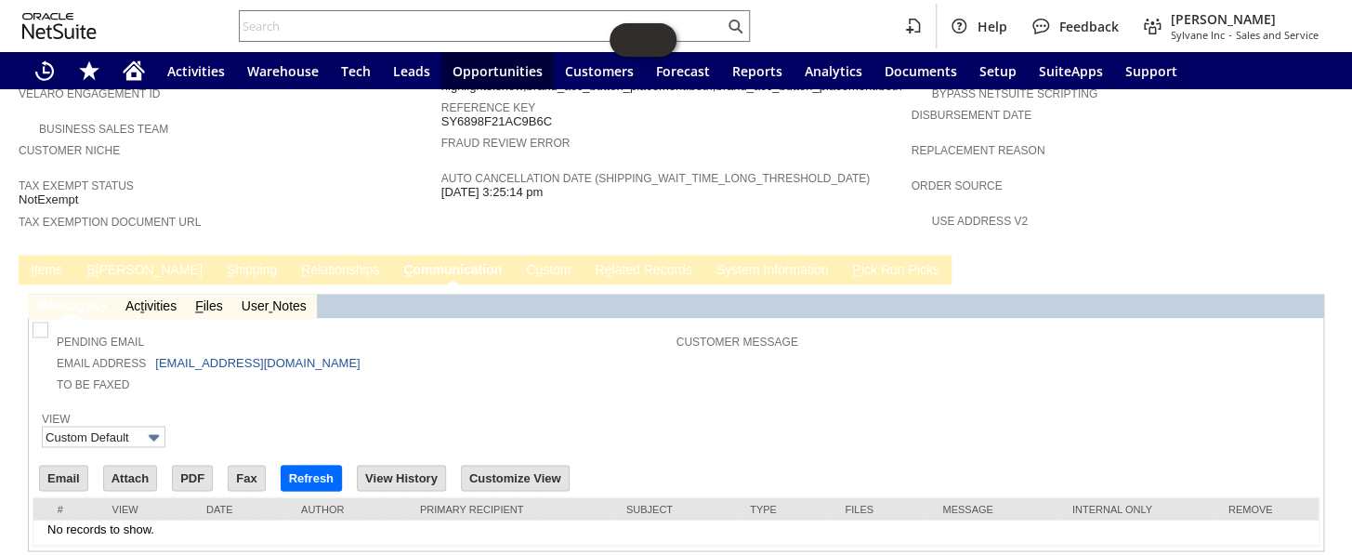
scroll to position [0, 0]
drag, startPoint x: 266, startPoint y: 300, endPoint x: 153, endPoint y: 302, distance: 112.4
click at [153, 351] on td "Email Address [EMAIL_ADDRESS][DOMAIN_NAME]" at bounding box center [356, 361] width 640 height 21
copy td "[EMAIL_ADDRESS][DOMAIN_NAME]"
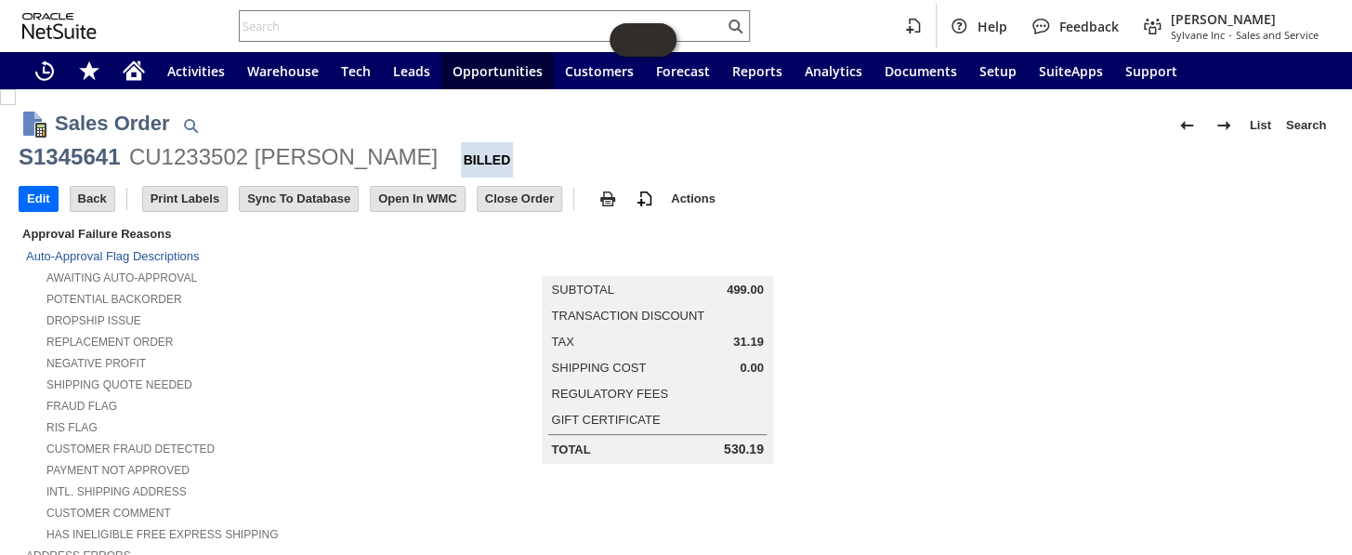
drag, startPoint x: 726, startPoint y: 338, endPoint x: 753, endPoint y: 336, distance: 27.9
click at [753, 336] on span "31.19" at bounding box center [748, 341] width 31 height 15
copy span "31.19"
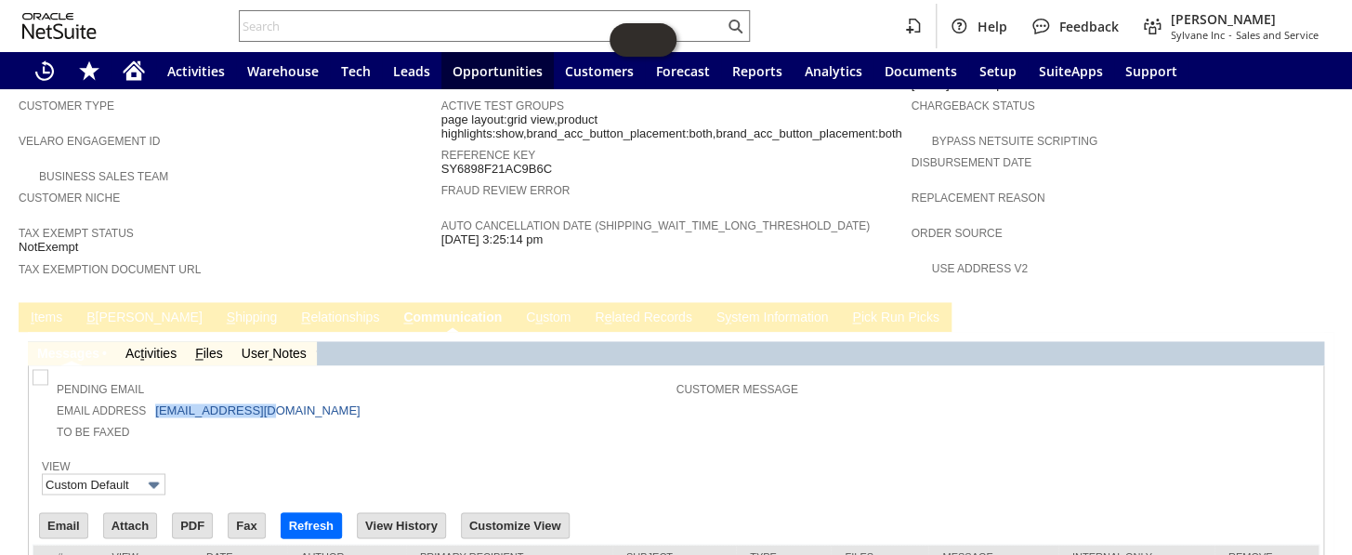
scroll to position [1050, 0]
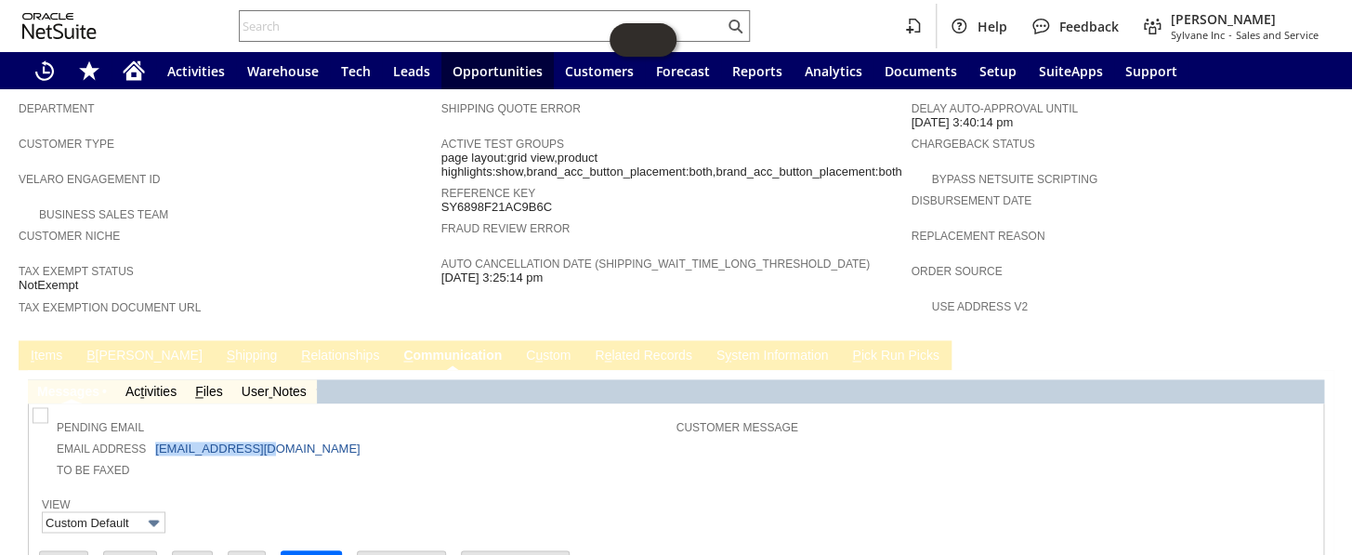
click at [46, 347] on link "I tems" at bounding box center [46, 356] width 41 height 18
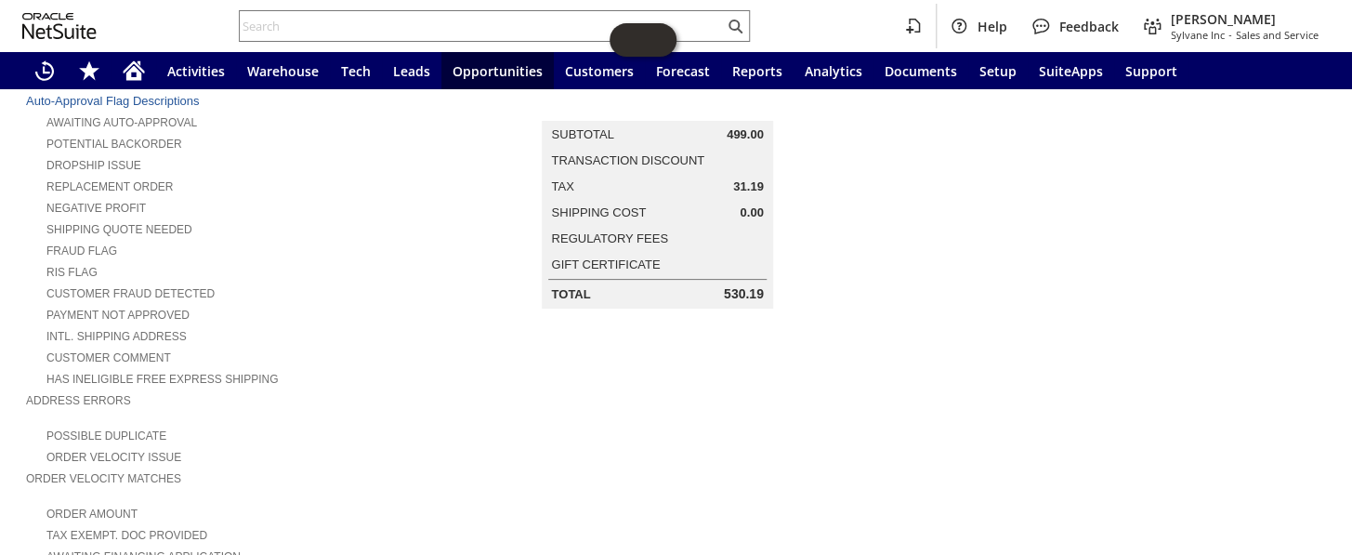
scroll to position [154, 0]
copy span "31.19"
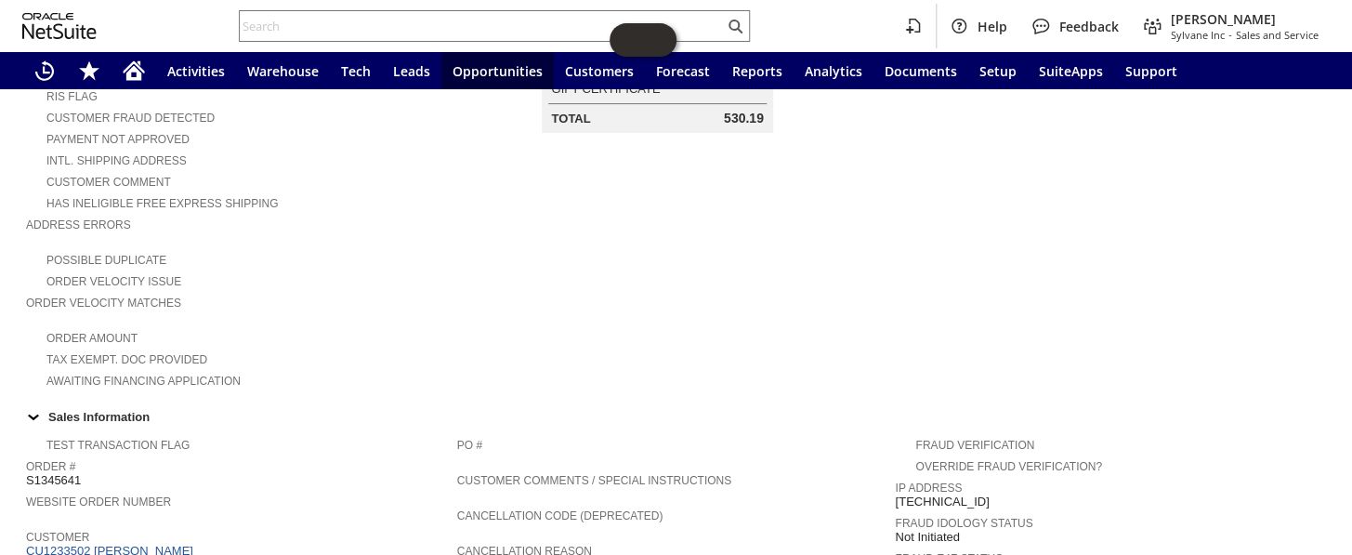
scroll to position [323, 0]
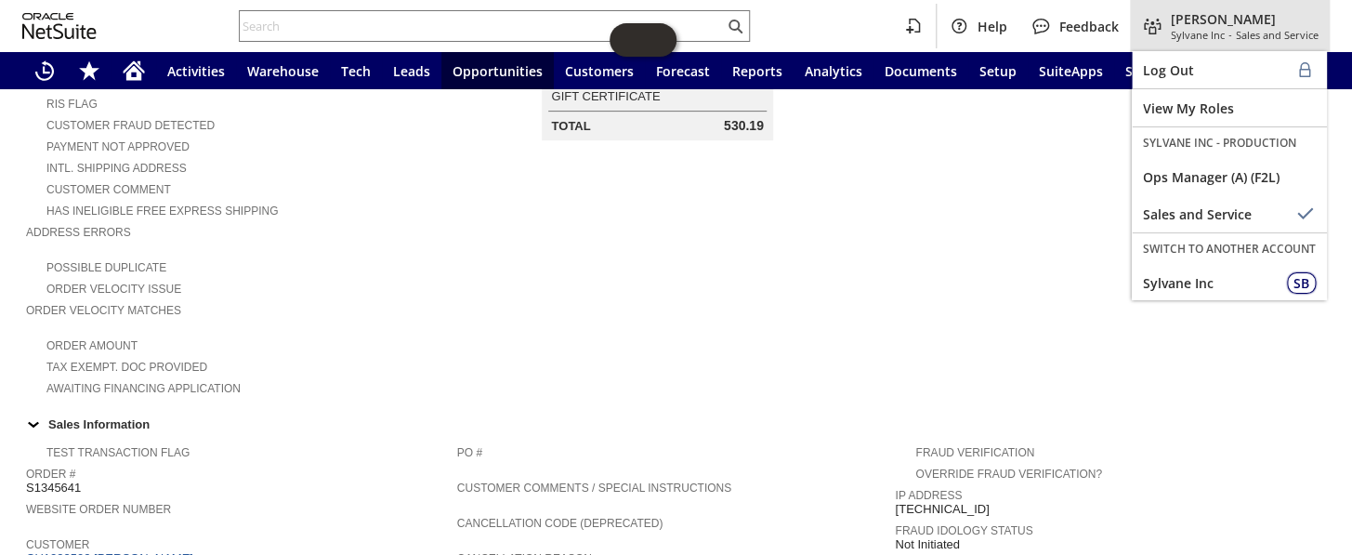
click at [1204, 20] on span "[PERSON_NAME]" at bounding box center [1245, 19] width 148 height 18
